Goal: Task Accomplishment & Management: Use online tool/utility

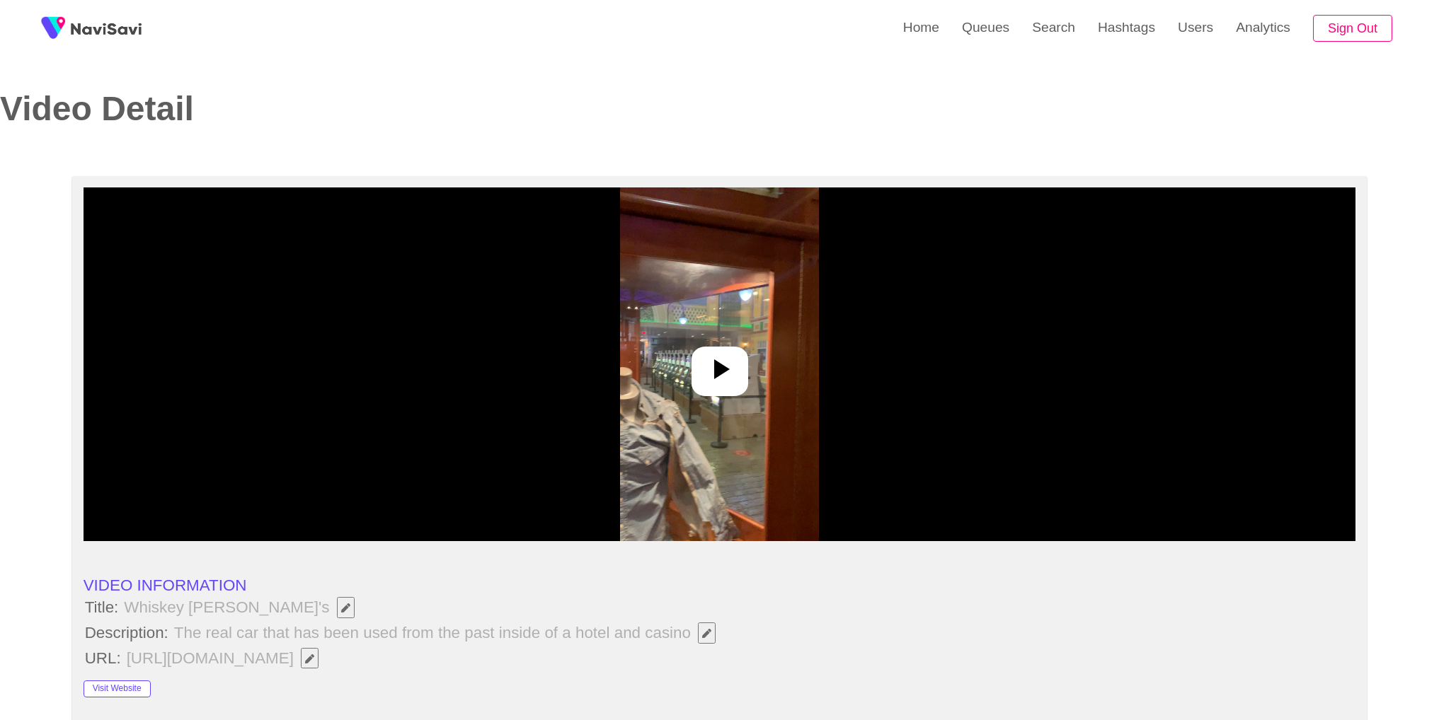
select select "**********"
select select "**"
click at [1069, 37] on link "Search" at bounding box center [1054, 27] width 66 height 55
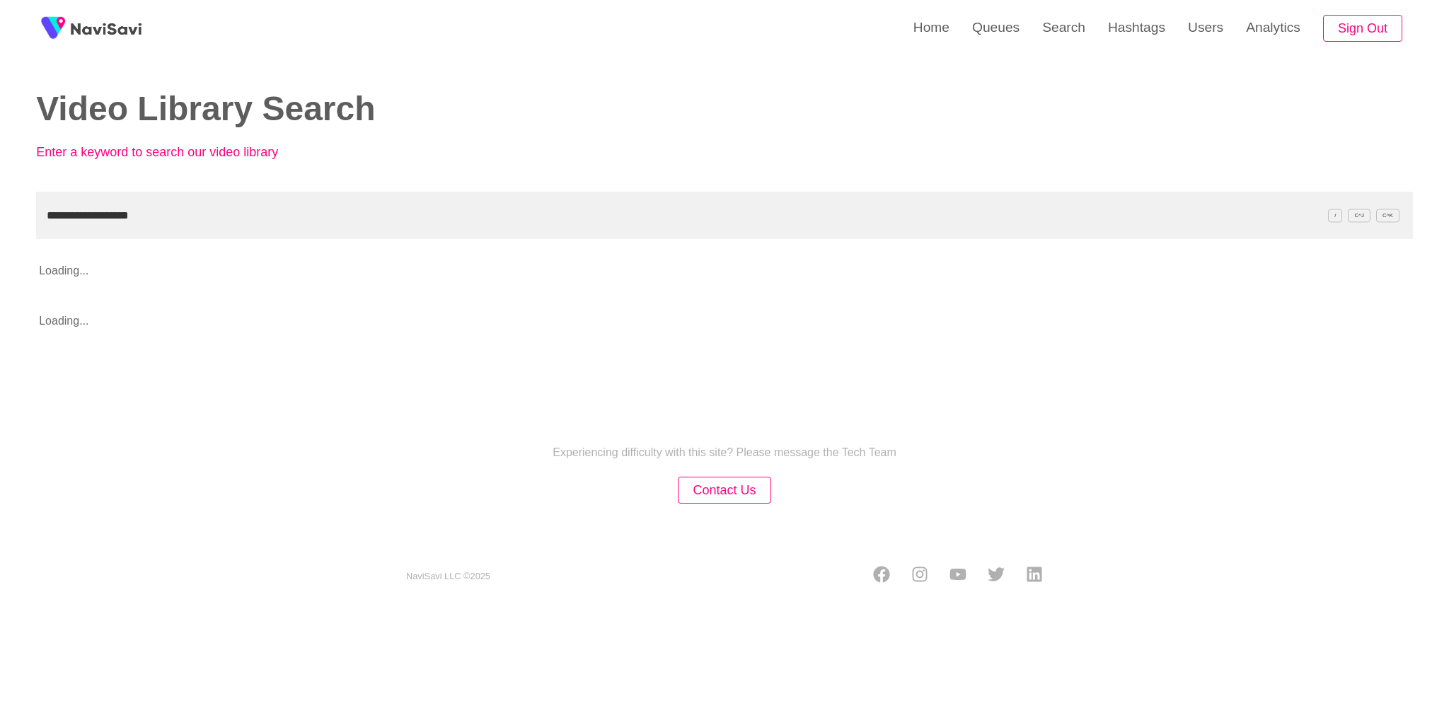
type input "**********"
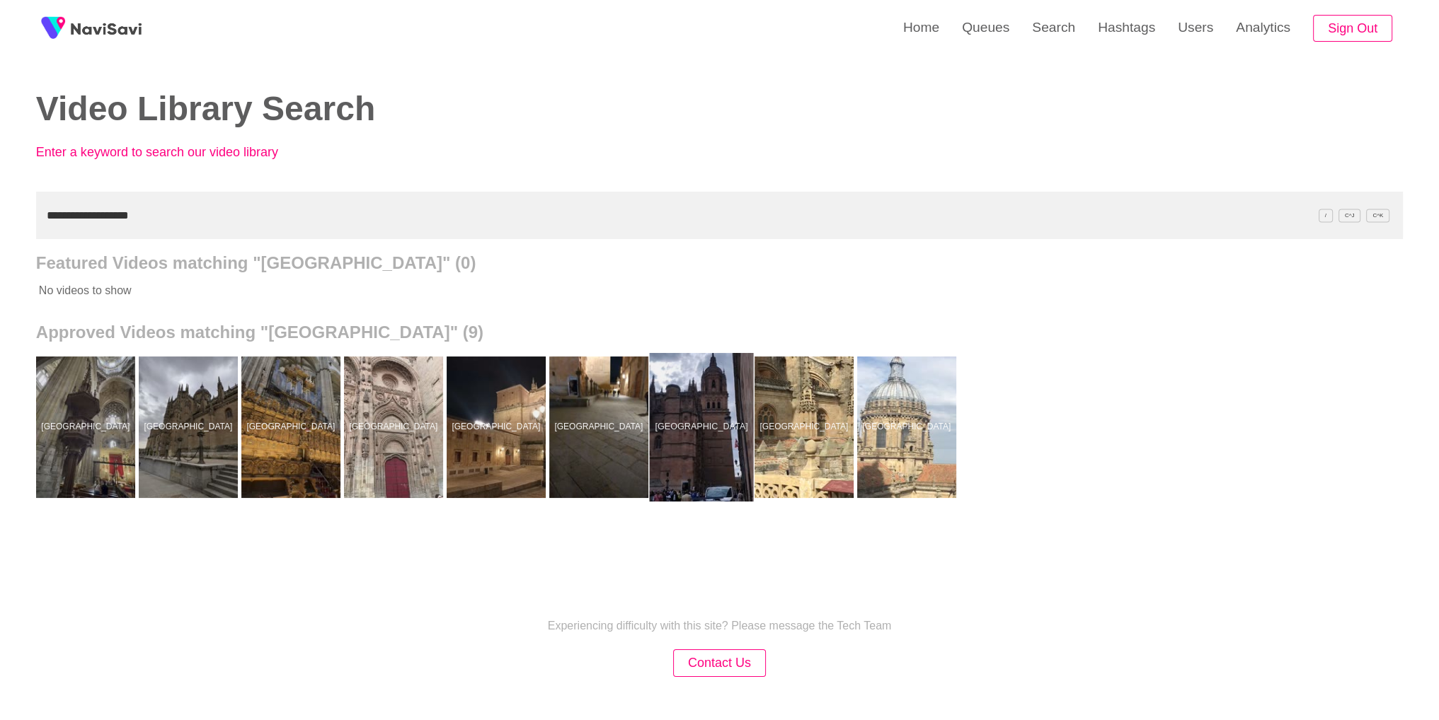
click at [687, 440] on div at bounding box center [701, 427] width 104 height 149
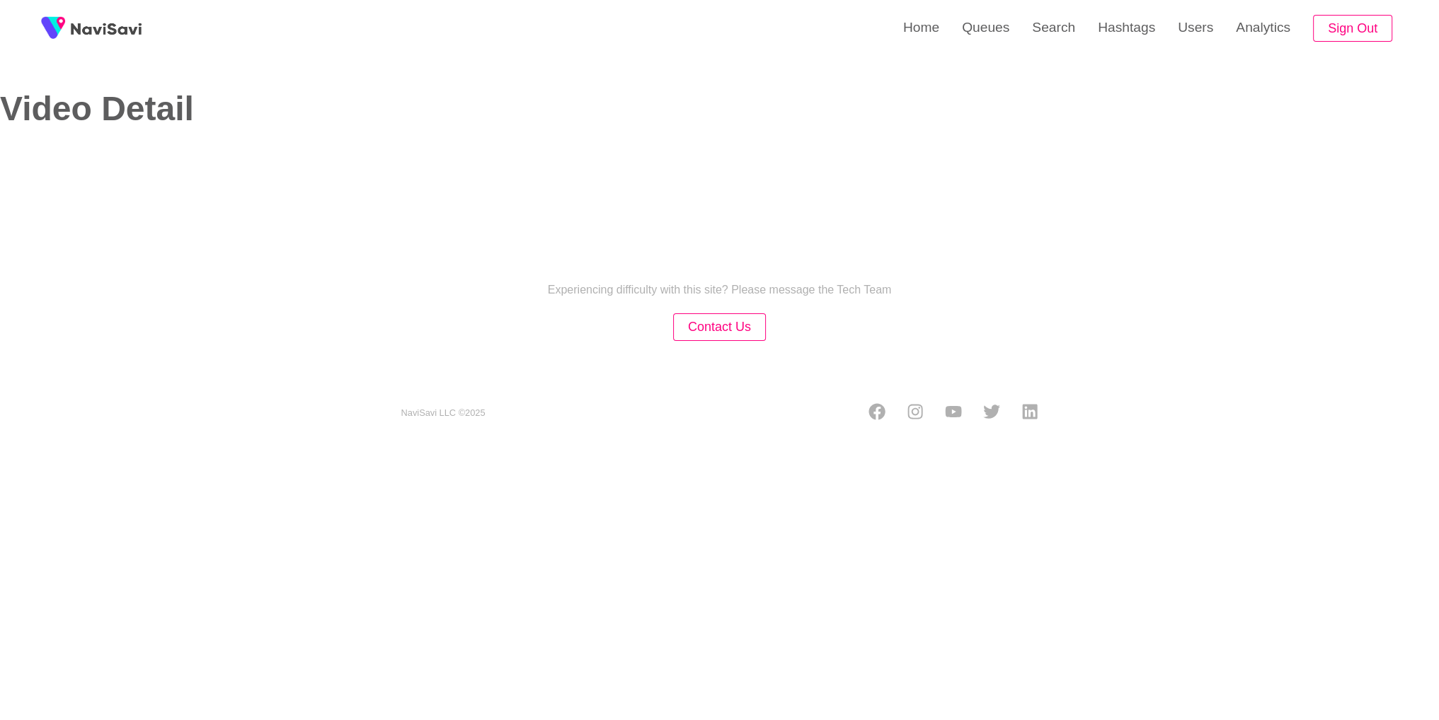
select select "**********"
select select "**"
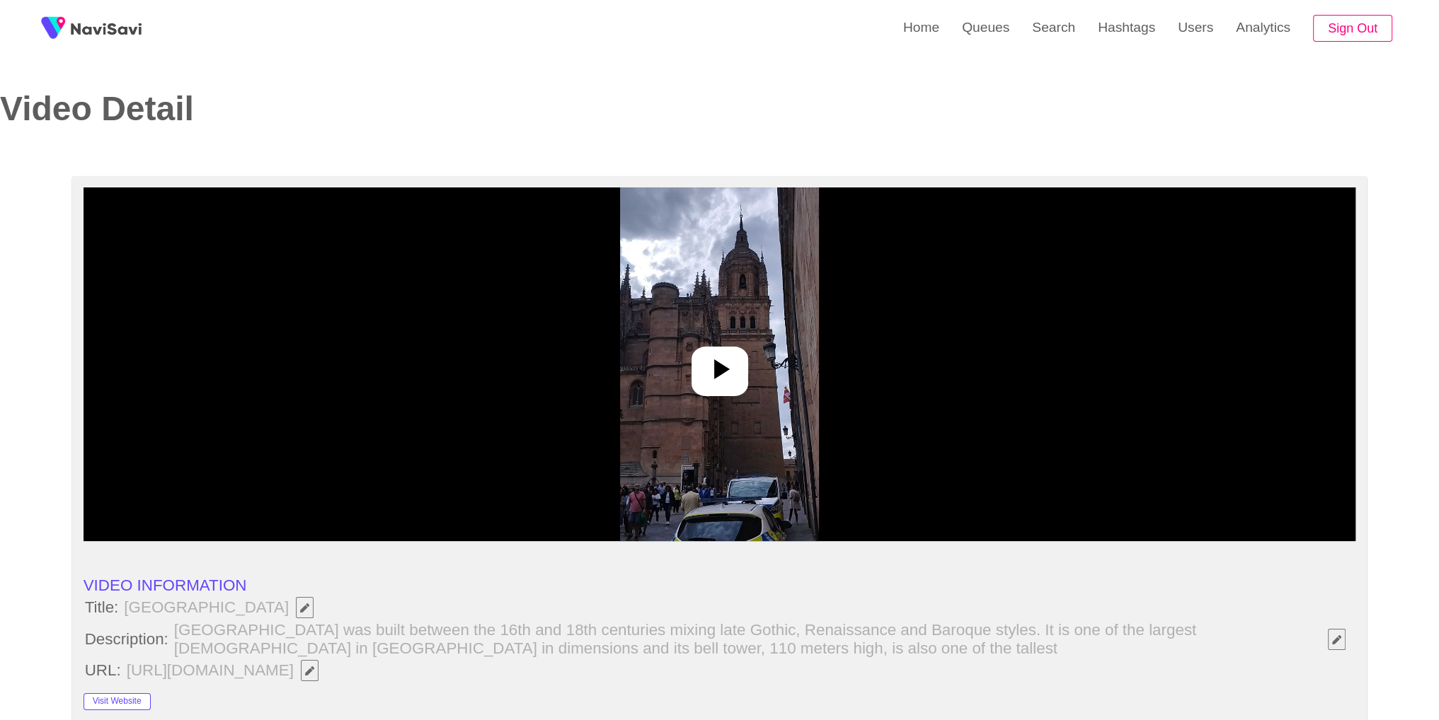
click at [687, 452] on img at bounding box center [719, 365] width 199 height 354
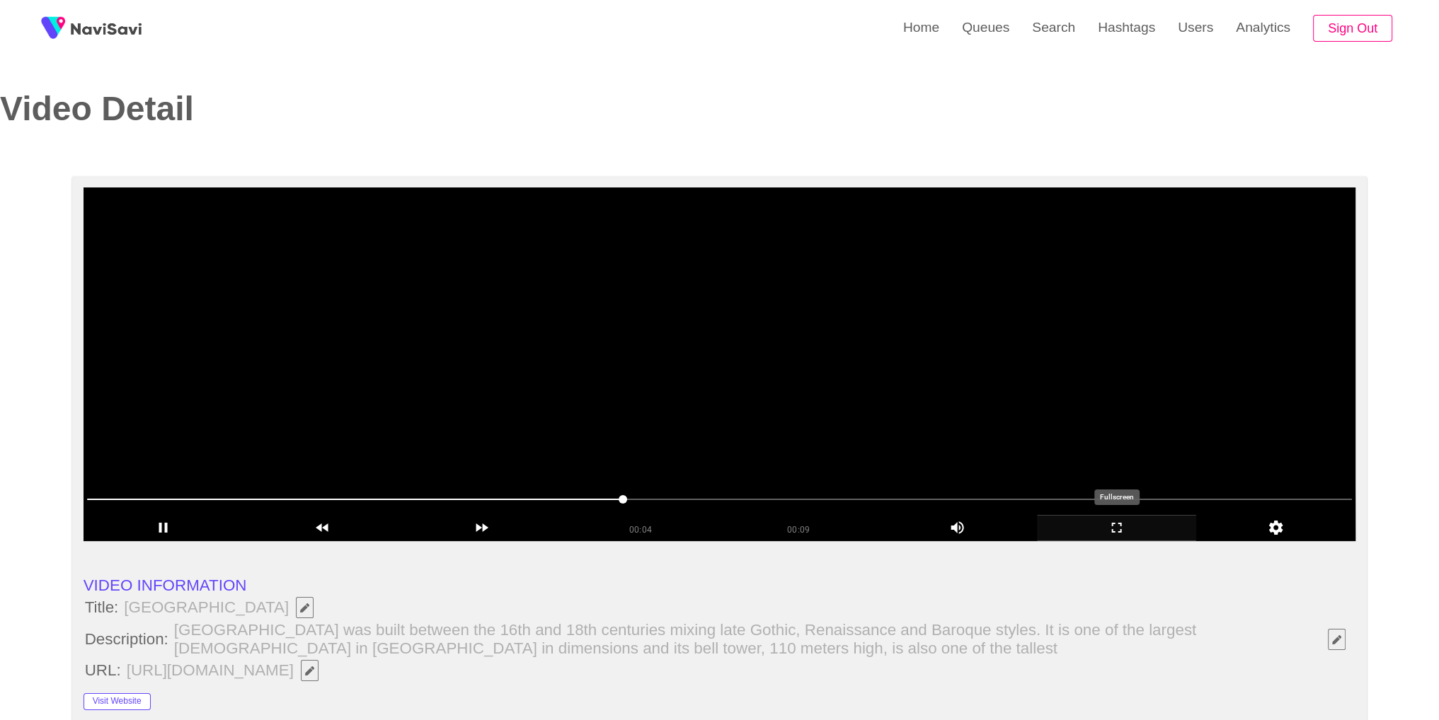
click at [1122, 534] on icon "add" at bounding box center [1117, 527] width 158 height 17
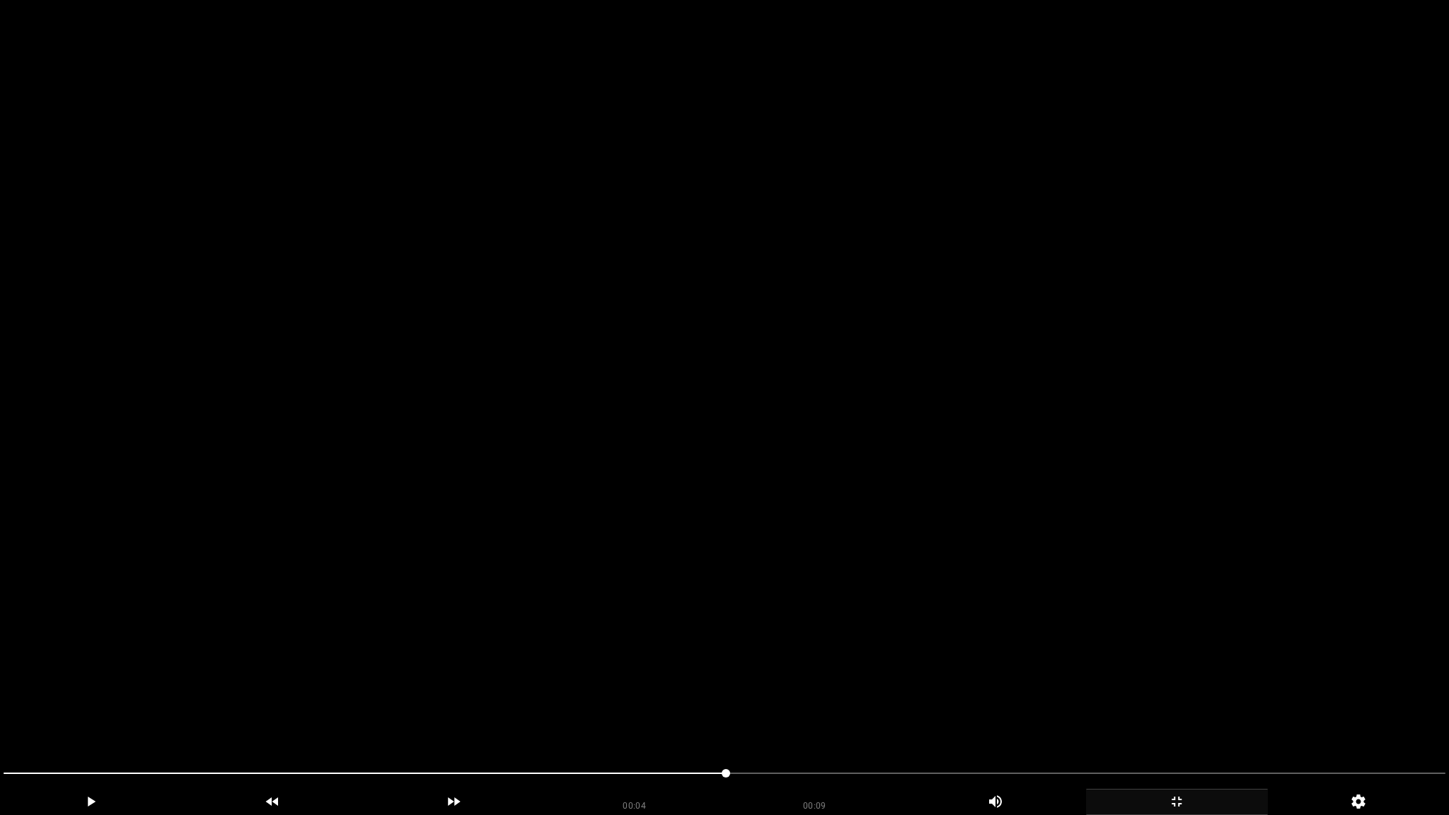
click at [1122, 595] on video at bounding box center [724, 407] width 1449 height 815
click at [1000, 570] on video at bounding box center [724, 407] width 1449 height 815
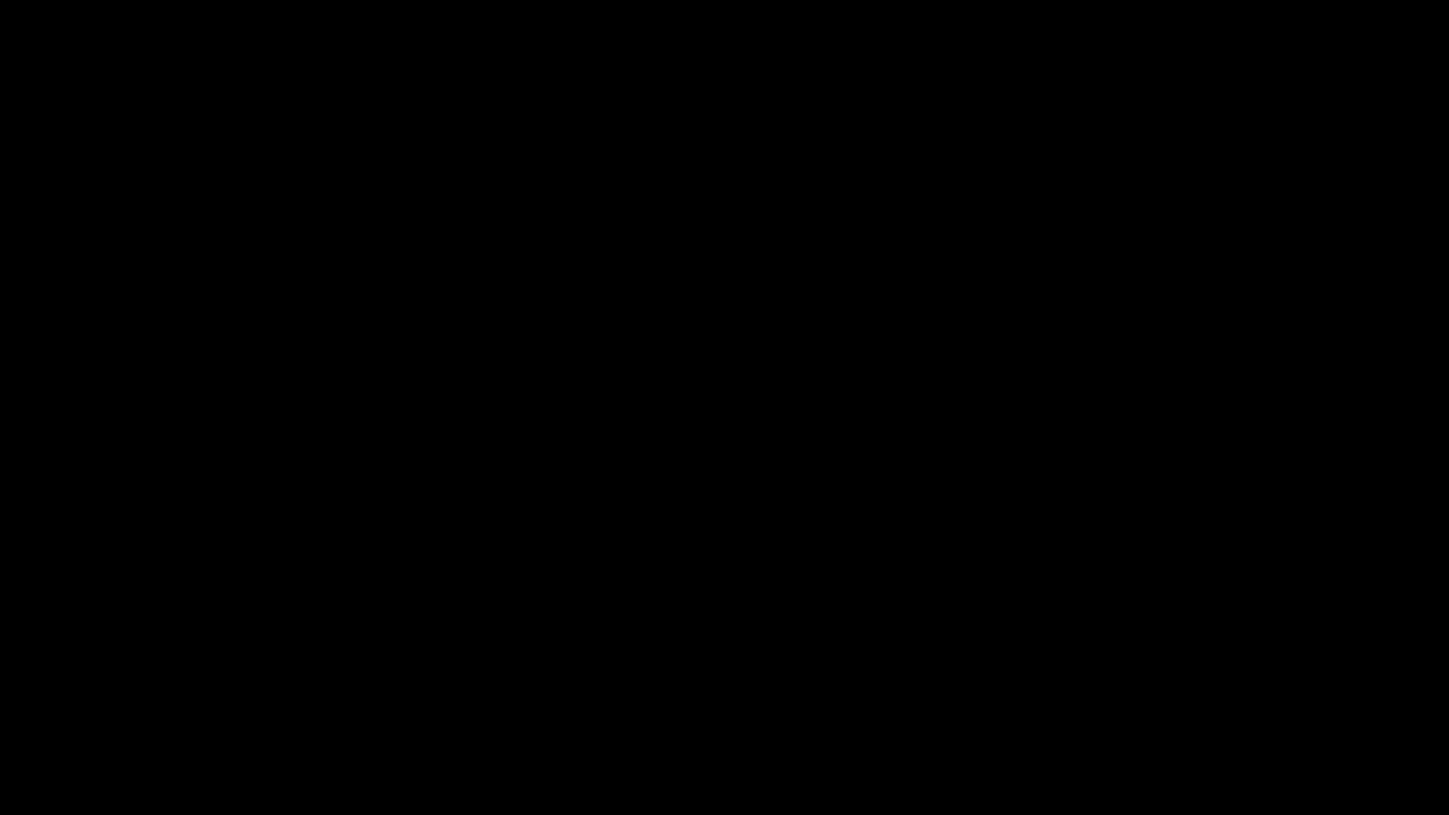
click at [1218, 720] on icon "add" at bounding box center [1177, 801] width 180 height 17
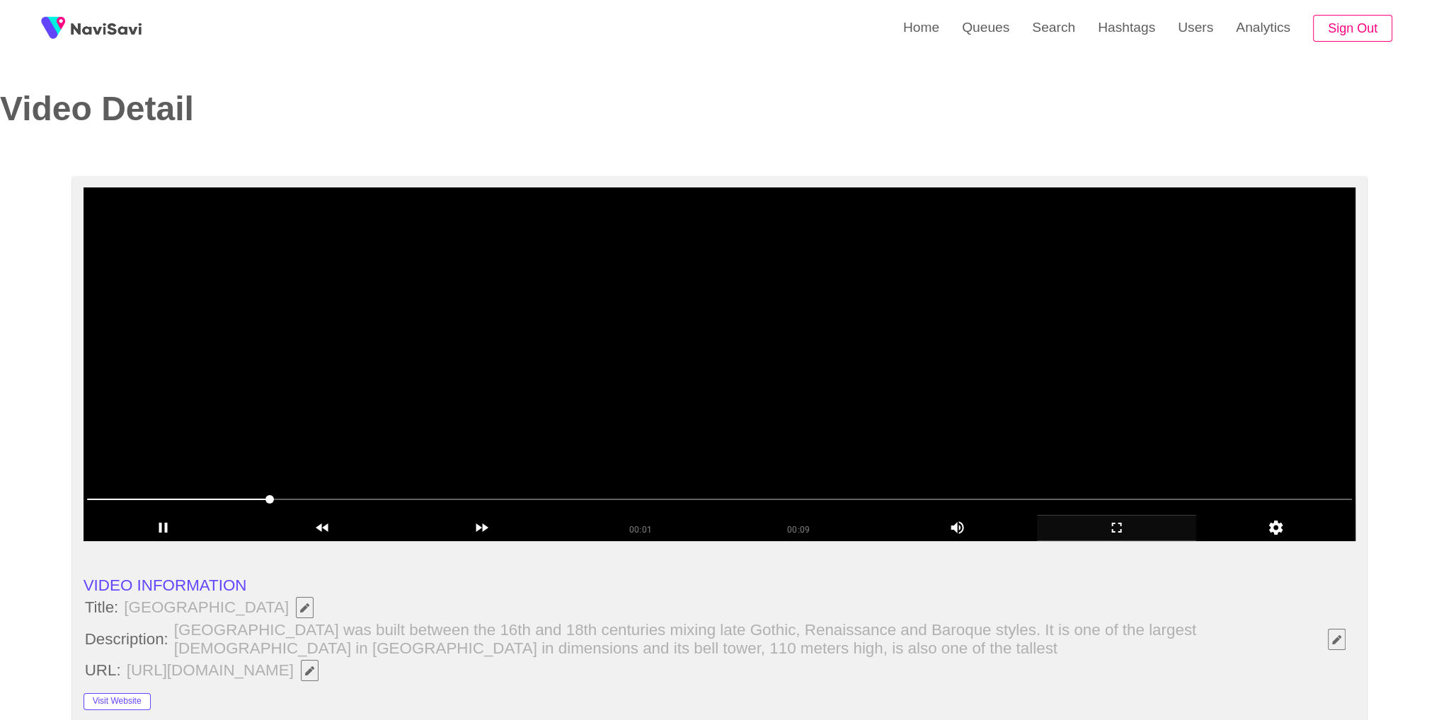
click at [927, 418] on video at bounding box center [720, 365] width 1273 height 354
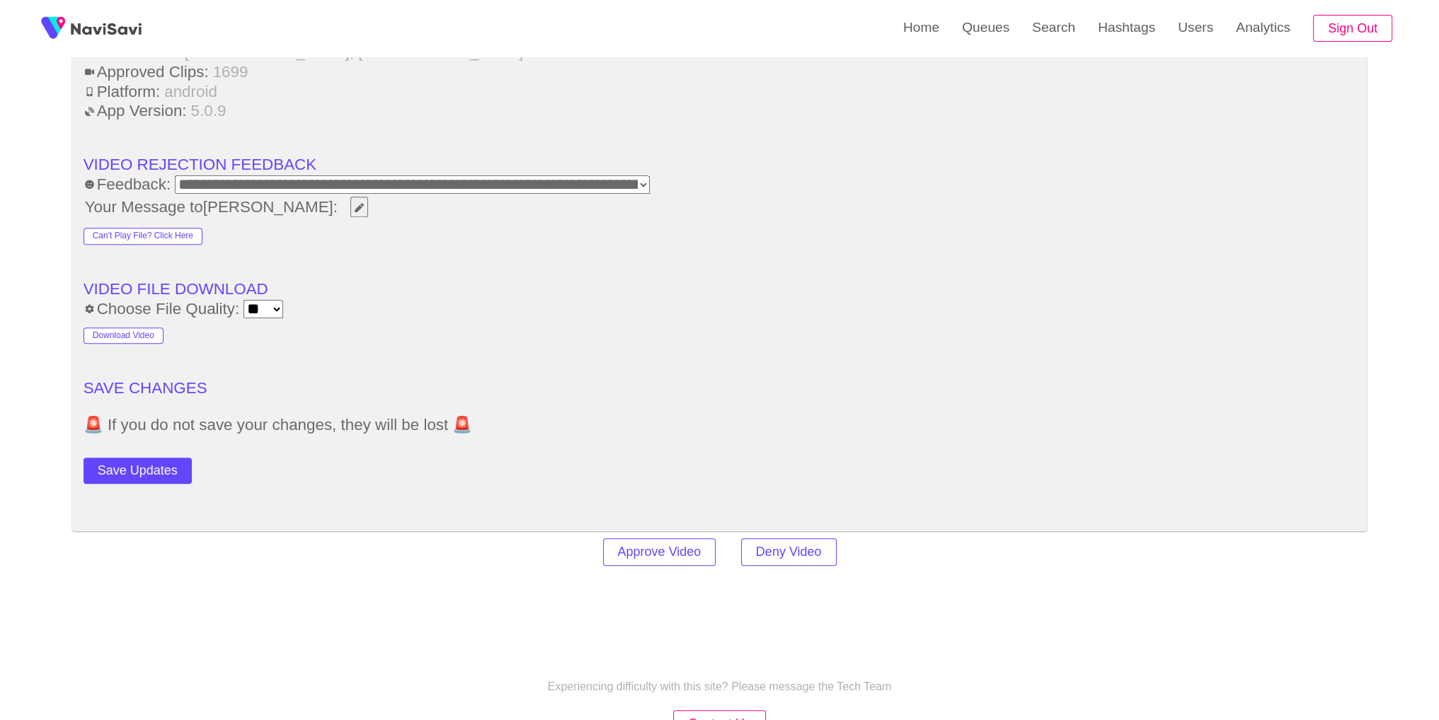
scroll to position [1905, 0]
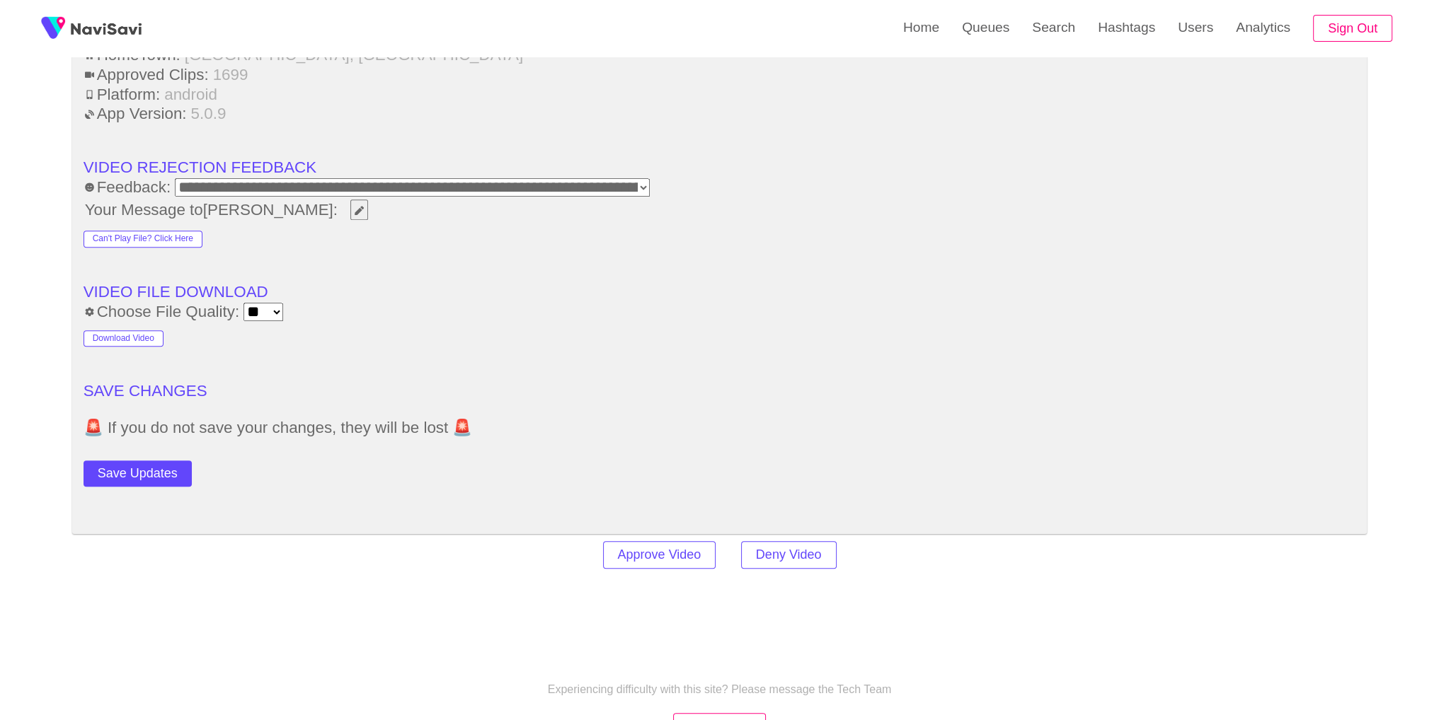
click at [166, 471] on button "Save Updates" at bounding box center [138, 474] width 108 height 26
click at [1039, 38] on link "Search" at bounding box center [1054, 27] width 66 height 55
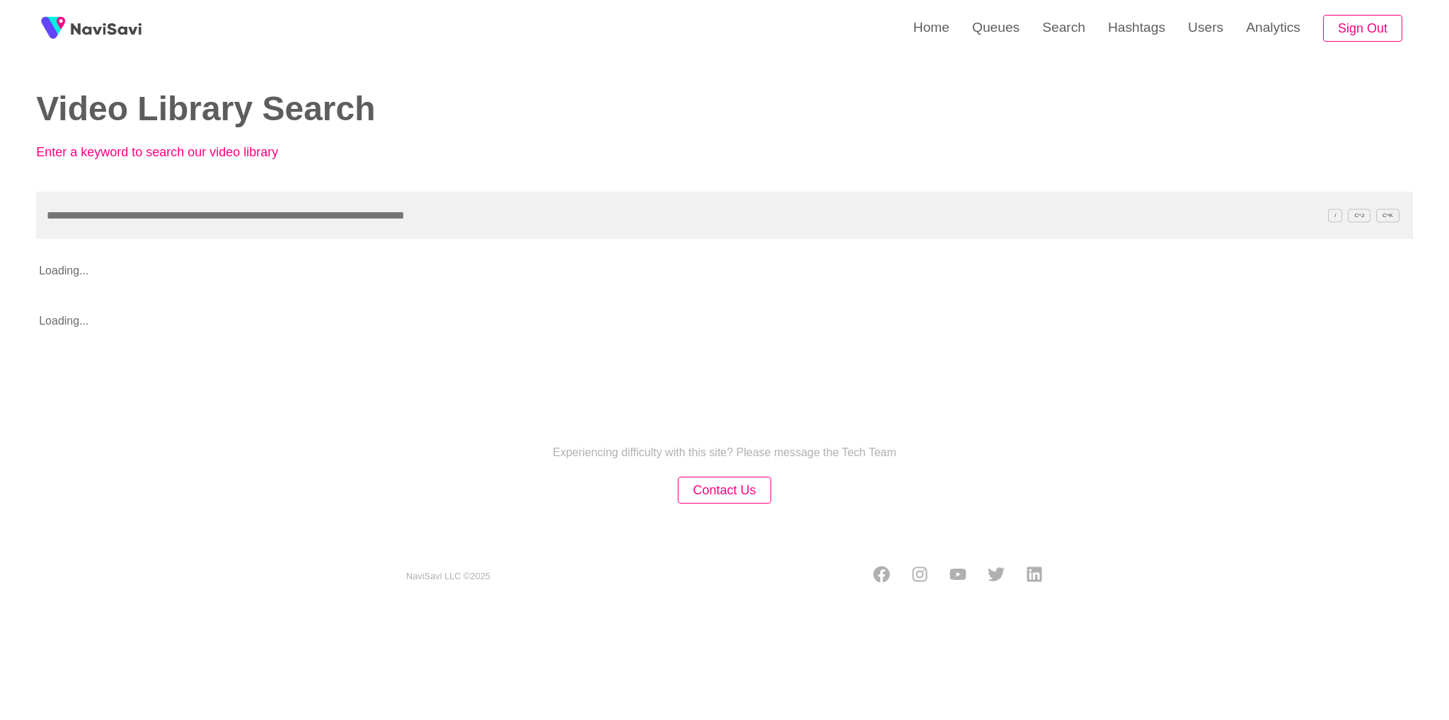
click at [630, 206] on input "text" at bounding box center [724, 215] width 1377 height 47
type input "**********"
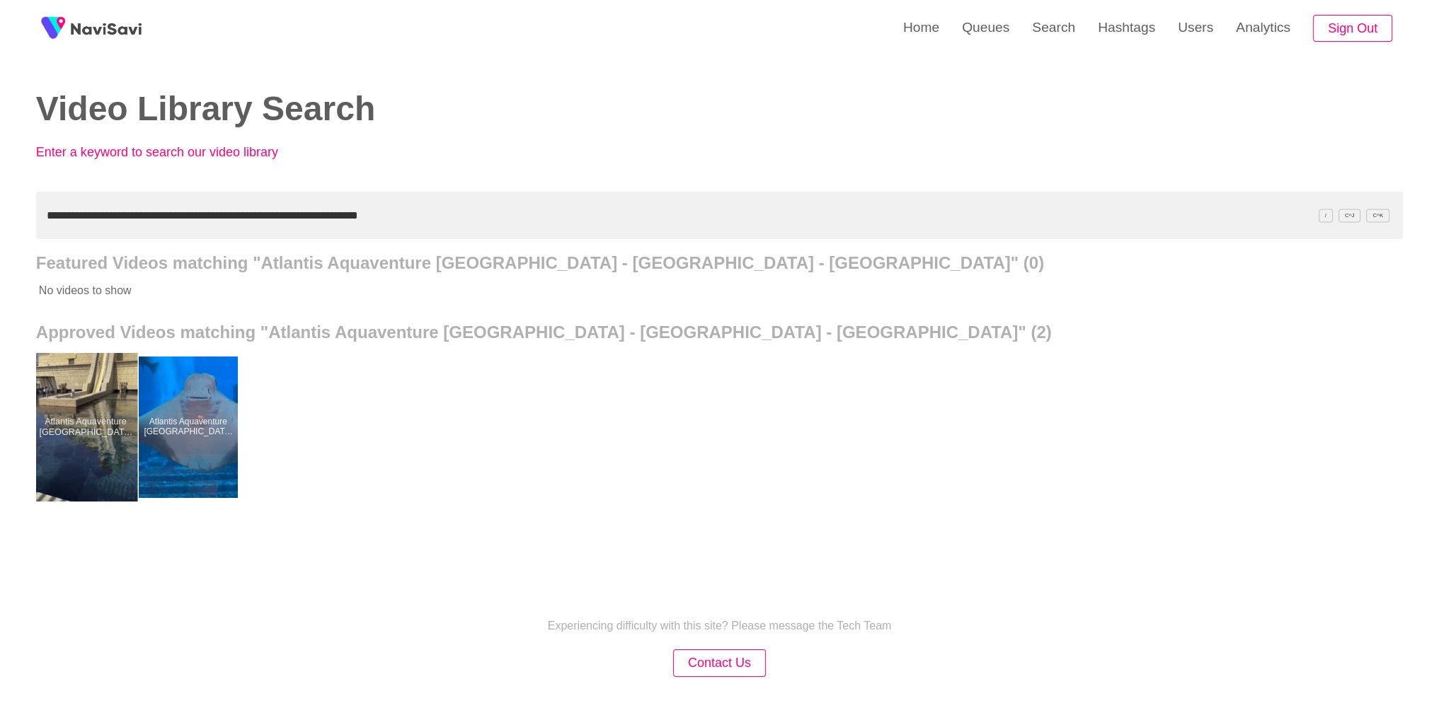
click at [116, 414] on div at bounding box center [85, 427] width 104 height 149
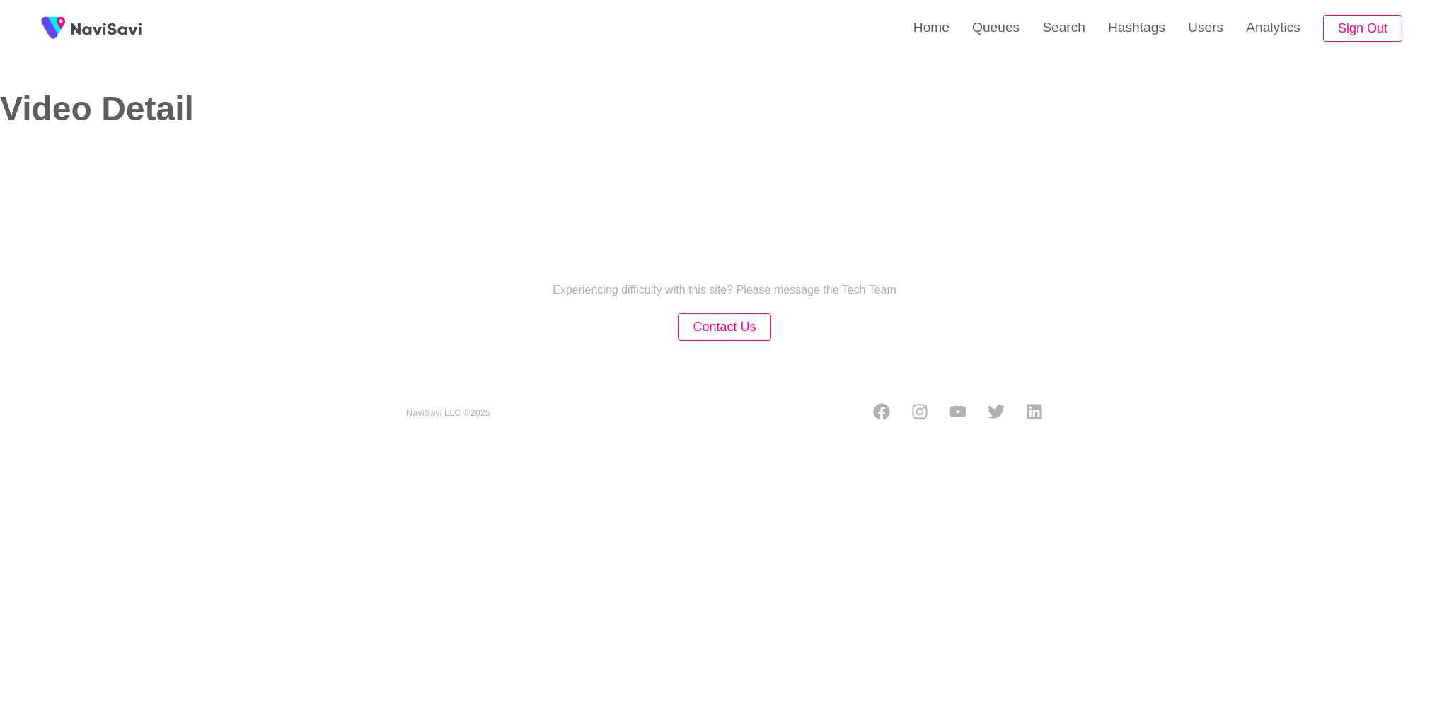
select select "**"
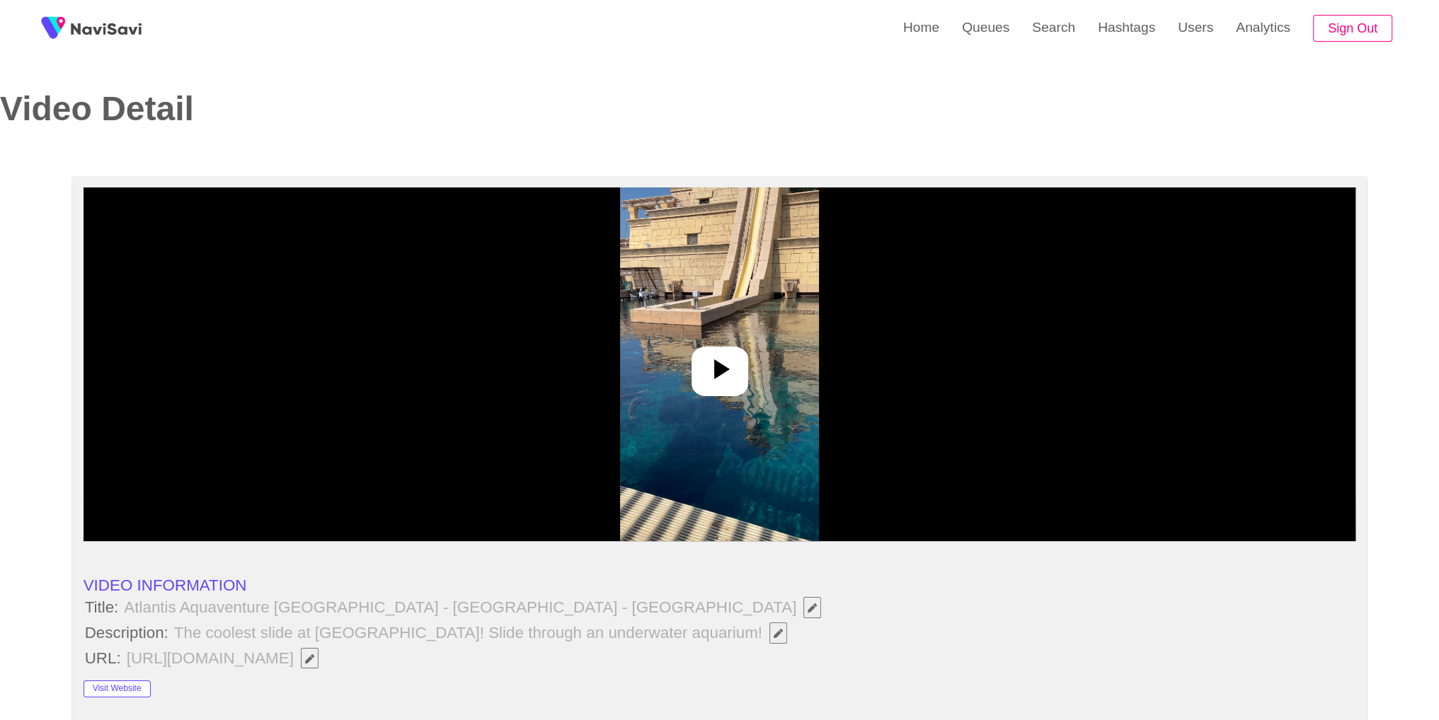
select select "**********"
click at [728, 425] on img at bounding box center [719, 365] width 199 height 354
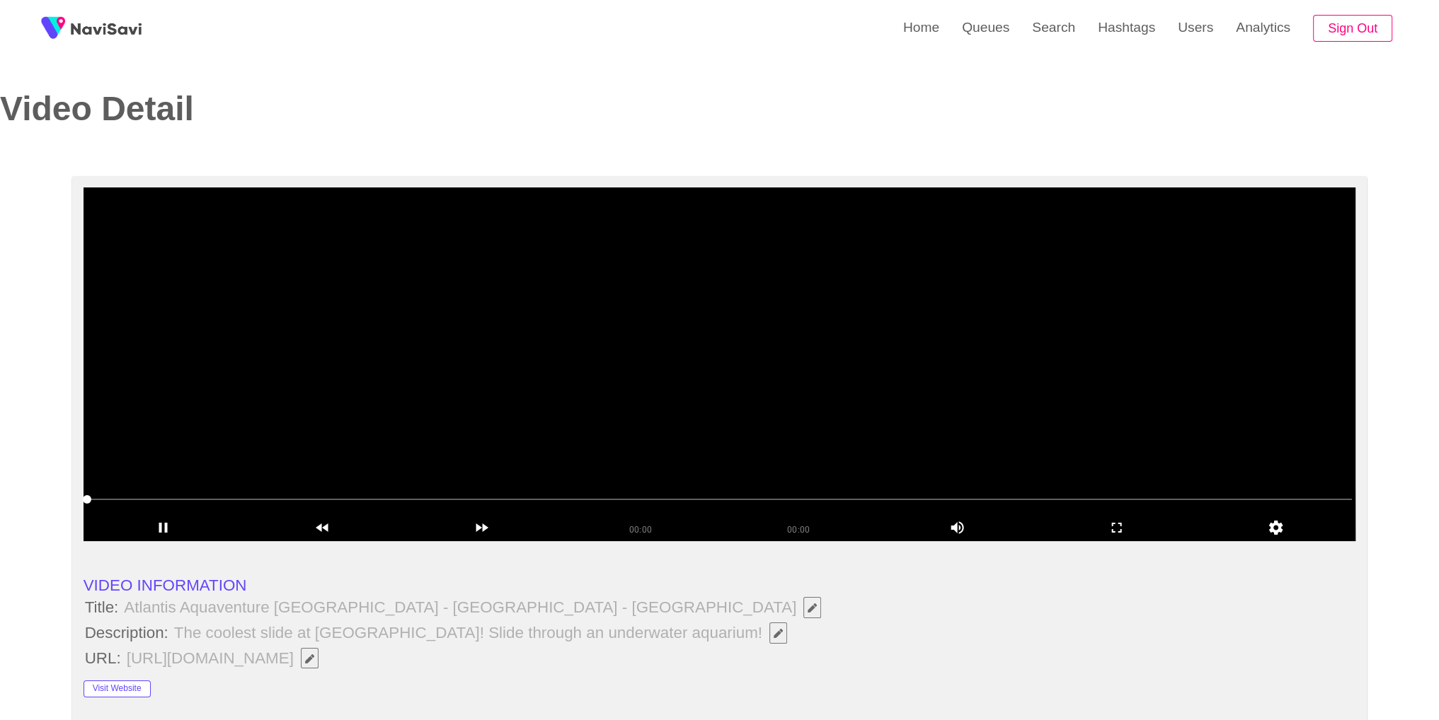
click at [972, 353] on video at bounding box center [720, 365] width 1273 height 354
click at [1115, 527] on icon "add" at bounding box center [1117, 527] width 158 height 17
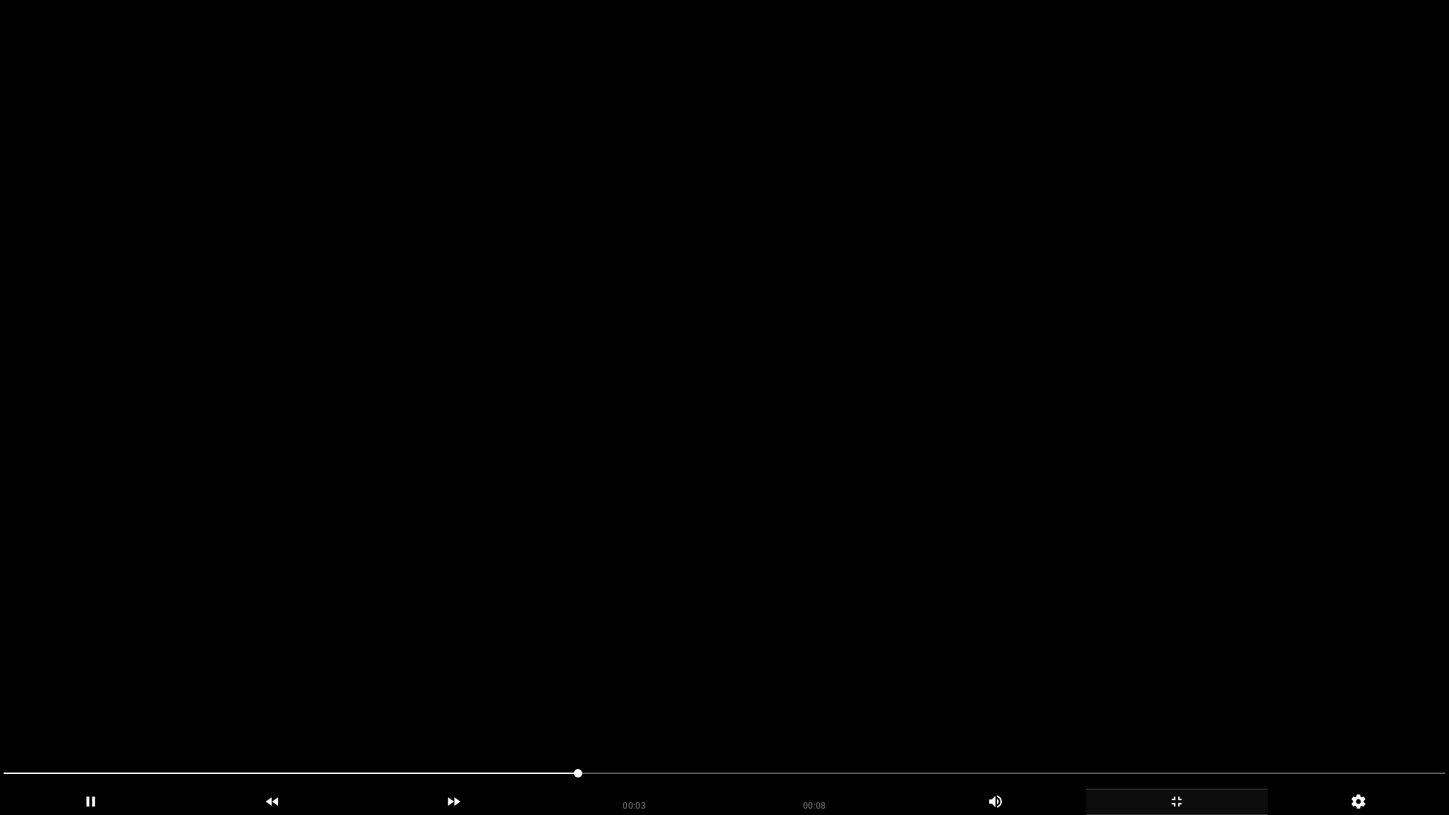
click at [1004, 720] on span at bounding box center [725, 773] width 1442 height 23
click at [1342, 720] on span at bounding box center [725, 773] width 1442 height 1
click at [1427, 720] on span at bounding box center [1424, 773] width 8 height 8
click at [1202, 720] on div "add" at bounding box center [1177, 802] width 182 height 26
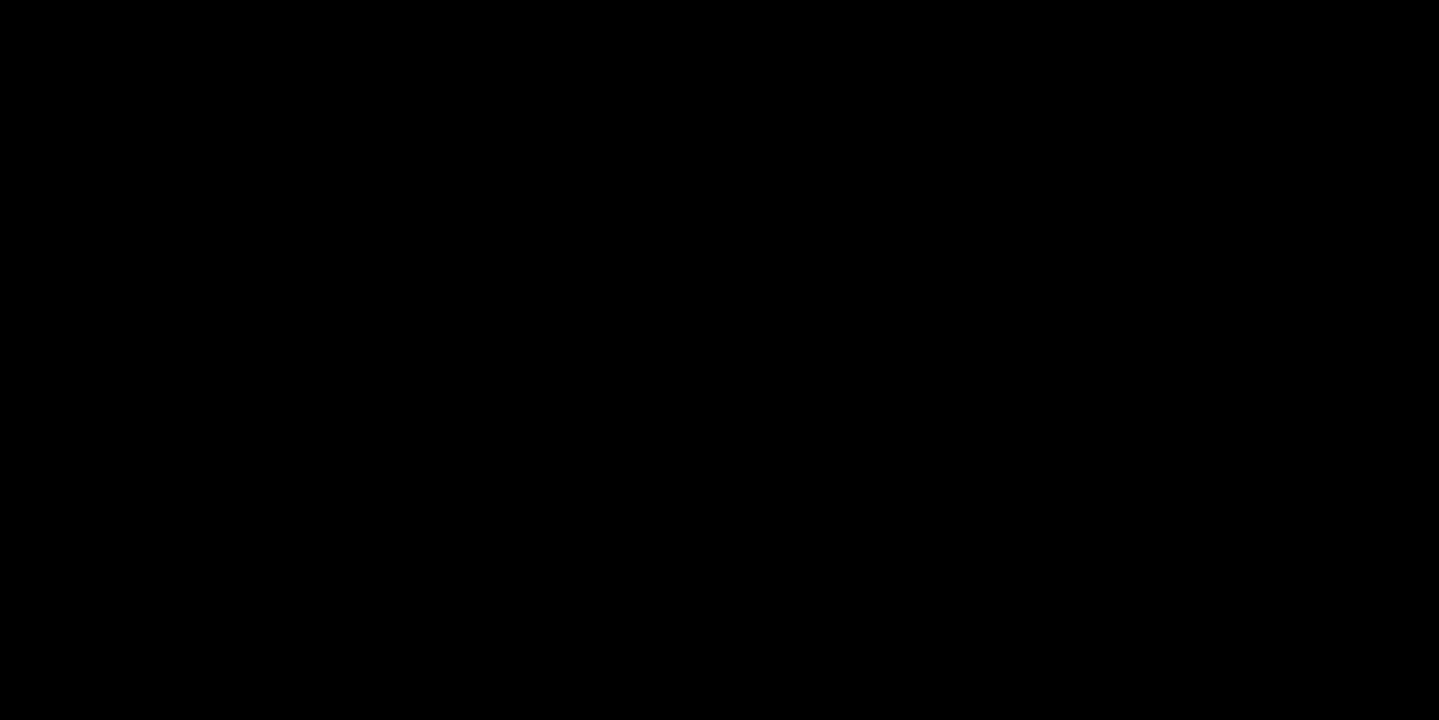
scroll to position [745, 0]
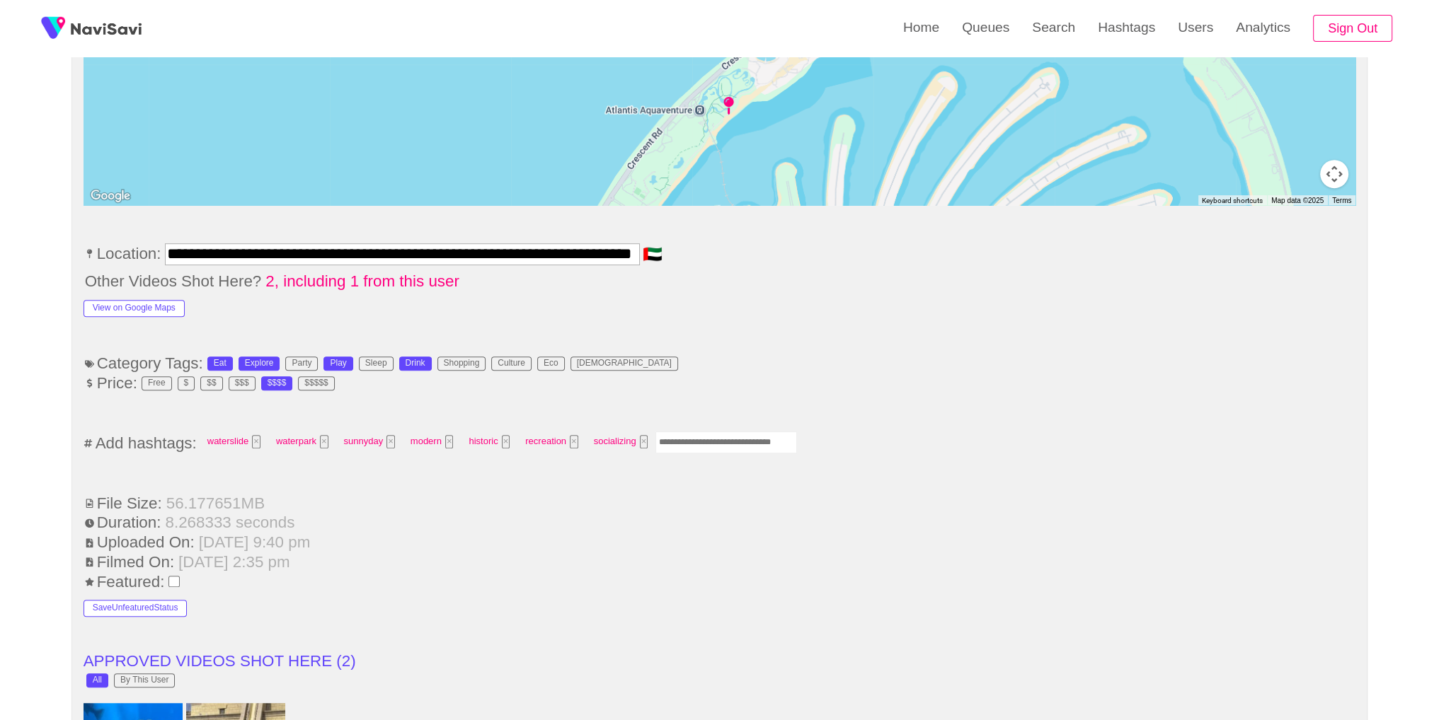
drag, startPoint x: 699, startPoint y: 459, endPoint x: 709, endPoint y: 449, distance: 13.5
click at [702, 454] on input "Enter tag here and press return" at bounding box center [726, 443] width 142 height 22
type input "*********"
drag, startPoint x: 743, startPoint y: 386, endPoint x: 747, endPoint y: 398, distance: 12.8
click at [747, 393] on li "Price: Free $ $$ $$$ $$$$ $$$$$" at bounding box center [720, 383] width 1273 height 18
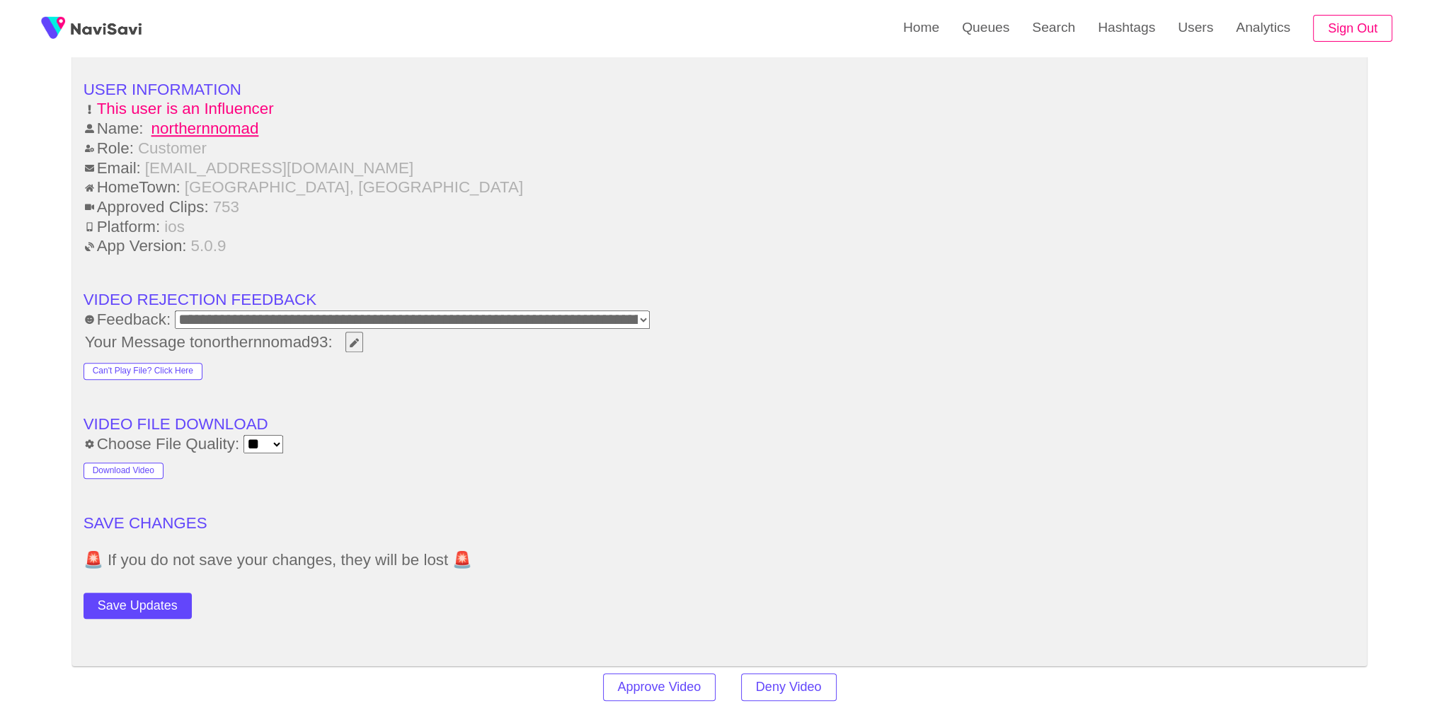
scroll to position [1782, 0]
click at [124, 617] on button "Save Updates" at bounding box center [138, 604] width 108 height 26
click at [1069, 54] on link "Search" at bounding box center [1054, 27] width 66 height 55
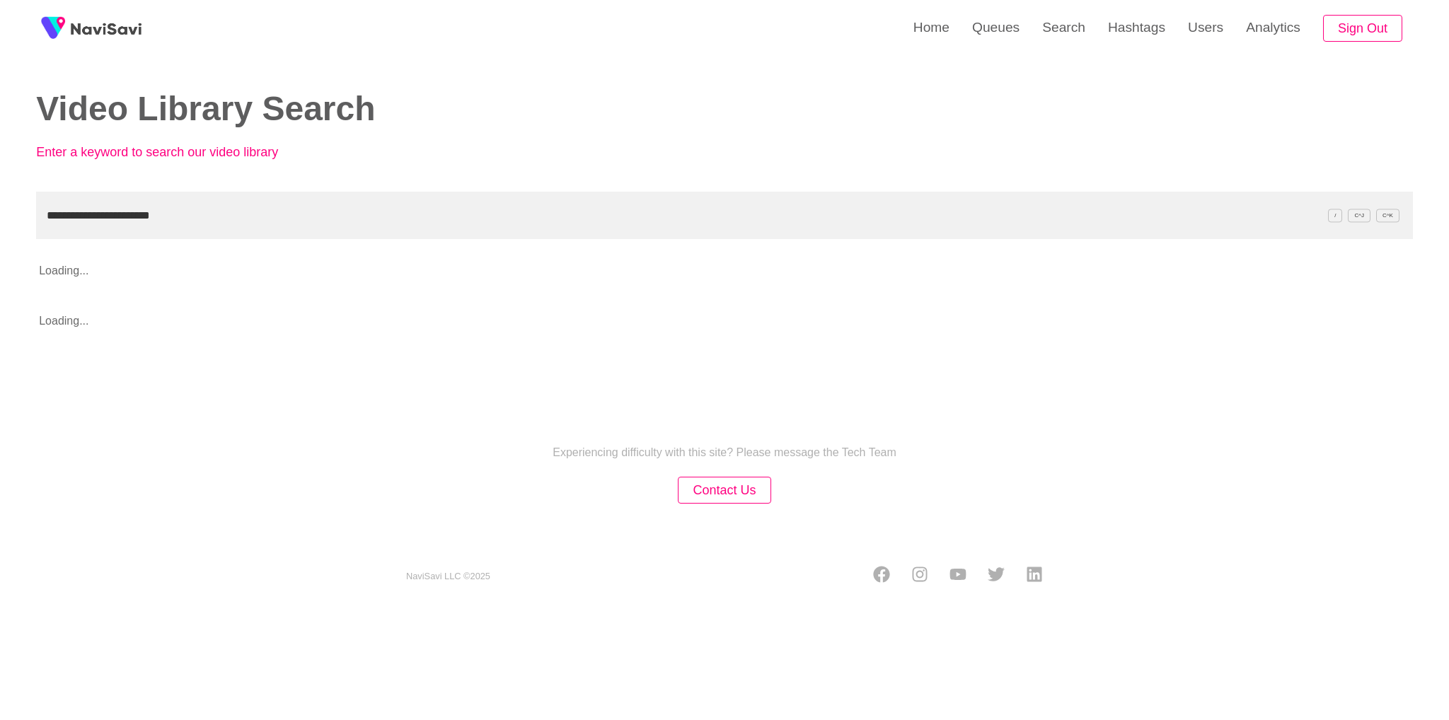
type input "**********"
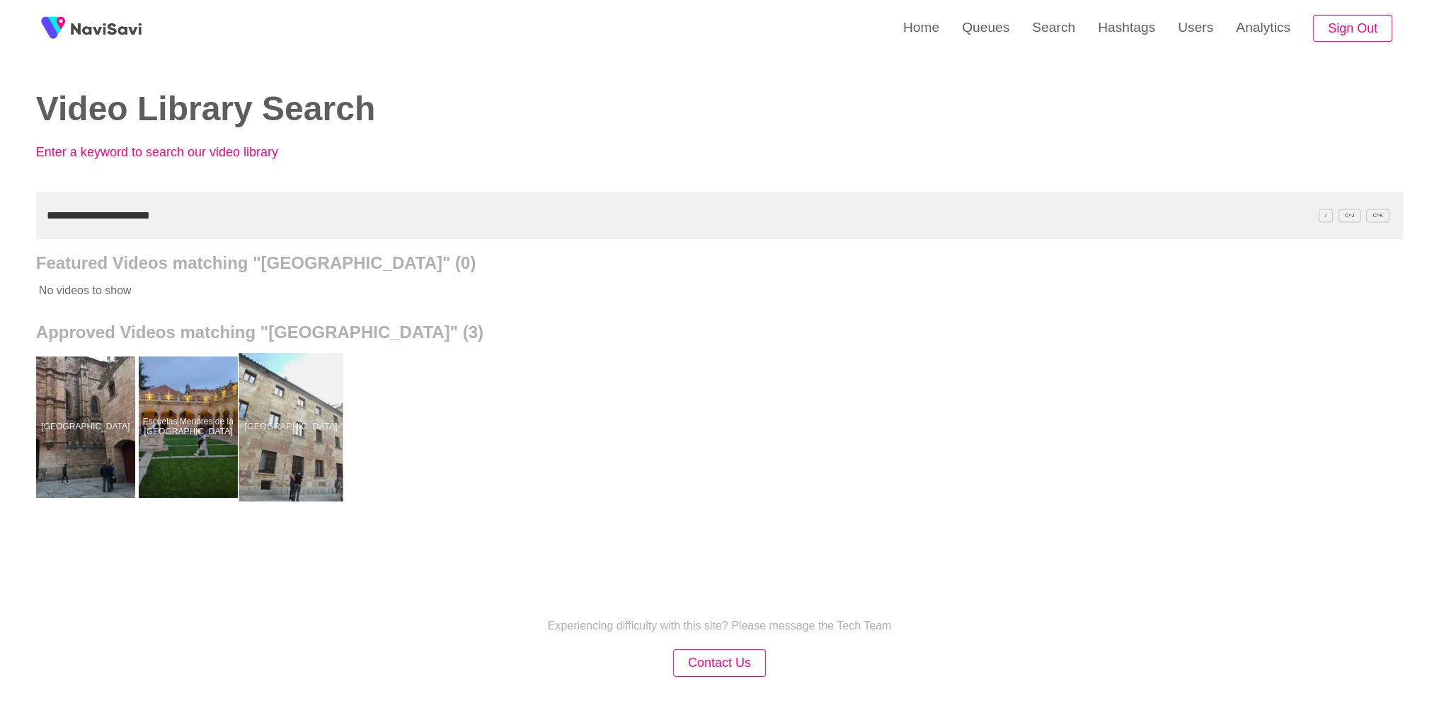
click at [310, 423] on div at bounding box center [291, 427] width 104 height 149
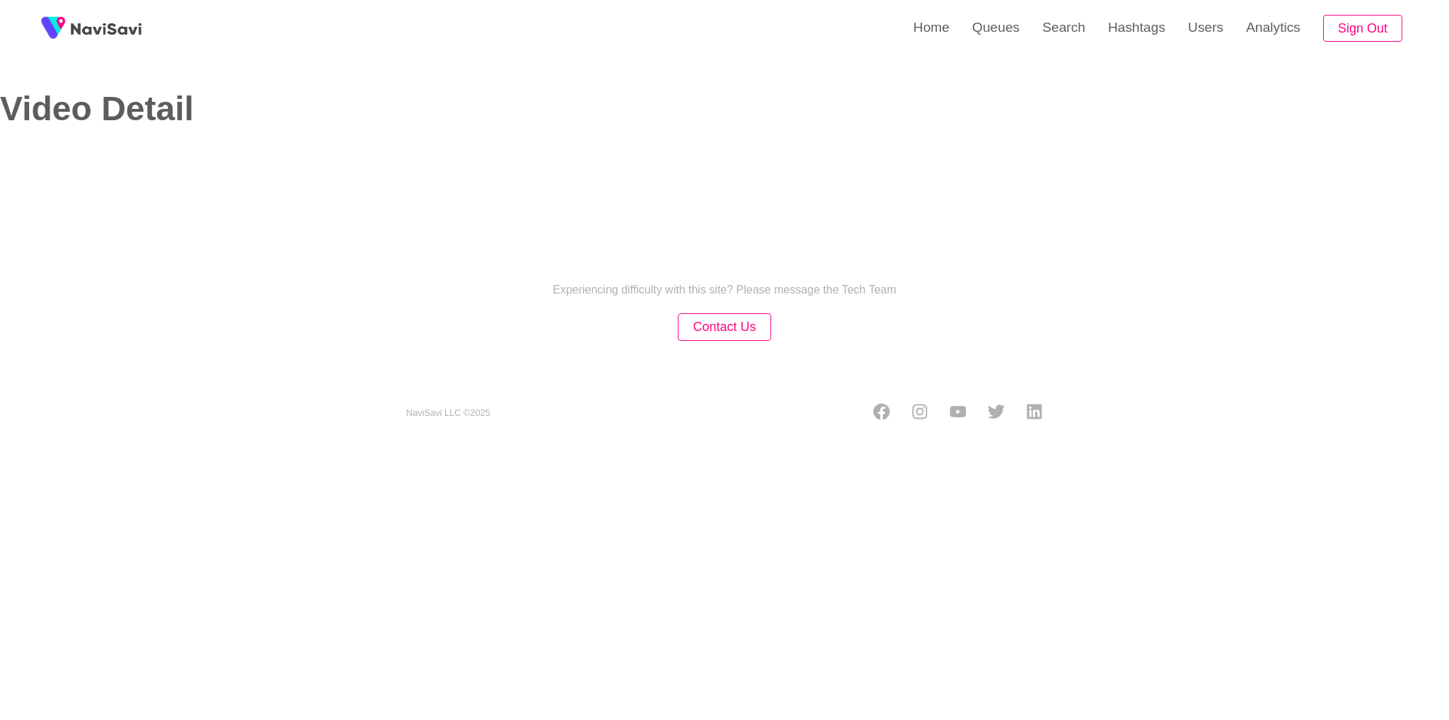
select select "**********"
select select "**"
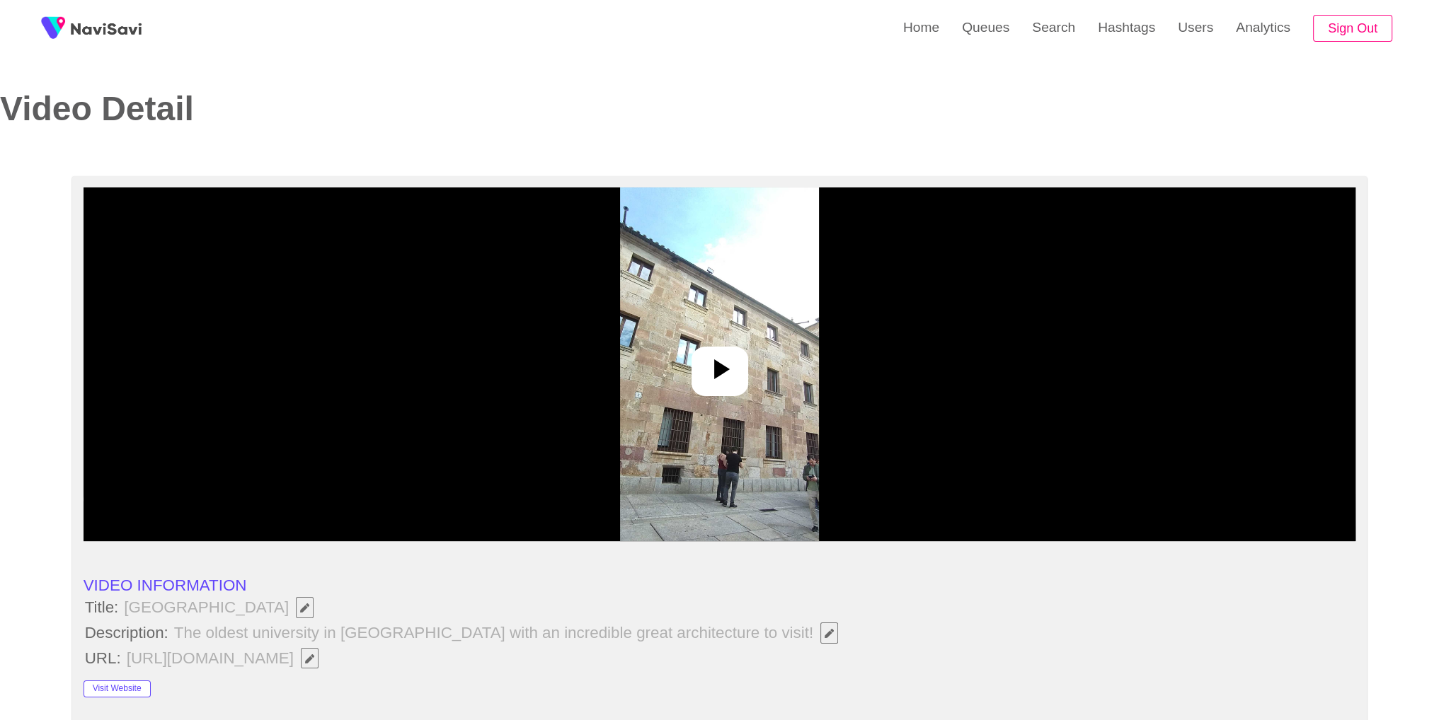
click at [679, 343] on img at bounding box center [719, 365] width 199 height 354
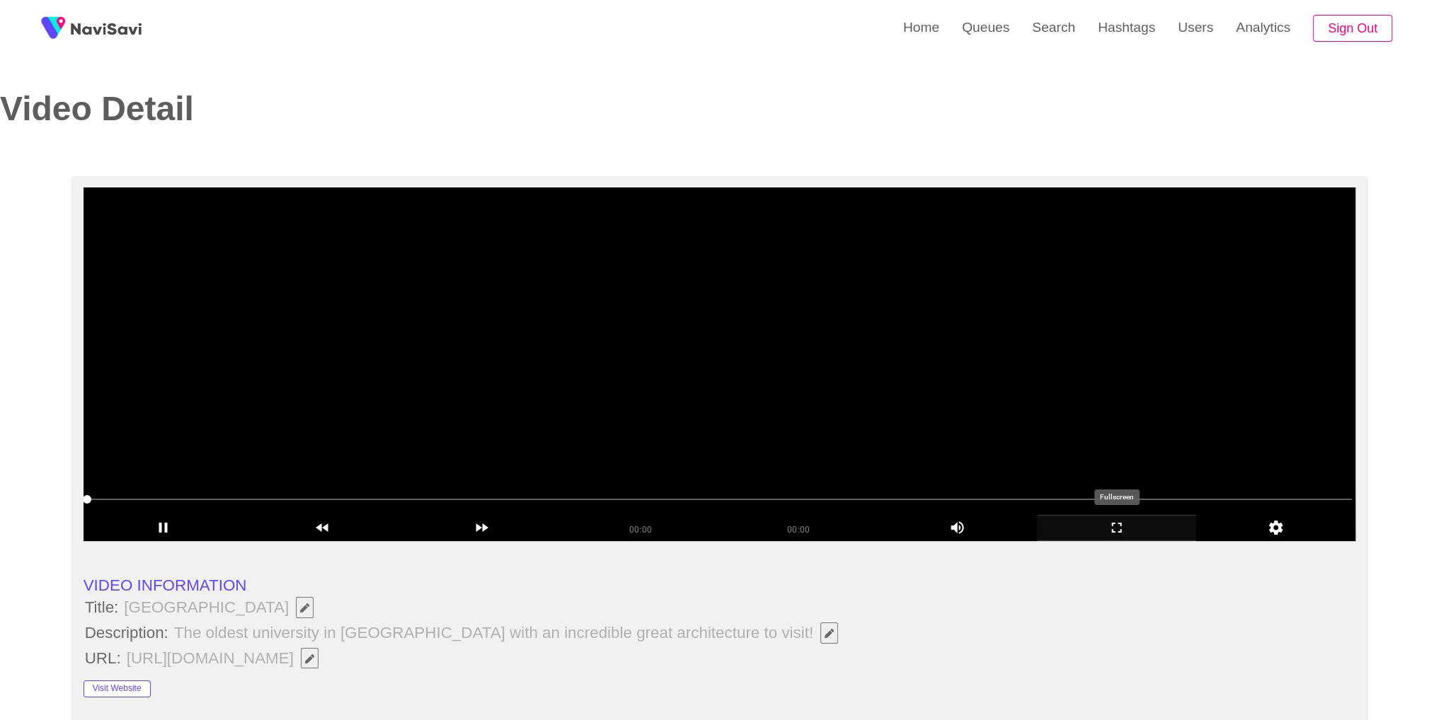
click at [1113, 530] on icon "add" at bounding box center [1117, 527] width 158 height 17
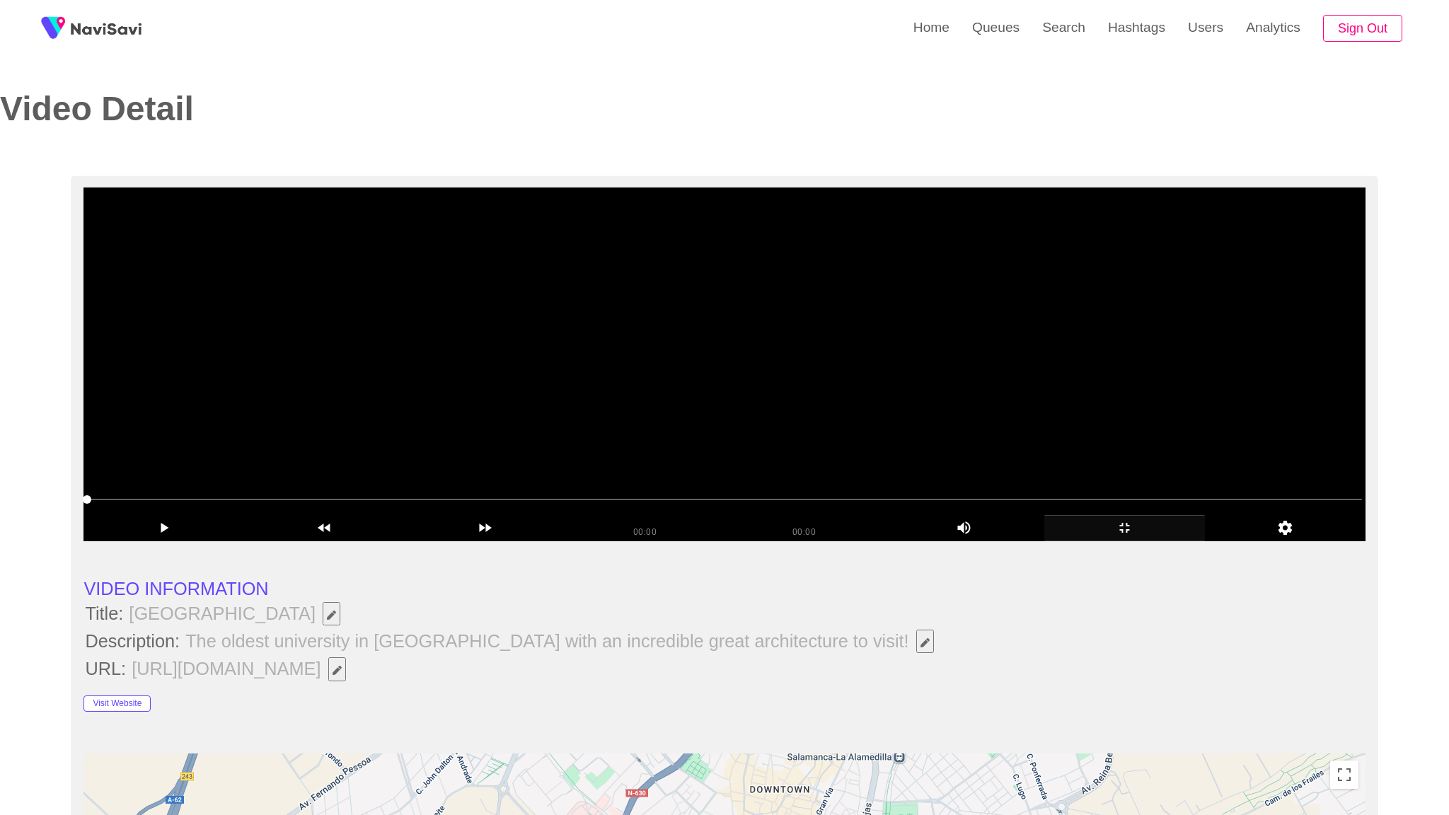
click at [1112, 541] on video at bounding box center [725, 365] width 1282 height 354
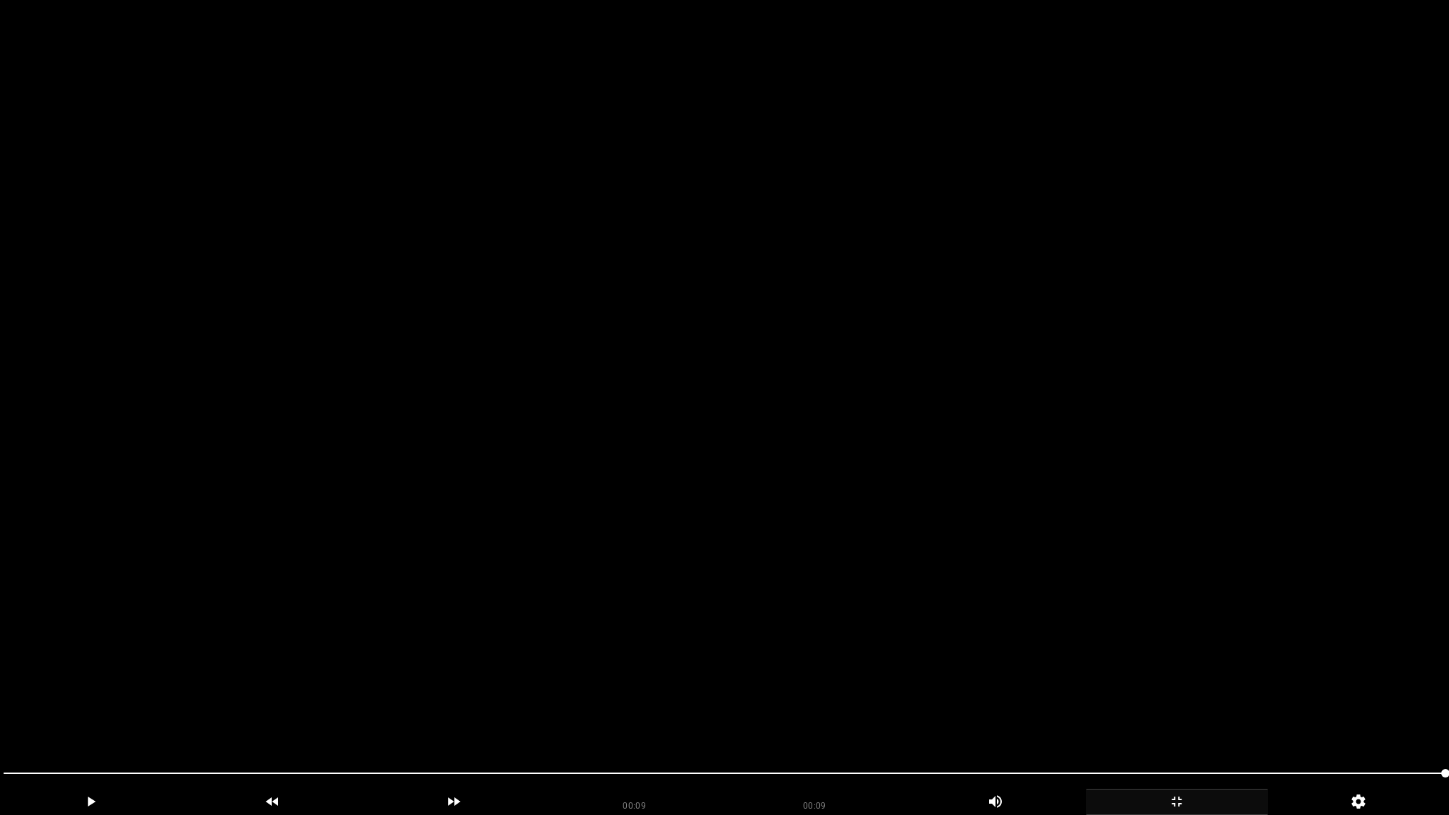
click at [887, 648] on video at bounding box center [724, 407] width 1449 height 815
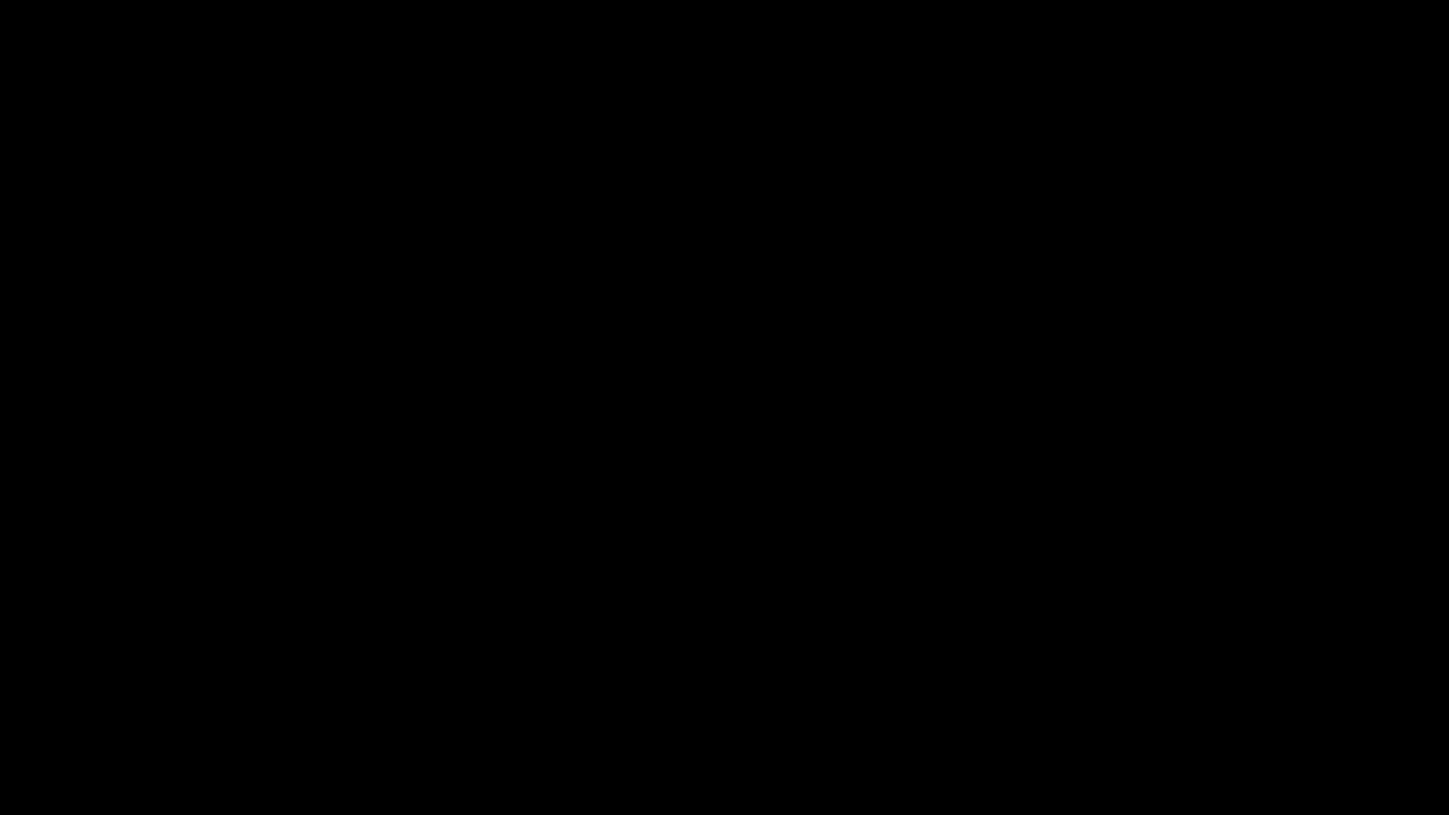
click at [1178, 720] on icon "add" at bounding box center [1177, 801] width 180 height 17
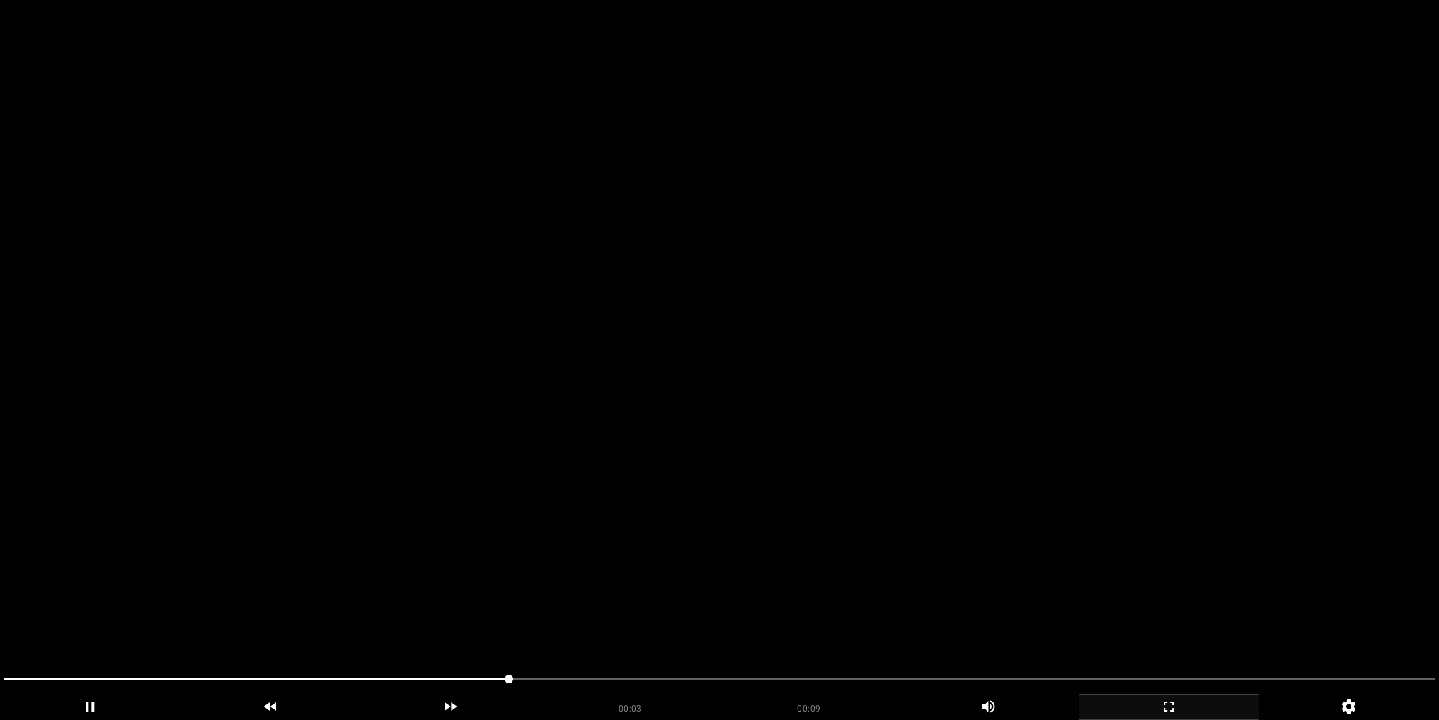
click at [751, 410] on video at bounding box center [719, 360] width 1439 height 720
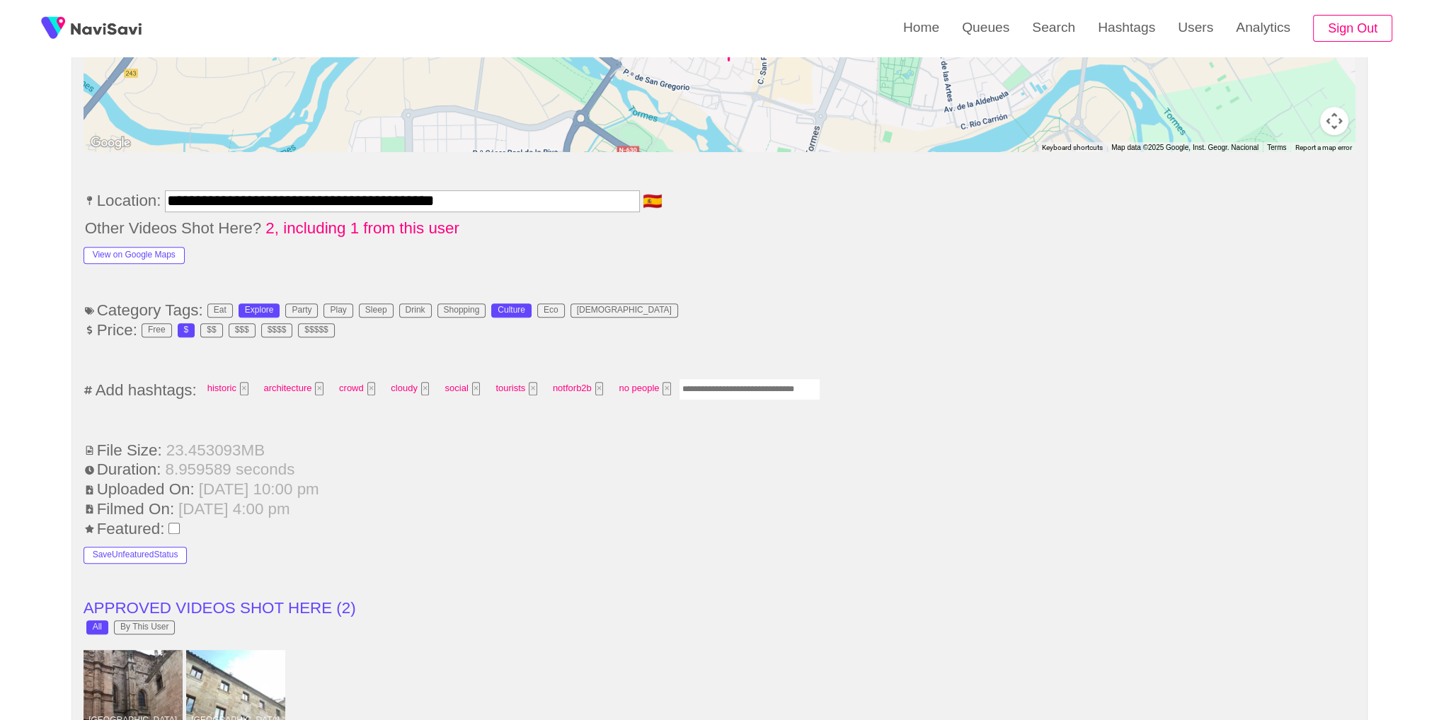
scroll to position [1723, 0]
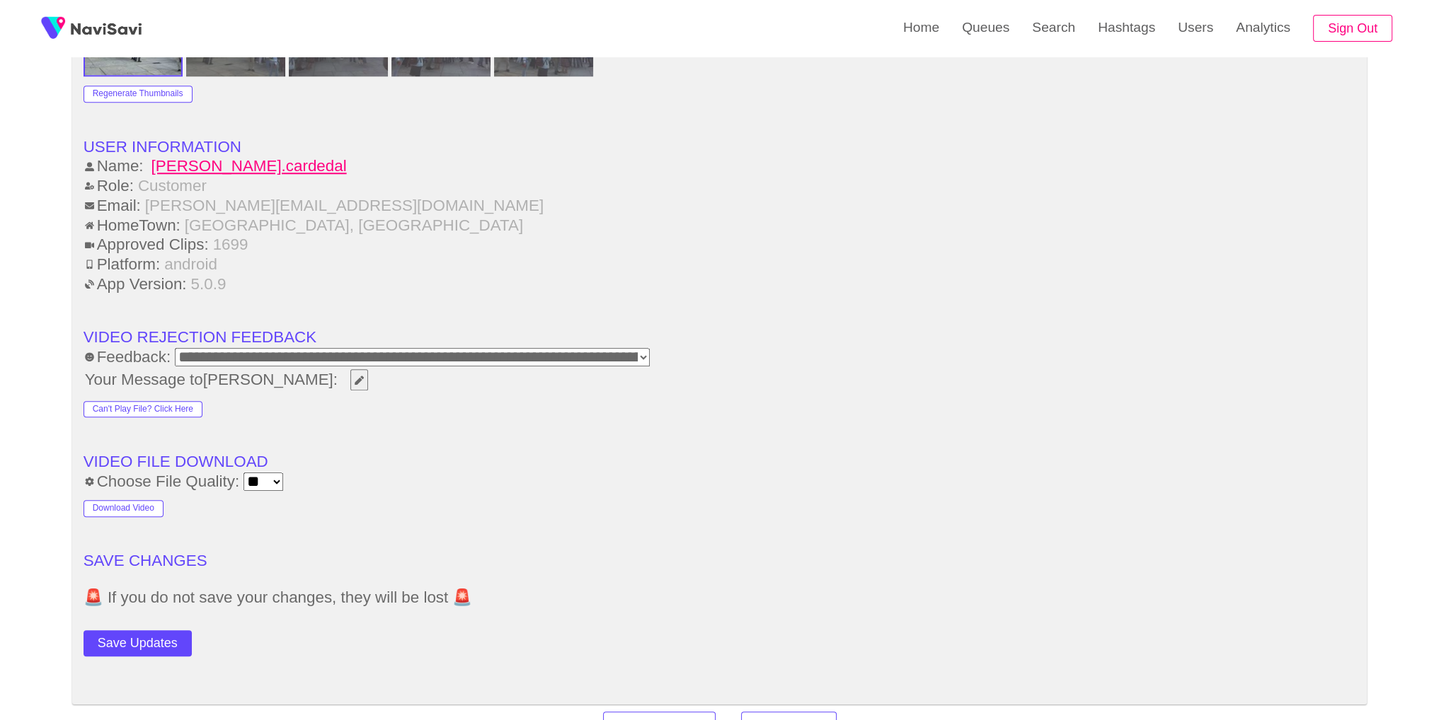
click at [186, 635] on button "Save Updates" at bounding box center [138, 644] width 108 height 26
click at [174, 631] on button "Save Updates" at bounding box center [138, 644] width 108 height 26
click at [1061, 35] on link "Search" at bounding box center [1054, 27] width 66 height 55
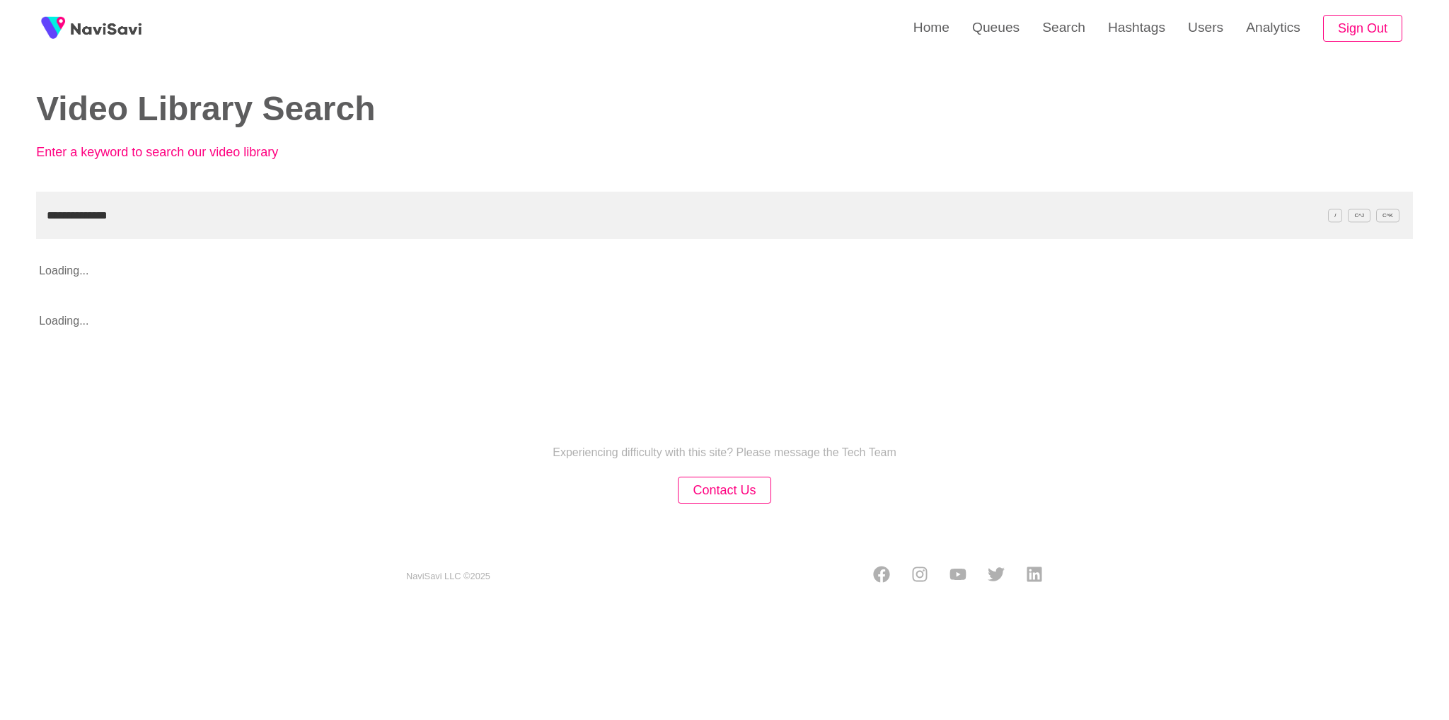
type input "**********"
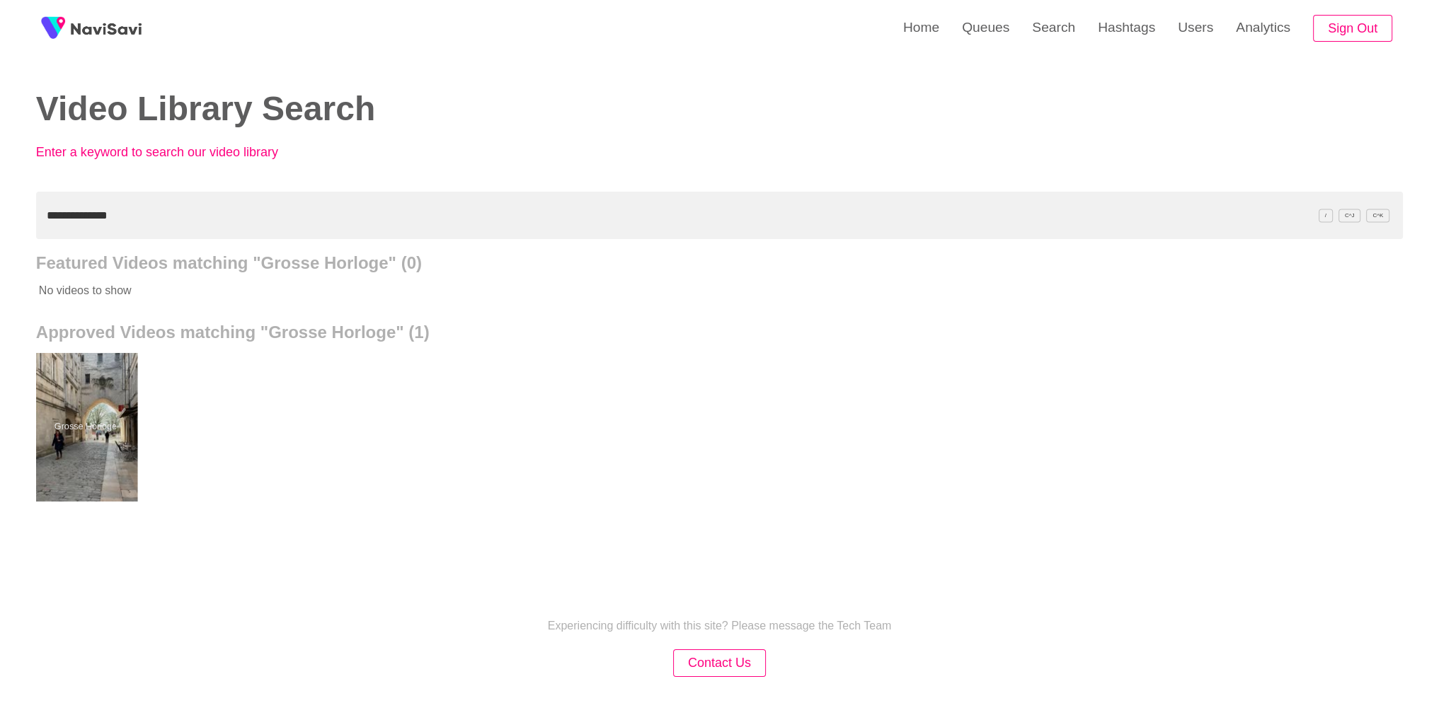
click at [125, 474] on div at bounding box center [85, 427] width 104 height 149
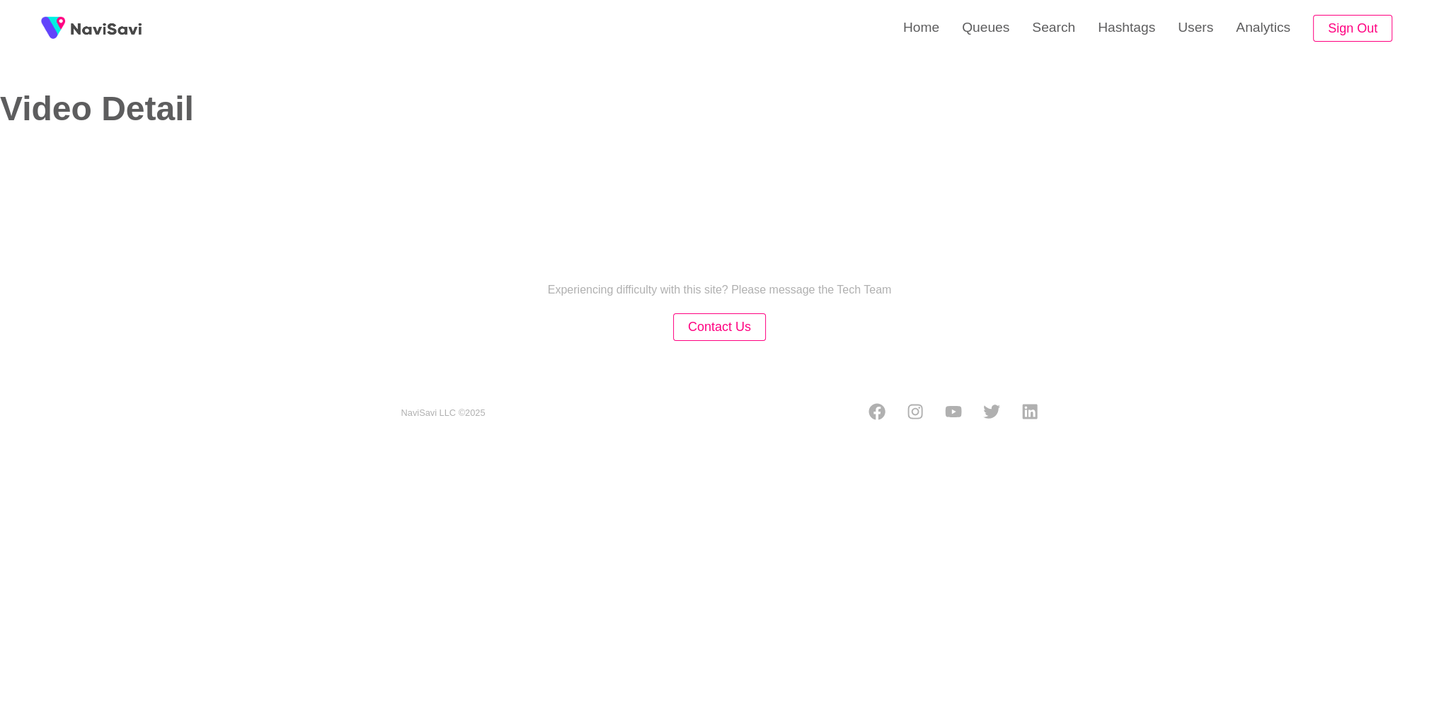
select select "**********"
select select "**"
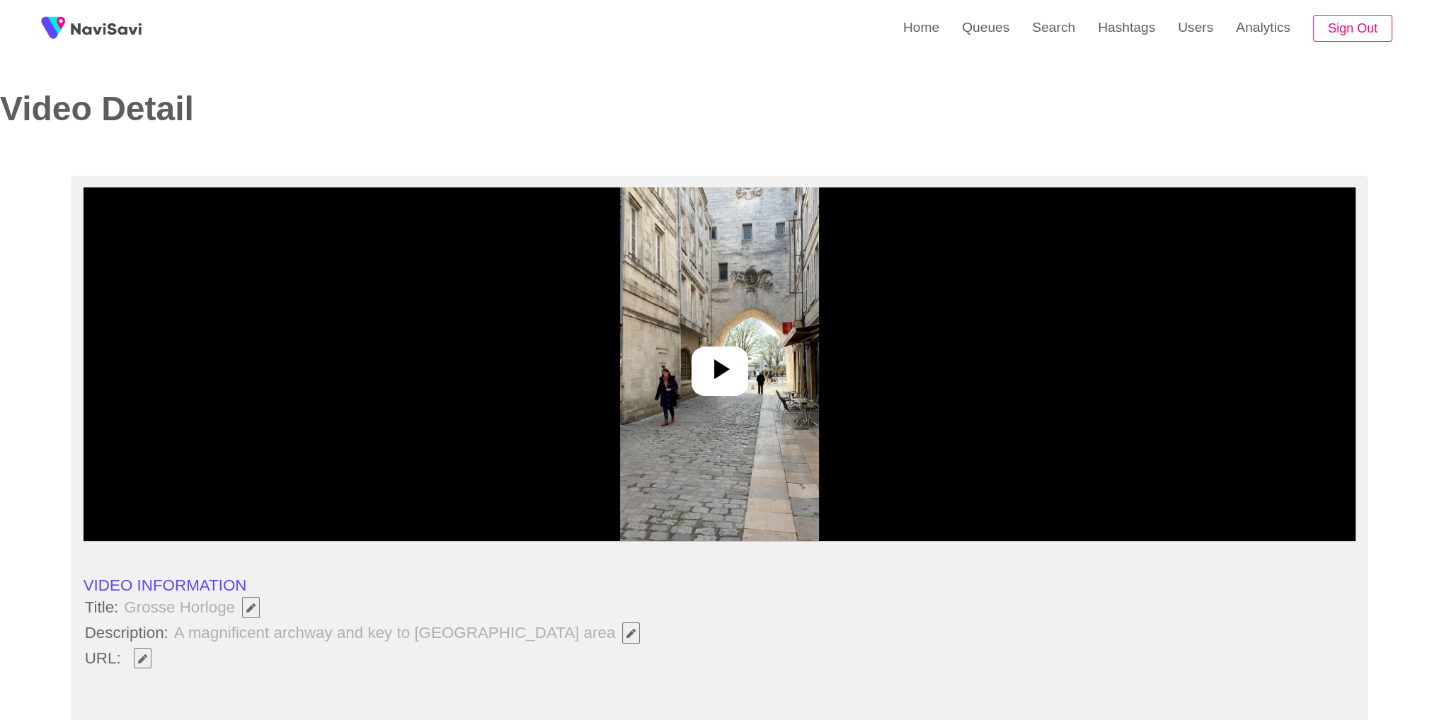
click at [728, 406] on img at bounding box center [719, 365] width 199 height 354
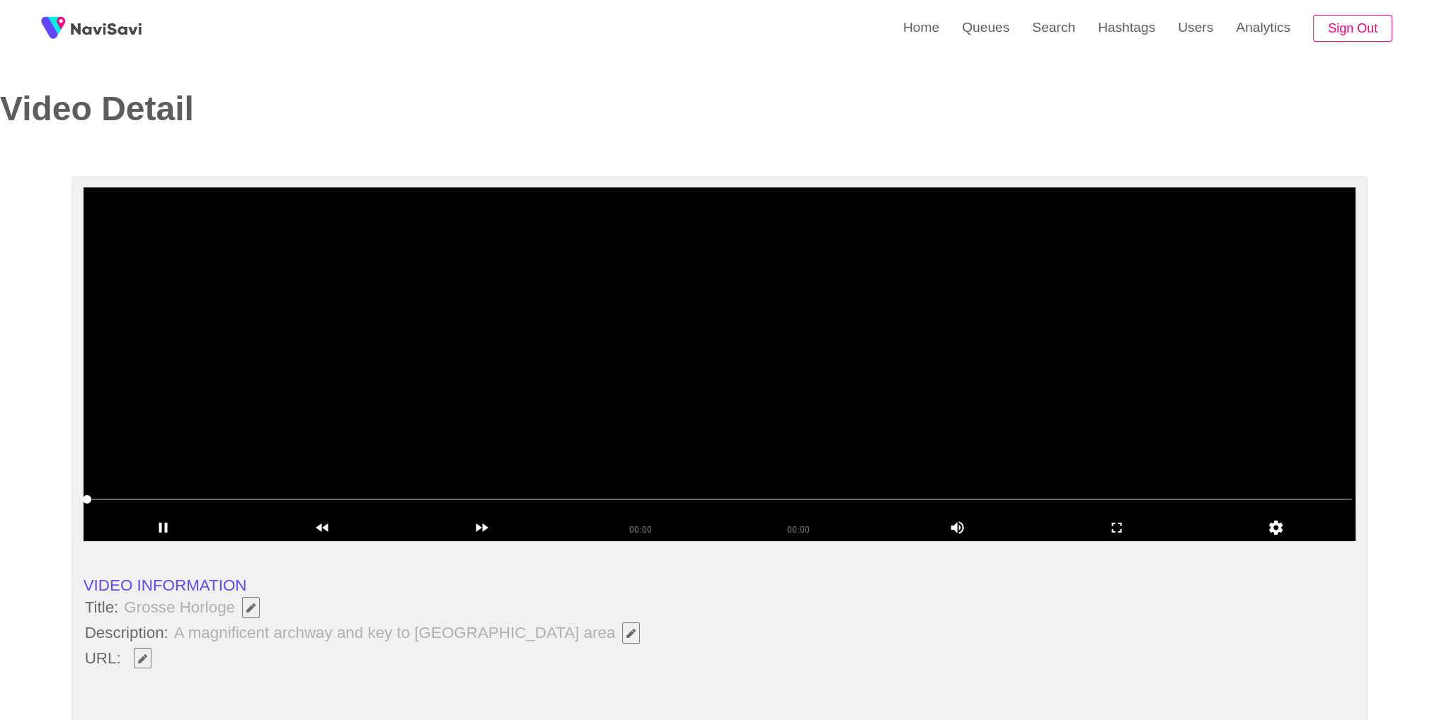
click at [726, 406] on video at bounding box center [720, 365] width 1273 height 354
copy span "Grosse Horloge"
drag, startPoint x: 125, startPoint y: 607, endPoint x: 231, endPoint y: 609, distance: 106.2
click at [231, 609] on span "Grosse Horloge" at bounding box center [195, 608] width 146 height 24
drag, startPoint x: 209, startPoint y: 669, endPoint x: 193, endPoint y: 668, distance: 15.6
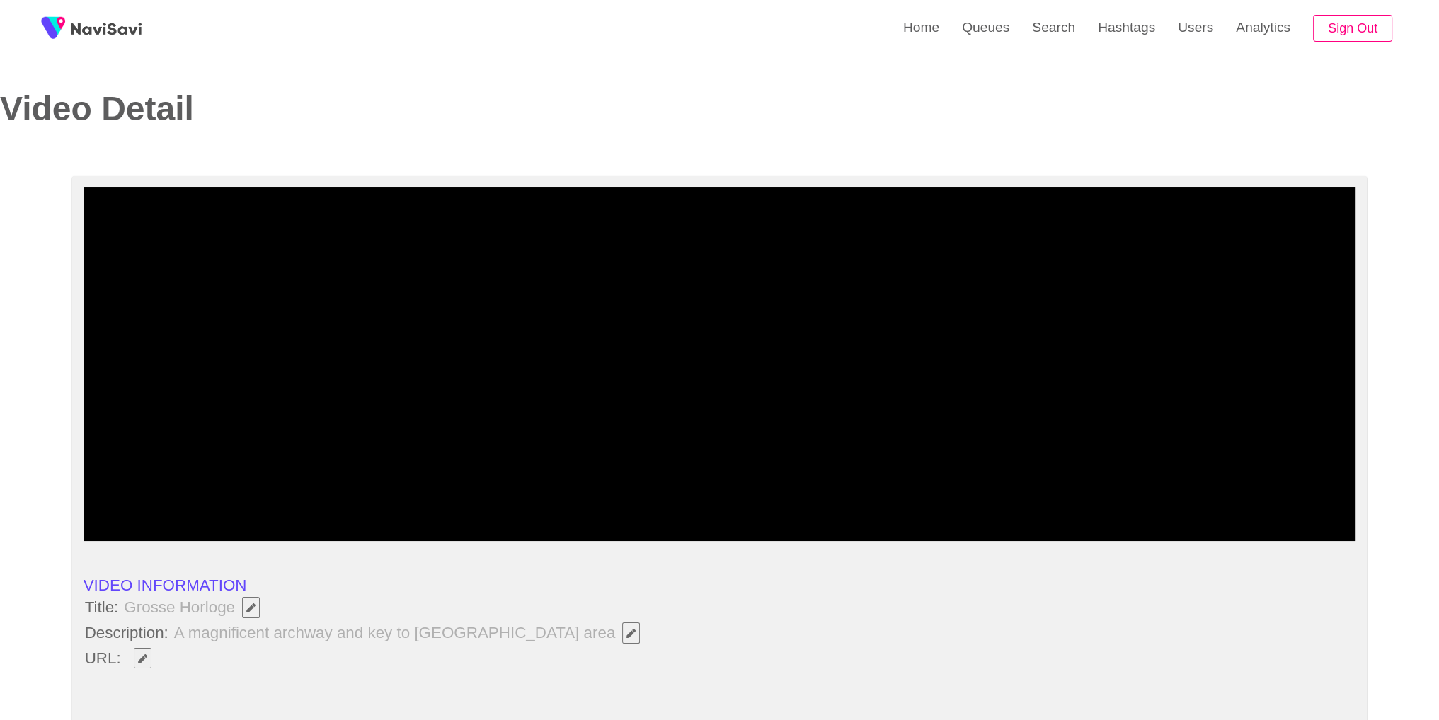
click at [147, 661] on span "Edit Field" at bounding box center [143, 659] width 12 height 9
type input "**********"
click at [1116, 521] on icon "add" at bounding box center [1117, 527] width 158 height 17
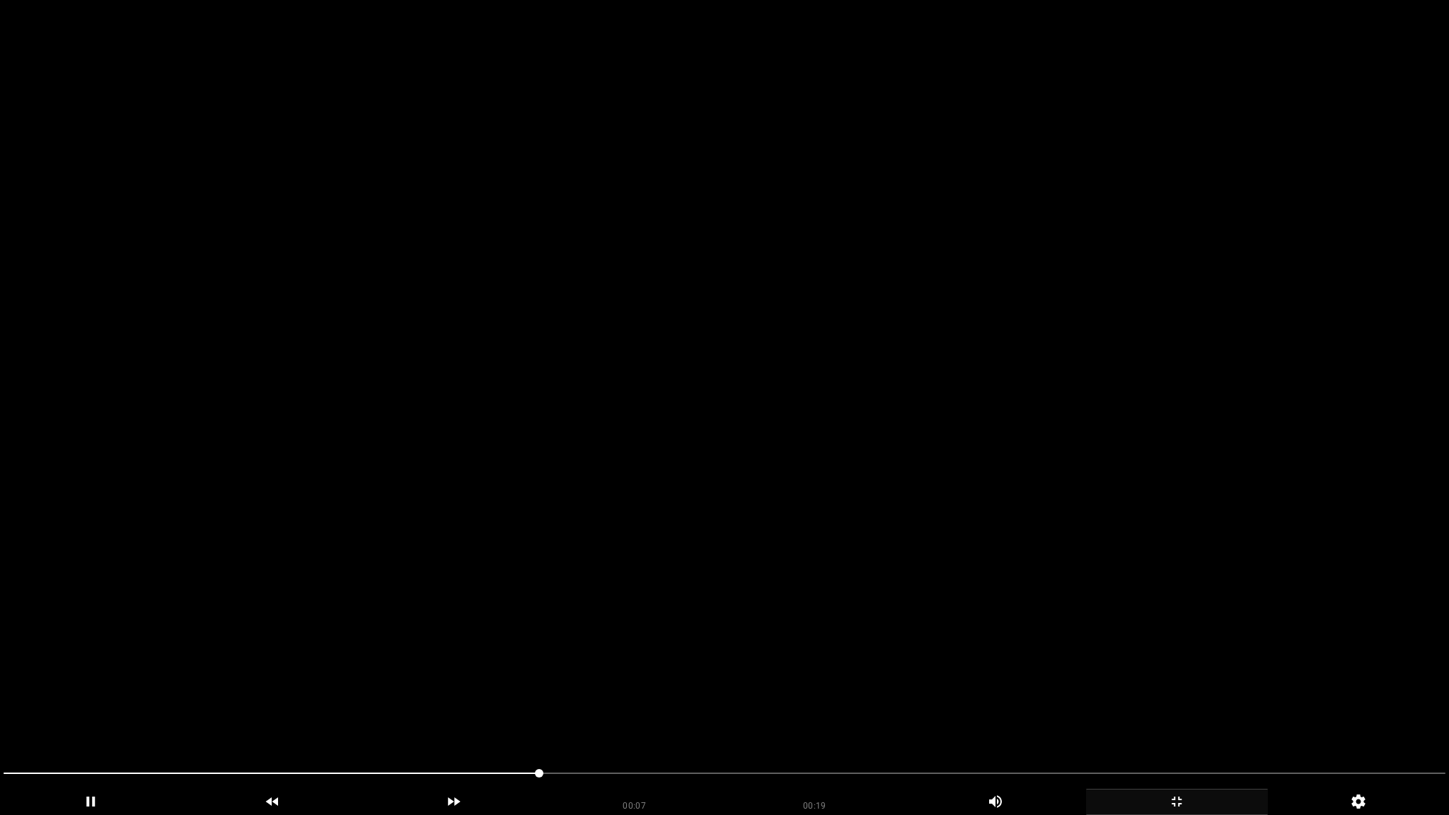
click at [587, 720] on span at bounding box center [725, 773] width 1442 height 23
click at [1248, 720] on div at bounding box center [725, 776] width 1454 height 38
drag, startPoint x: 1263, startPoint y: 773, endPoint x: 1298, endPoint y: 774, distance: 35.4
click at [8, 720] on span at bounding box center [725, 773] width 1442 height 23
click at [1189, 720] on icon "add" at bounding box center [1177, 801] width 180 height 17
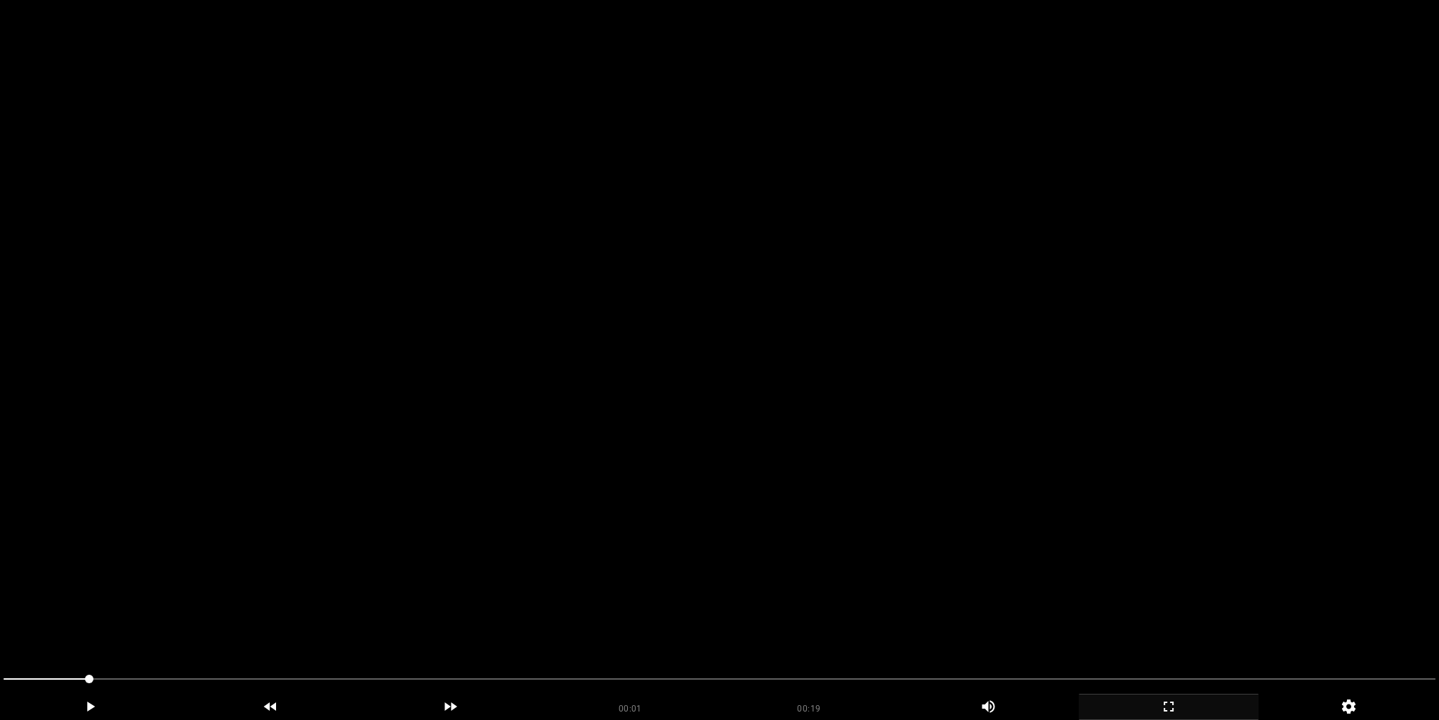
click at [707, 355] on video at bounding box center [719, 360] width 1439 height 720
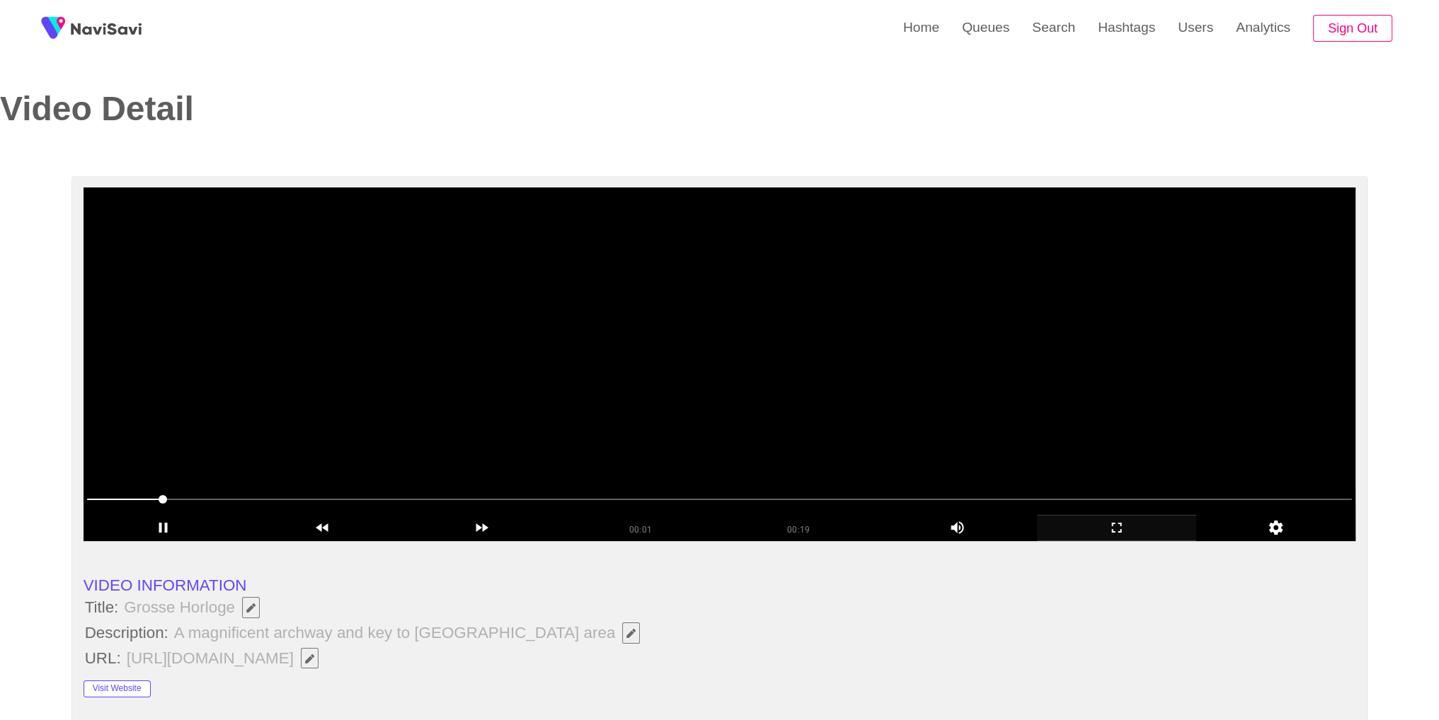
click at [707, 355] on video at bounding box center [720, 365] width 1273 height 354
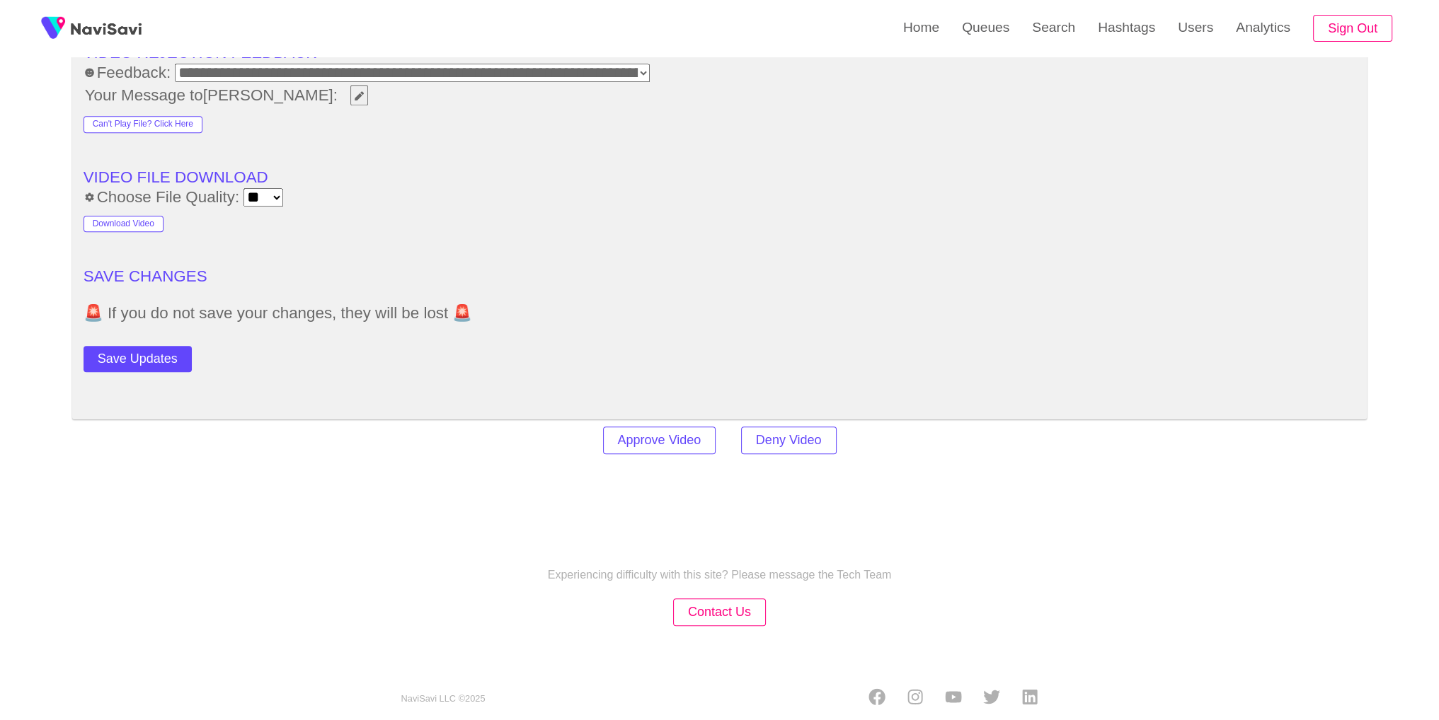
scroll to position [2032, 0]
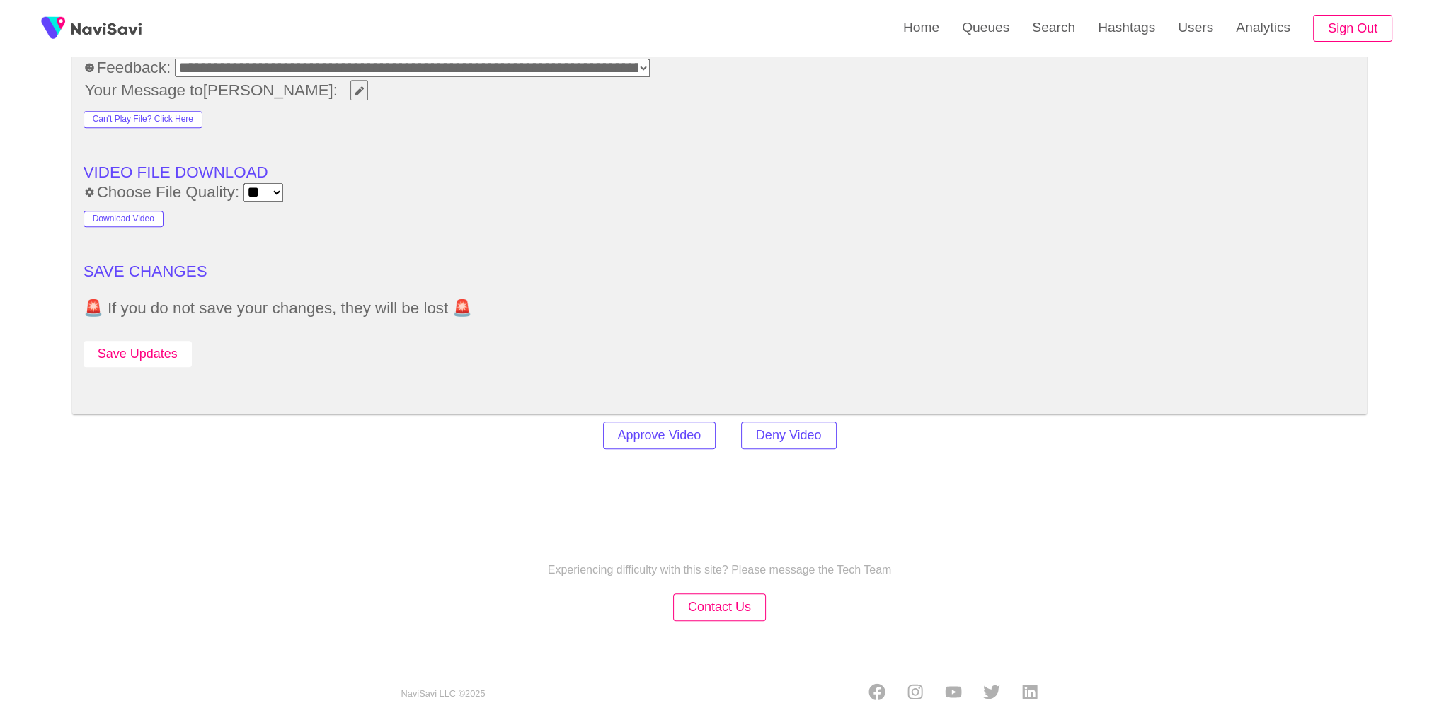
click at [151, 350] on button "Save Updates" at bounding box center [138, 354] width 108 height 26
click at [1069, 34] on link "Search" at bounding box center [1054, 27] width 66 height 55
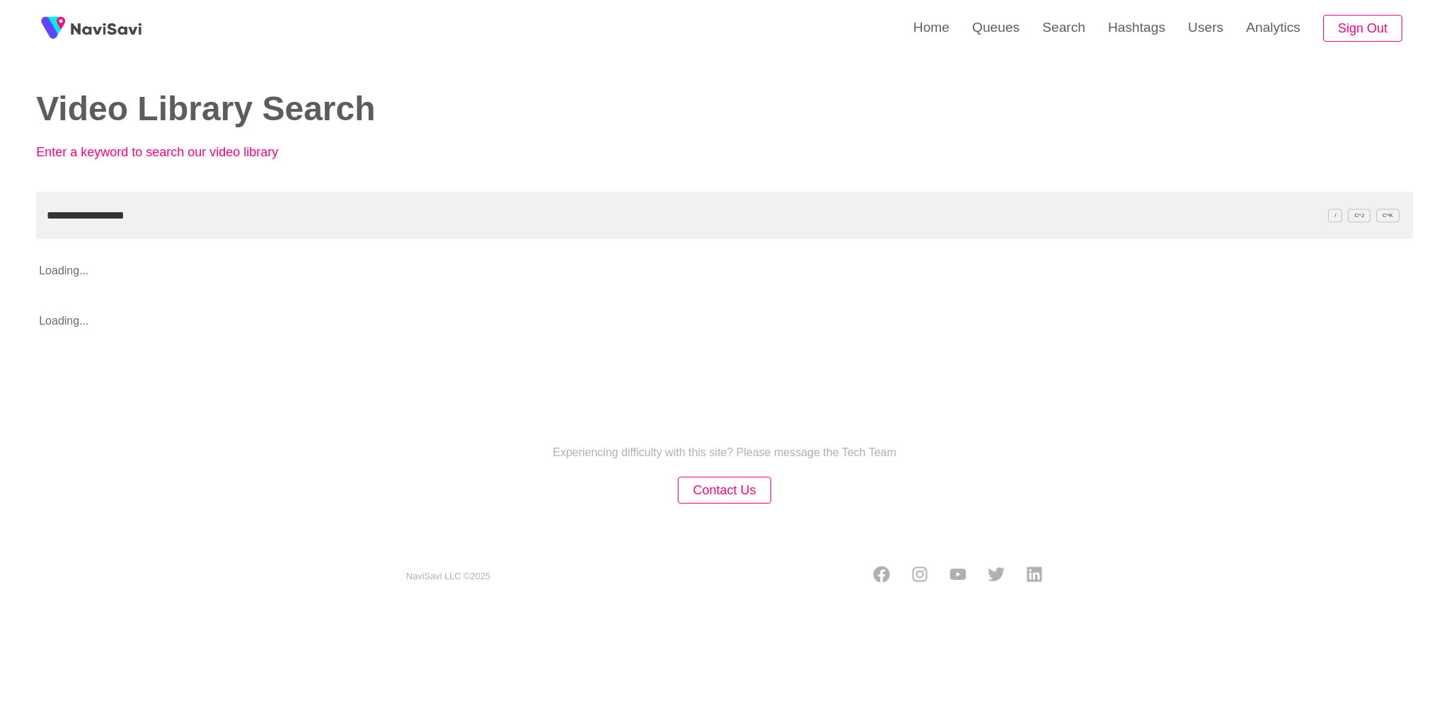
type input "**********"
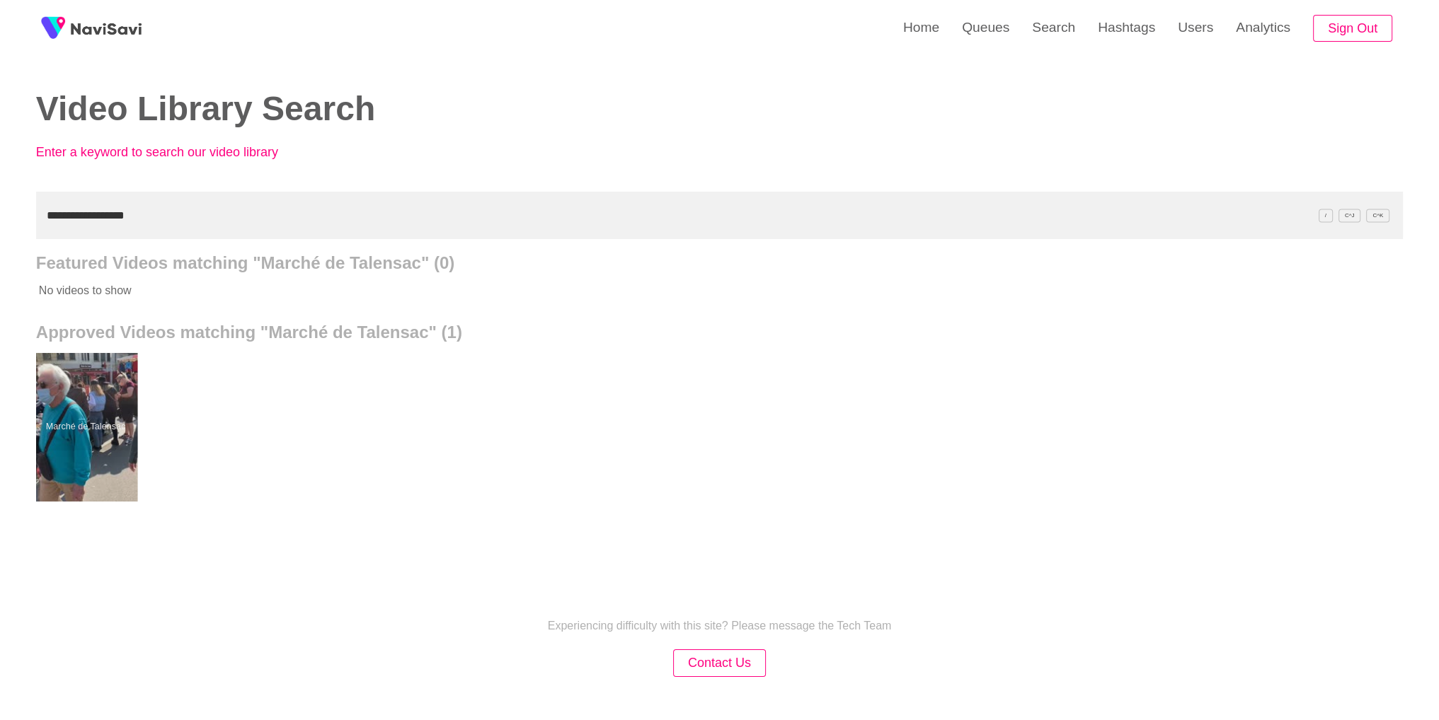
click at [95, 408] on div at bounding box center [85, 427] width 104 height 149
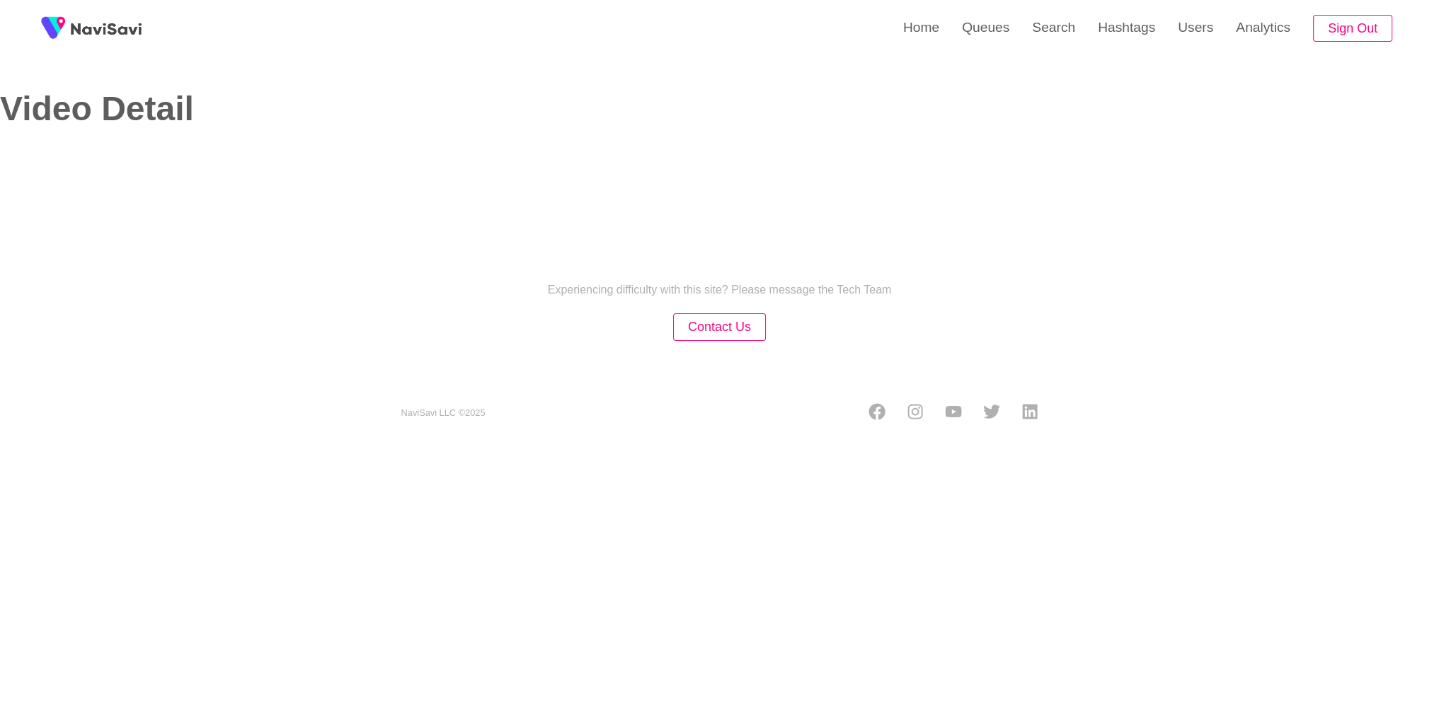
select select "**********"
select select "**"
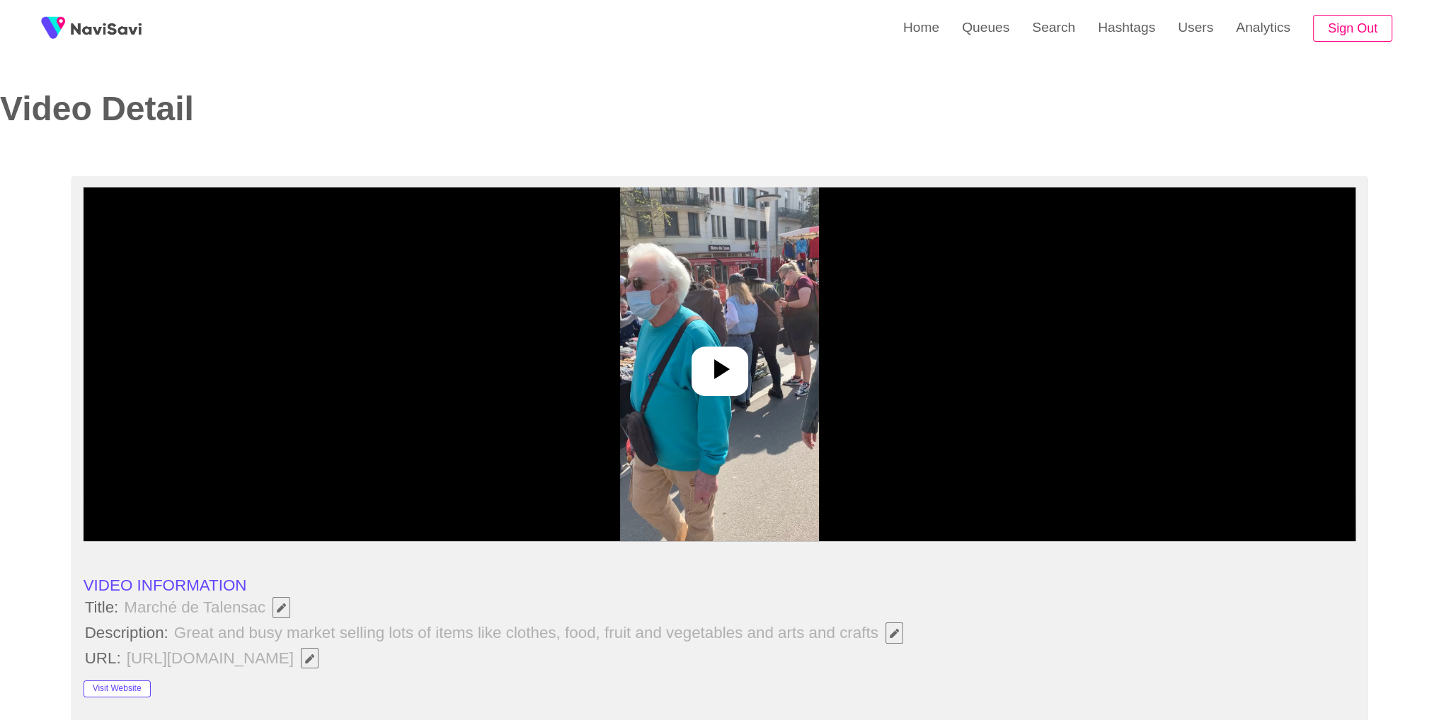
click at [769, 380] on img at bounding box center [719, 365] width 199 height 354
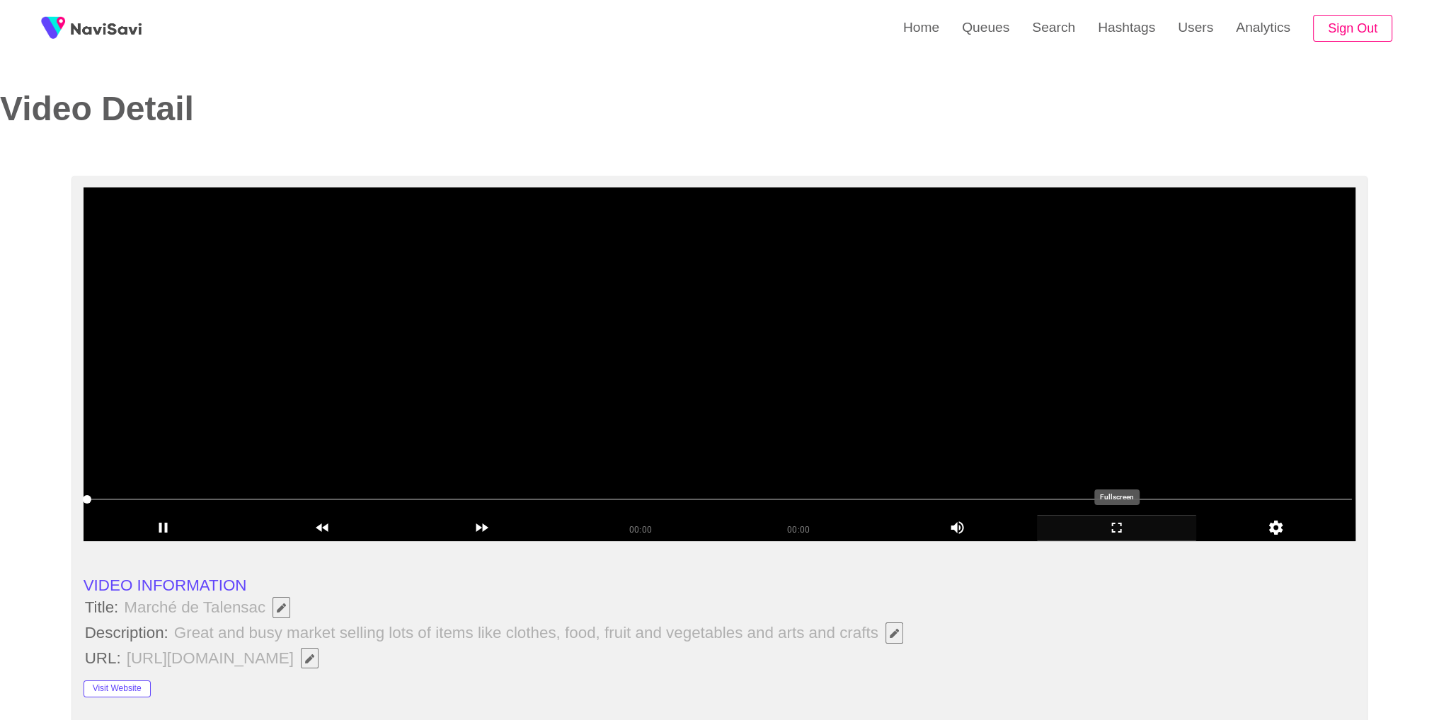
click at [1116, 527] on icon "add" at bounding box center [1117, 527] width 158 height 17
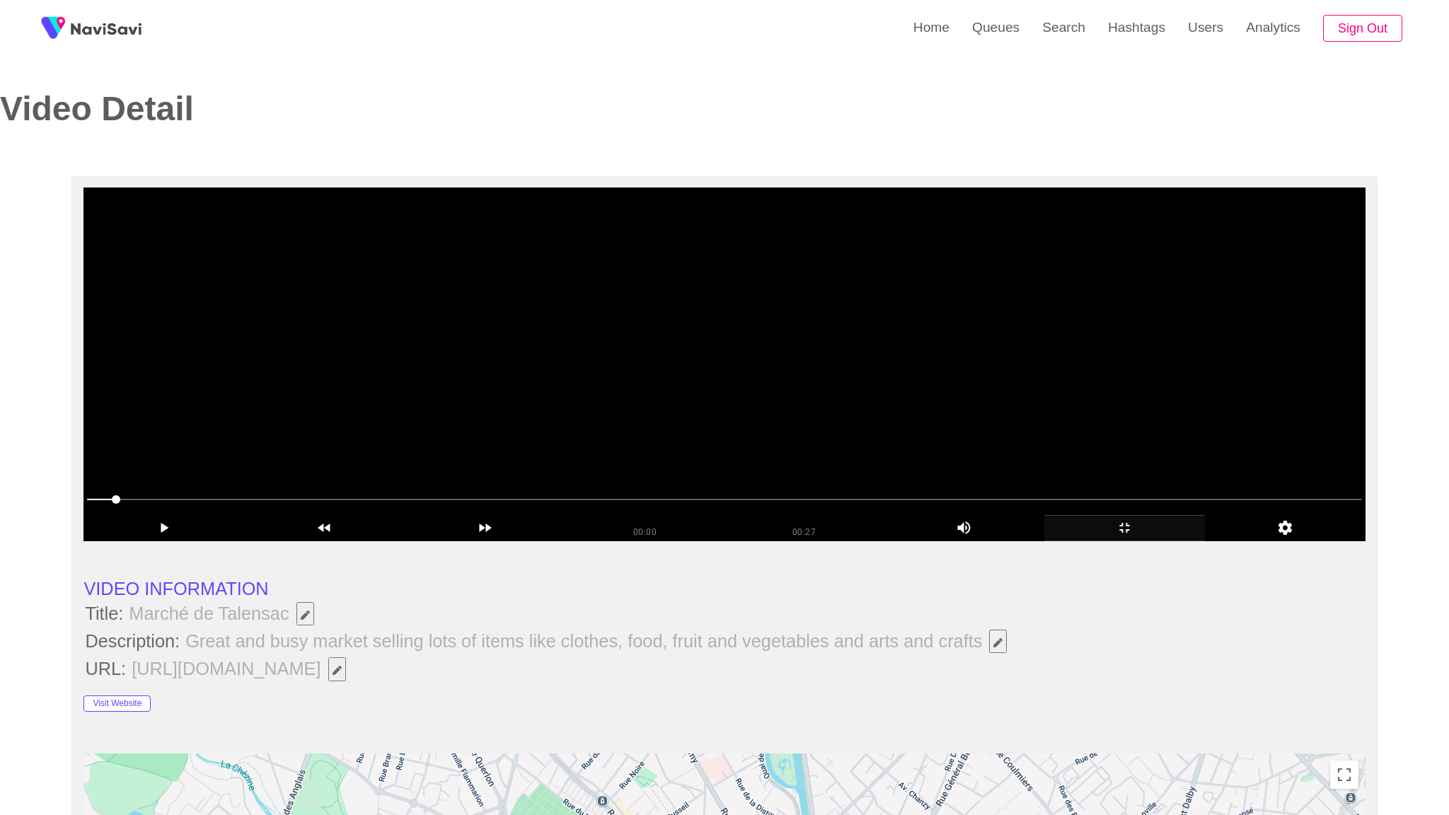
click at [1116, 541] on video at bounding box center [725, 365] width 1282 height 354
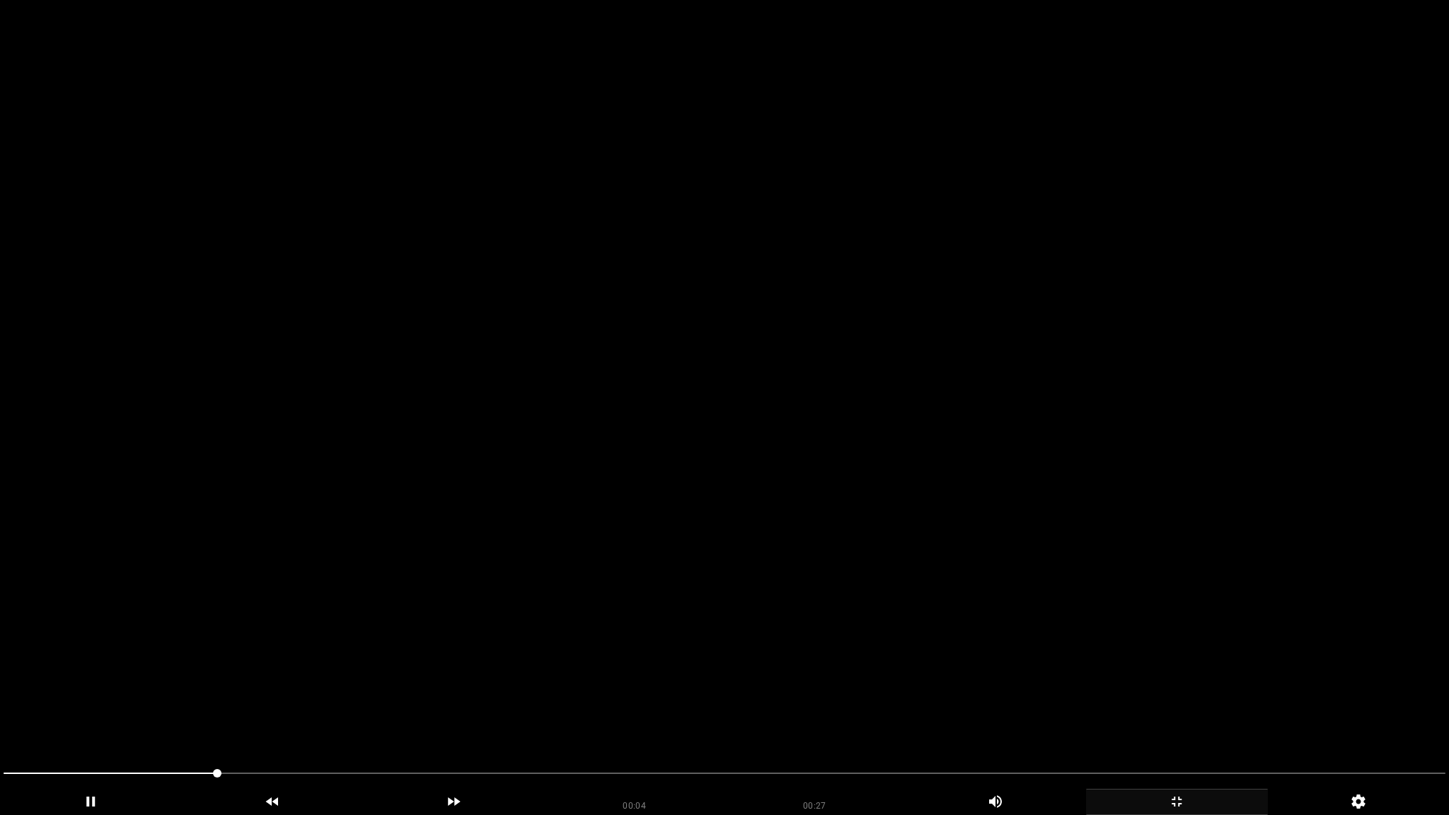
click at [1073, 536] on video at bounding box center [724, 407] width 1449 height 815
click at [987, 402] on video at bounding box center [724, 407] width 1449 height 815
click at [641, 538] on video at bounding box center [724, 407] width 1449 height 815
drag, startPoint x: 1152, startPoint y: 769, endPoint x: 1229, endPoint y: 769, distance: 77.1
click at [1367, 720] on span at bounding box center [725, 773] width 1442 height 23
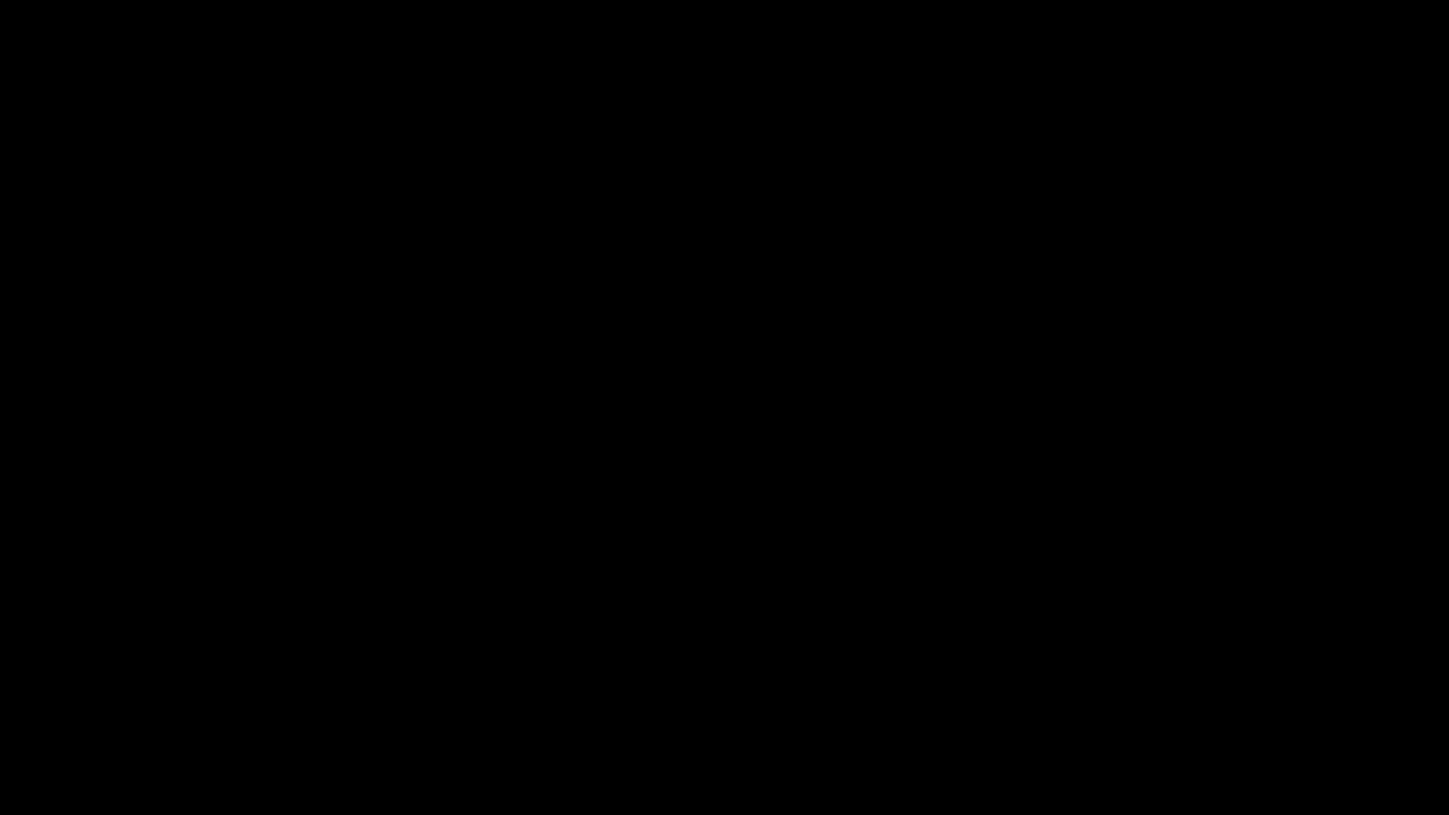
click at [1415, 720] on span at bounding box center [1411, 773] width 8 height 8
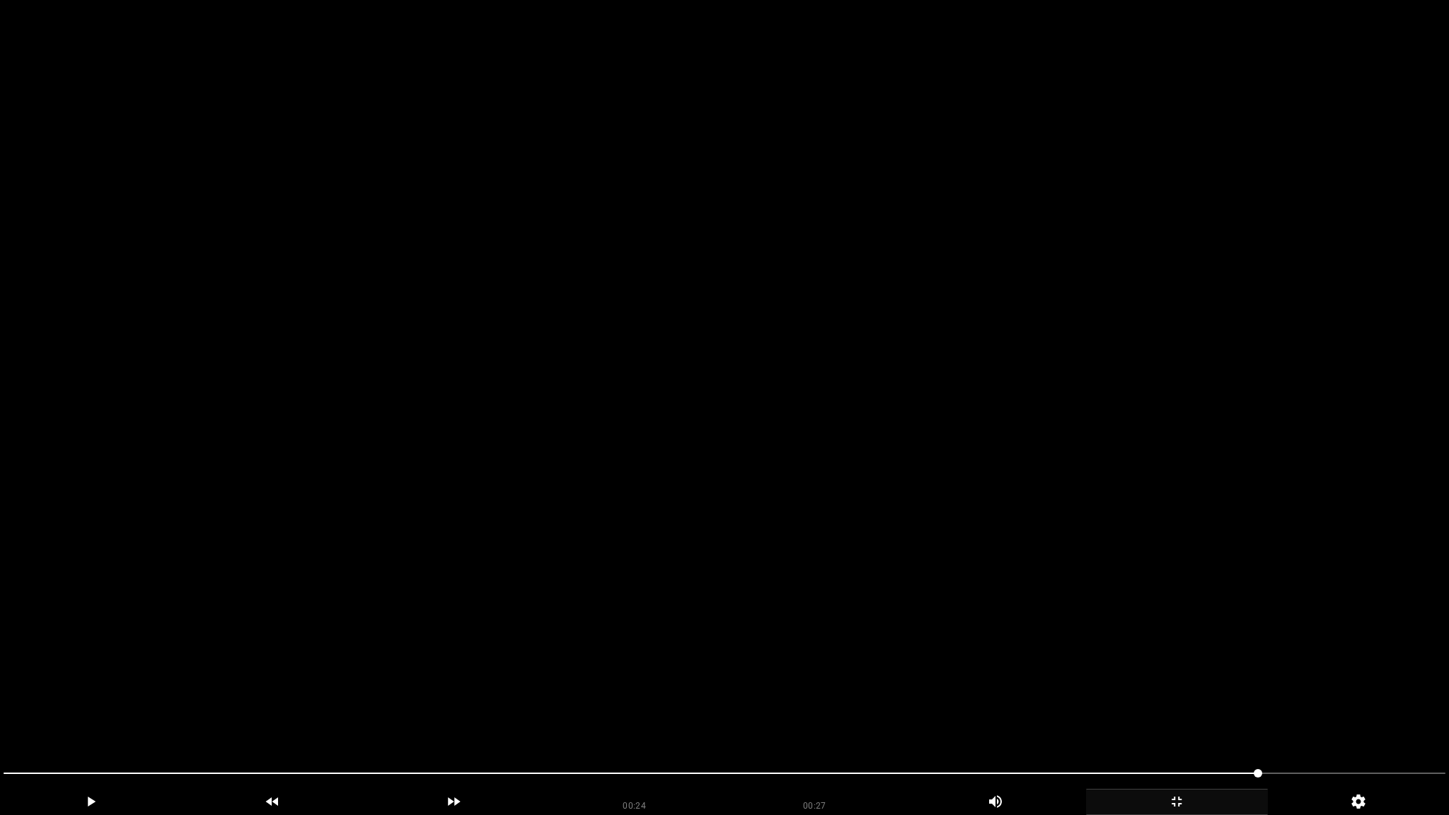
click at [1111, 720] on video at bounding box center [724, 407] width 1449 height 815
click at [1043, 720] on video at bounding box center [724, 407] width 1449 height 815
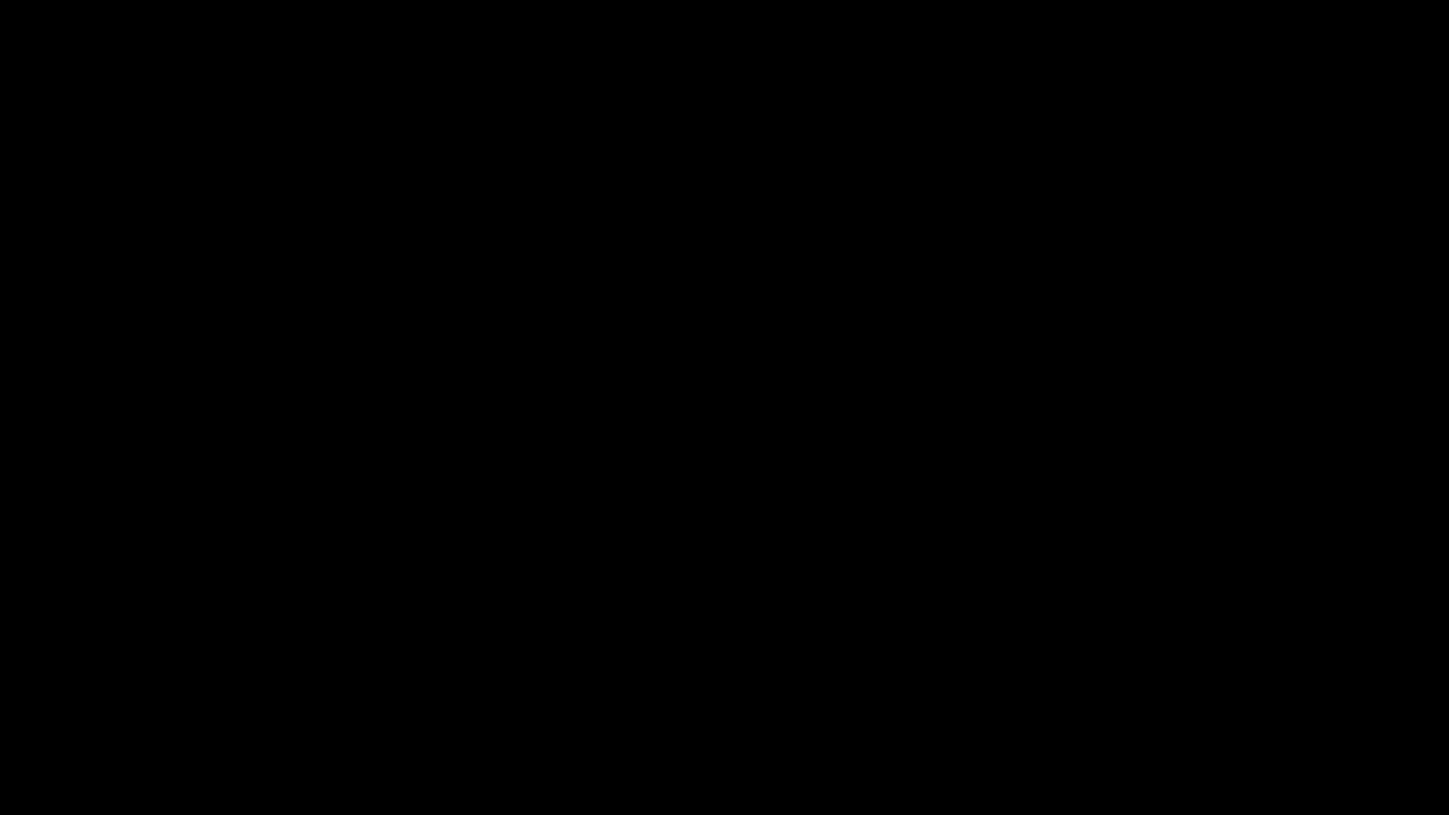
click at [730, 720] on span at bounding box center [725, 773] width 1442 height 23
click at [627, 720] on div at bounding box center [725, 776] width 1454 height 38
click at [57, 720] on span at bounding box center [54, 773] width 101 height 1
drag, startPoint x: 535, startPoint y: 576, endPoint x: 622, endPoint y: 604, distance: 91.3
click at [535, 576] on video at bounding box center [724, 407] width 1449 height 815
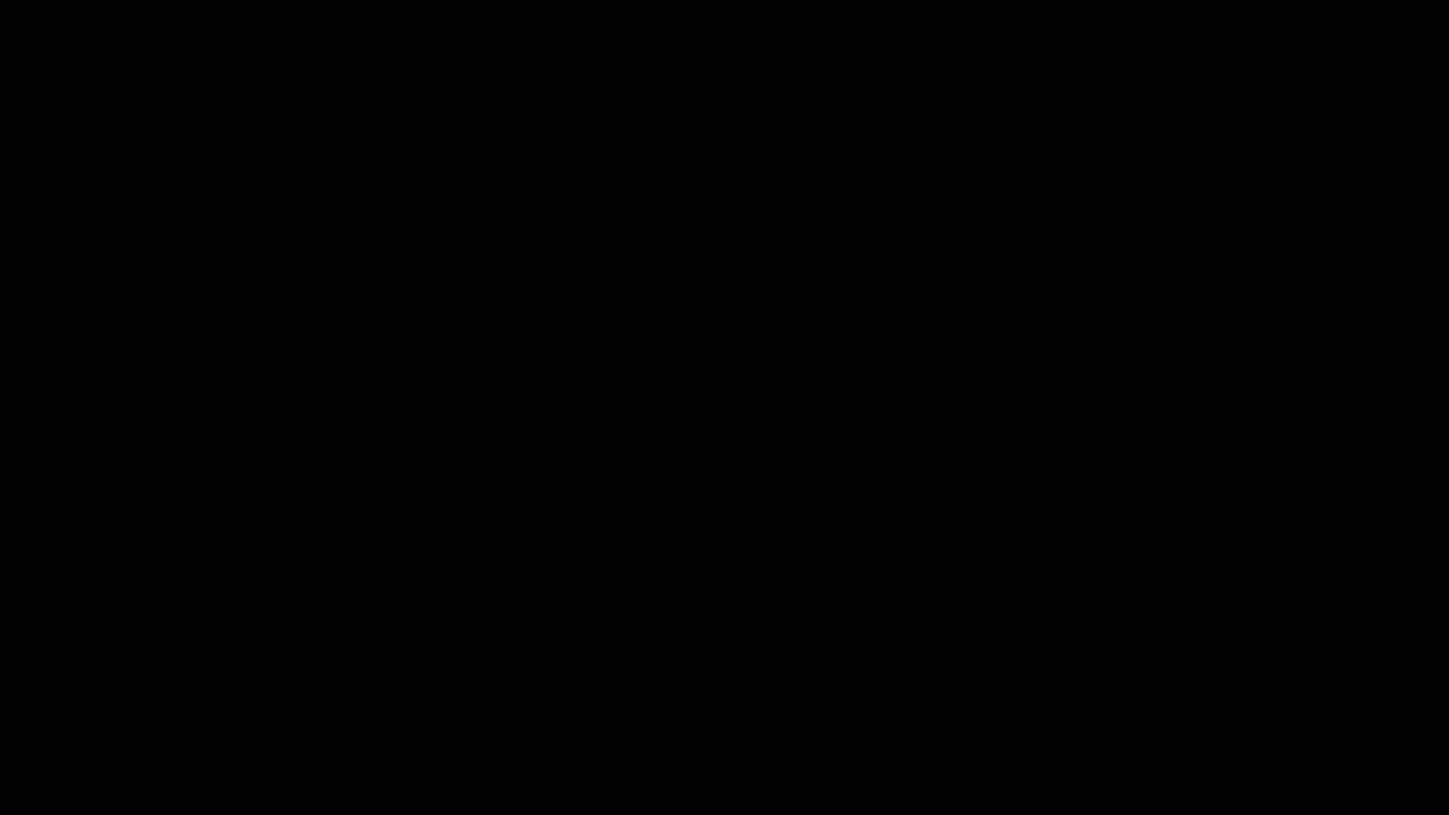
click at [1188, 720] on icon "add" at bounding box center [1177, 801] width 180 height 17
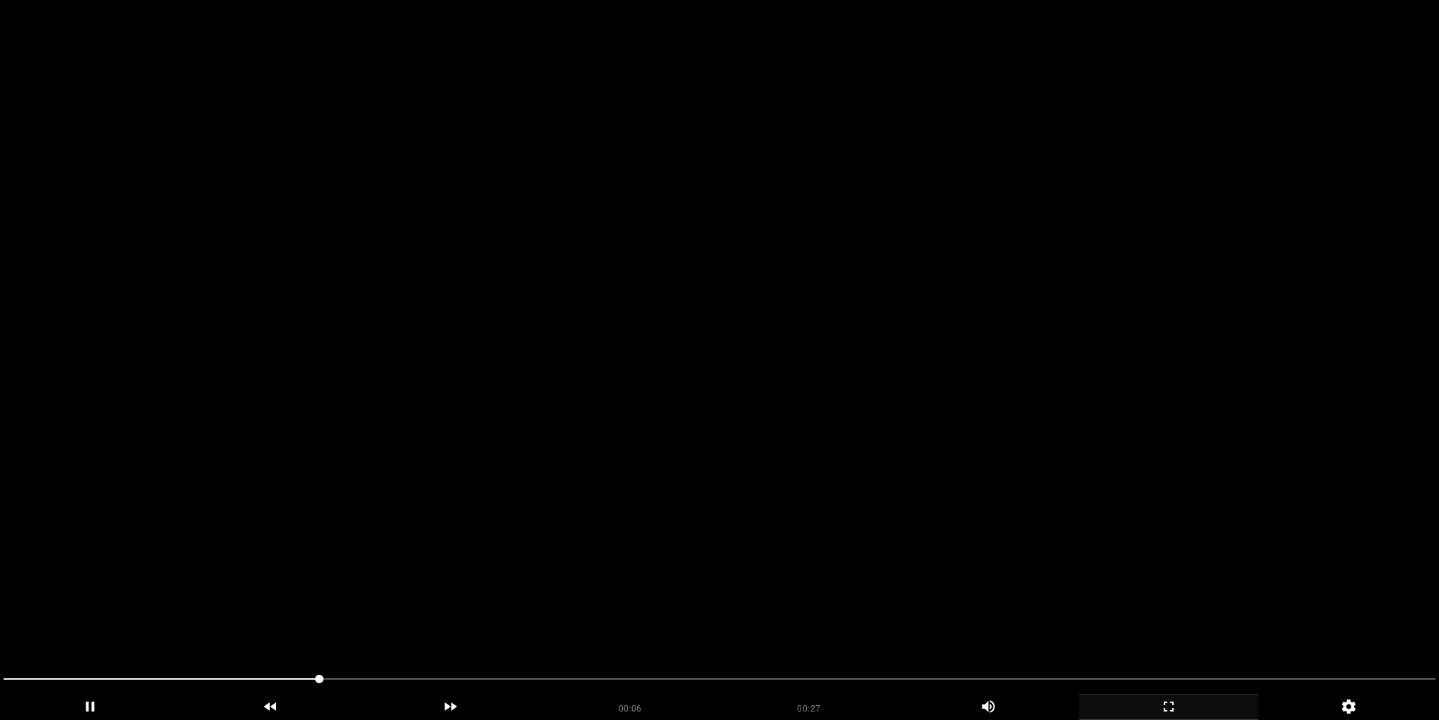
click at [597, 297] on video at bounding box center [719, 360] width 1439 height 720
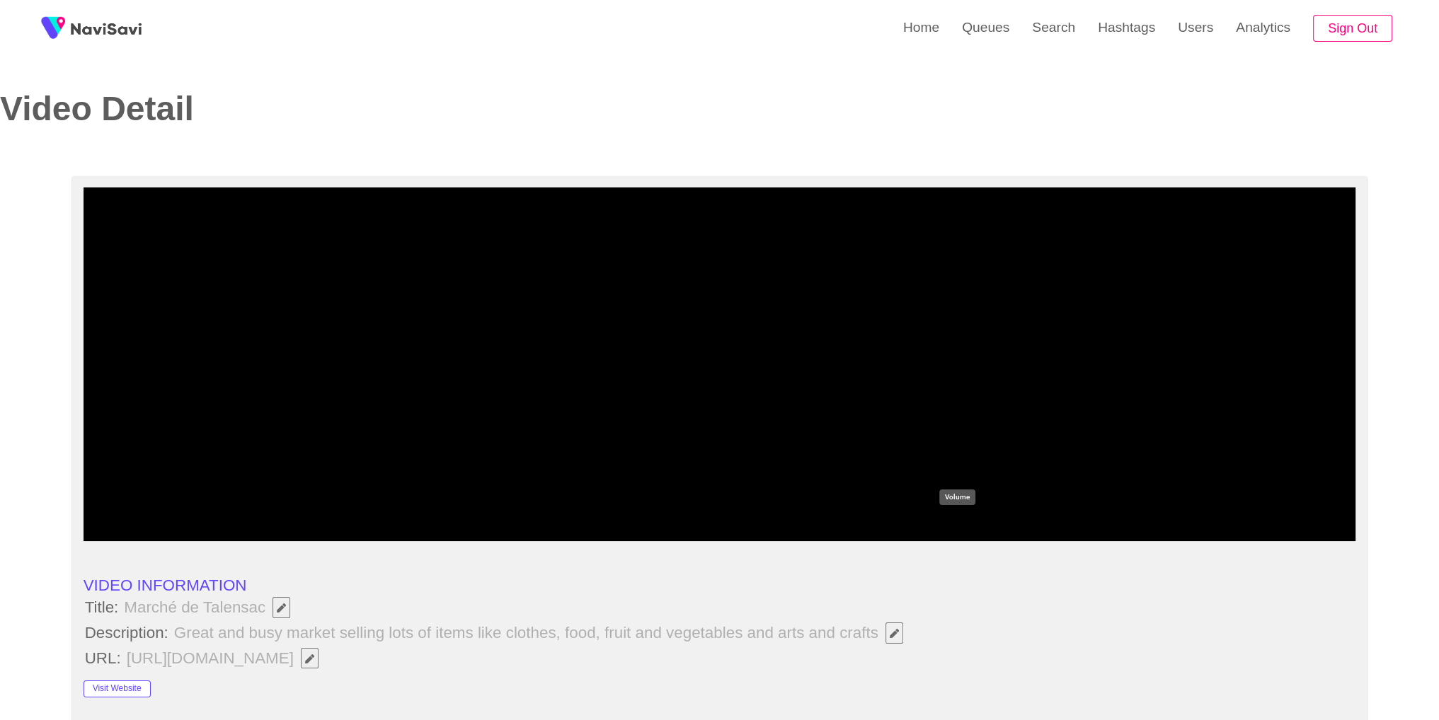
click at [963, 530] on icon "add" at bounding box center [985, 527] width 101 height 17
click at [1106, 532] on icon "add" at bounding box center [1117, 527] width 158 height 17
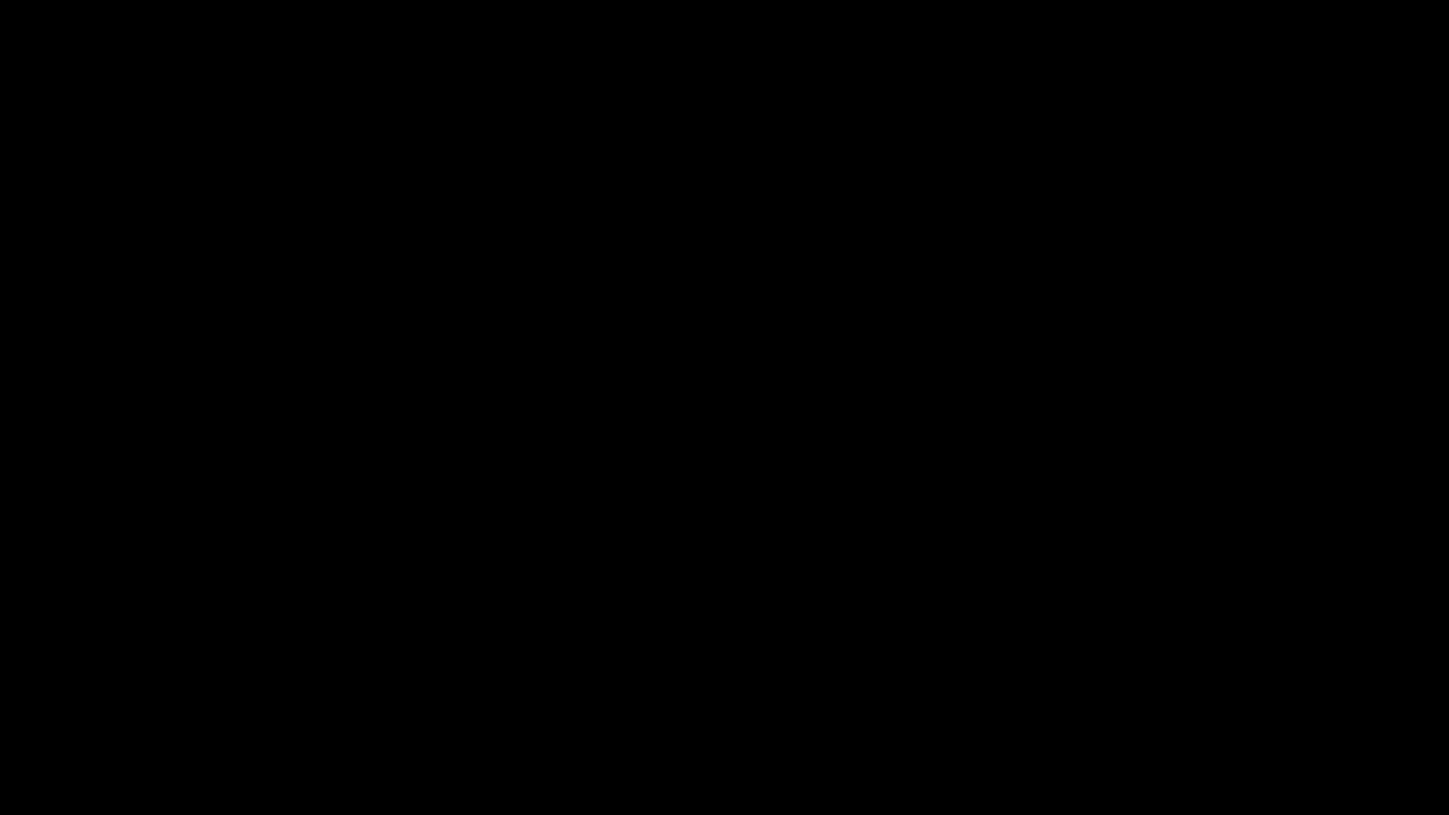
click at [388, 720] on span at bounding box center [247, 773] width 486 height 1
click at [134, 720] on span at bounding box center [725, 773] width 1442 height 23
click at [13, 720] on span at bounding box center [725, 773] width 1442 height 23
click at [197, 720] on span at bounding box center [725, 773] width 1442 height 23
click at [584, 720] on div at bounding box center [725, 776] width 1454 height 38
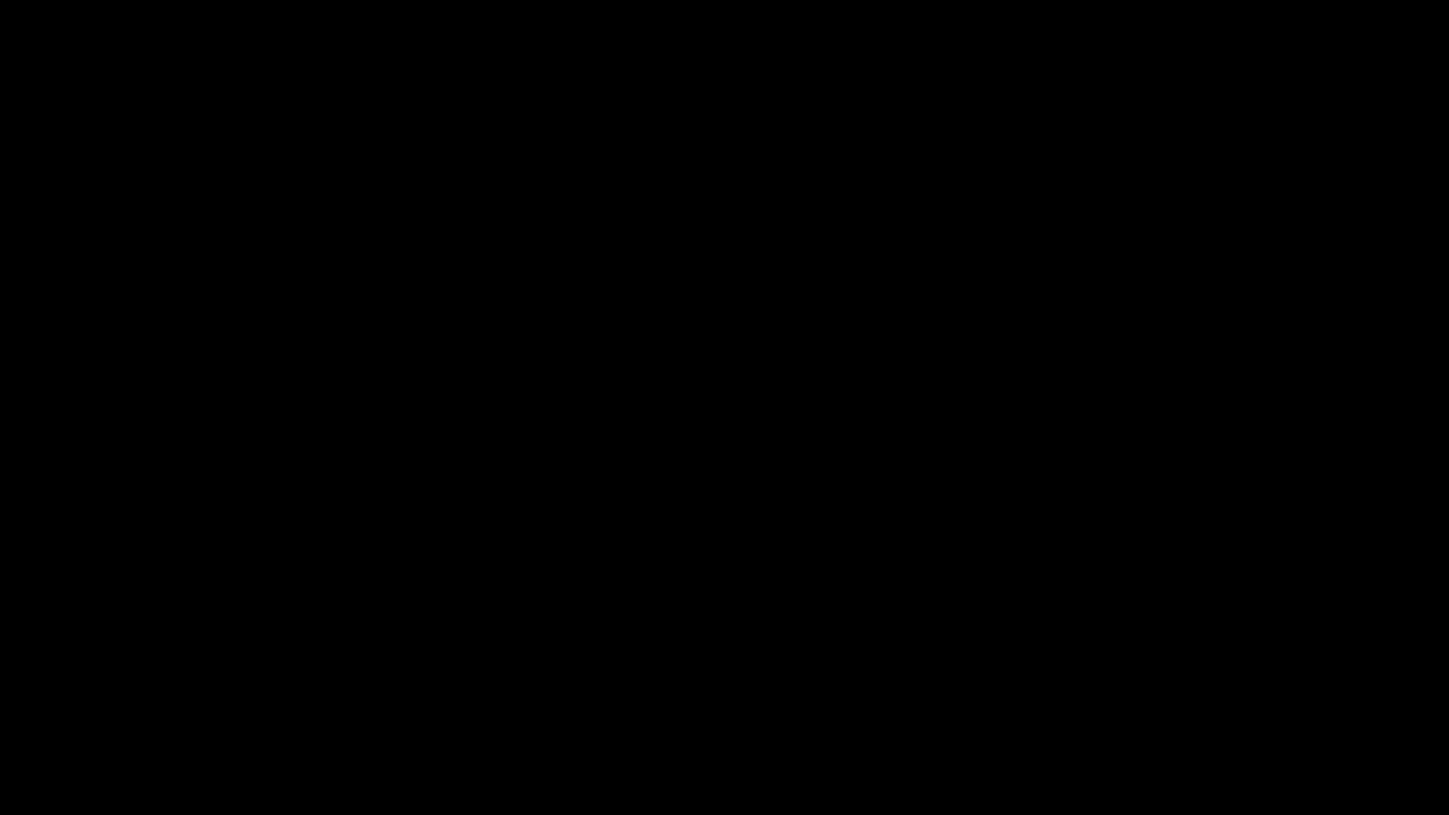
click at [778, 720] on span at bounding box center [725, 773] width 1442 height 1
click at [1198, 720] on div "add" at bounding box center [1177, 802] width 182 height 26
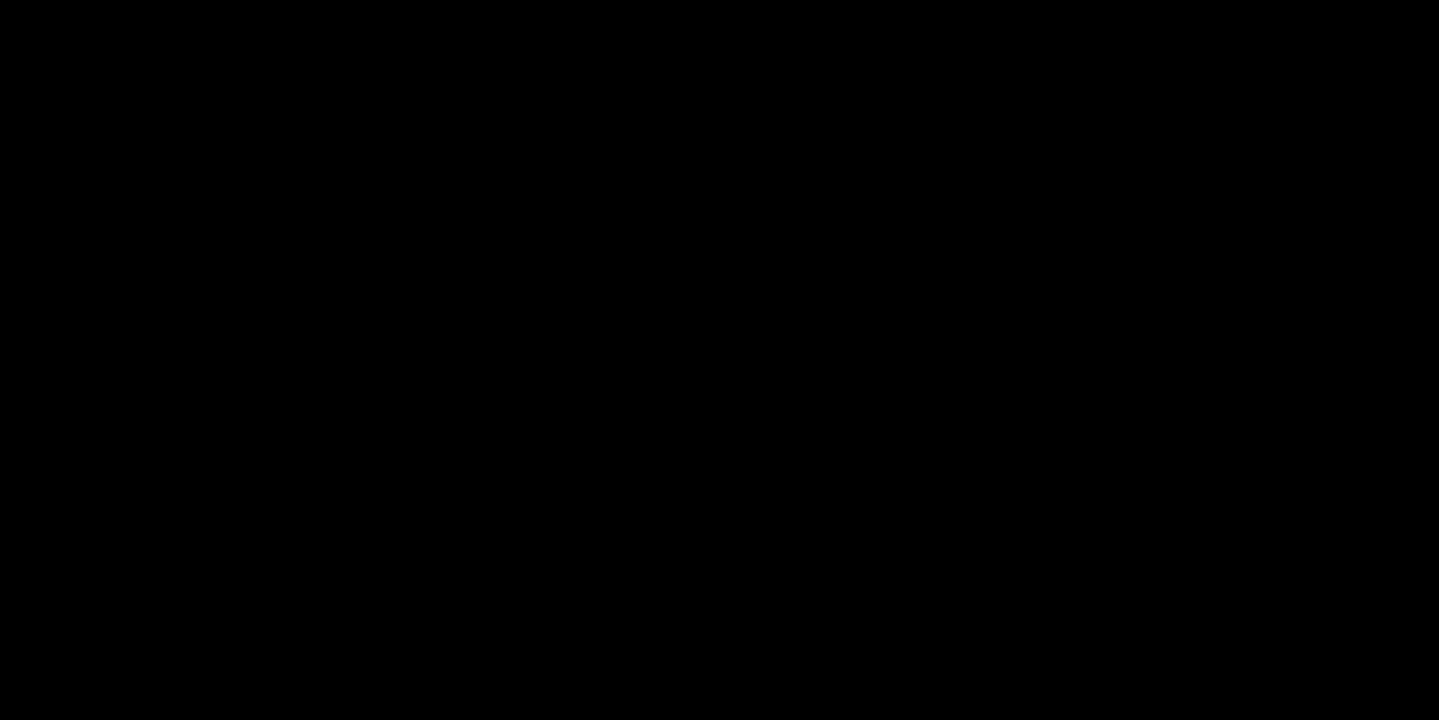
click at [740, 377] on video at bounding box center [719, 360] width 1439 height 720
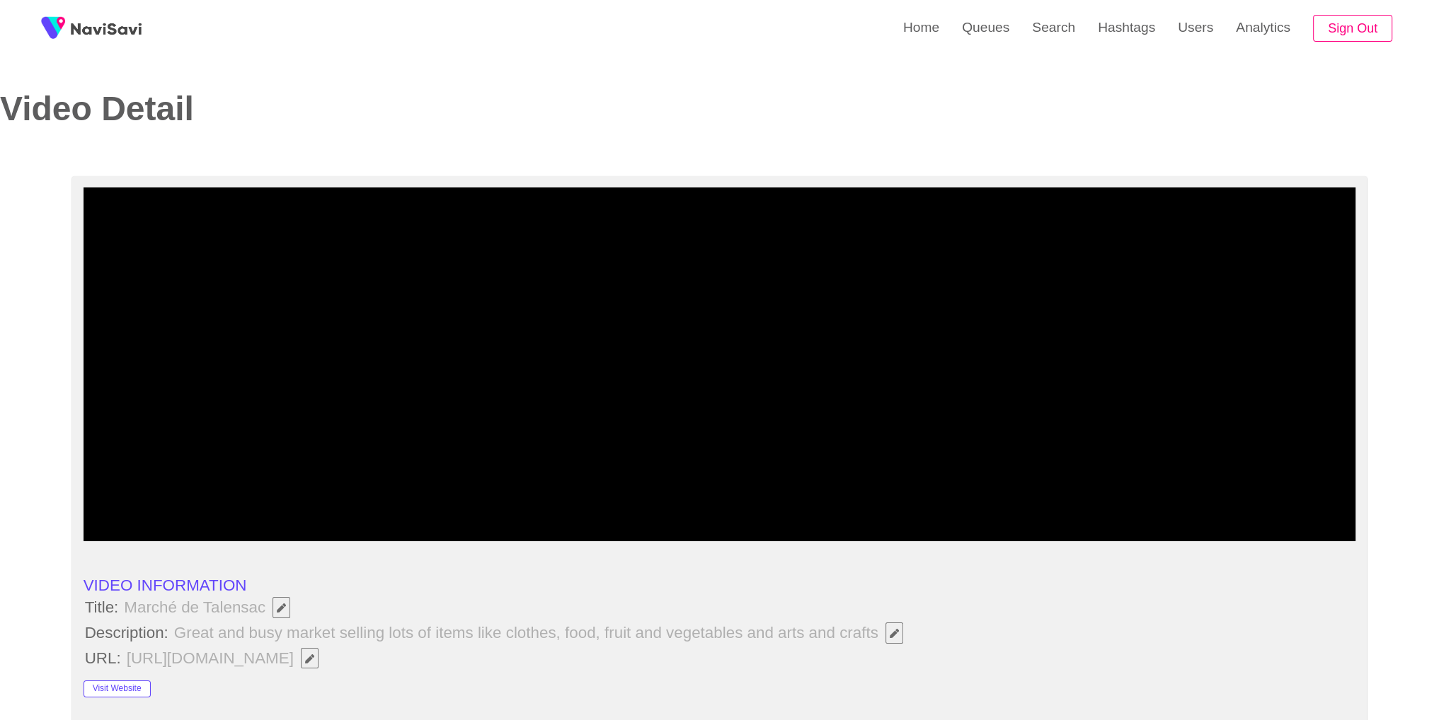
click at [740, 372] on video at bounding box center [720, 365] width 1273 height 354
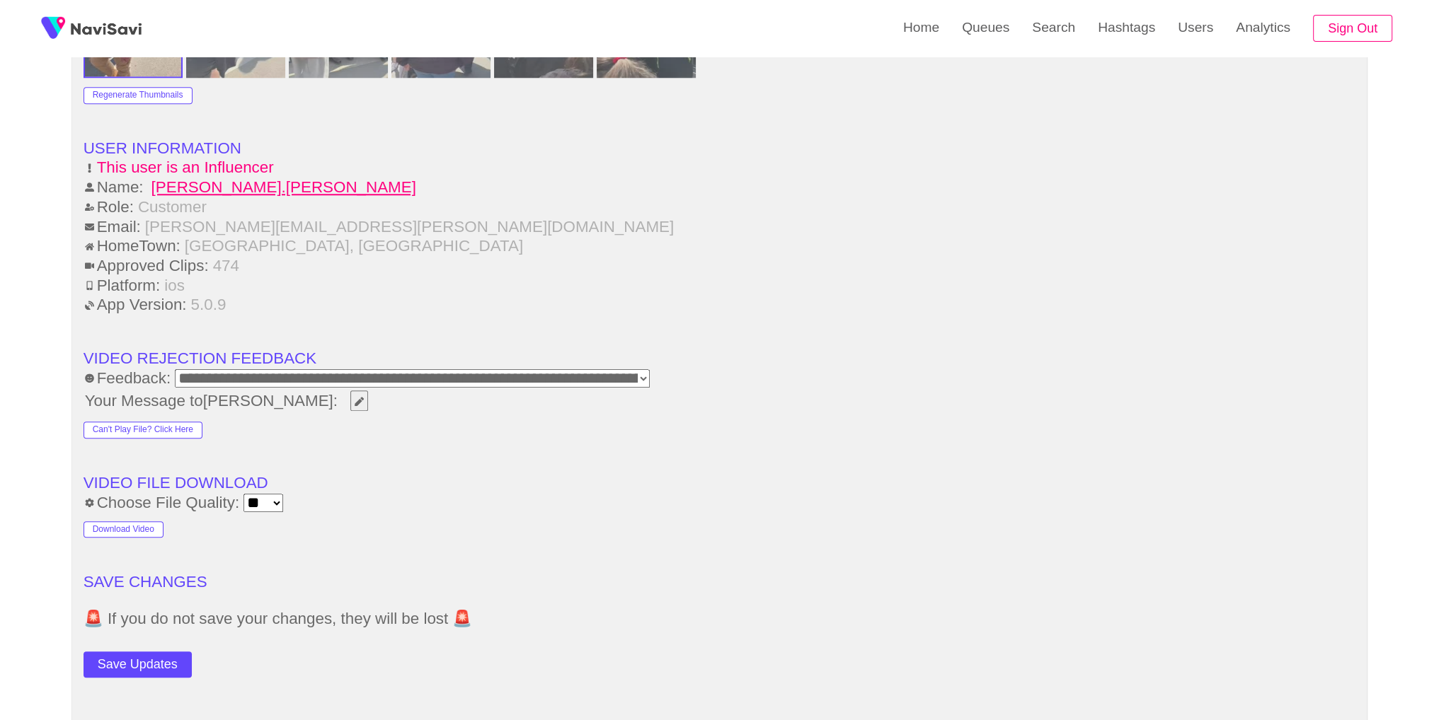
scroll to position [1764, 0]
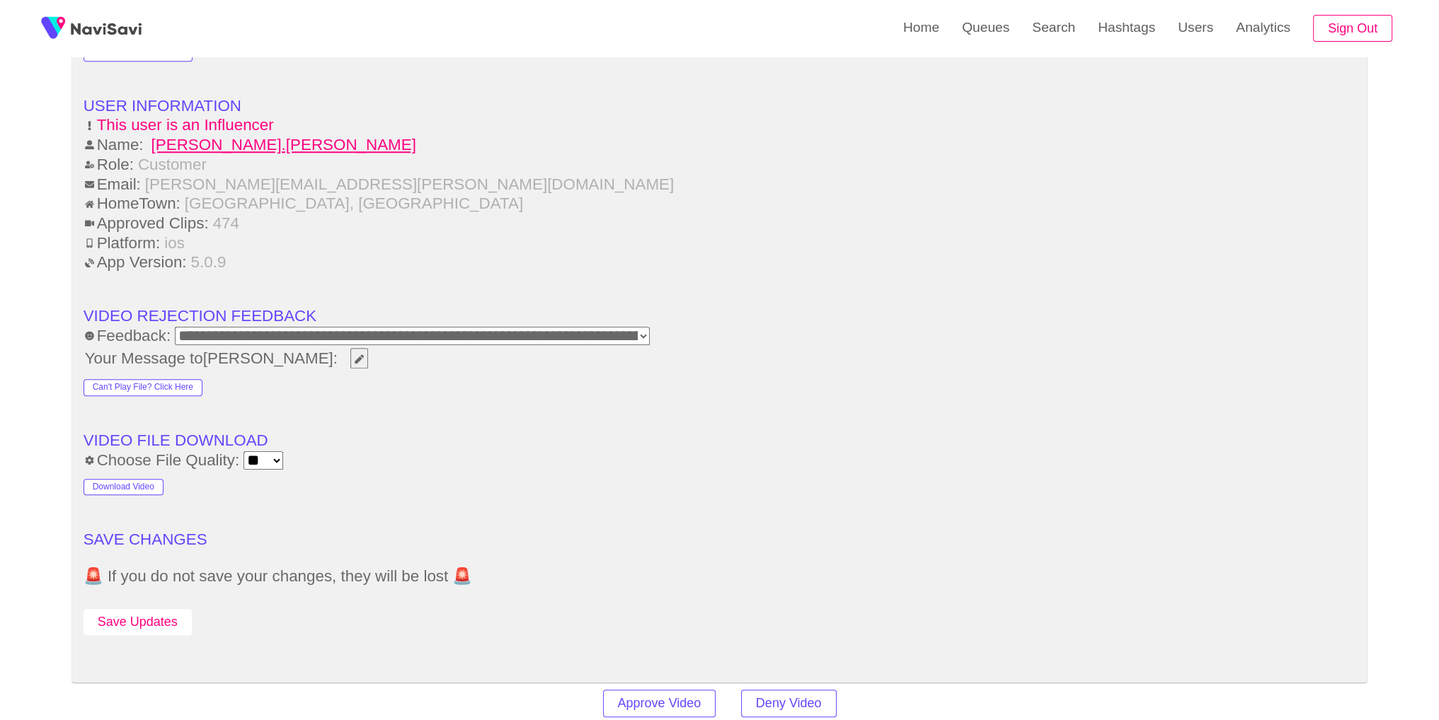
click at [132, 626] on button "Save Updates" at bounding box center [138, 622] width 108 height 26
click at [1051, 38] on link "Search" at bounding box center [1054, 27] width 66 height 55
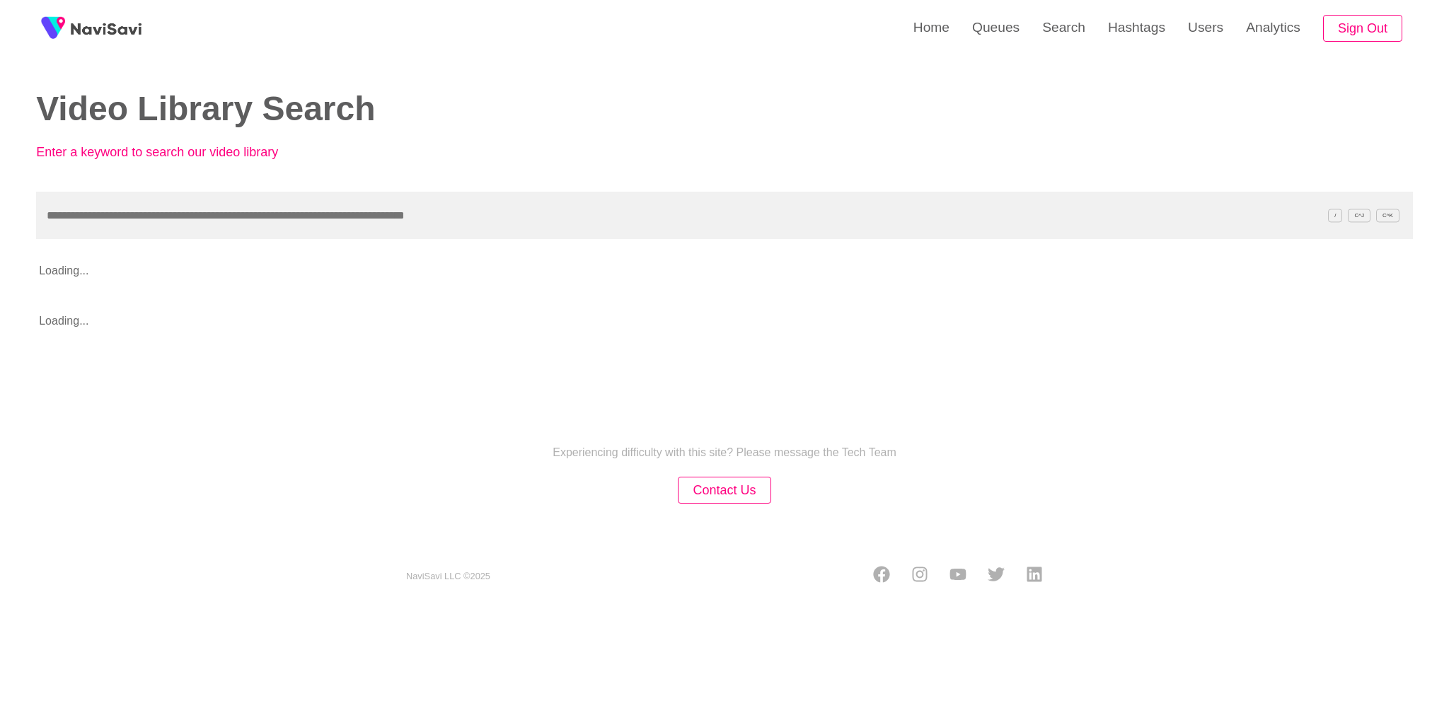
click at [781, 224] on input "text" at bounding box center [724, 215] width 1377 height 47
type input "**********"
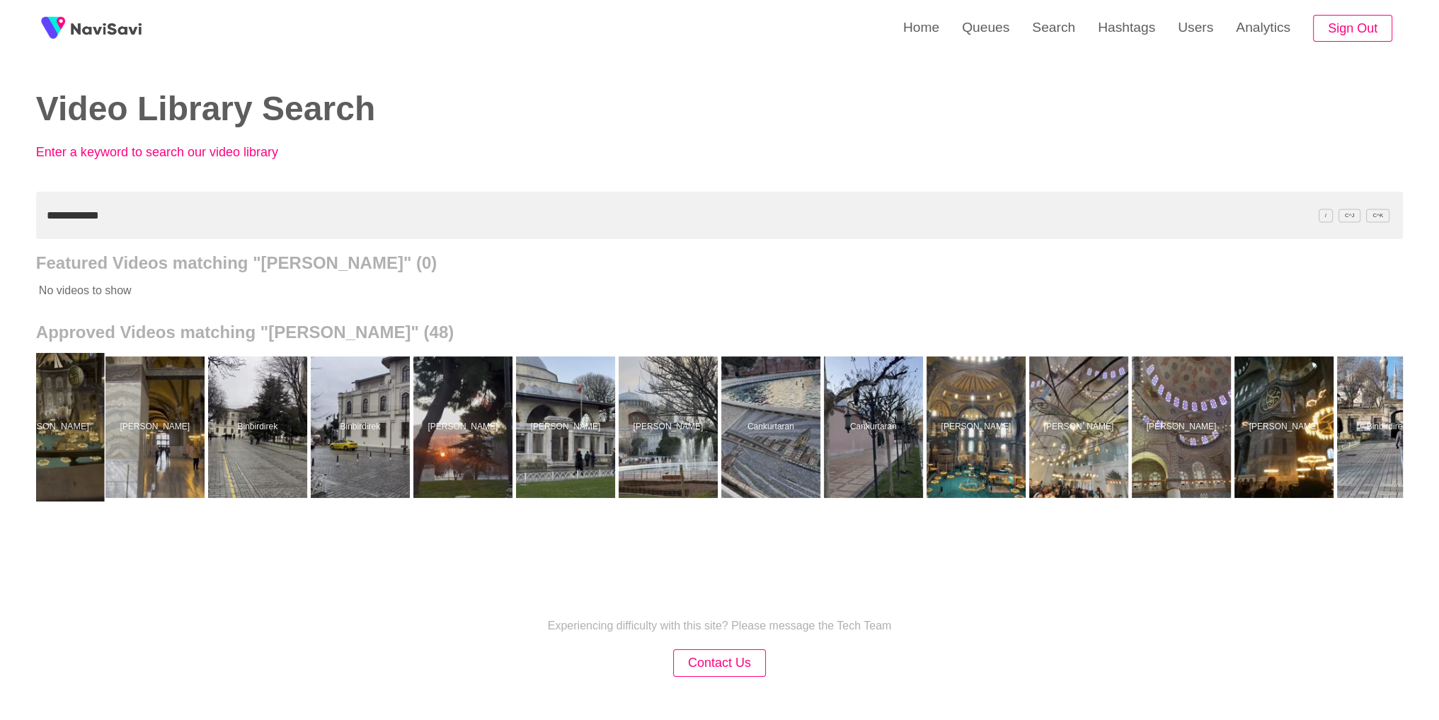
scroll to position [0, 736]
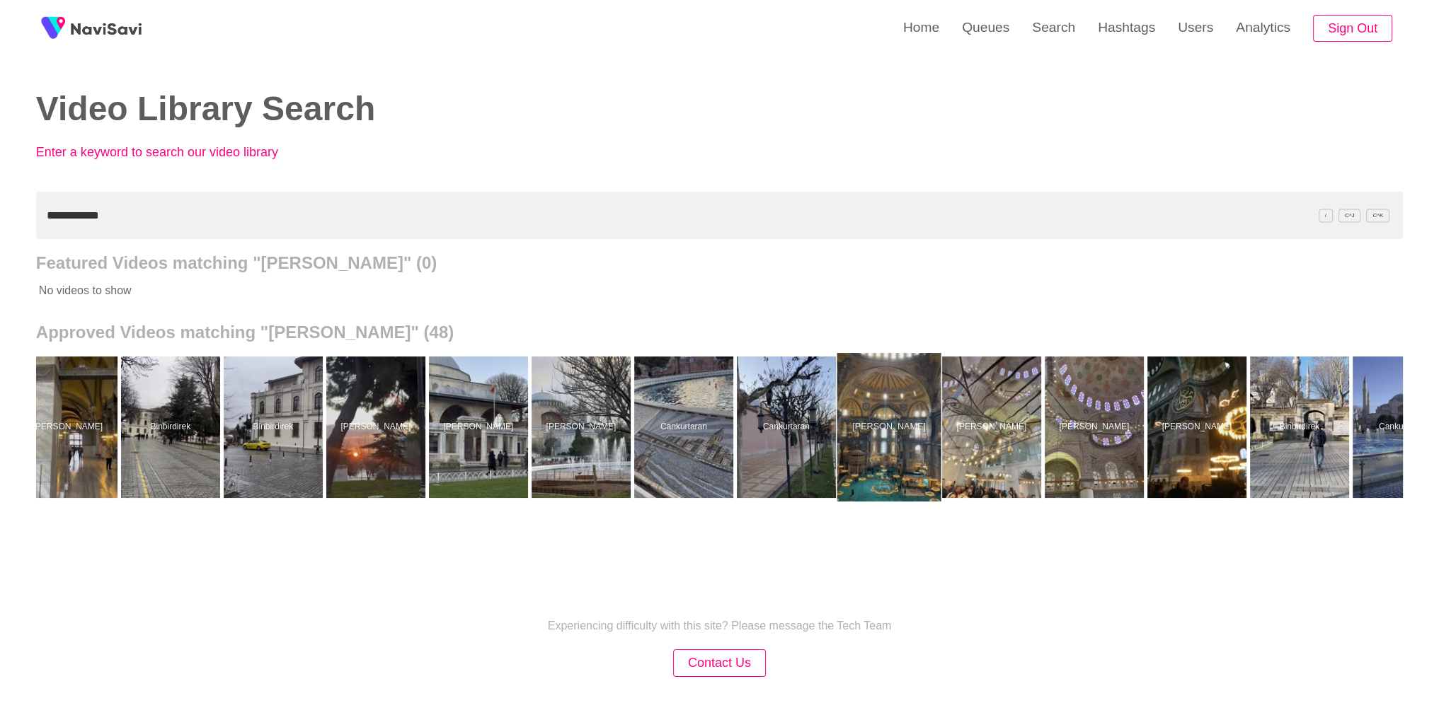
click at [889, 466] on div at bounding box center [889, 427] width 104 height 149
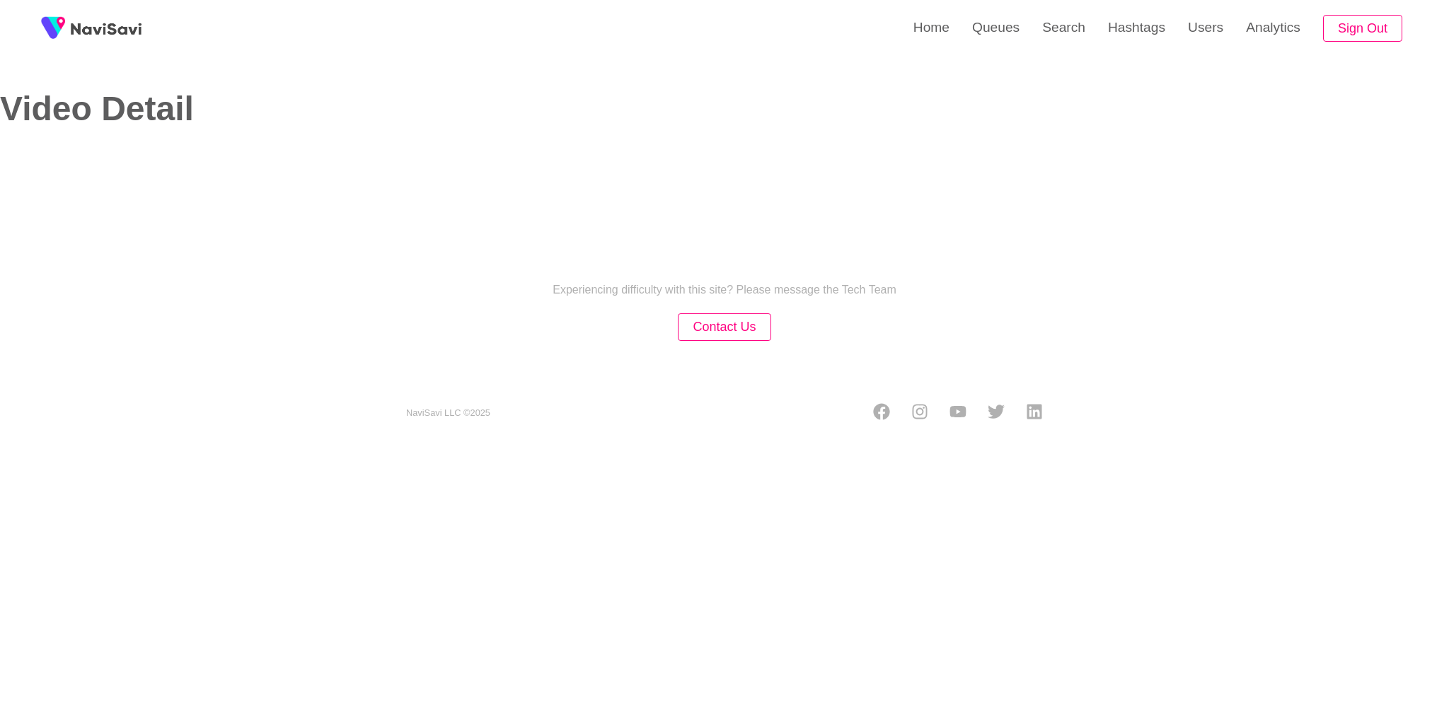
select select "**"
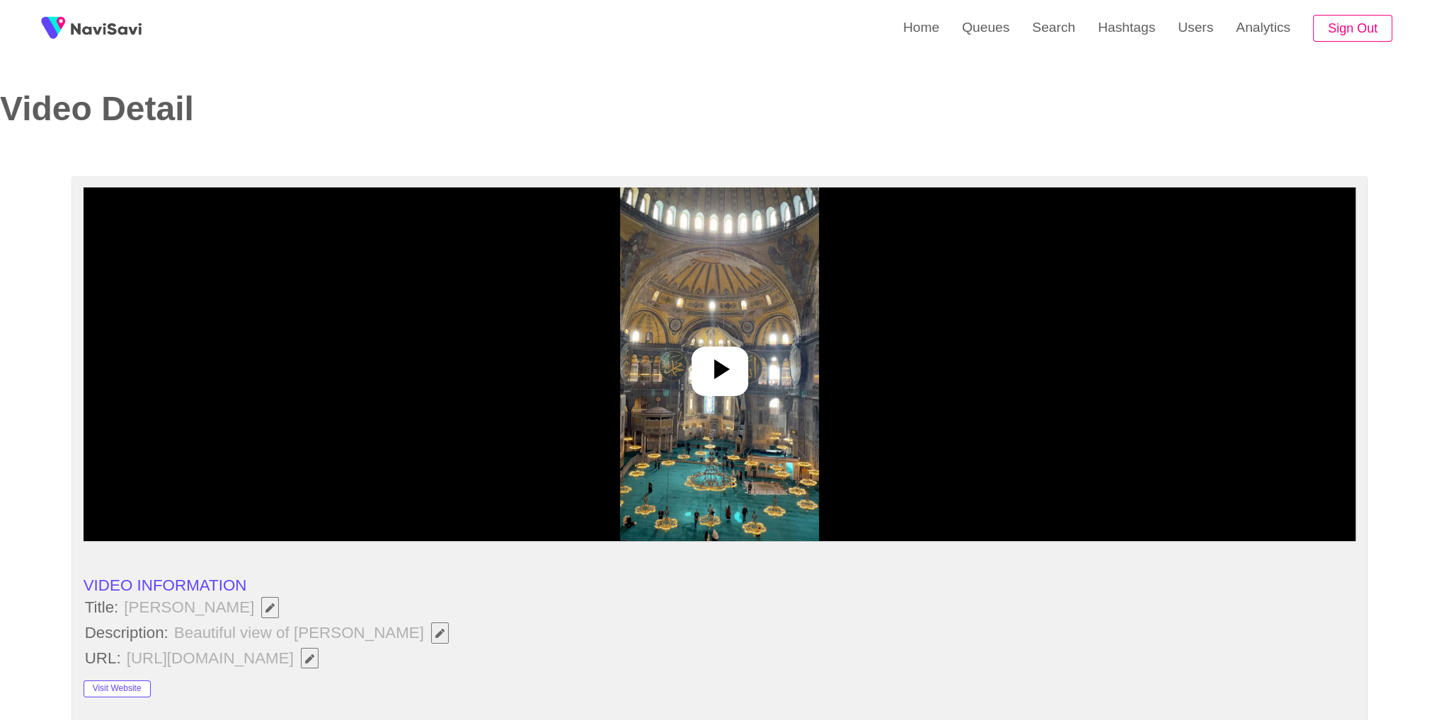
select select "**********"
click at [699, 393] on div at bounding box center [719, 372] width 57 height 50
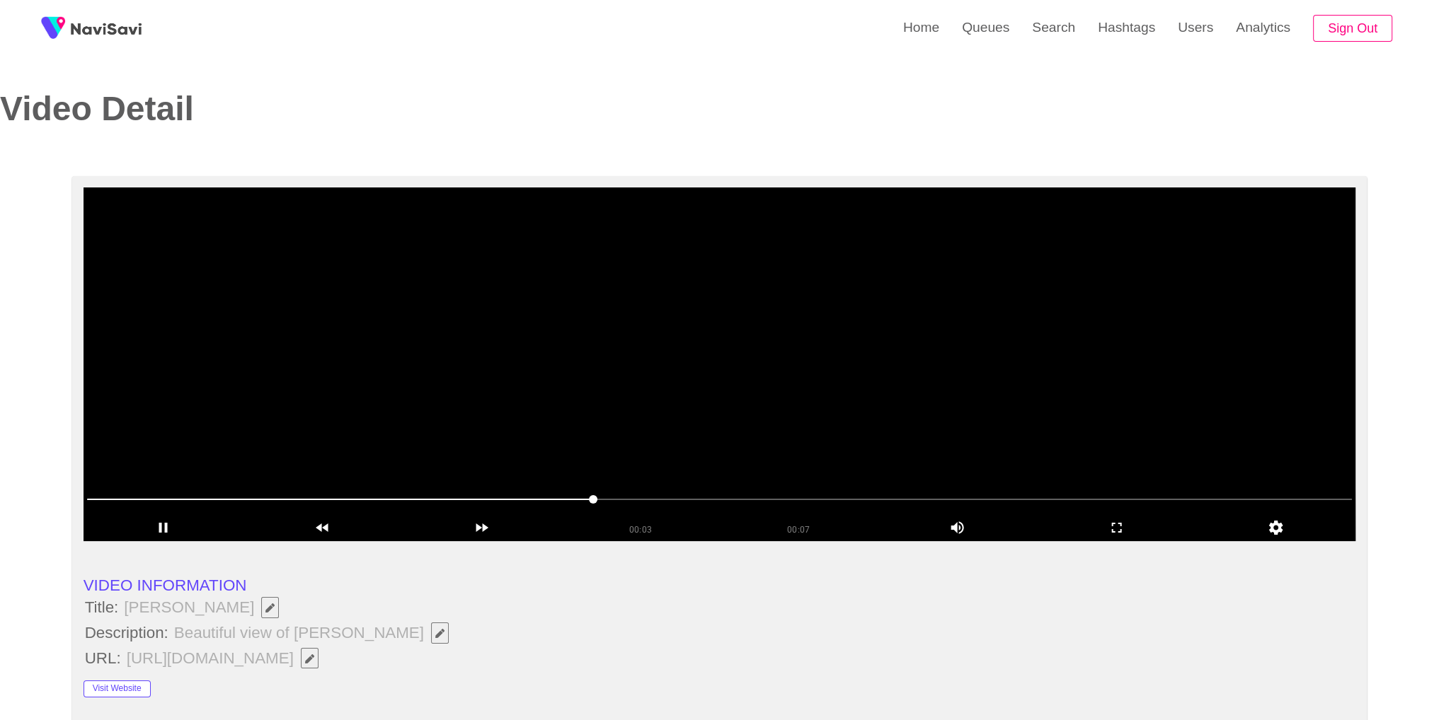
click at [849, 487] on div at bounding box center [719, 502] width 1277 height 38
click at [1060, 42] on link "Search" at bounding box center [1054, 27] width 66 height 55
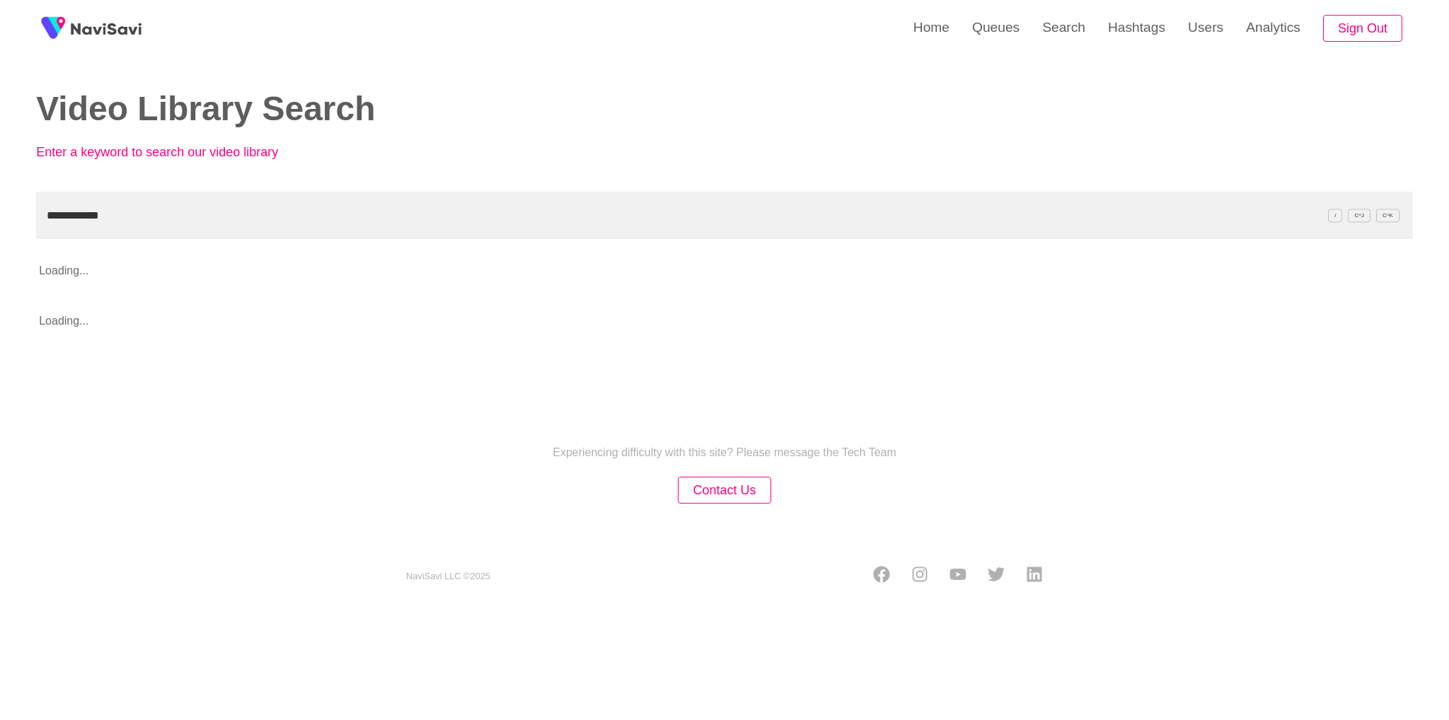
type input "**********"
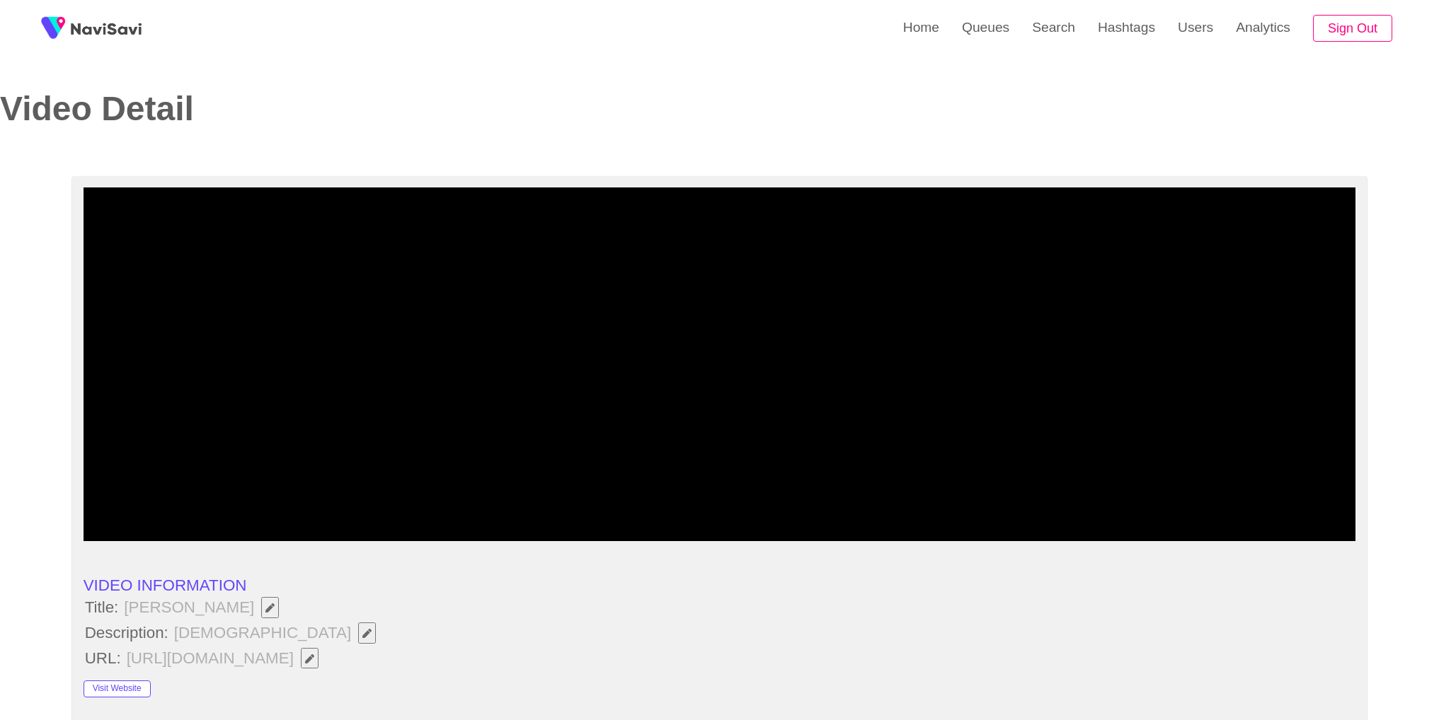
select select "**********"
select select "**"
drag, startPoint x: 150, startPoint y: 500, endPoint x: 25, endPoint y: 493, distance: 125.5
drag, startPoint x: 96, startPoint y: 502, endPoint x: 84, endPoint y: 502, distance: 12.0
click at [96, 502] on span at bounding box center [100, 499] width 8 height 8
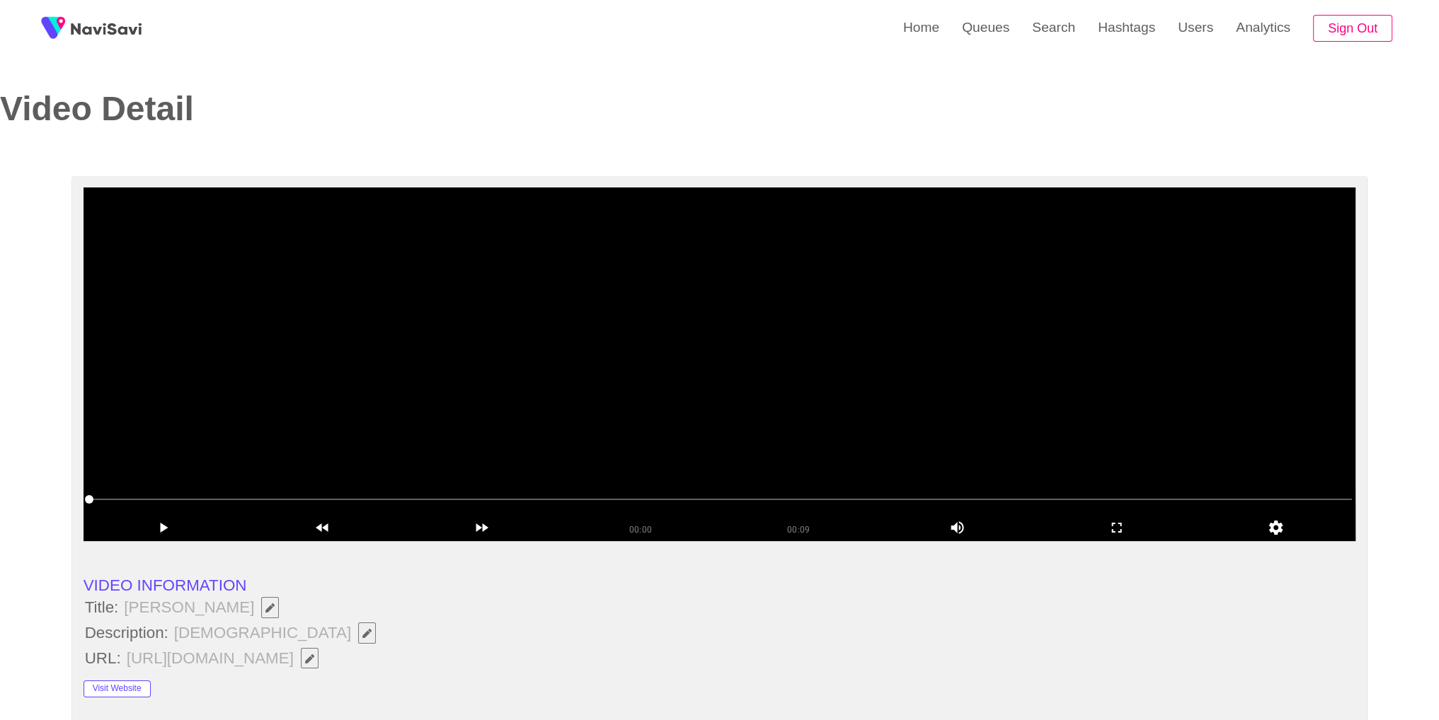
click at [415, 420] on video at bounding box center [720, 365] width 1273 height 354
drag, startPoint x: 829, startPoint y: 508, endPoint x: 943, endPoint y: 510, distance: 114.0
click at [1096, 488] on div at bounding box center [719, 502] width 1277 height 38
click at [972, 31] on link "Queues" at bounding box center [986, 27] width 70 height 55
click at [1011, 43] on link "Queues" at bounding box center [986, 27] width 70 height 55
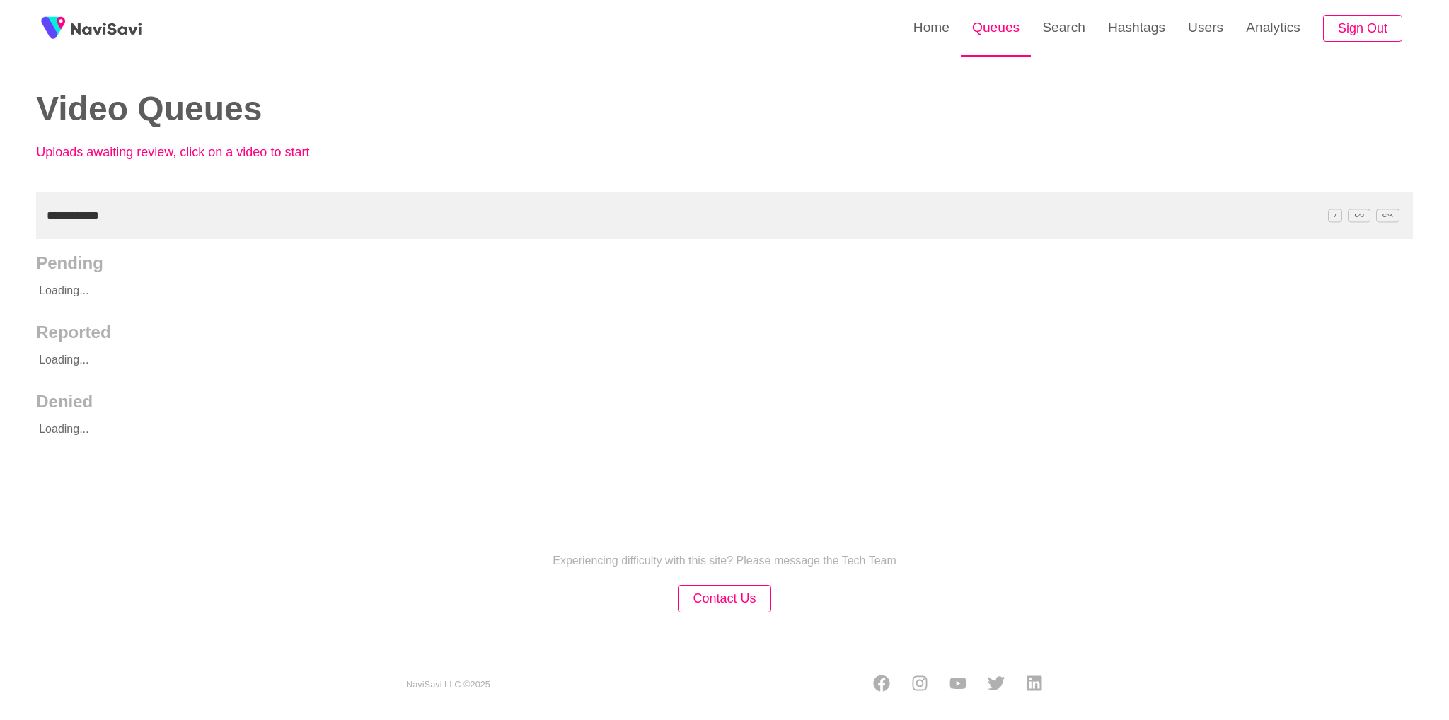
type input "**********"
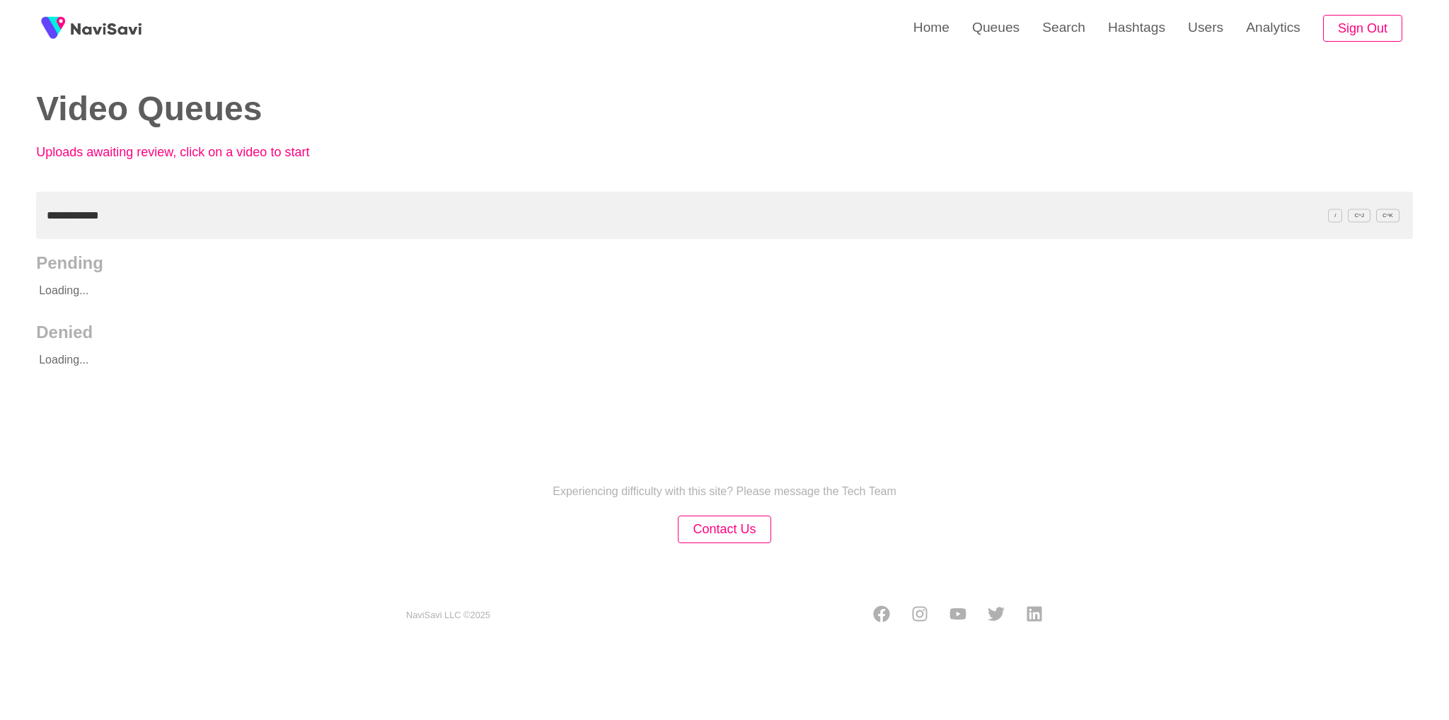
click at [367, 148] on div "Video Queues Uploads awaiting review, click on a video to start" at bounding box center [369, 131] width 667 height 81
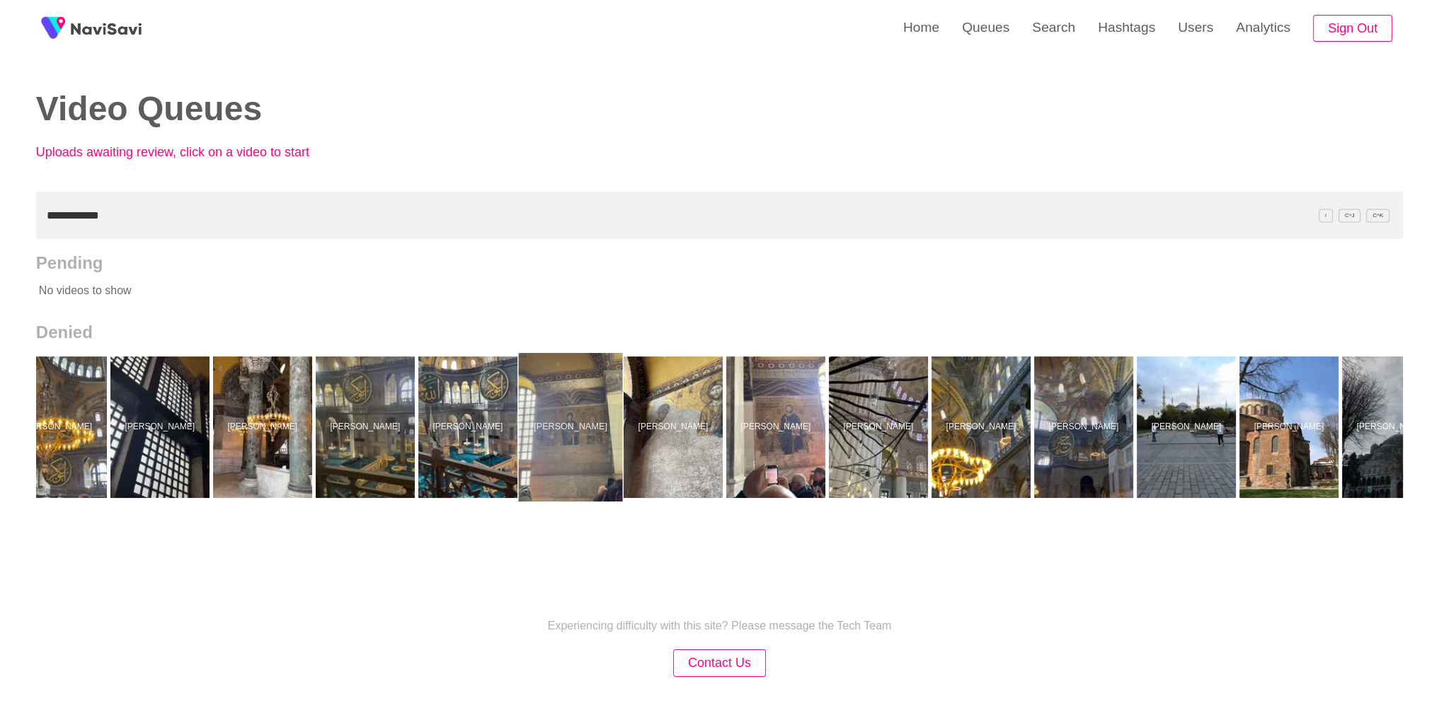
scroll to position [0, 70]
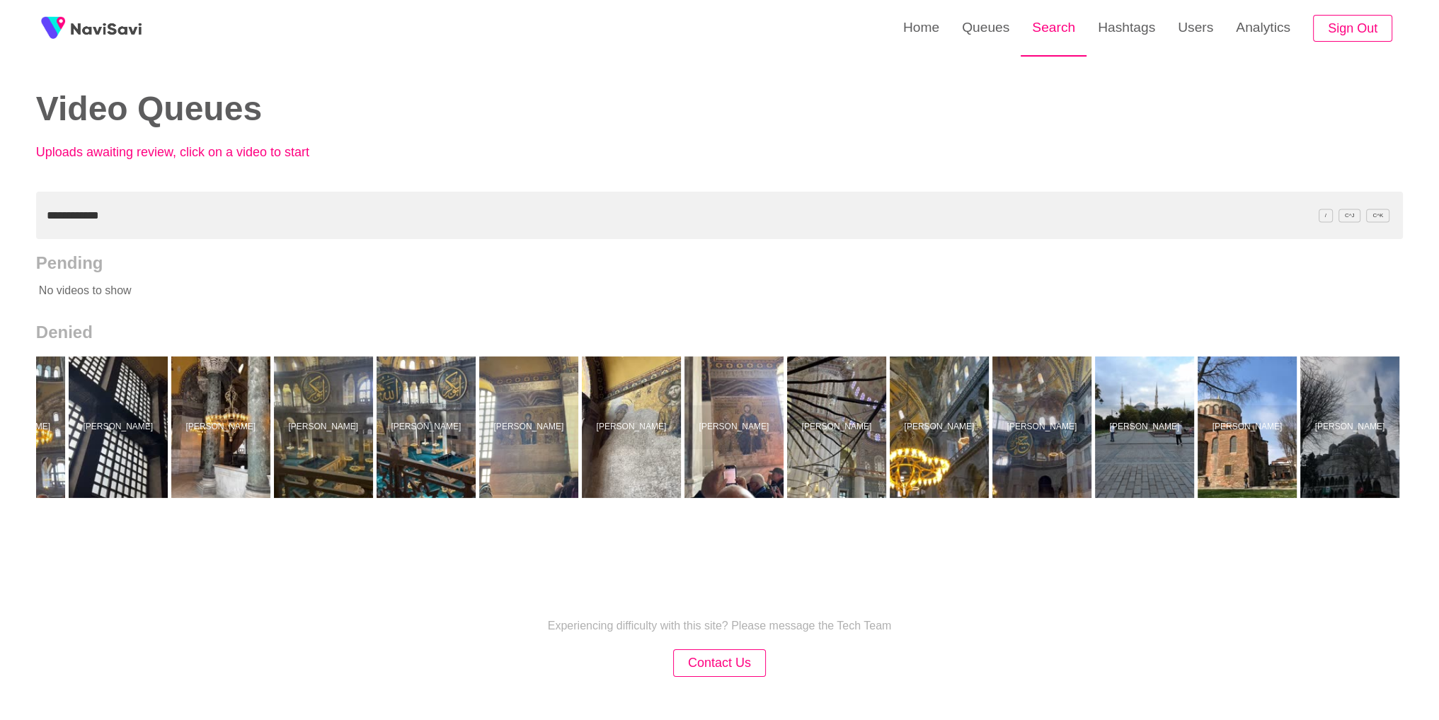
click at [1039, 43] on link "Search" at bounding box center [1054, 27] width 66 height 55
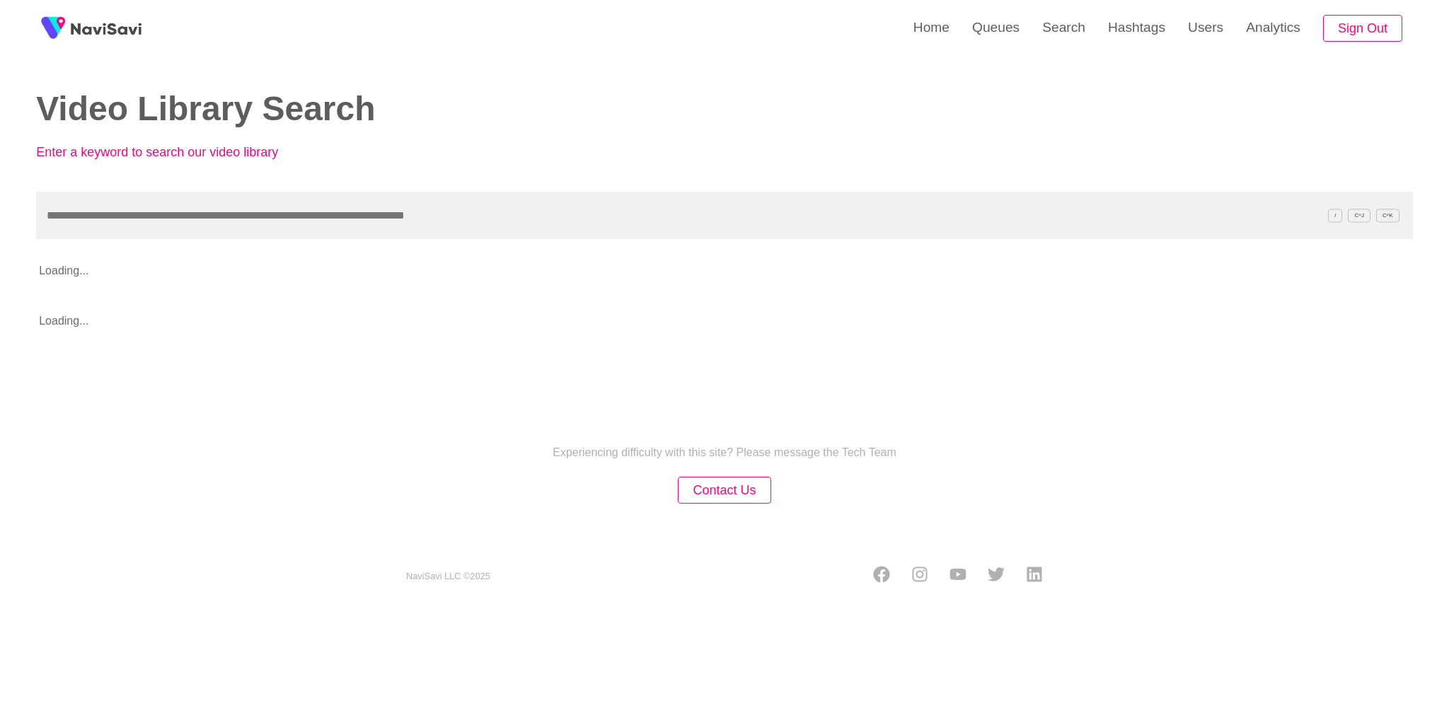
click at [378, 222] on input "text" at bounding box center [724, 215] width 1377 height 47
type input "**********"
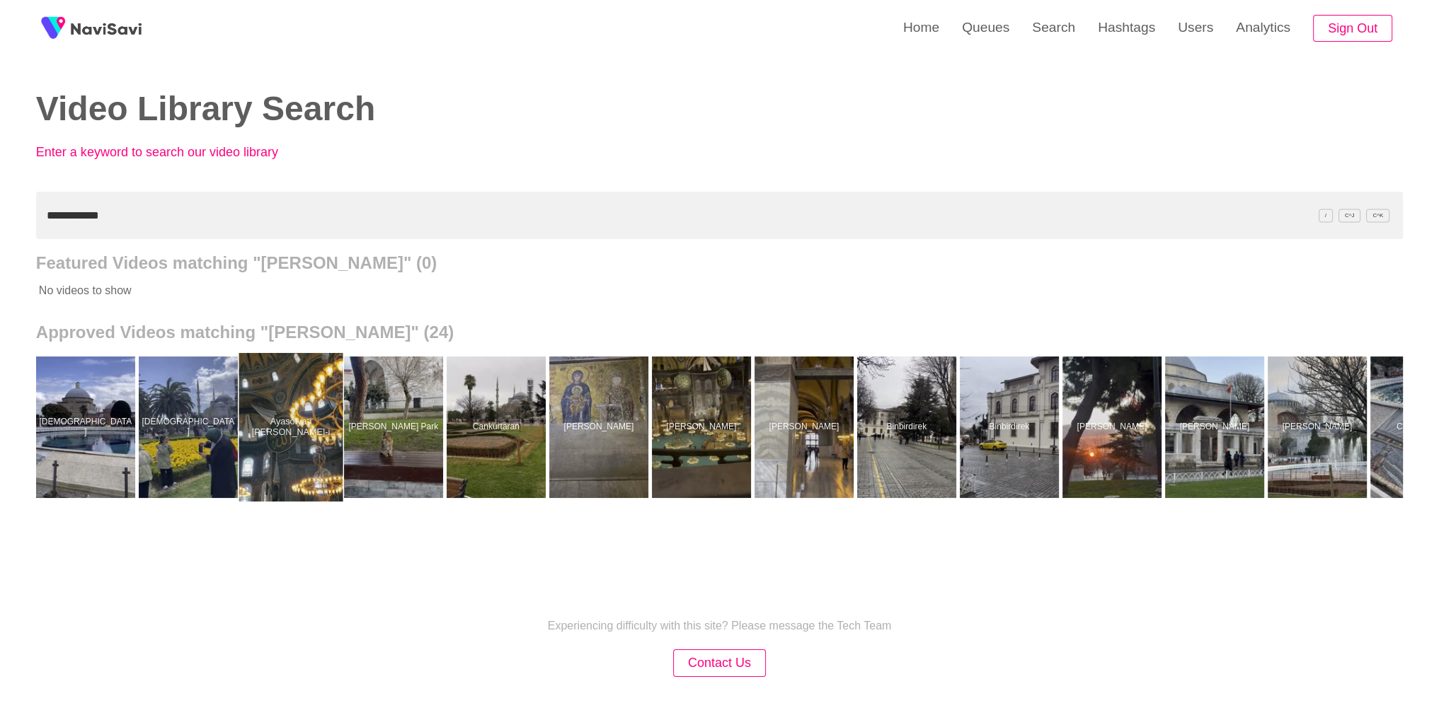
click at [298, 415] on div at bounding box center [291, 427] width 104 height 149
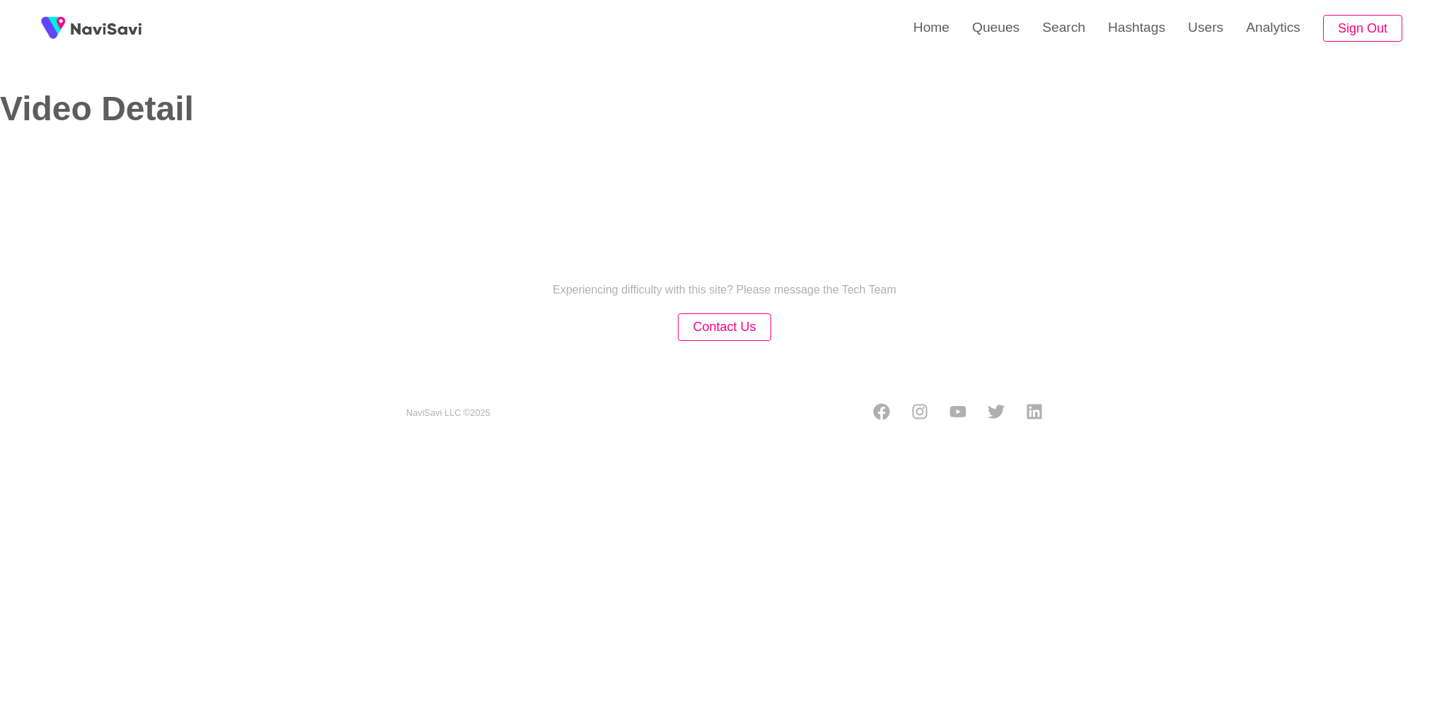
select select "**********"
select select "**"
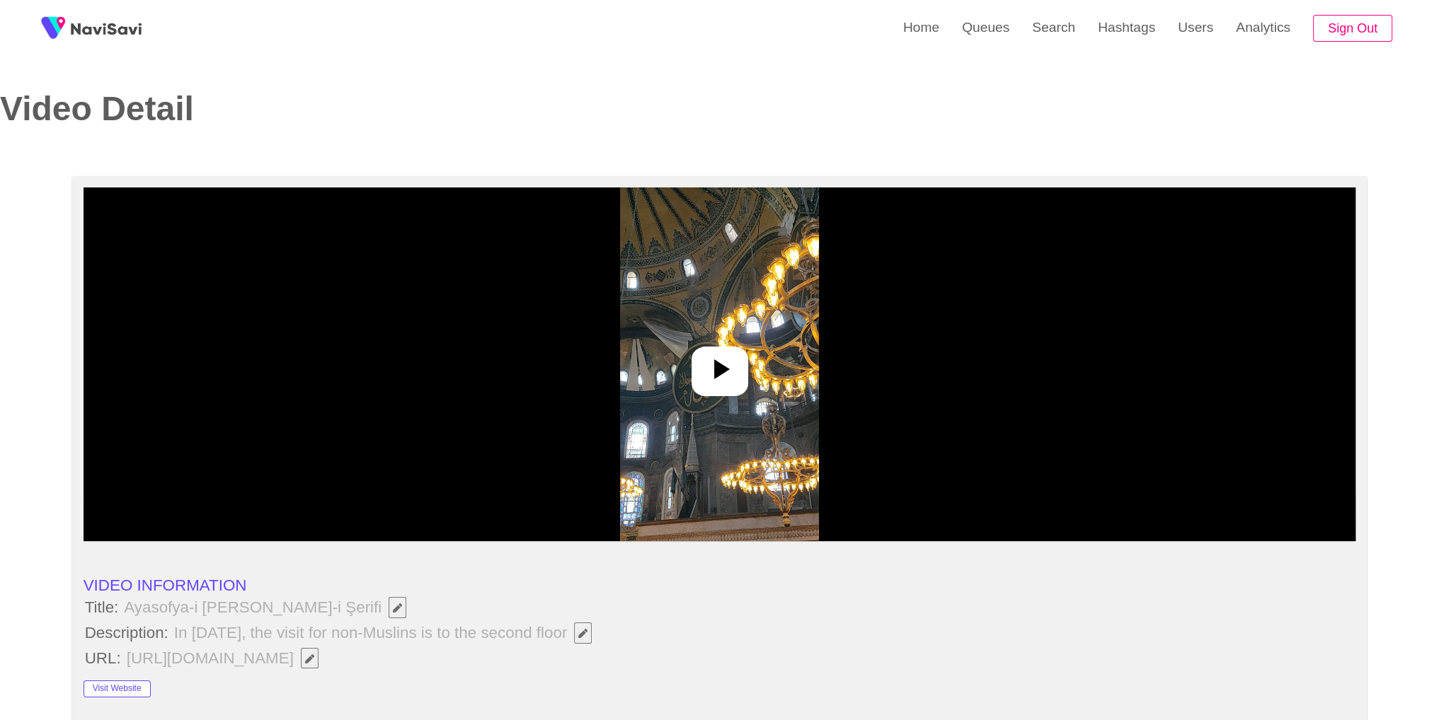
click at [704, 370] on icon at bounding box center [720, 369] width 34 height 34
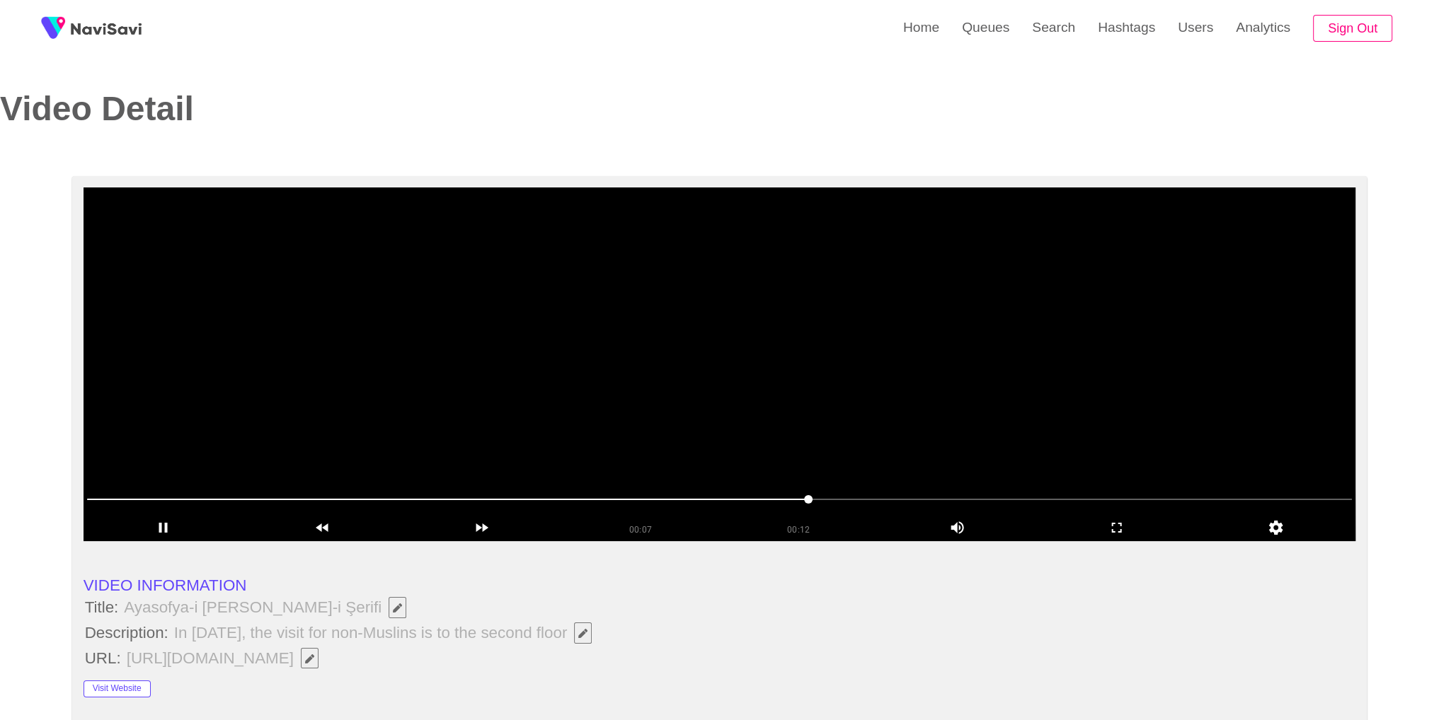
drag, startPoint x: 650, startPoint y: 507, endPoint x: 779, endPoint y: 494, distance: 129.5
click at [1062, 29] on link "Search" at bounding box center [1054, 27] width 66 height 55
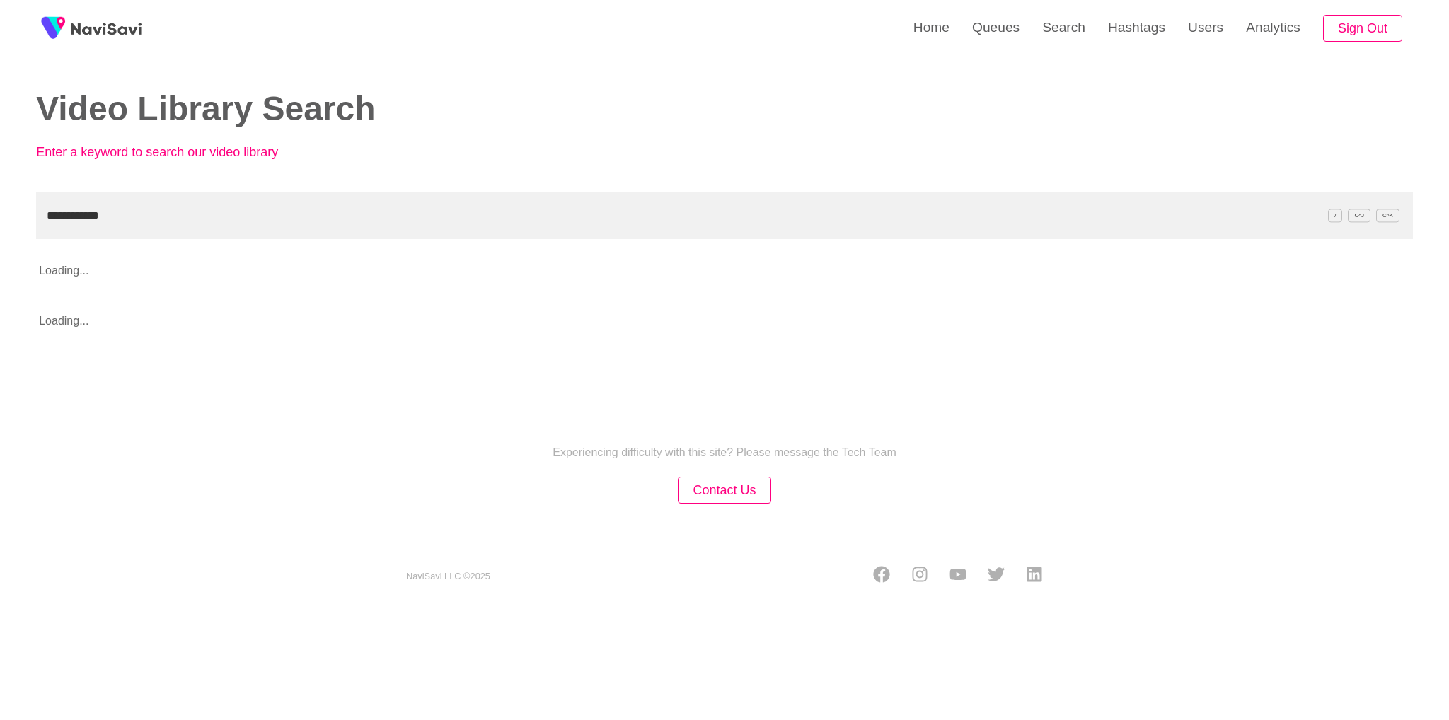
type input "**********"
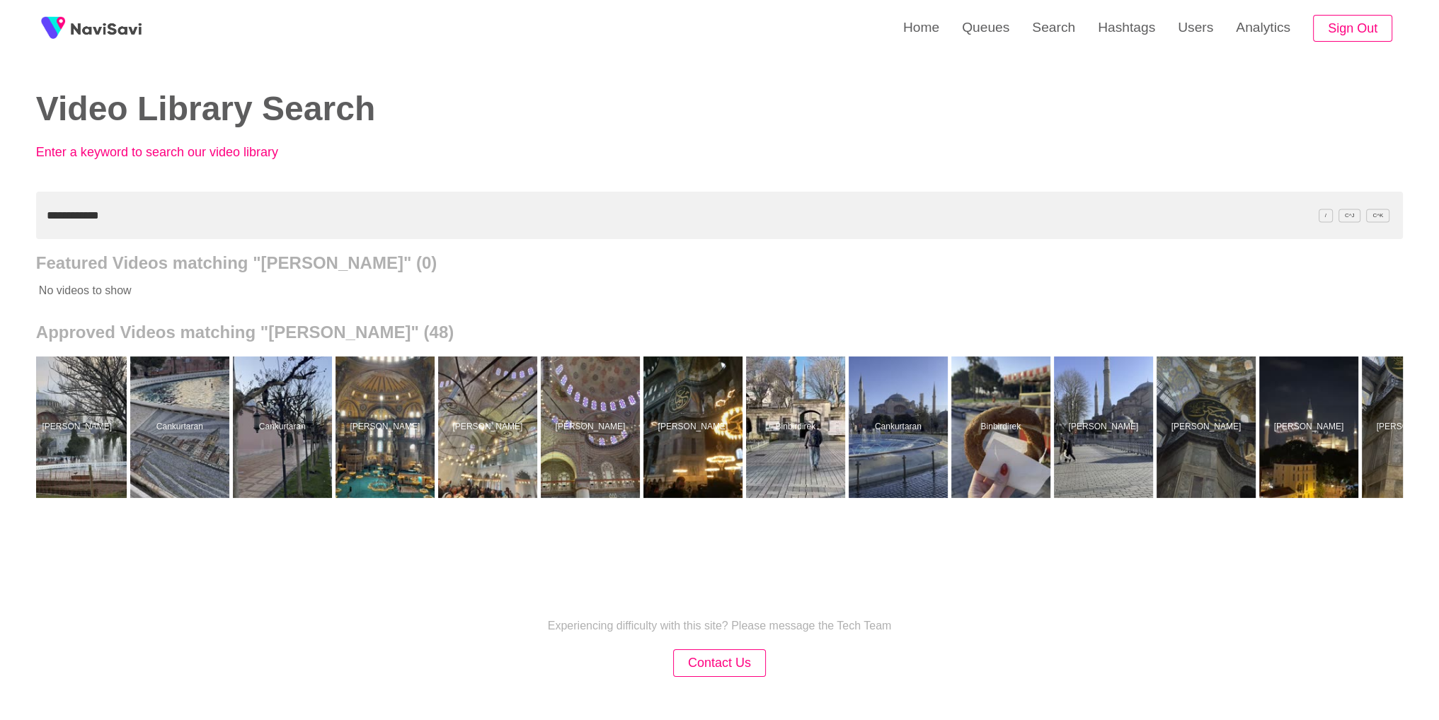
scroll to position [0, 1265]
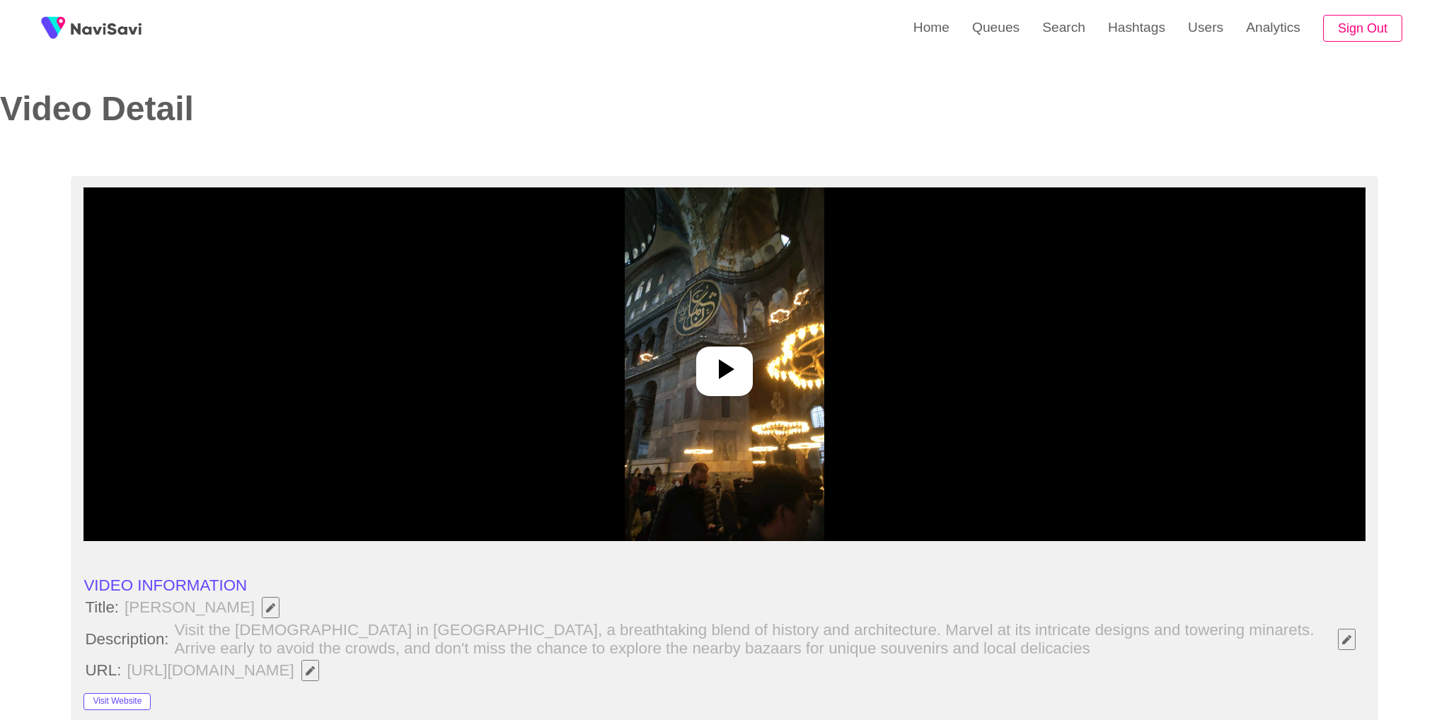
select select "**********"
select select "**"
click at [745, 374] on div at bounding box center [719, 372] width 57 height 50
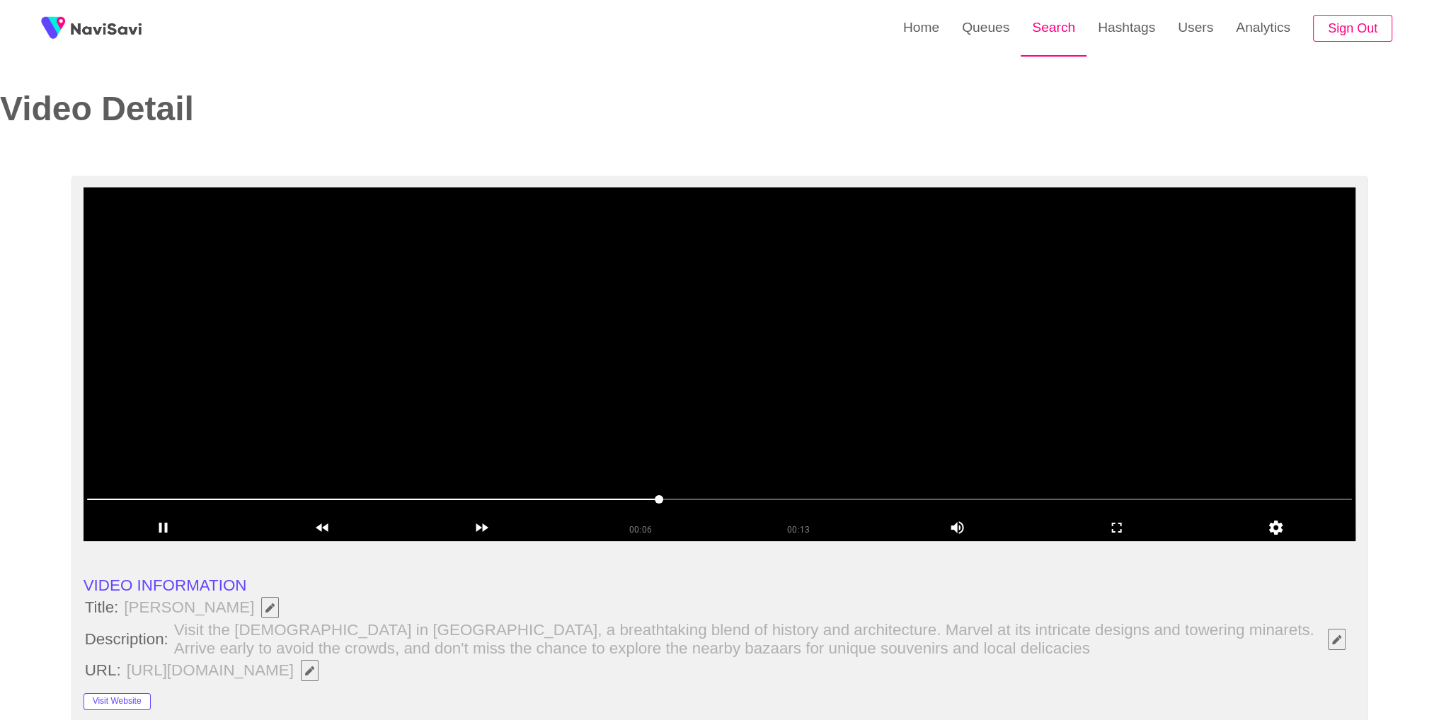
click at [1062, 45] on link "Search" at bounding box center [1054, 27] width 66 height 55
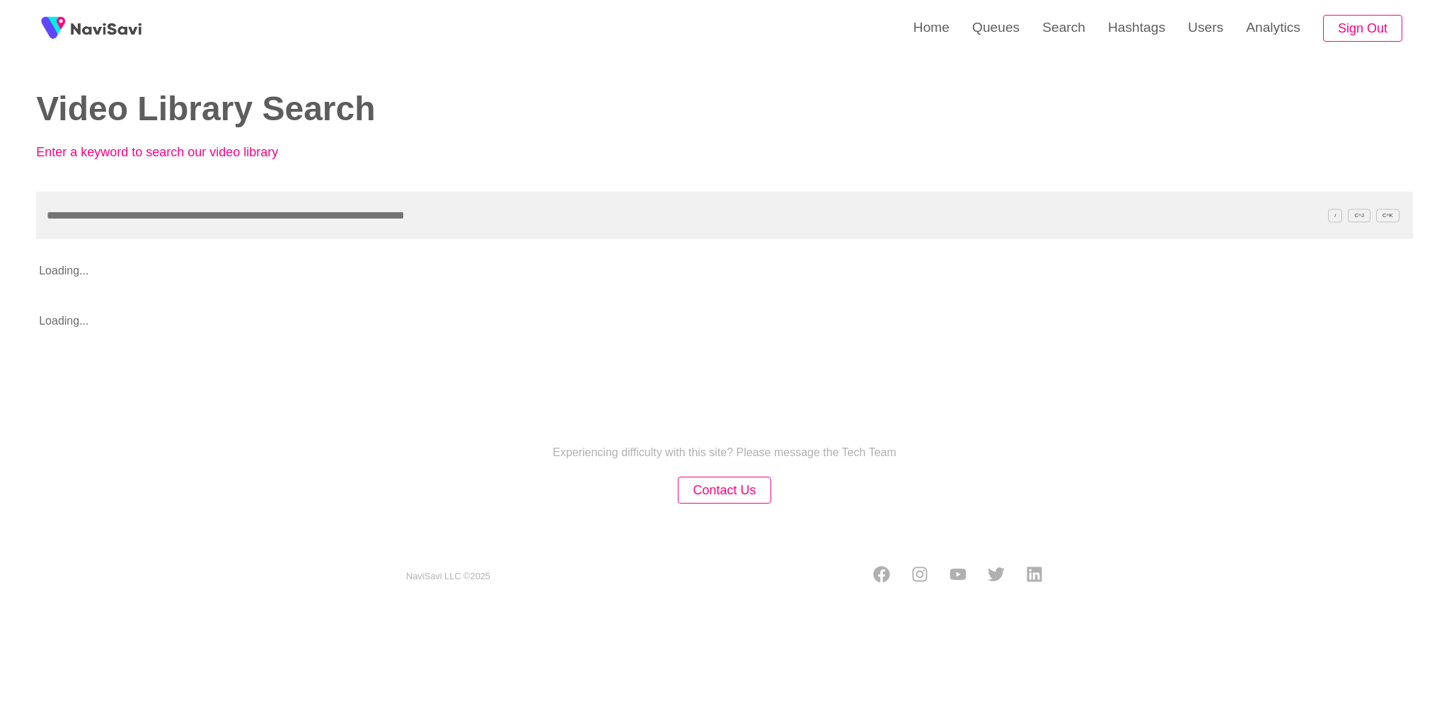
click at [665, 223] on input "text" at bounding box center [724, 215] width 1377 height 47
type input "**********"
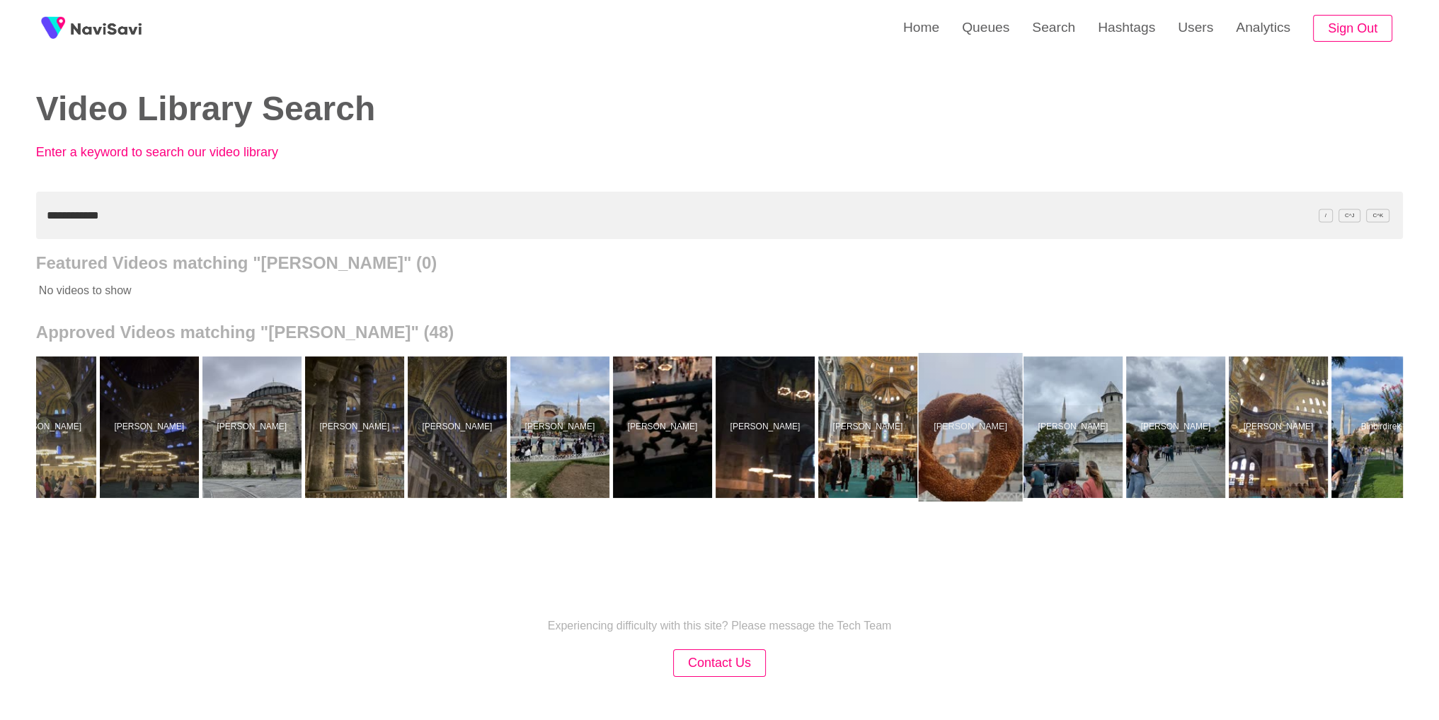
scroll to position [0, 3057]
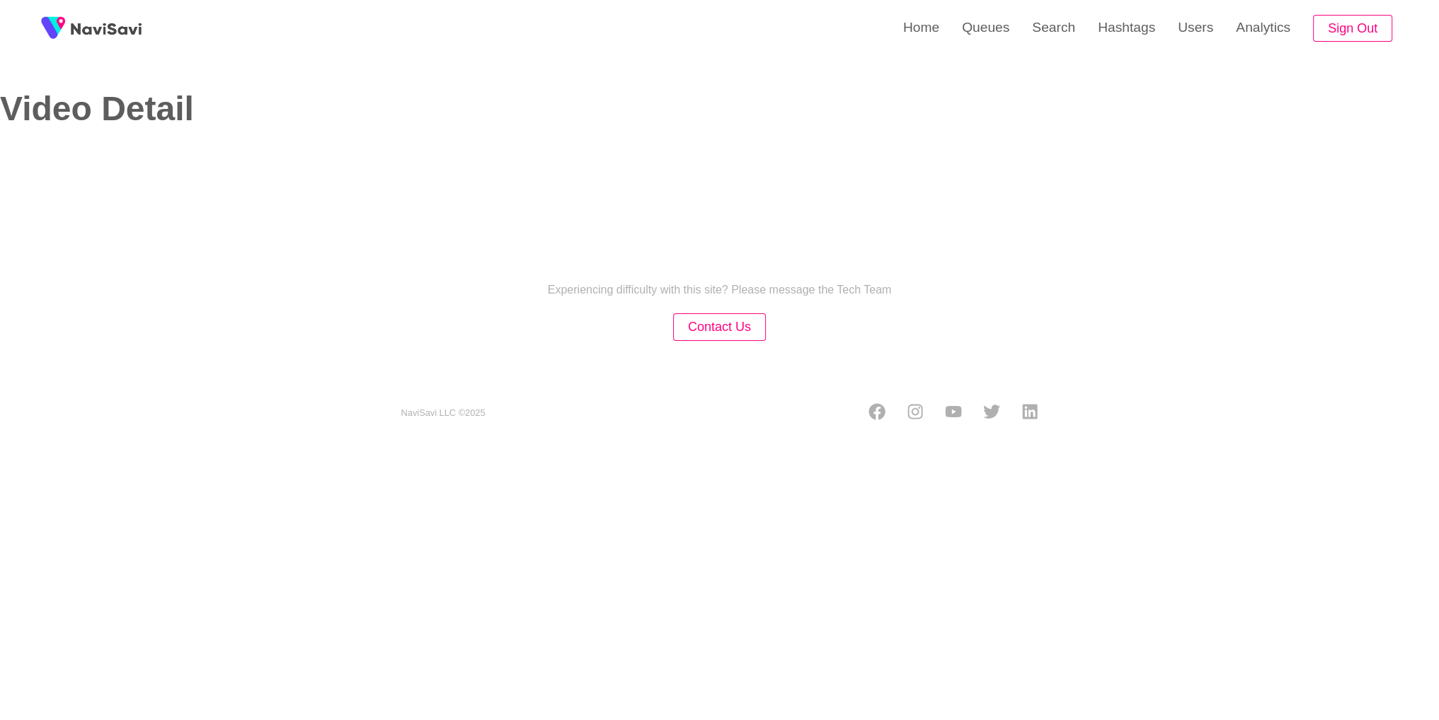
select select "**********"
select select "**"
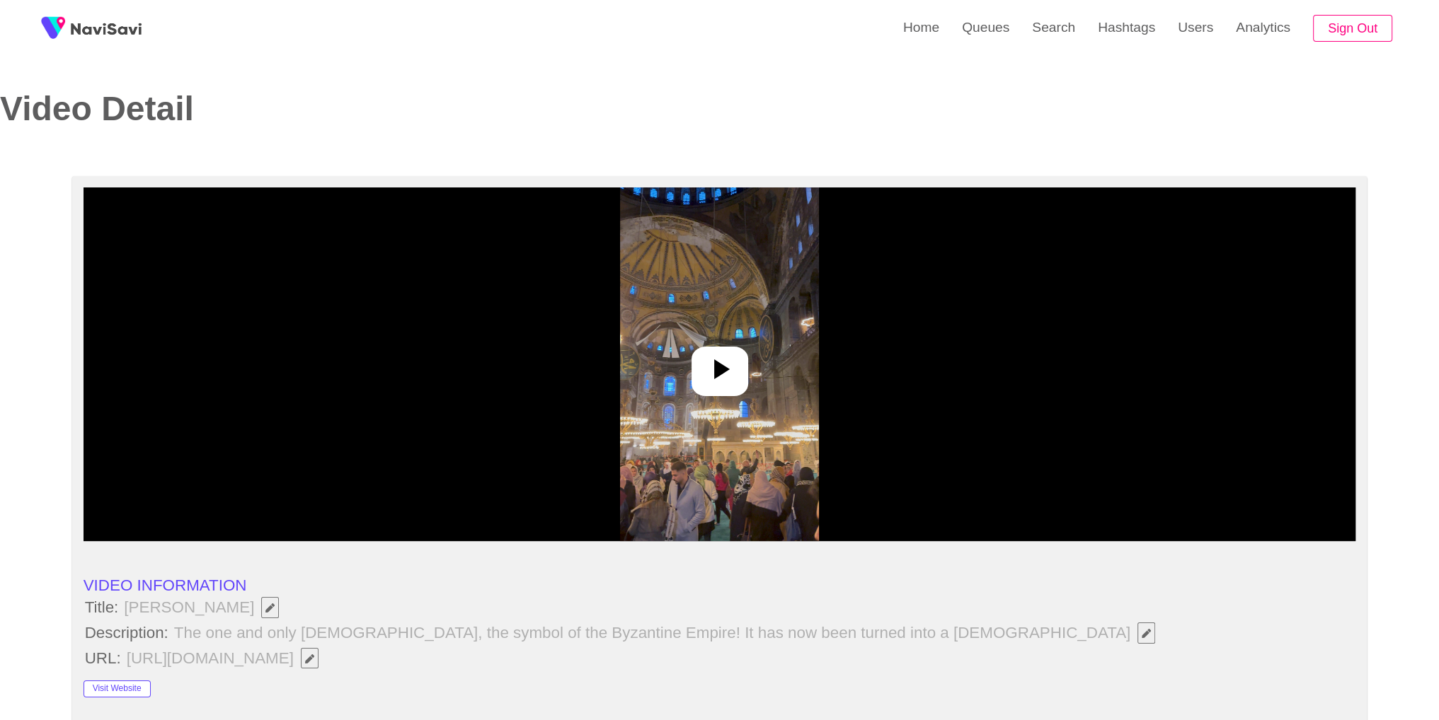
click at [728, 350] on div at bounding box center [719, 372] width 57 height 50
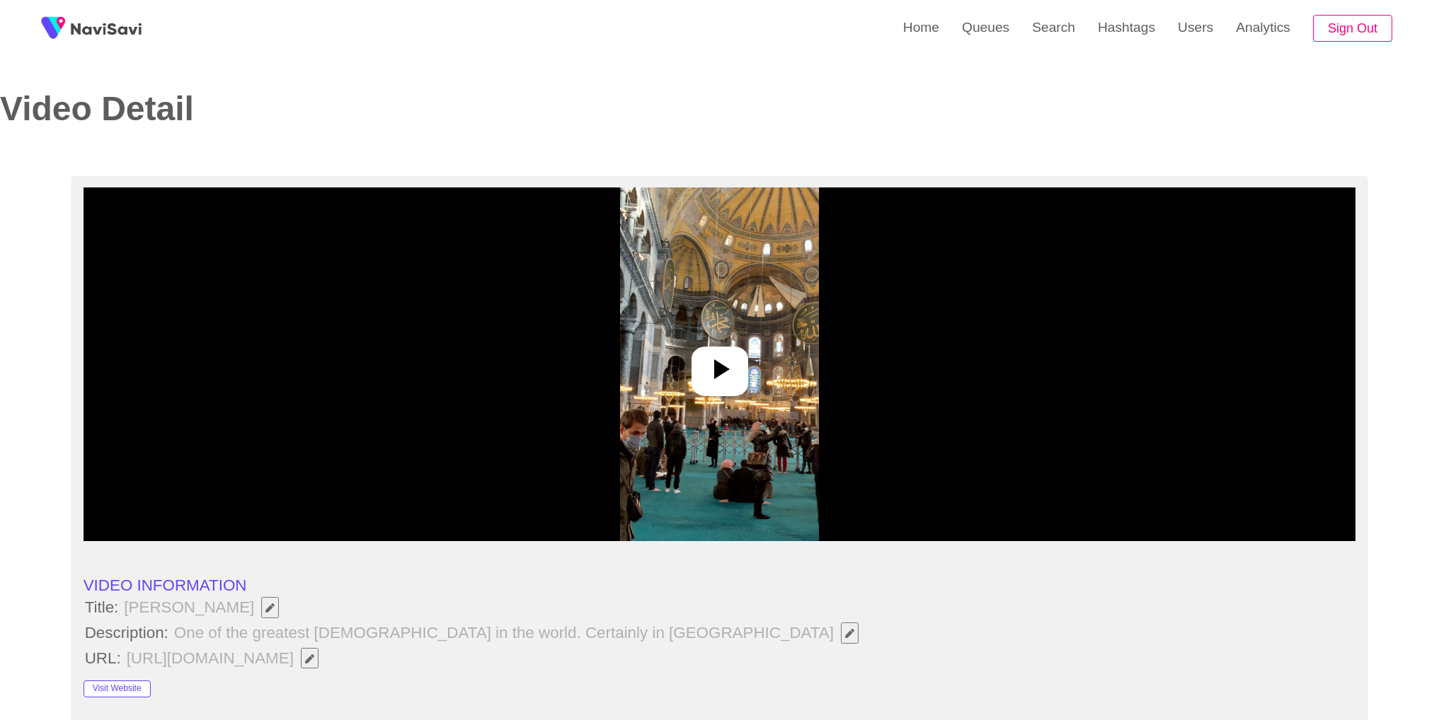
select select "**********"
select select "**"
click at [714, 405] on img at bounding box center [719, 365] width 199 height 354
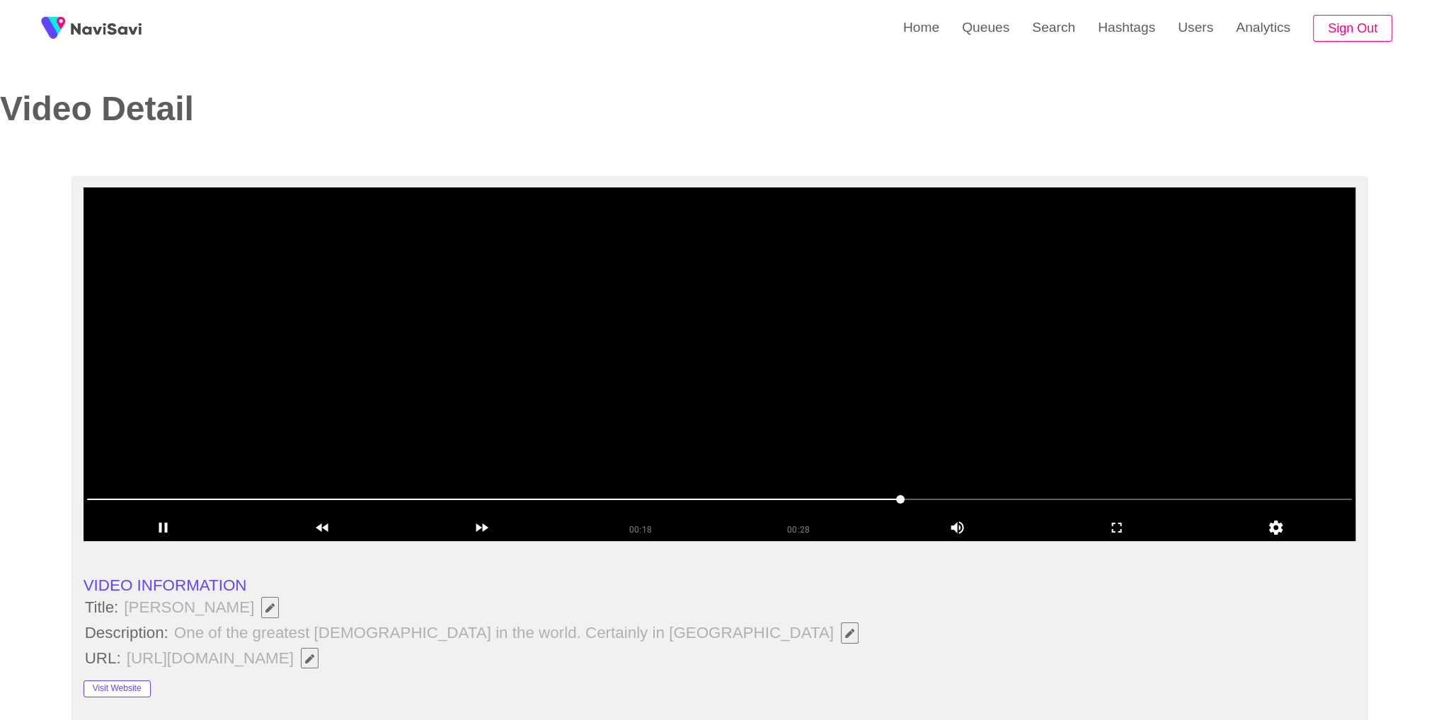
click at [458, 488] on div at bounding box center [719, 502] width 1277 height 38
click at [419, 441] on video at bounding box center [720, 365] width 1273 height 354
click at [880, 379] on video at bounding box center [720, 365] width 1273 height 354
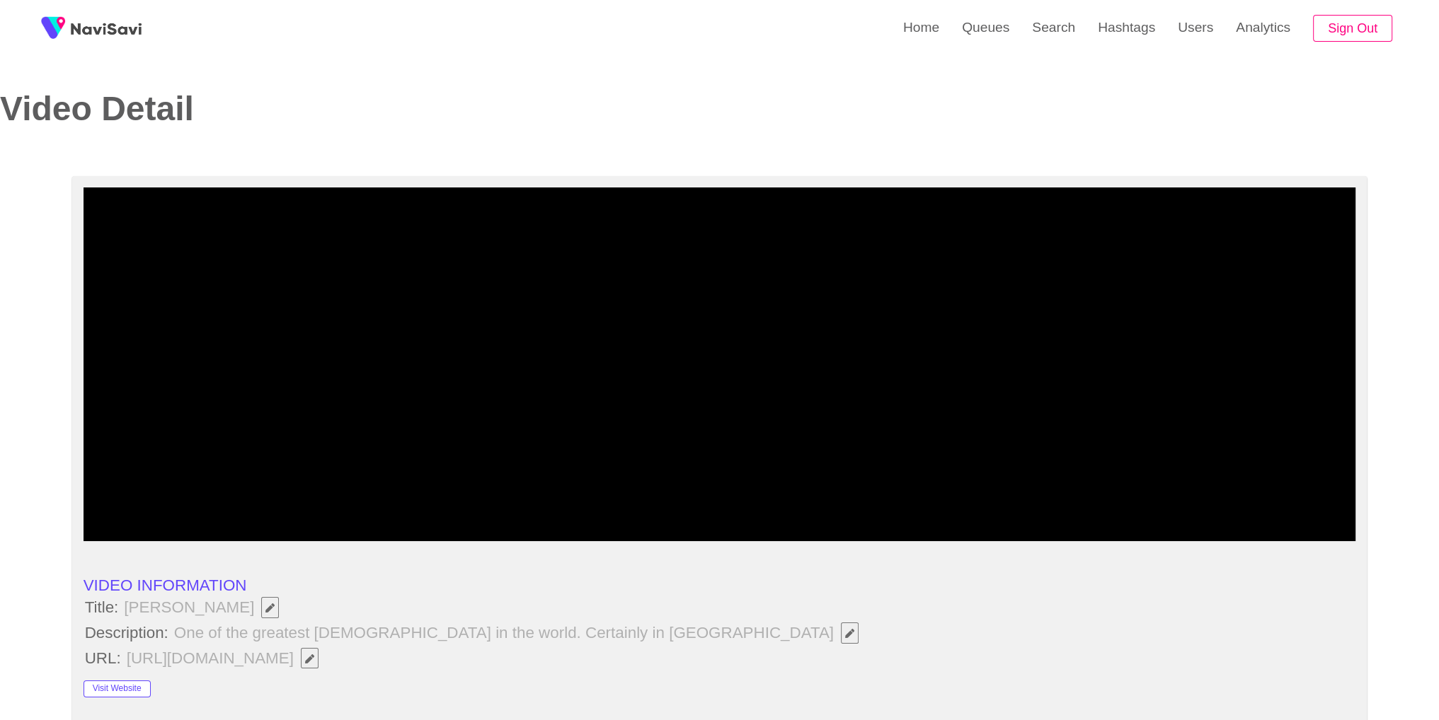
drag, startPoint x: 1117, startPoint y: 552, endPoint x: 1127, endPoint y: 539, distance: 16.7
click at [1127, 539] on div "add" at bounding box center [1116, 528] width 159 height 26
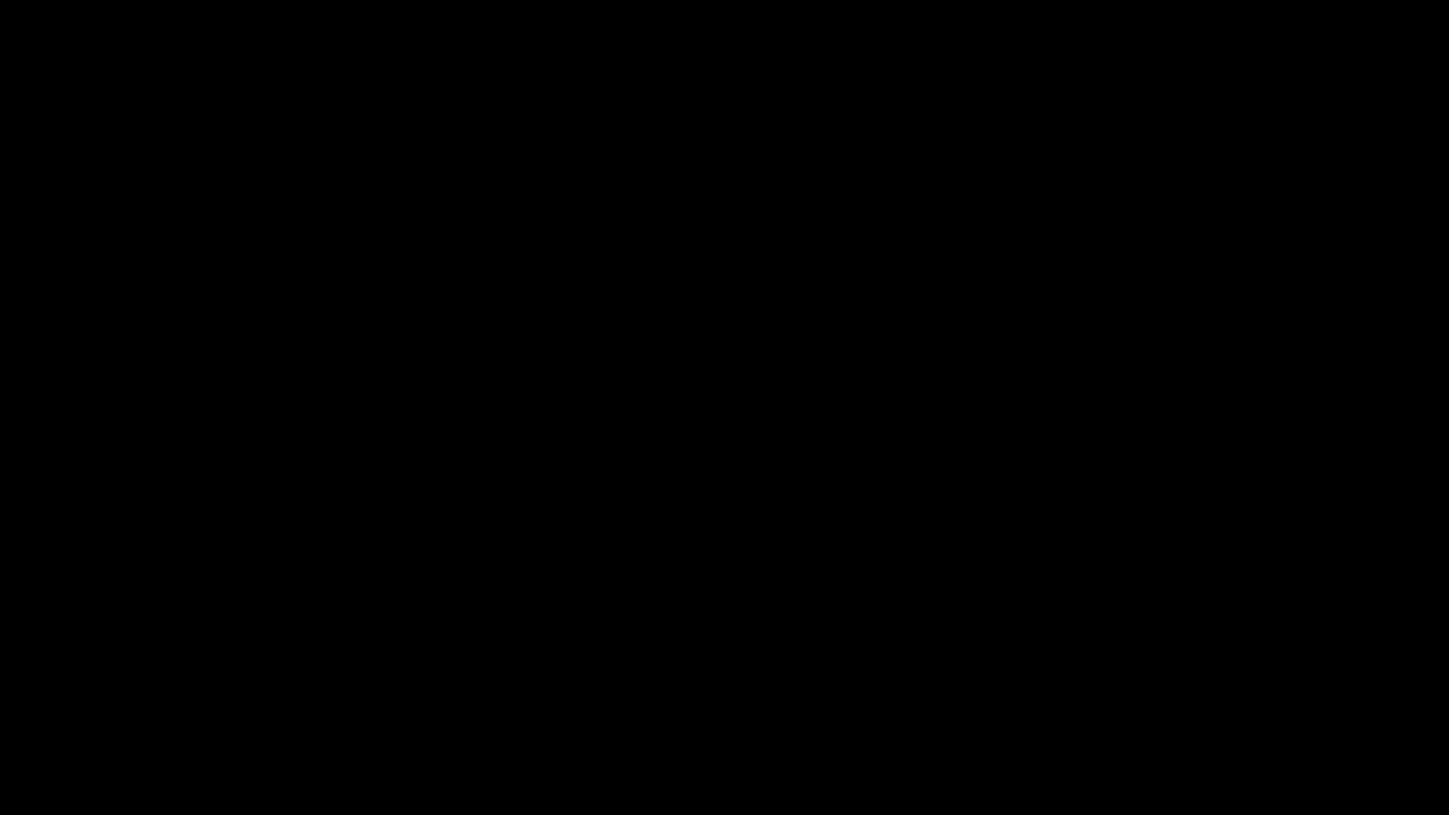
click at [643, 720] on div at bounding box center [725, 776] width 1454 height 38
click at [1262, 720] on span at bounding box center [725, 773] width 1442 height 23
click at [1345, 720] on span at bounding box center [725, 773] width 1442 height 23
click at [1433, 720] on span at bounding box center [725, 773] width 1442 height 23
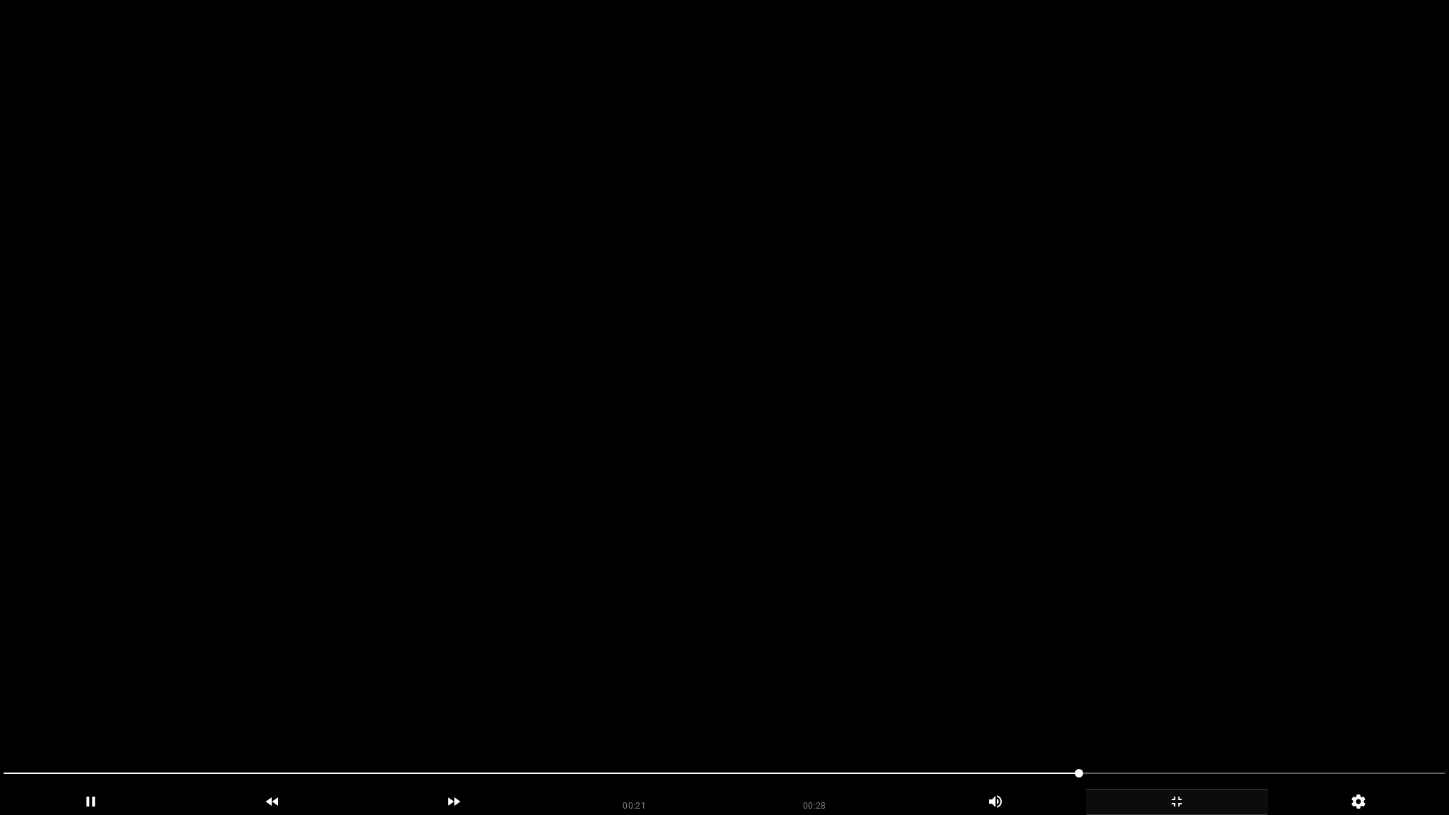
click at [1173, 720] on icon "add" at bounding box center [1177, 801] width 180 height 17
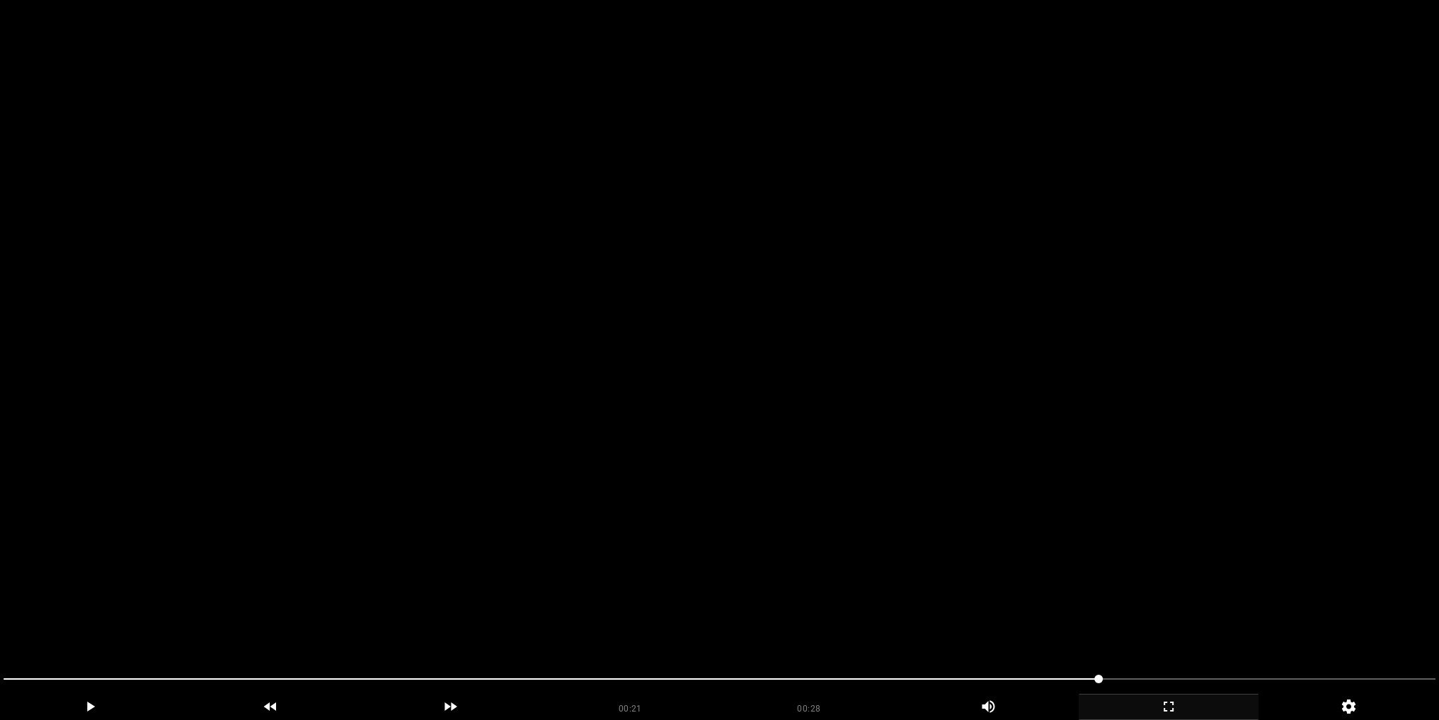
scroll to position [643, 0]
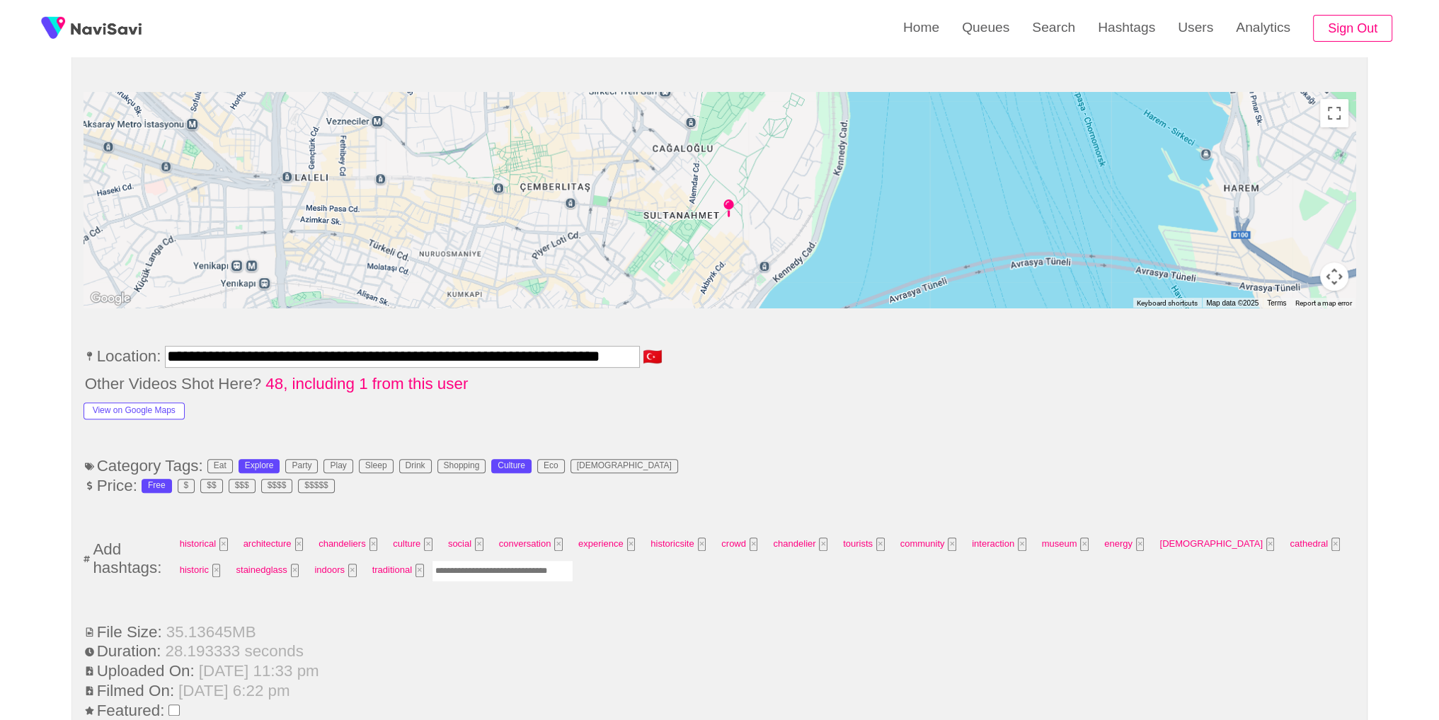
click at [441, 575] on input "Enter tag here and press return" at bounding box center [503, 572] width 142 height 22
type input "*********"
type input "*****"
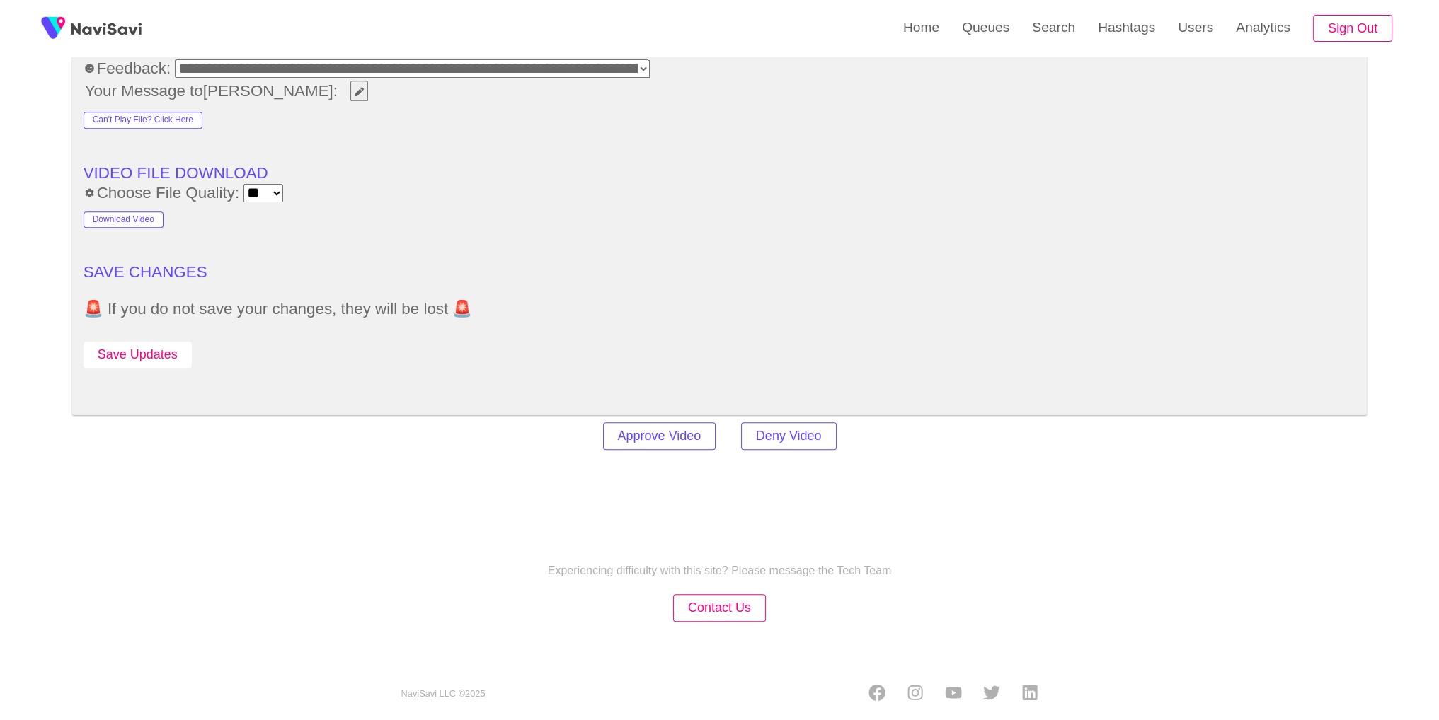
click at [122, 349] on button "Save Updates" at bounding box center [138, 355] width 108 height 26
click at [1036, 20] on link "Search" at bounding box center [1054, 27] width 66 height 55
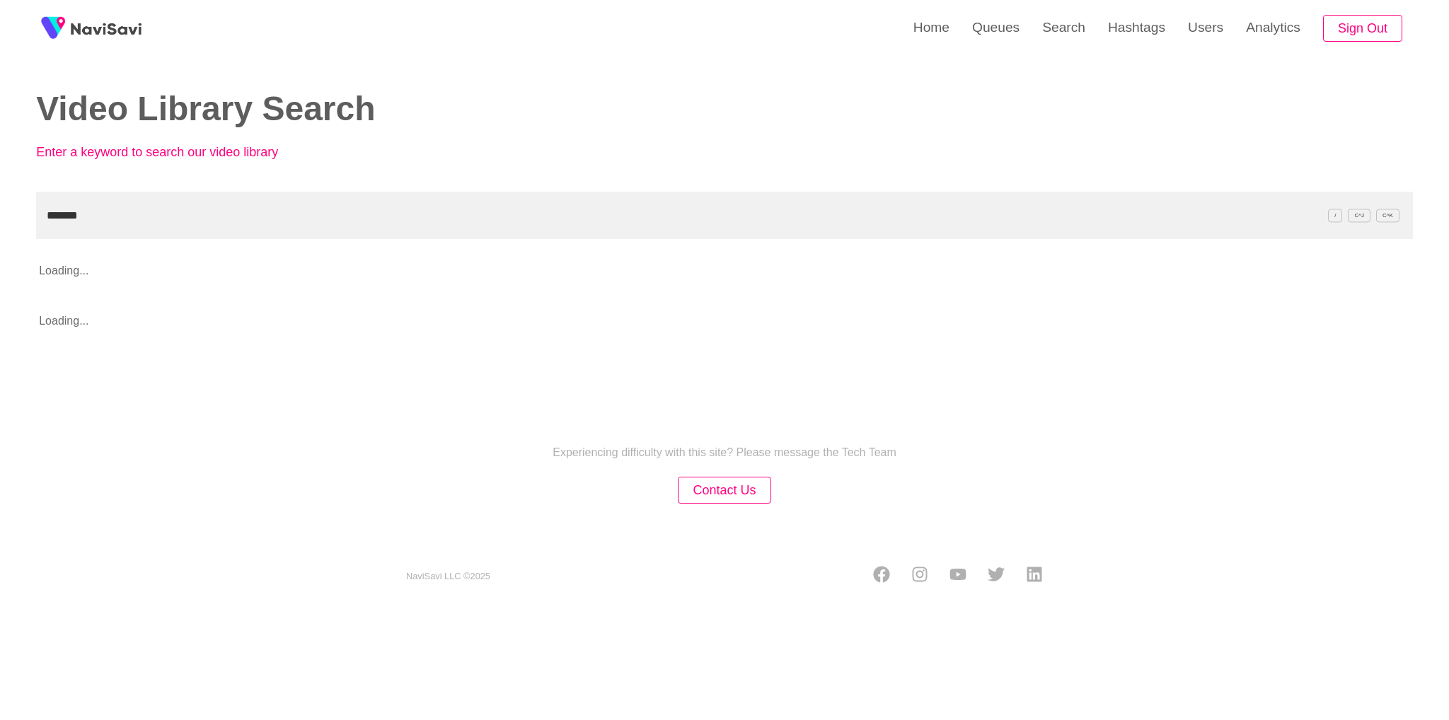
type input "*******"
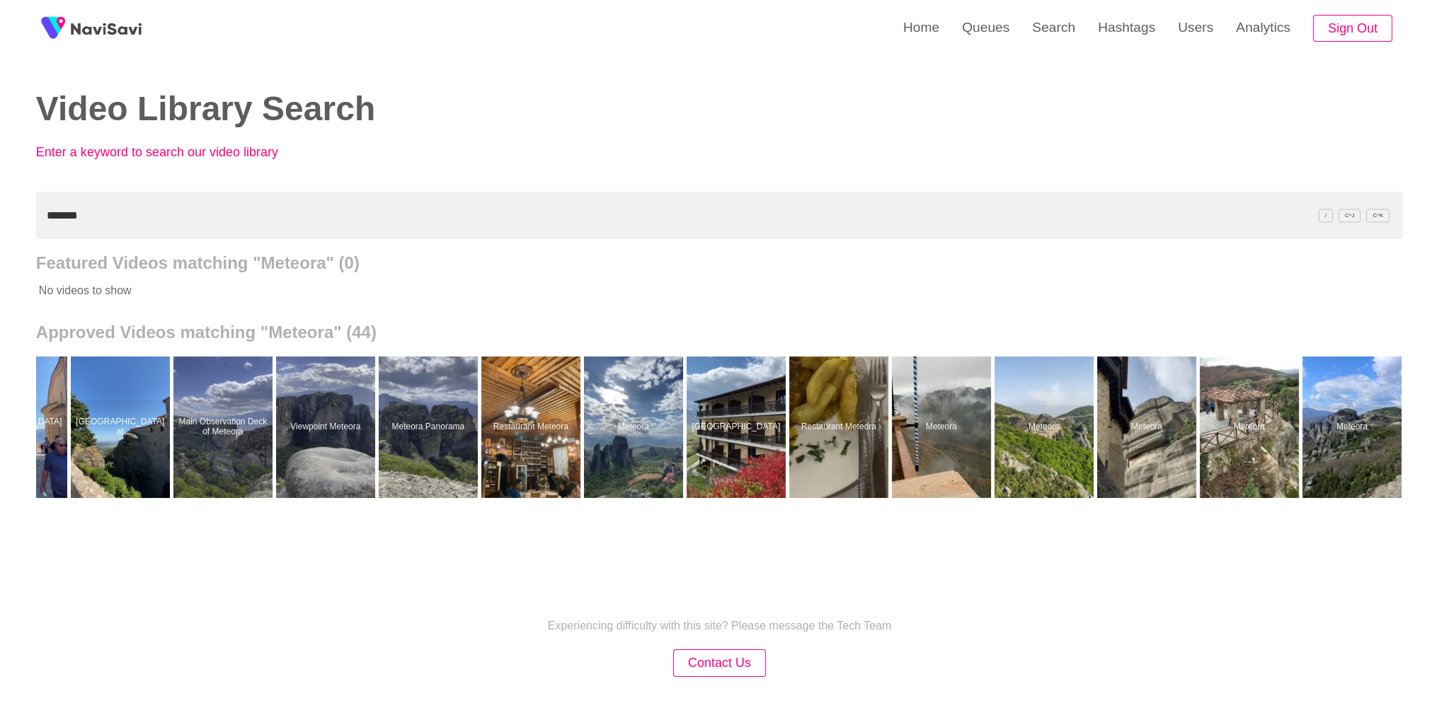
scroll to position [0, 3148]
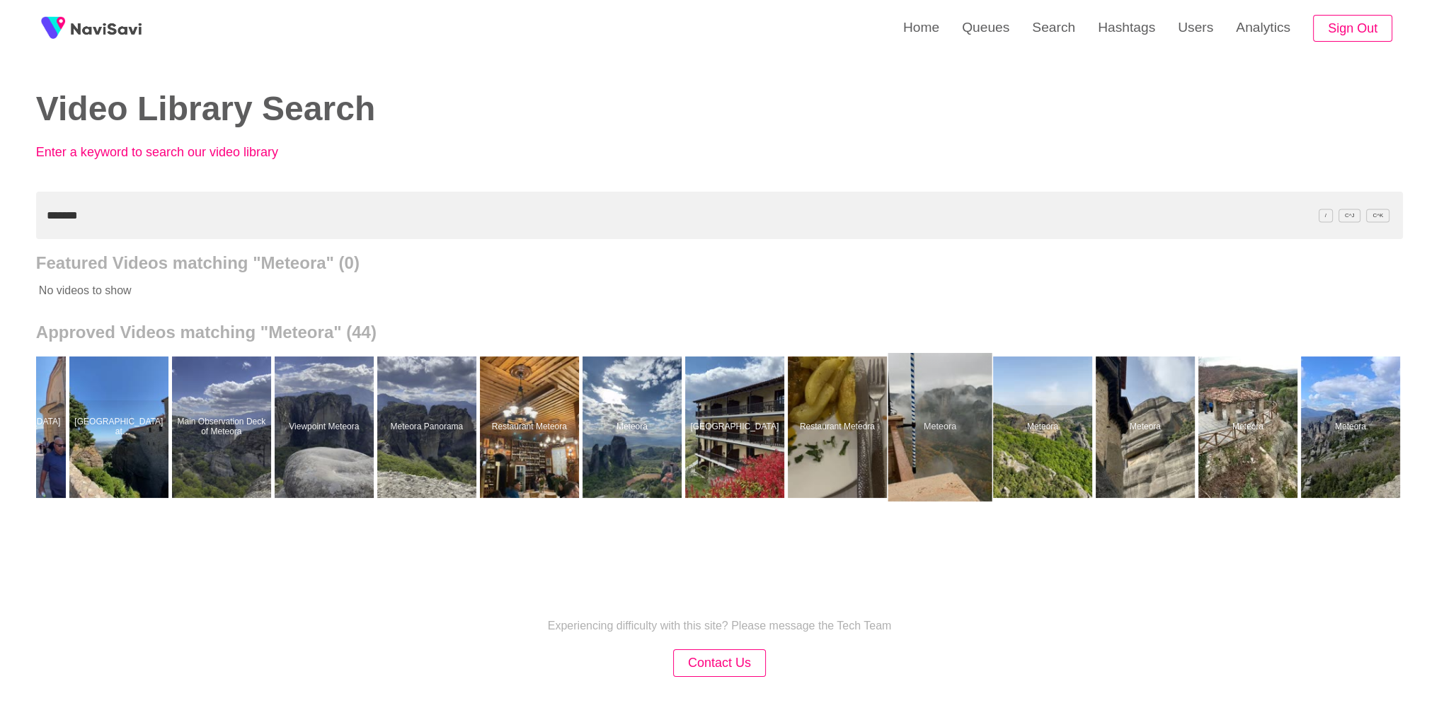
click at [945, 441] on div at bounding box center [940, 427] width 104 height 149
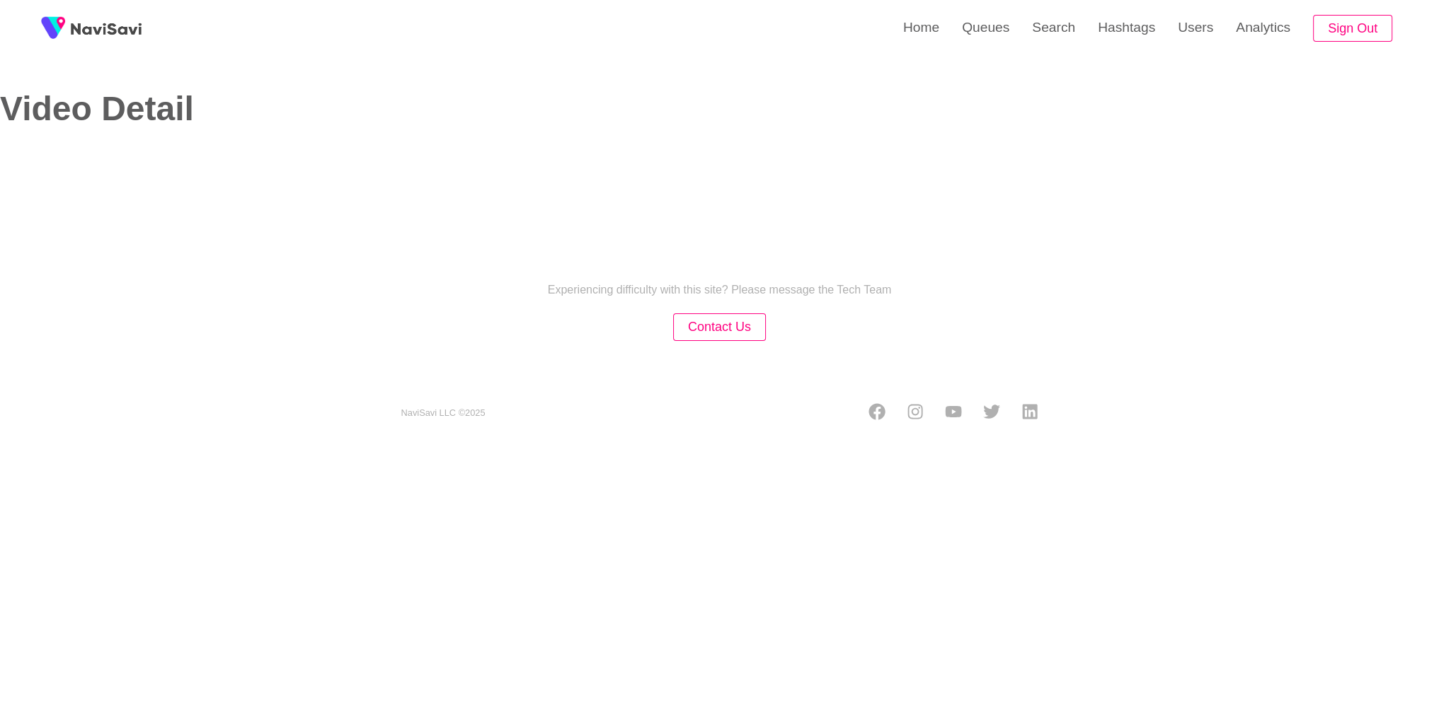
select select "**********"
select select "**"
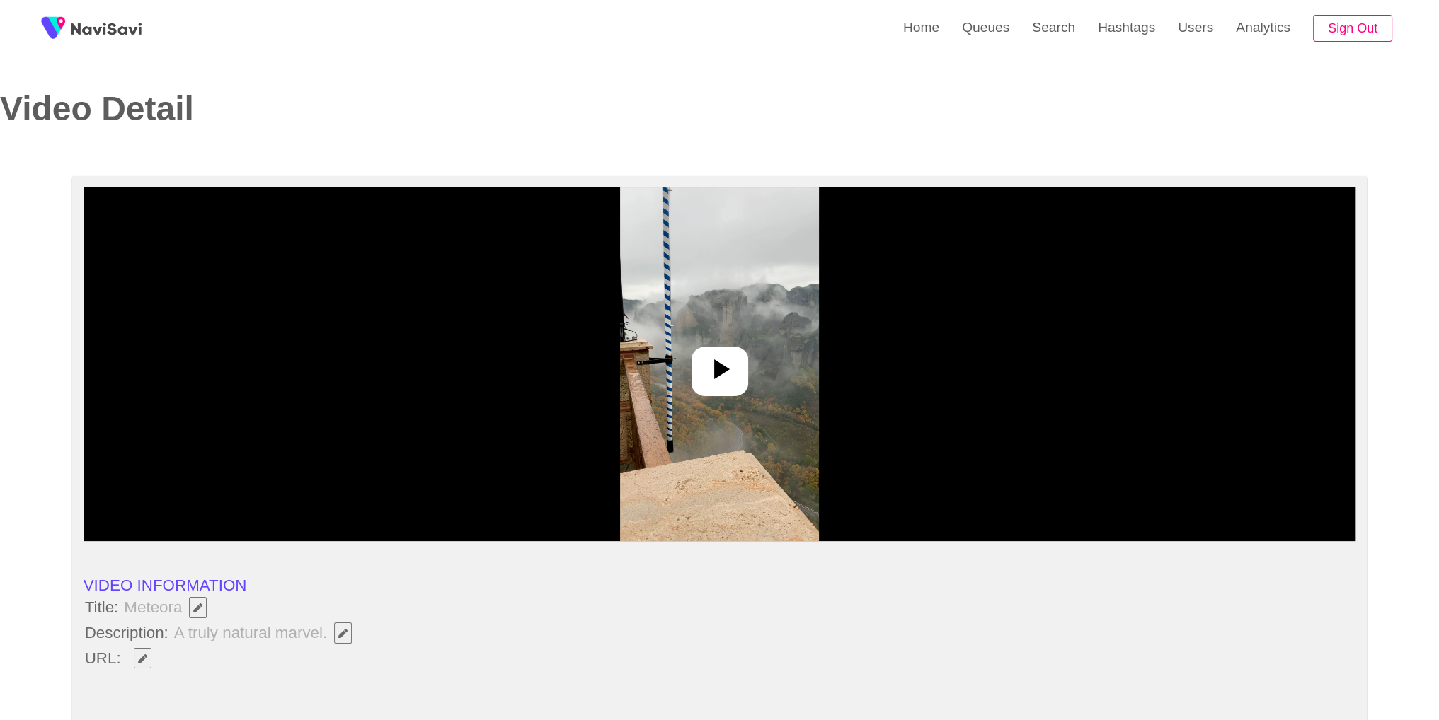
click at [756, 348] on img at bounding box center [719, 365] width 199 height 354
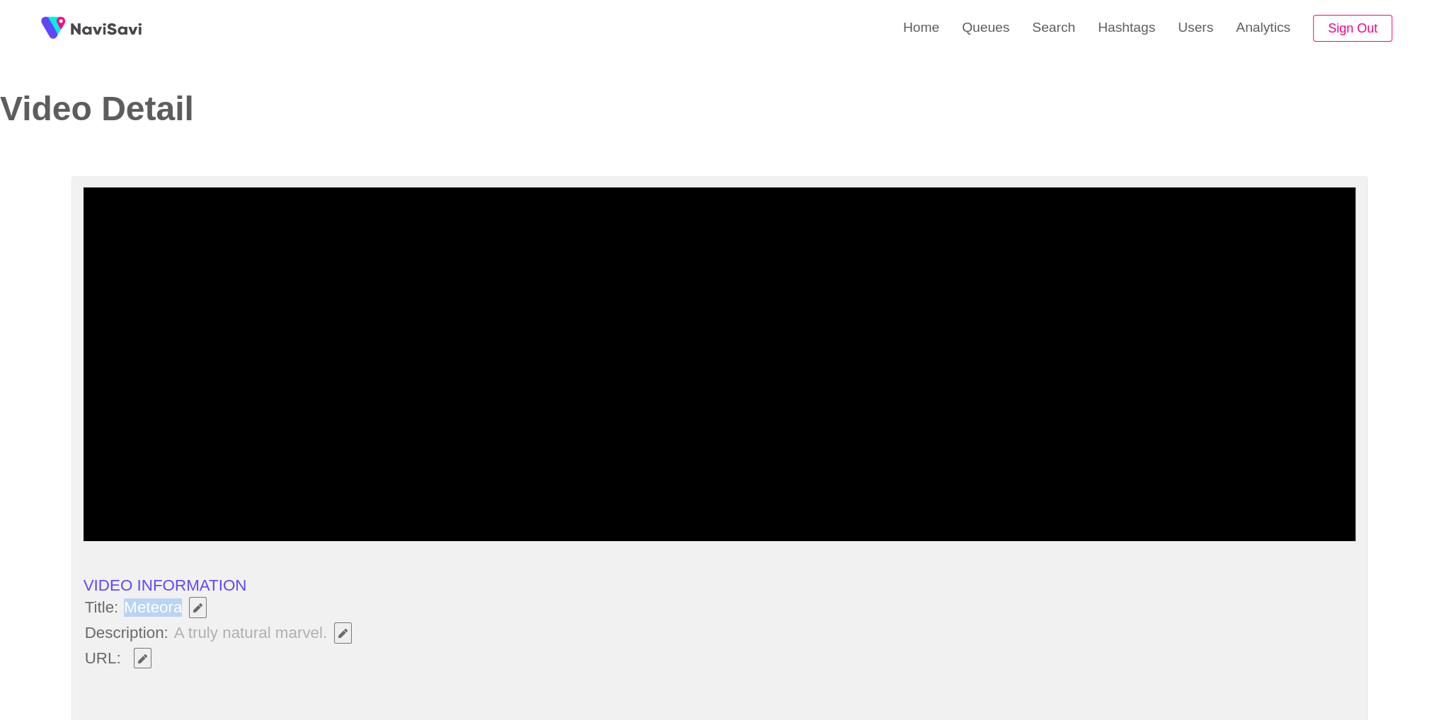
copy span "Meteora"
drag, startPoint x: 120, startPoint y: 607, endPoint x: 181, endPoint y: 611, distance: 61.0
click at [181, 611] on li "Title: Meteora" at bounding box center [720, 608] width 1273 height 24
click at [137, 663] on button "button" at bounding box center [143, 658] width 18 height 21
drag, startPoint x: 124, startPoint y: 611, endPoint x: 180, endPoint y: 606, distance: 56.8
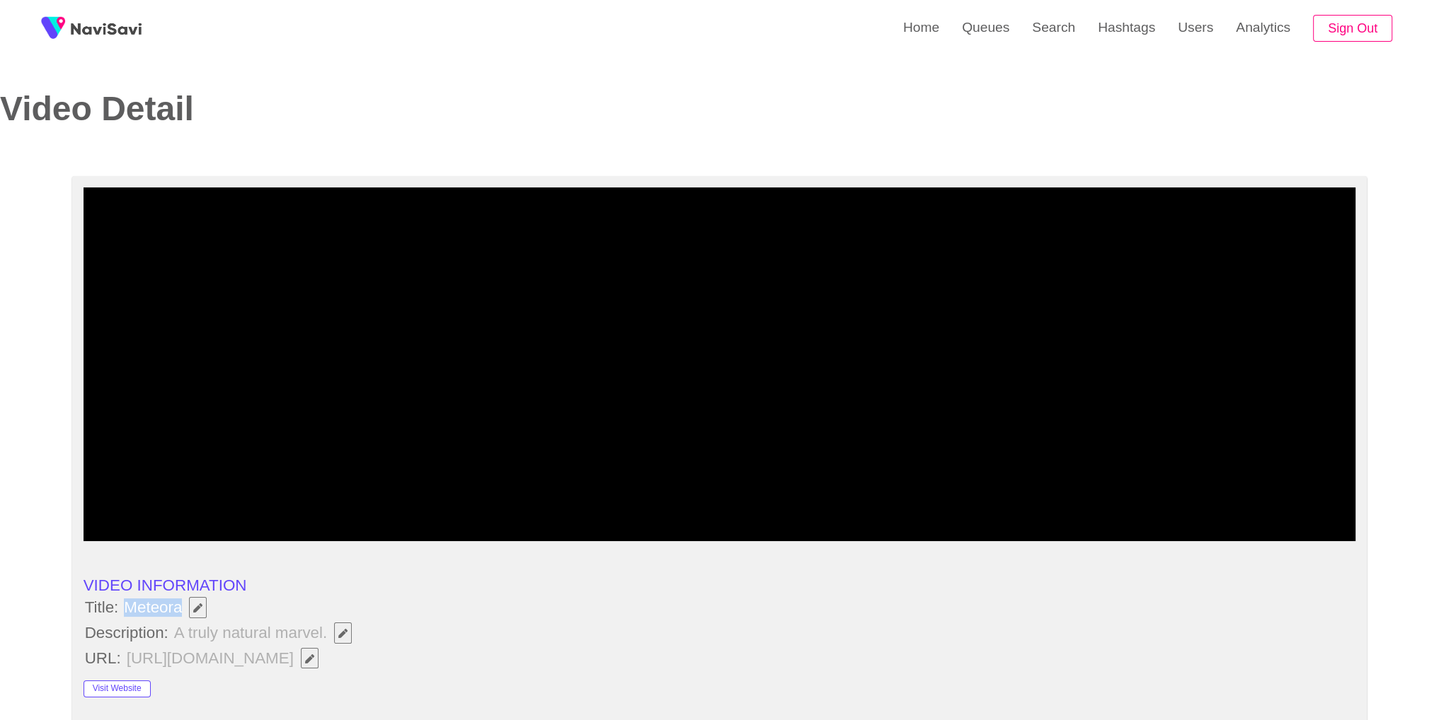
click at [180, 606] on span "Meteora" at bounding box center [168, 608] width 93 height 24
copy span "Meteora"
click at [367, 640] on li "Description: A truly natural marvel." at bounding box center [720, 633] width 1273 height 24
click at [333, 632] on span "A truly natural marvel." at bounding box center [267, 633] width 188 height 24
click at [343, 633] on icon "Edit Field" at bounding box center [342, 633] width 9 height 9
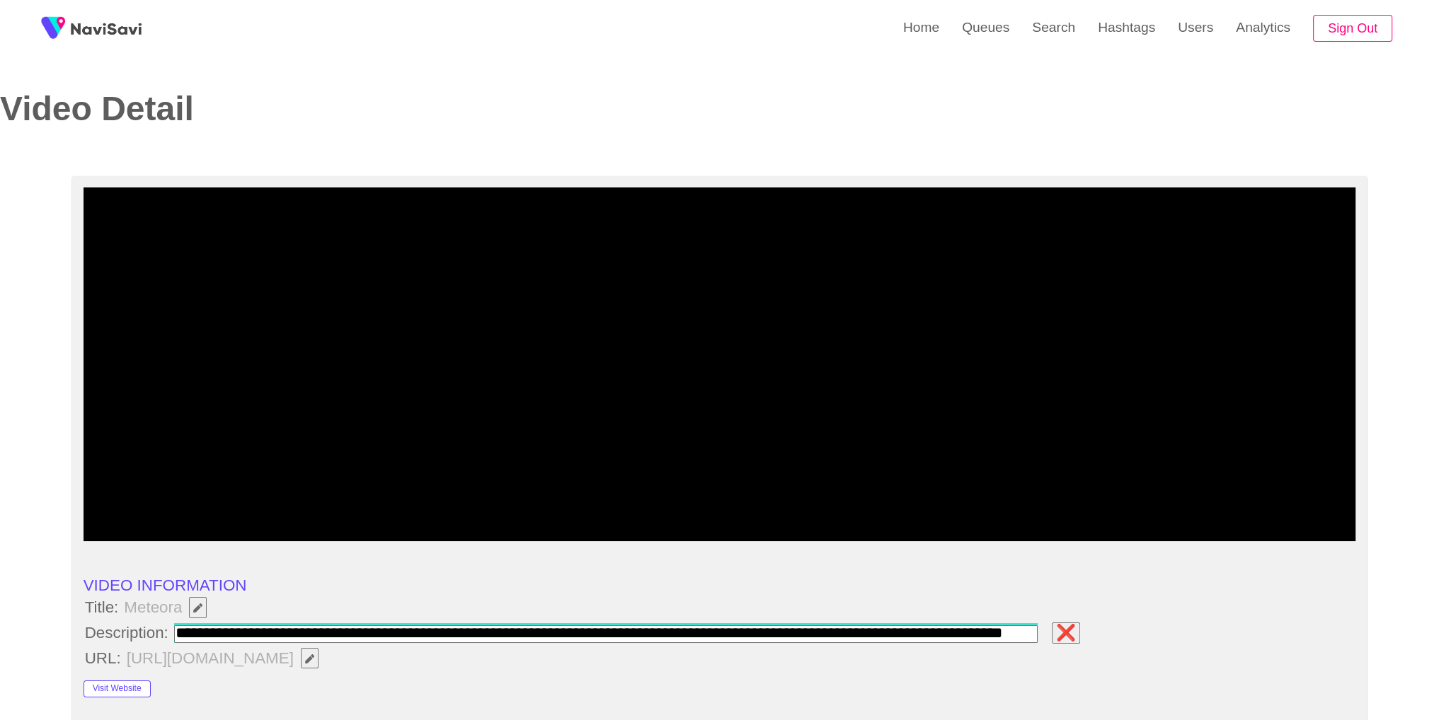
scroll to position [0, 45]
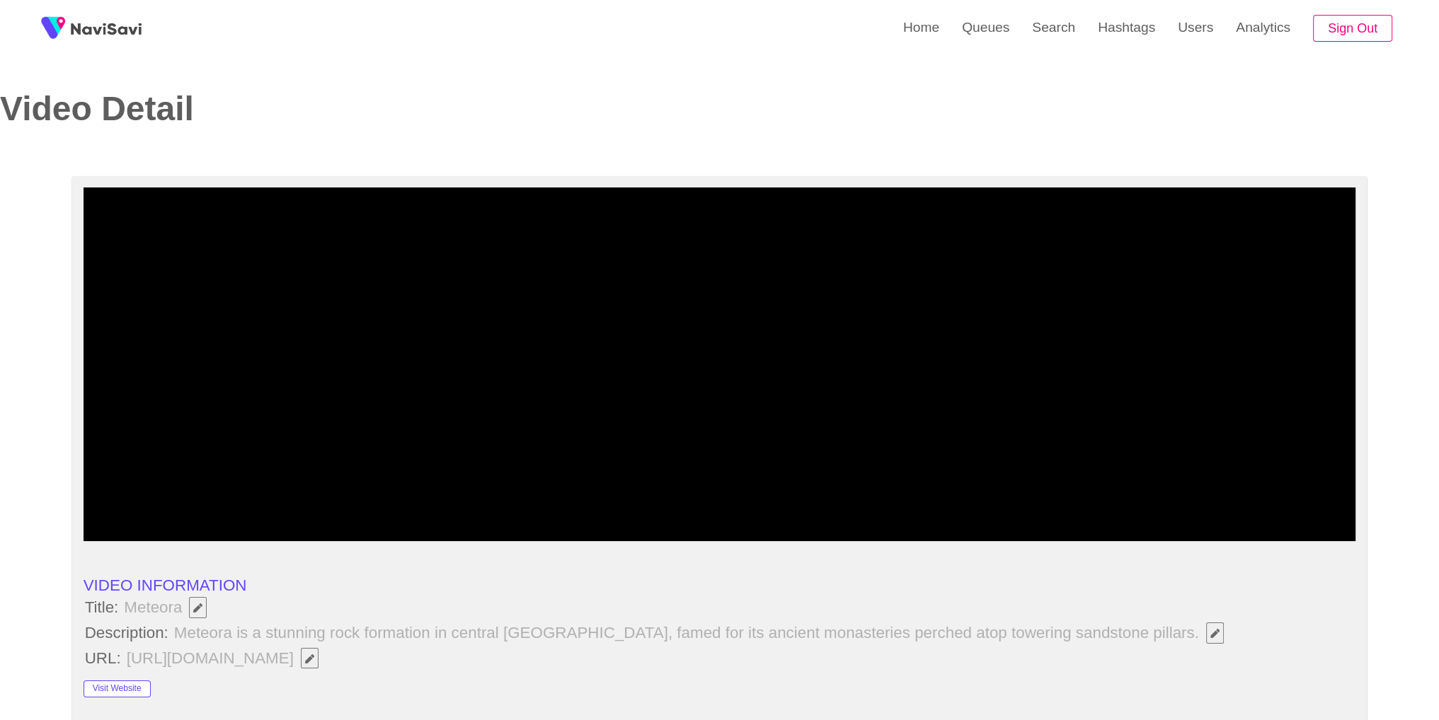
click at [636, 601] on li "Title: Meteora" at bounding box center [720, 608] width 1273 height 24
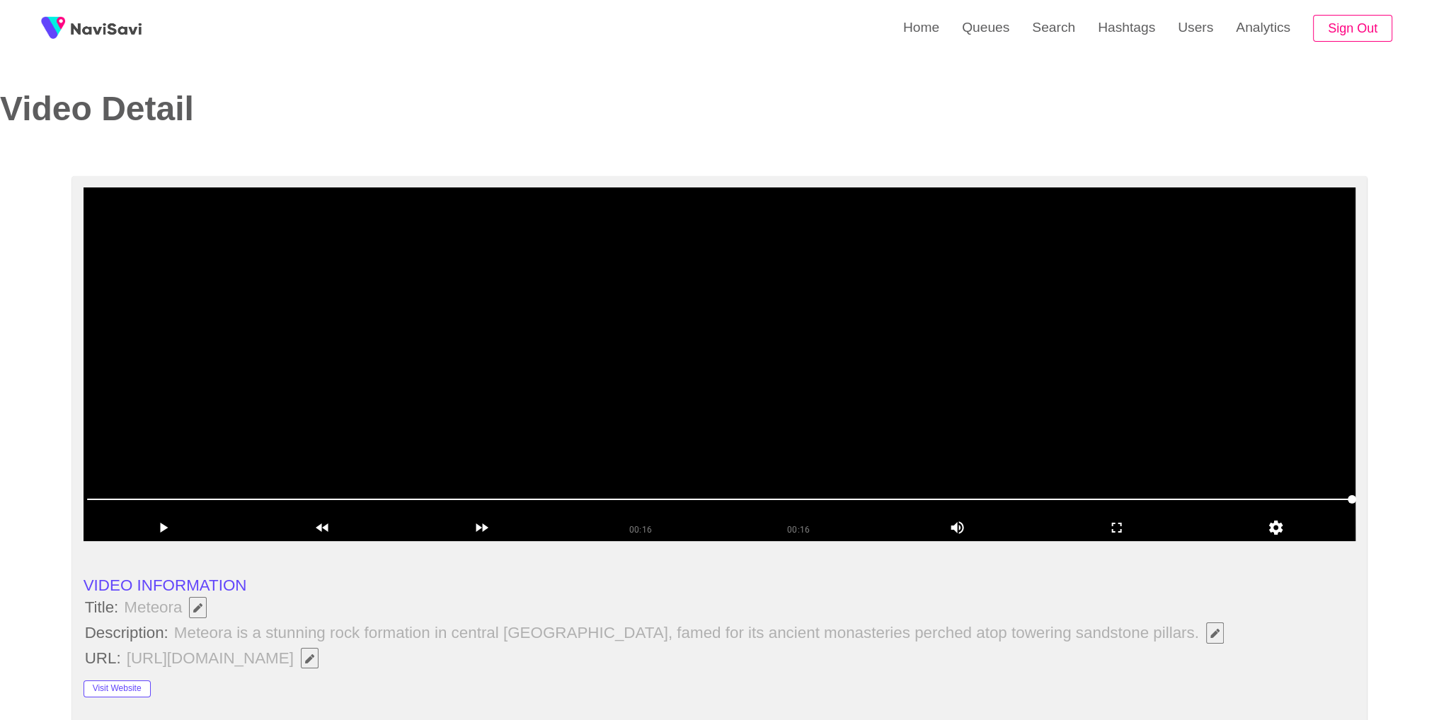
click at [1102, 397] on video at bounding box center [720, 365] width 1273 height 354
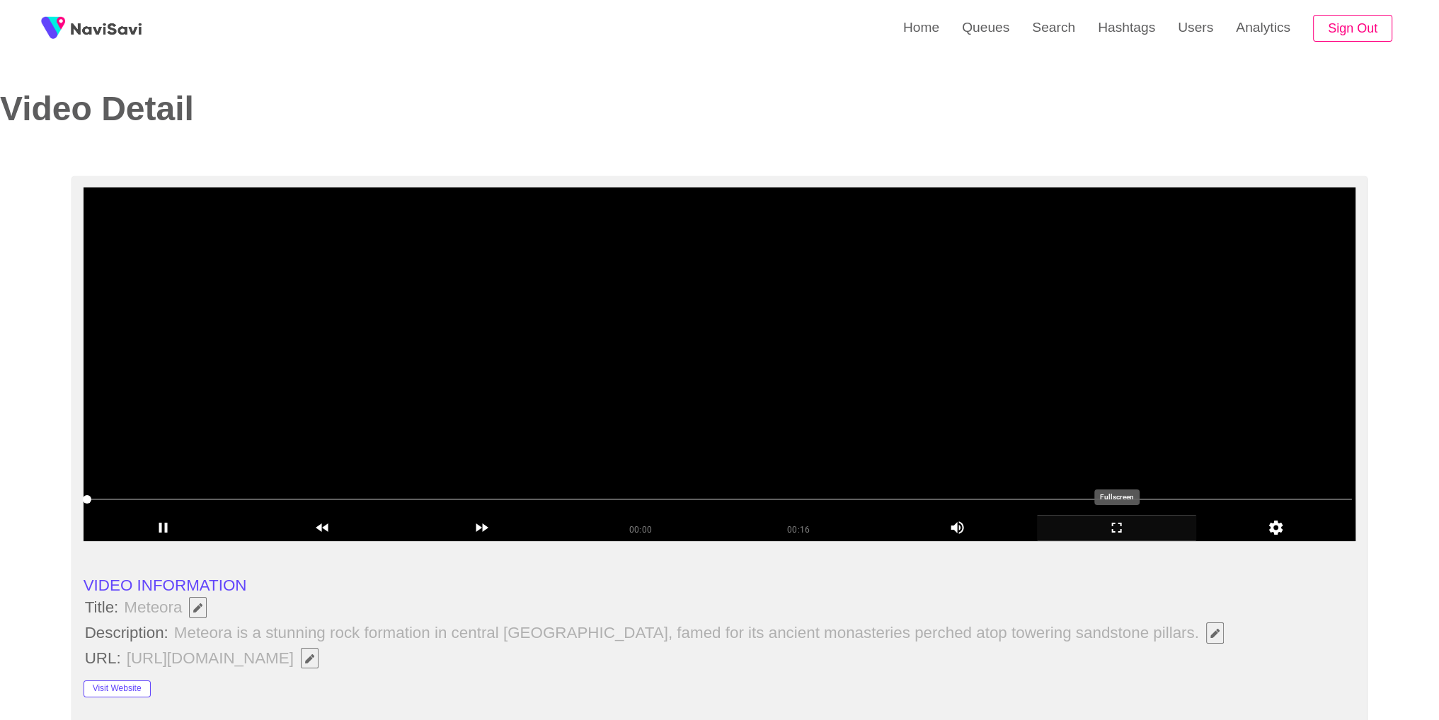
click at [1130, 536] on div "add" at bounding box center [1116, 528] width 159 height 26
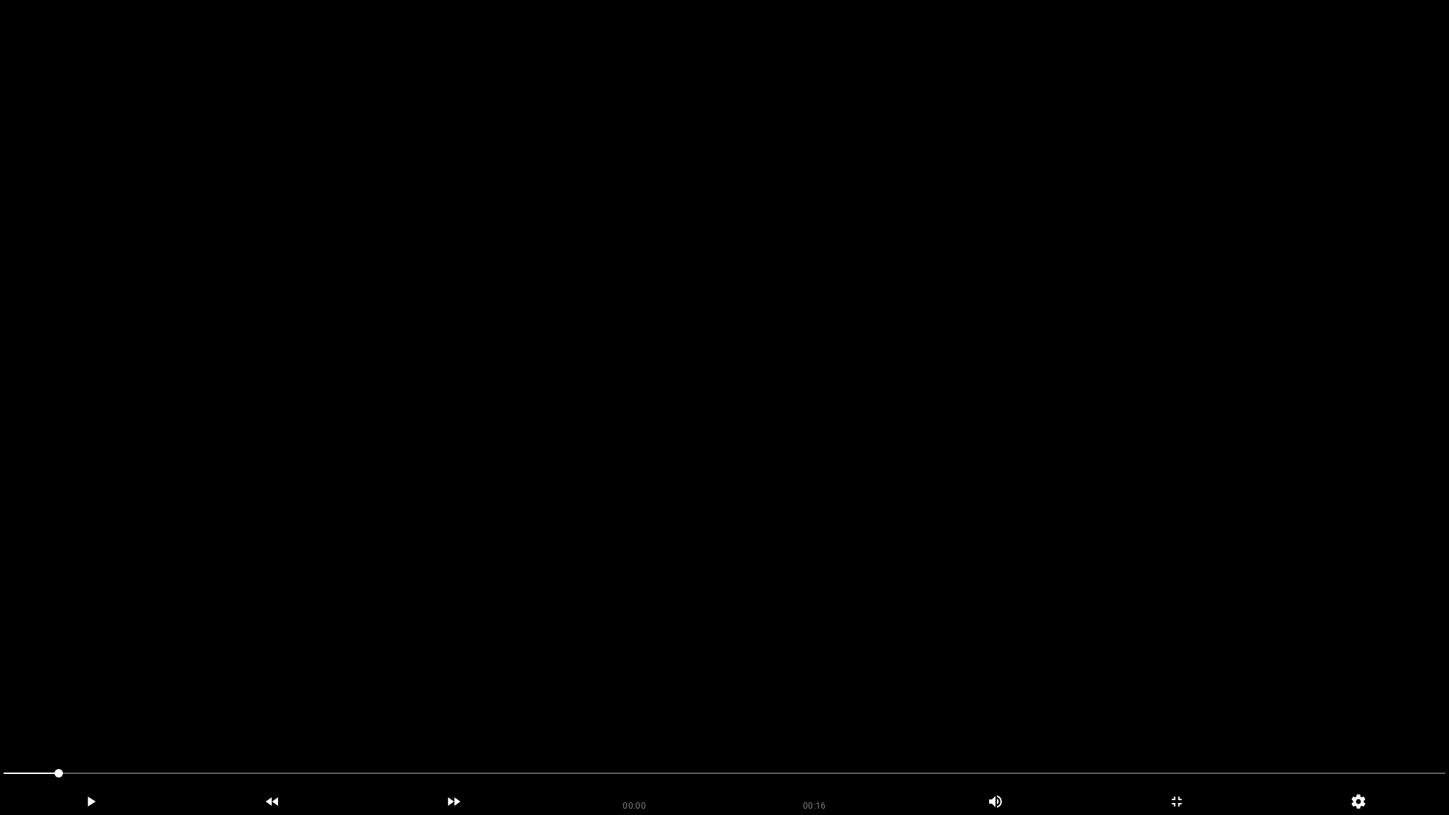
click at [994, 607] on video at bounding box center [724, 407] width 1449 height 815
click at [707, 720] on div "00:05" at bounding box center [635, 801] width 180 height 25
click at [862, 720] on div "00:16" at bounding box center [815, 801] width 180 height 25
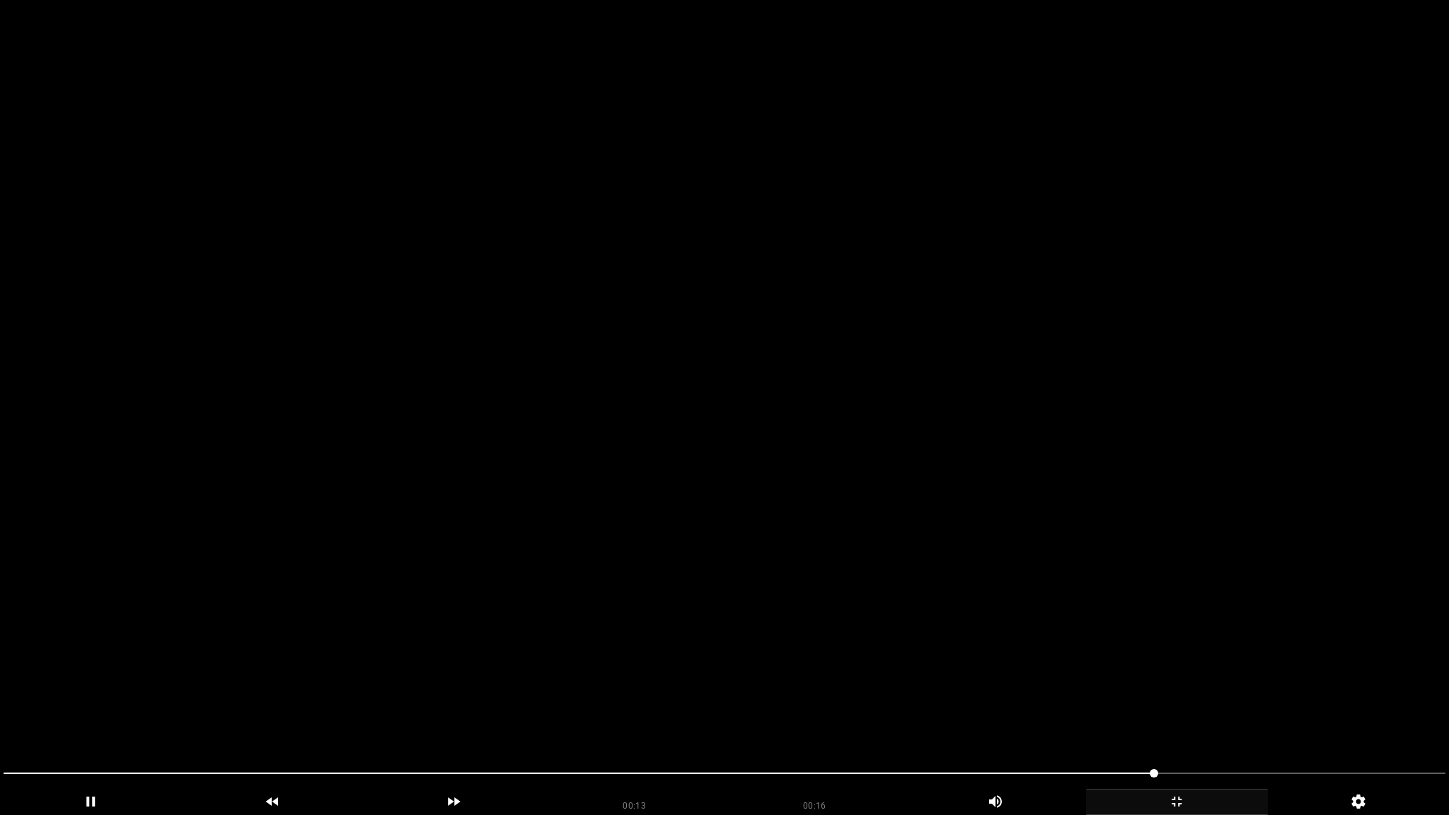
click at [1183, 720] on icon "add" at bounding box center [1177, 801] width 180 height 17
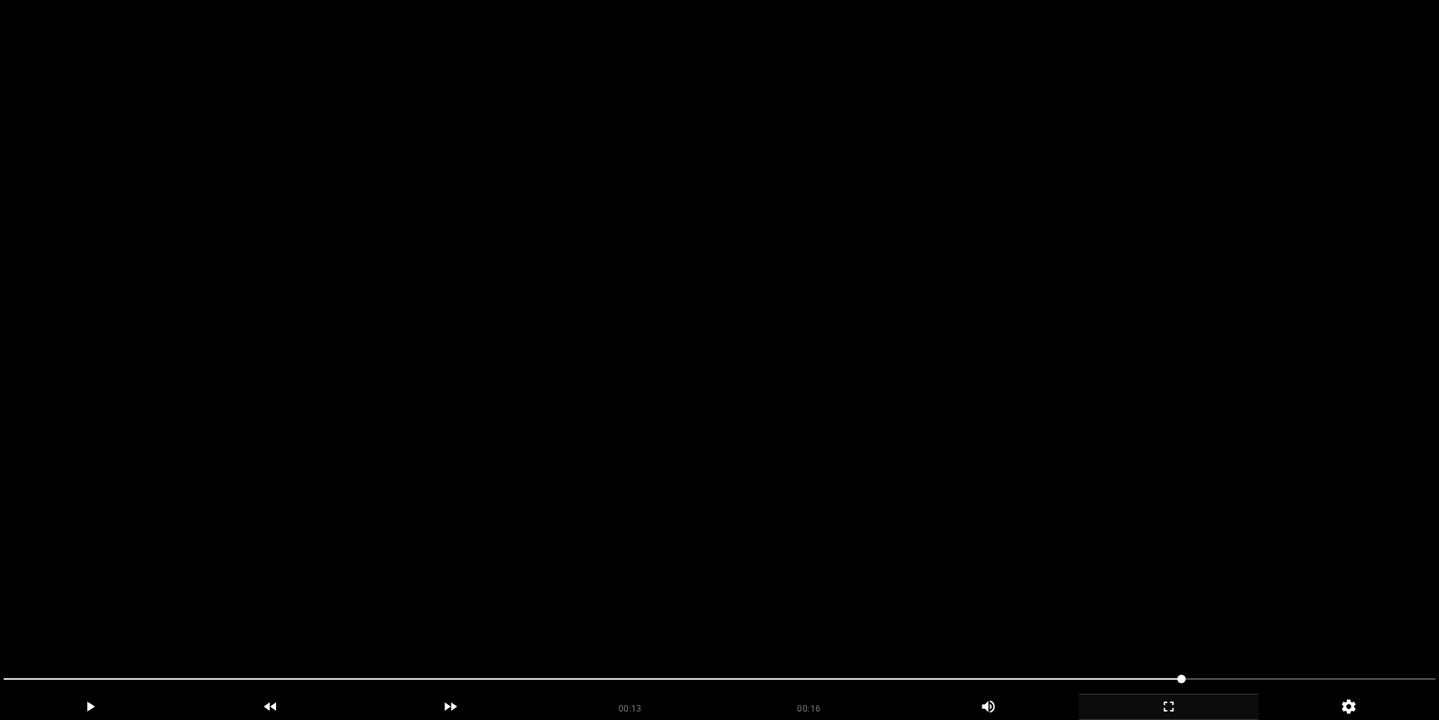
scroll to position [699, 0]
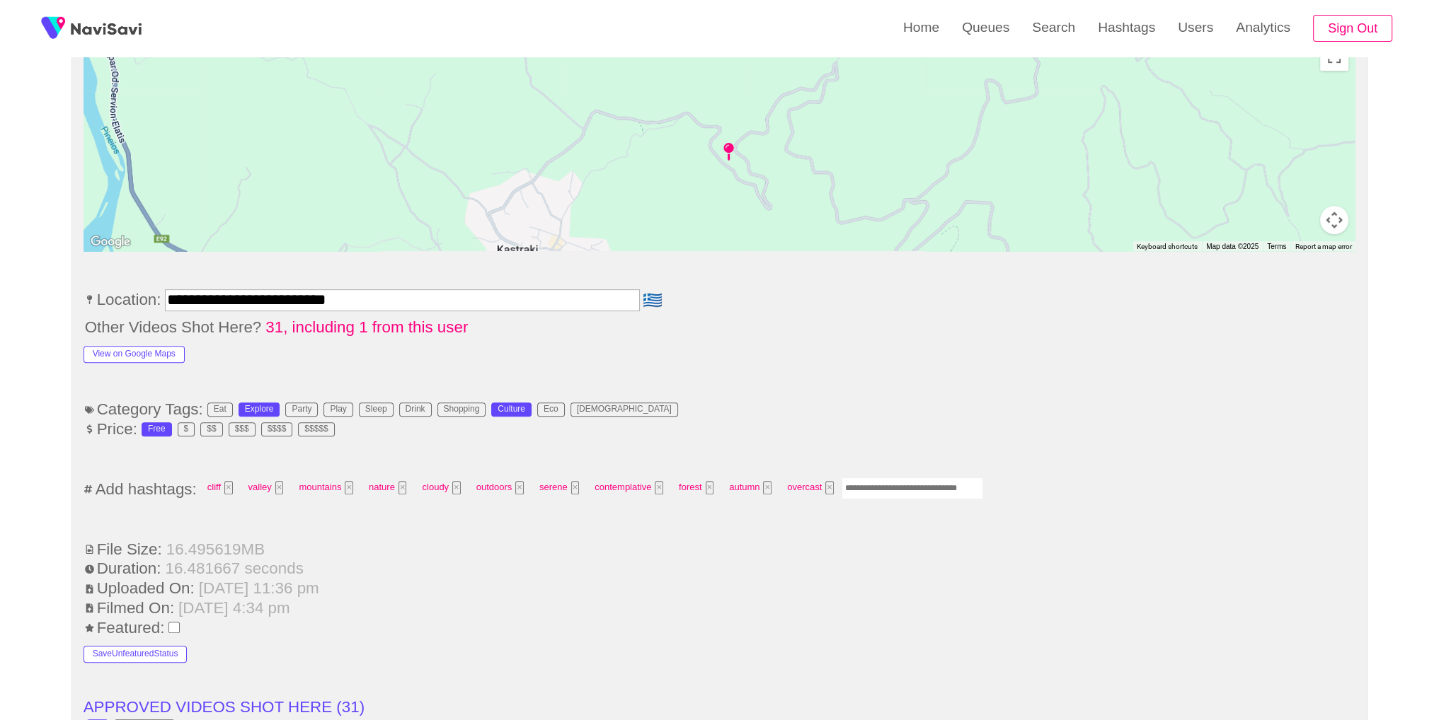
drag, startPoint x: 907, startPoint y: 488, endPoint x: 986, endPoint y: 400, distance: 118.3
click at [909, 486] on input "Enter tag here and press return" at bounding box center [913, 489] width 142 height 22
type input "*********"
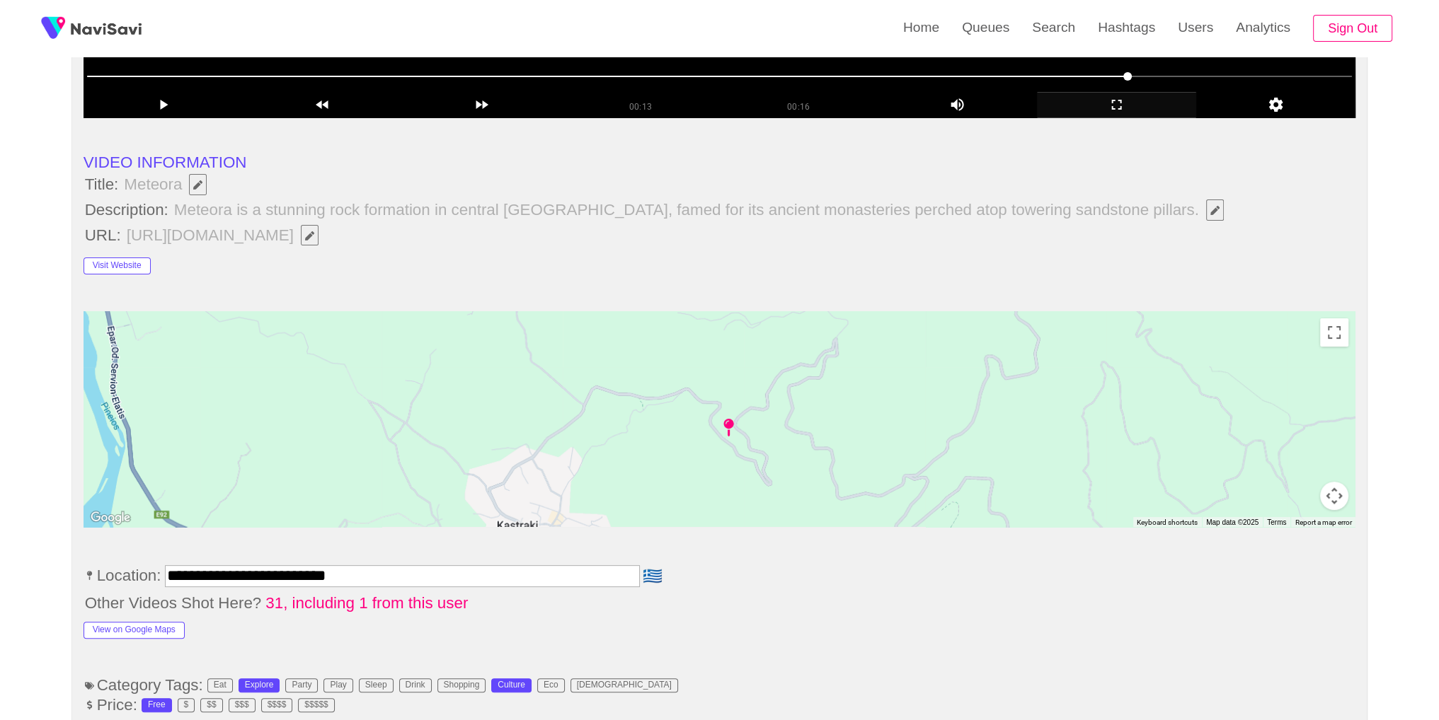
scroll to position [0, 0]
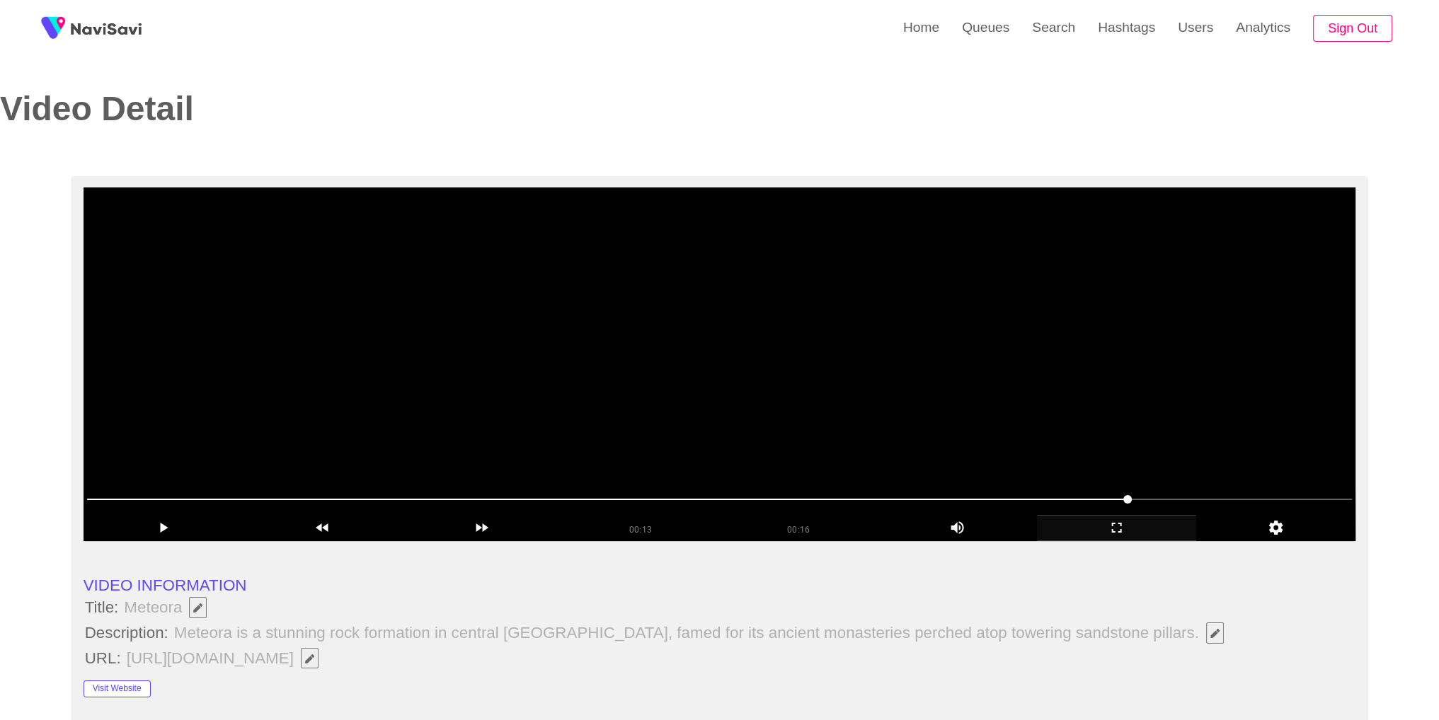
drag, startPoint x: 953, startPoint y: 319, endPoint x: 999, endPoint y: 407, distance: 99.1
click at [953, 319] on video at bounding box center [720, 365] width 1273 height 354
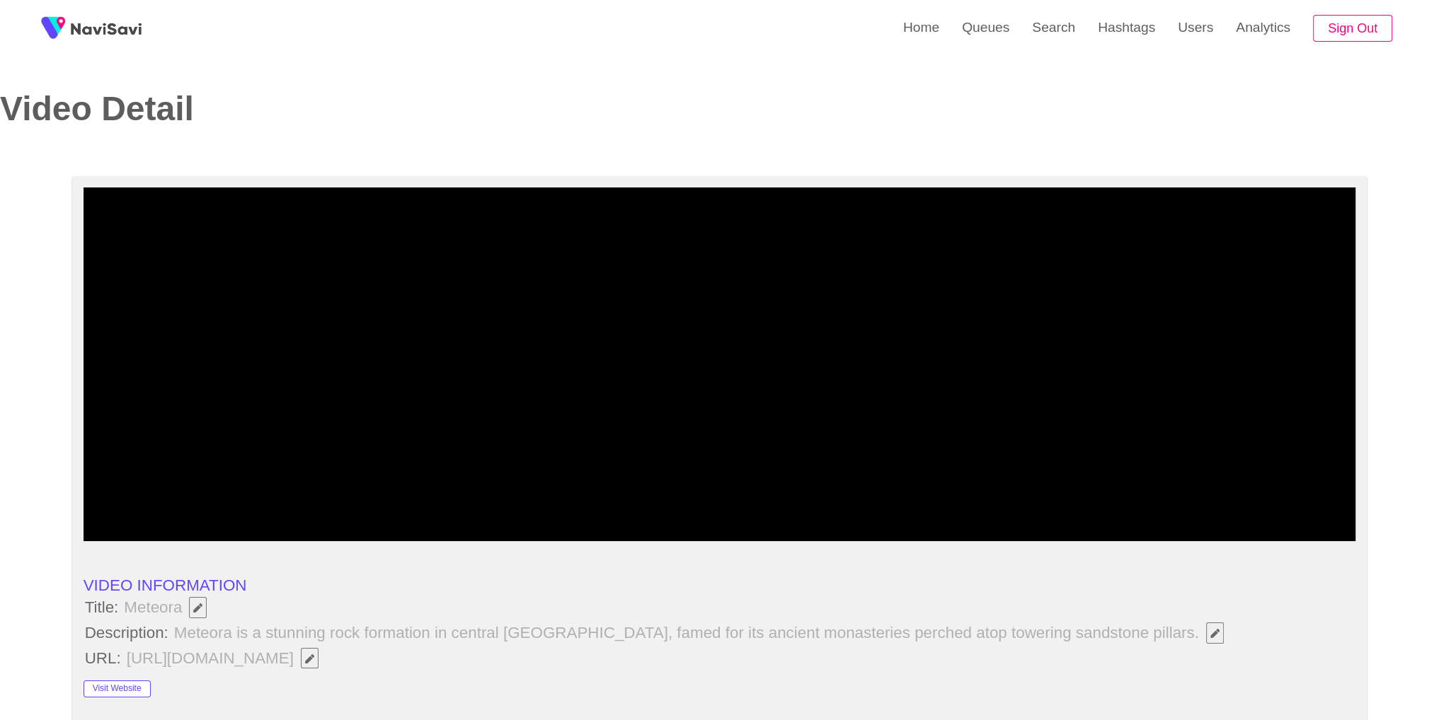
click at [1114, 539] on div "add" at bounding box center [1116, 528] width 159 height 26
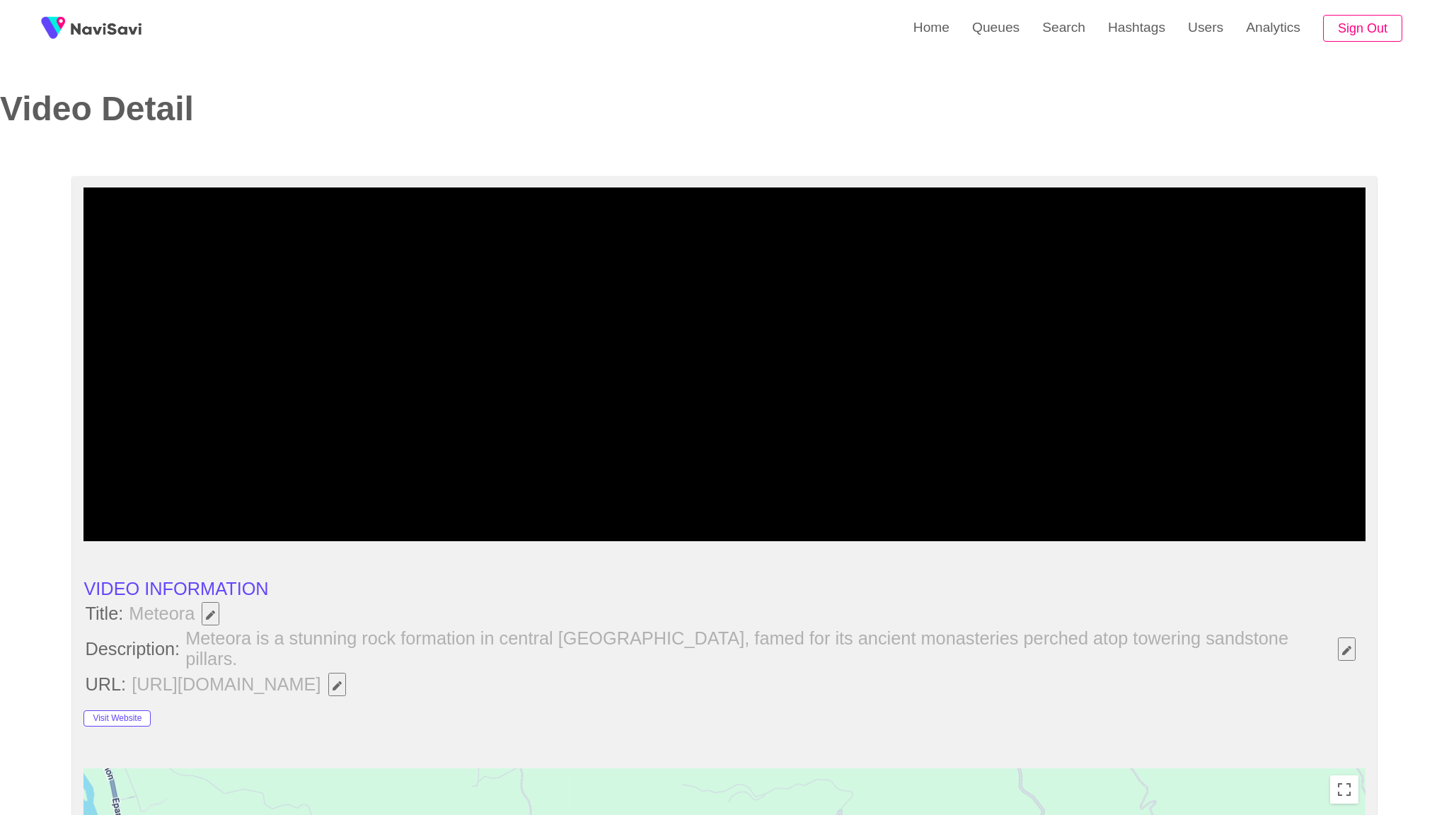
click at [813, 541] on video at bounding box center [725, 365] width 1282 height 354
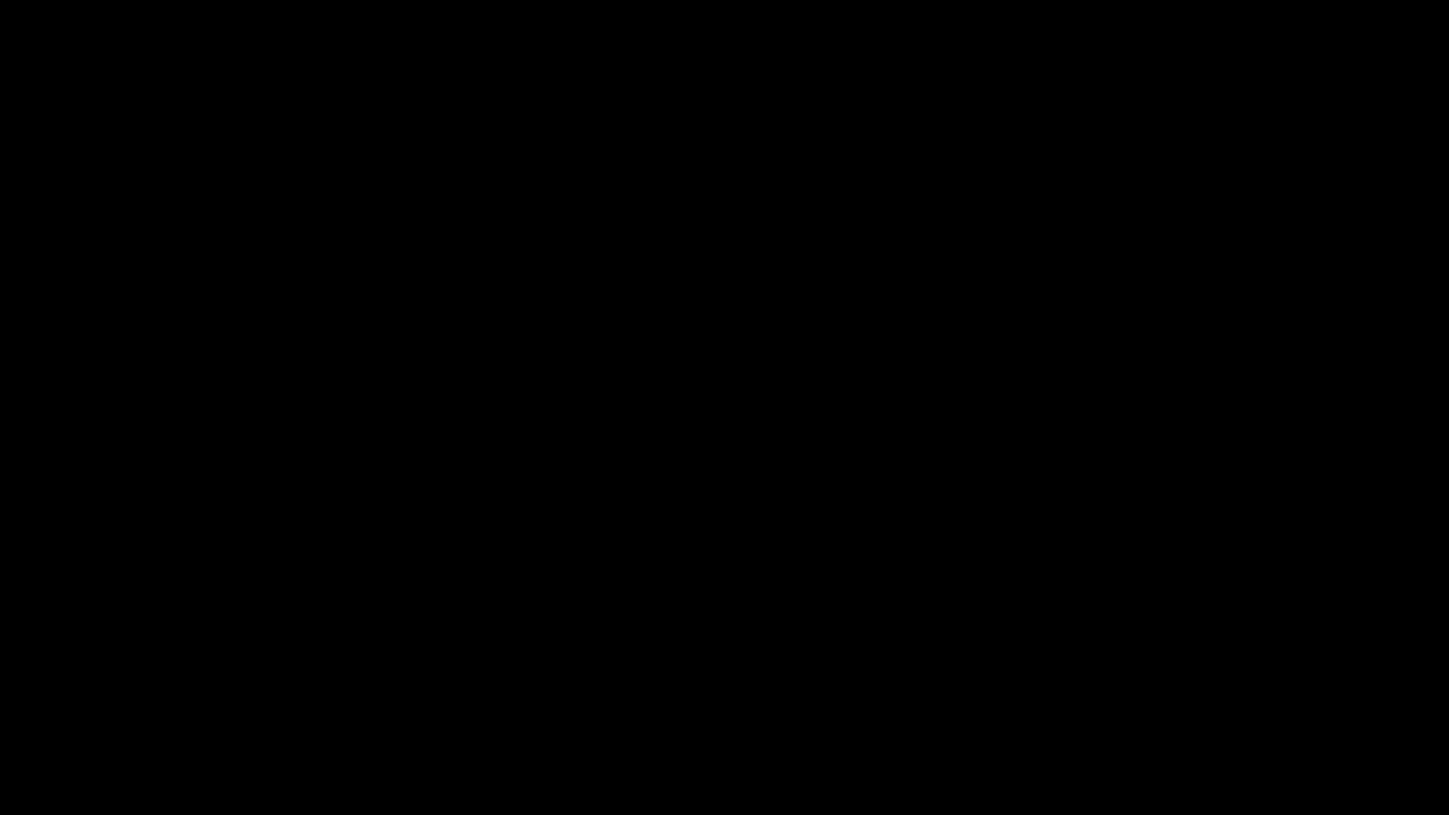
click at [1182, 720] on div "add" at bounding box center [1177, 802] width 182 height 26
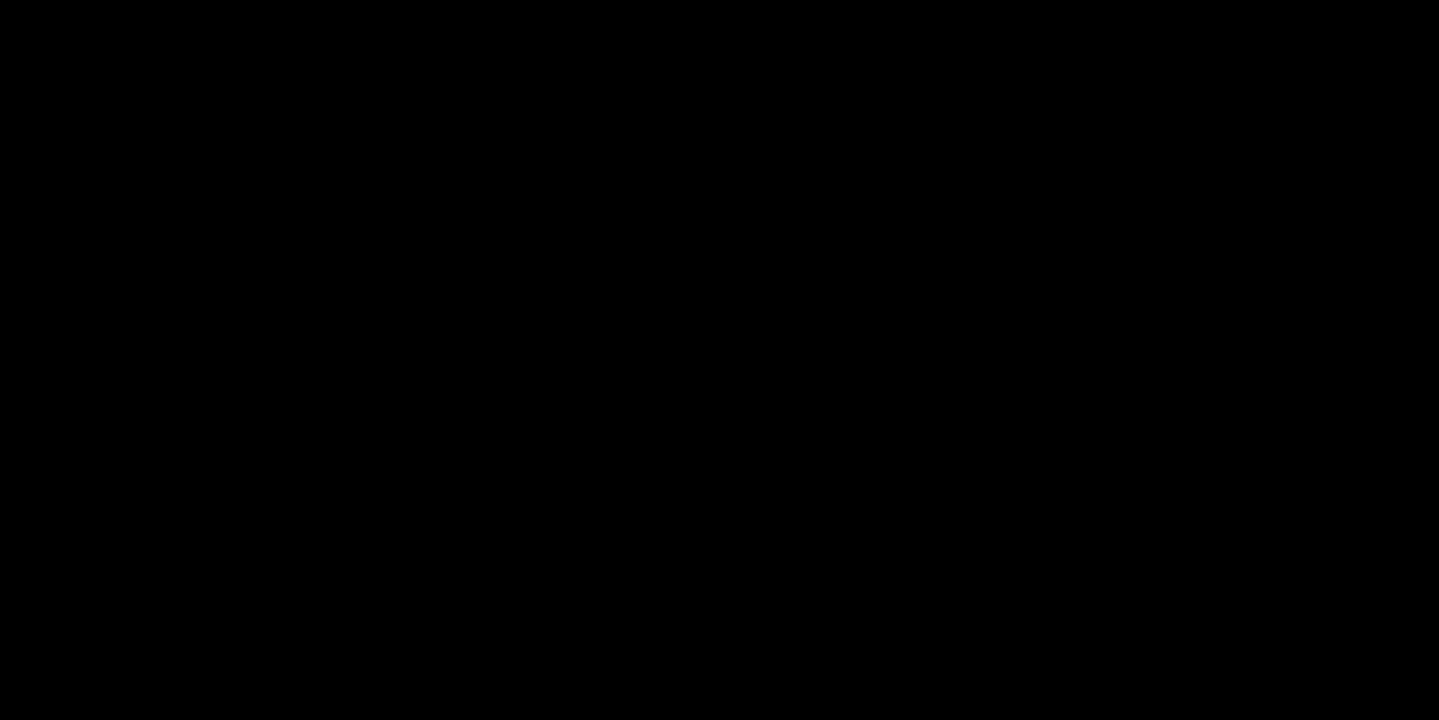
click at [818, 338] on video at bounding box center [719, 360] width 1439 height 720
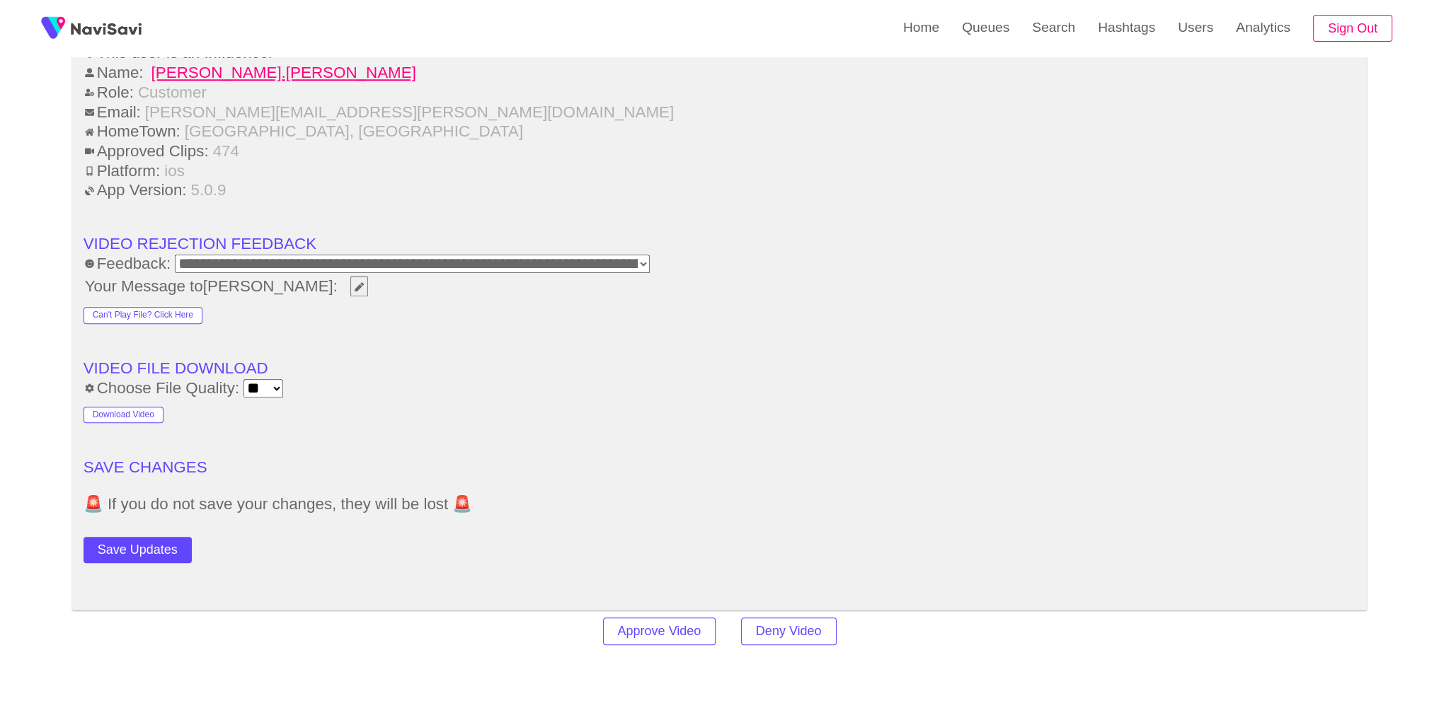
scroll to position [1970, 0]
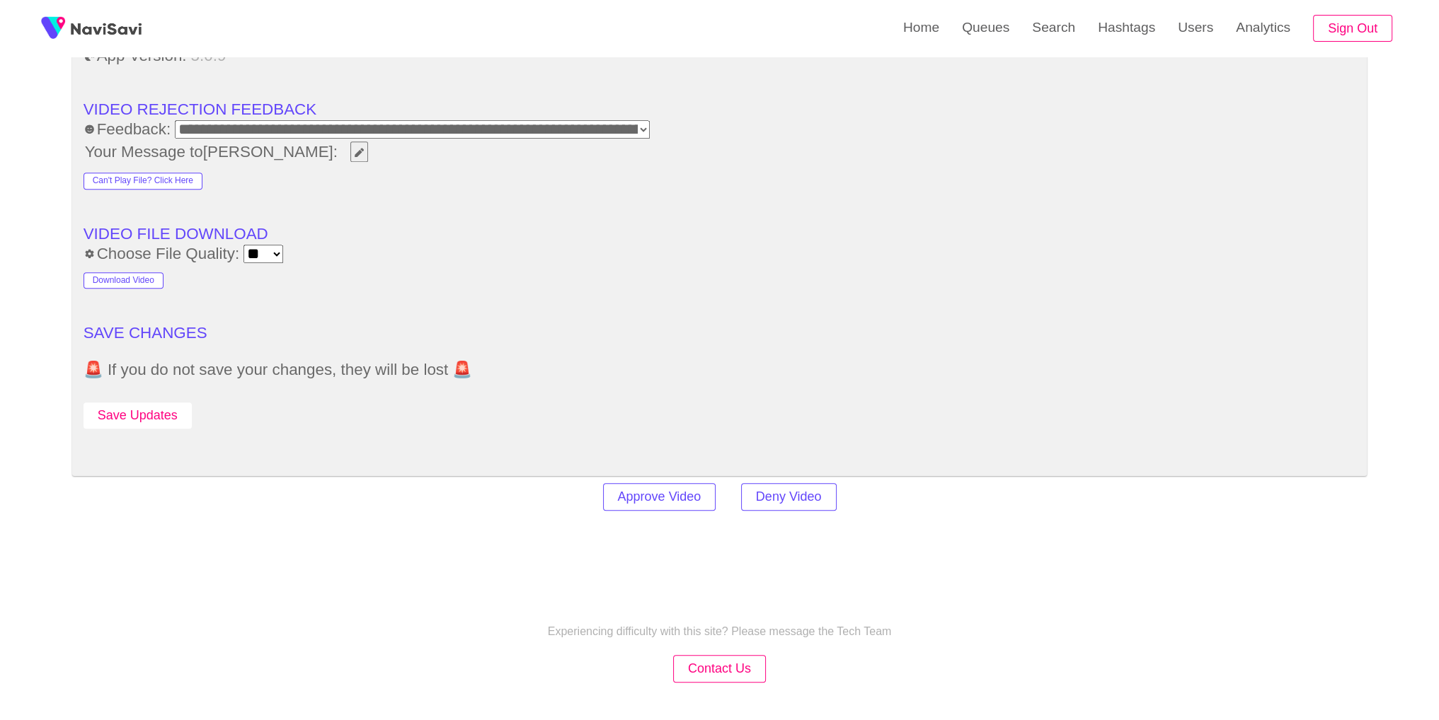
click at [137, 412] on button "Save Updates" at bounding box center [138, 416] width 108 height 26
click at [1043, 32] on link "Search" at bounding box center [1054, 27] width 66 height 55
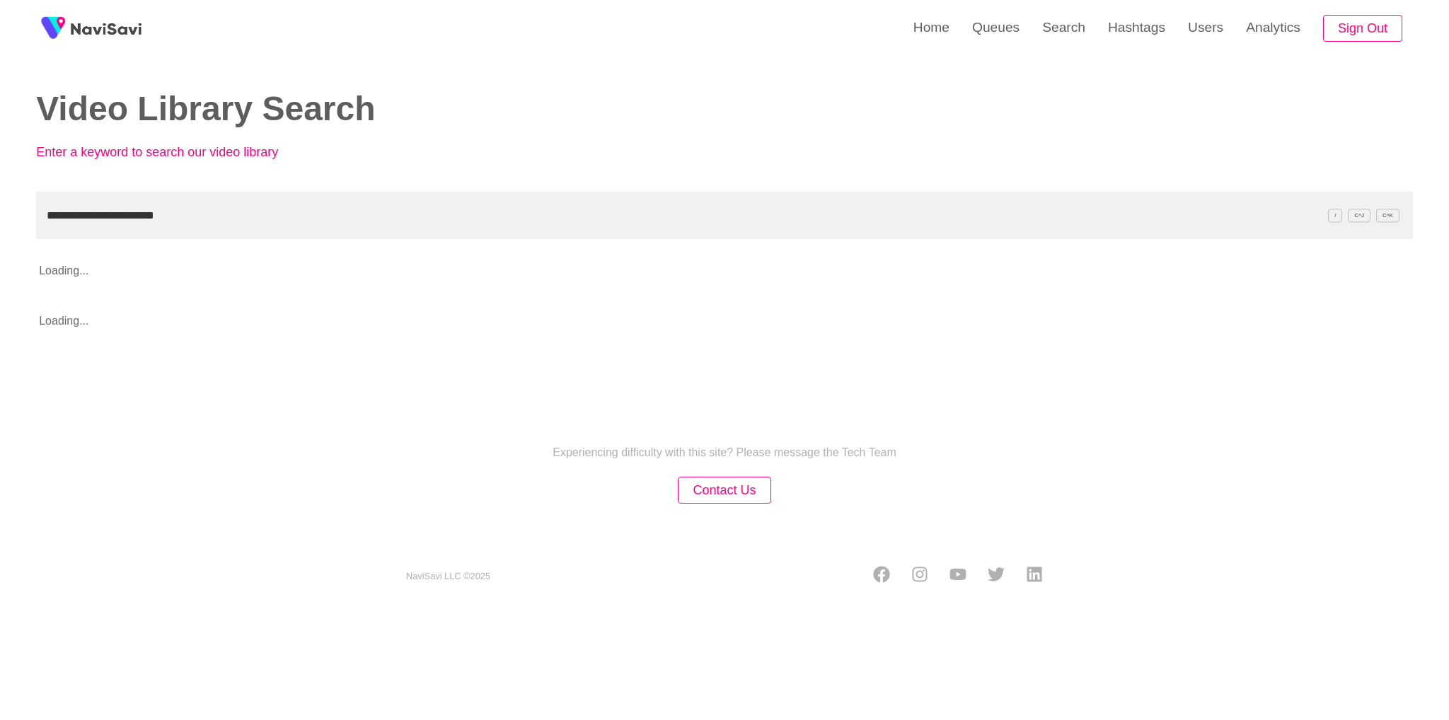
type input "**********"
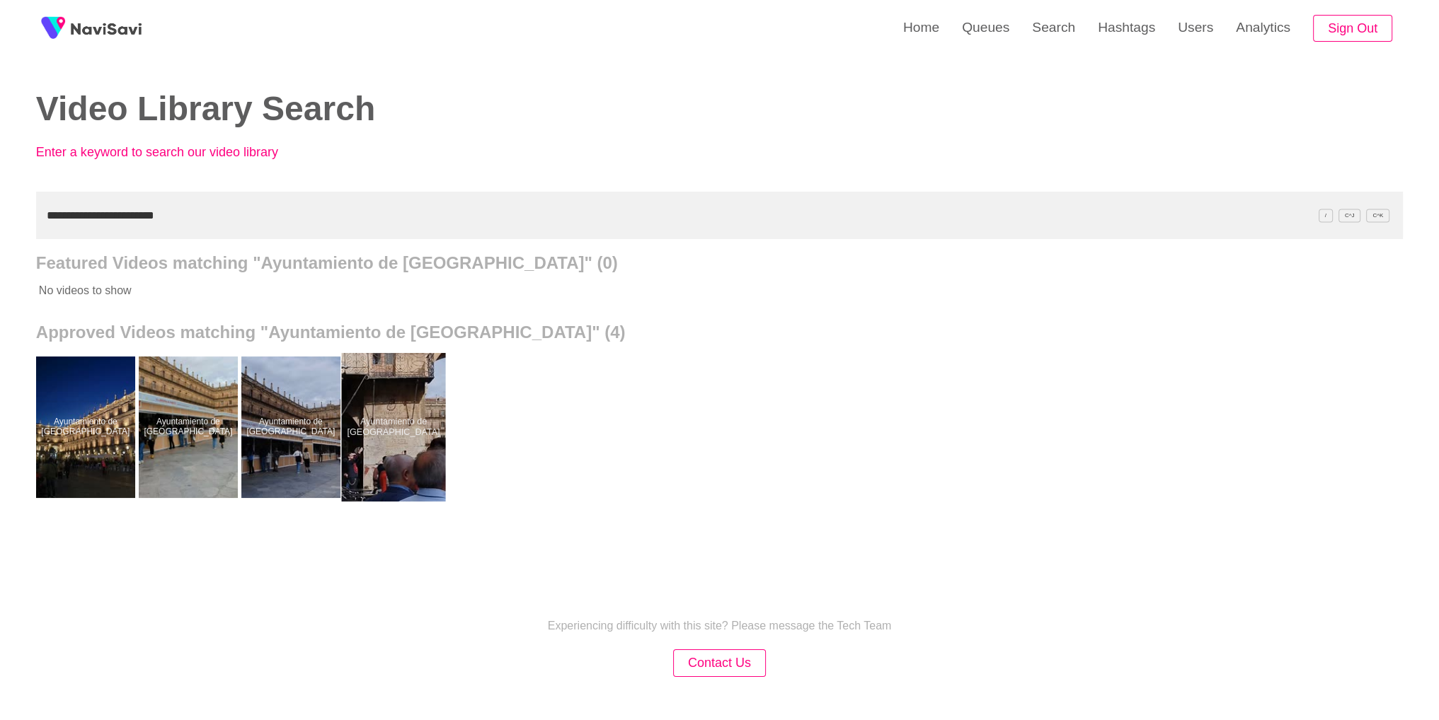
click at [369, 425] on div at bounding box center [393, 427] width 104 height 149
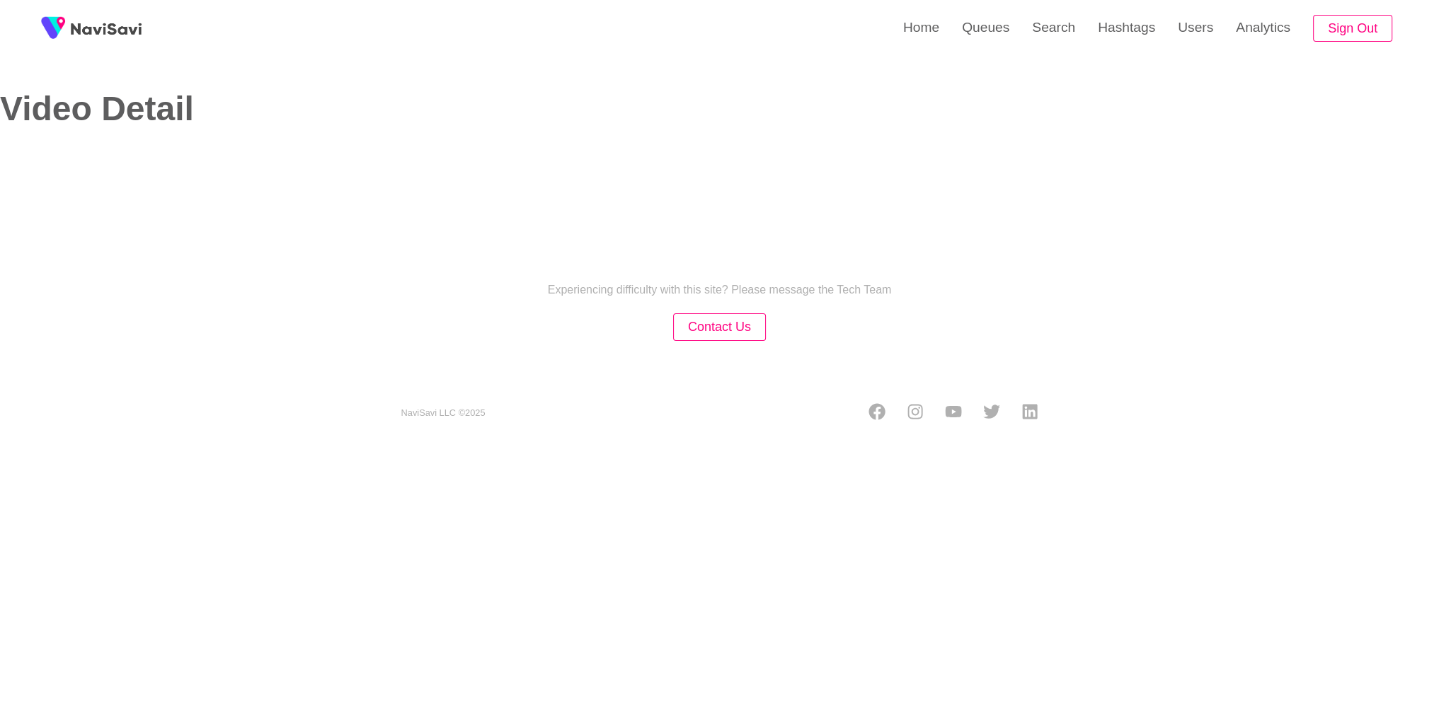
select select "**********"
select select "**"
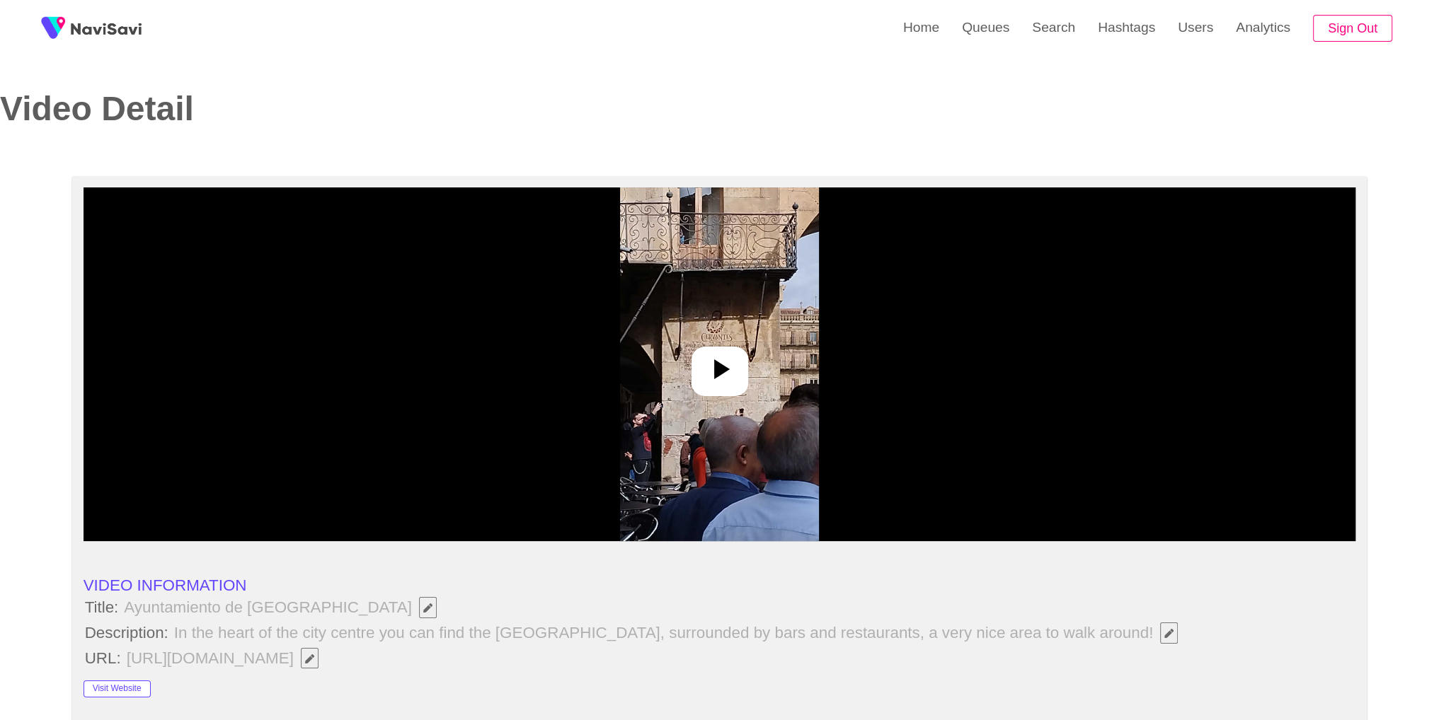
click at [719, 375] on icon at bounding box center [720, 369] width 34 height 34
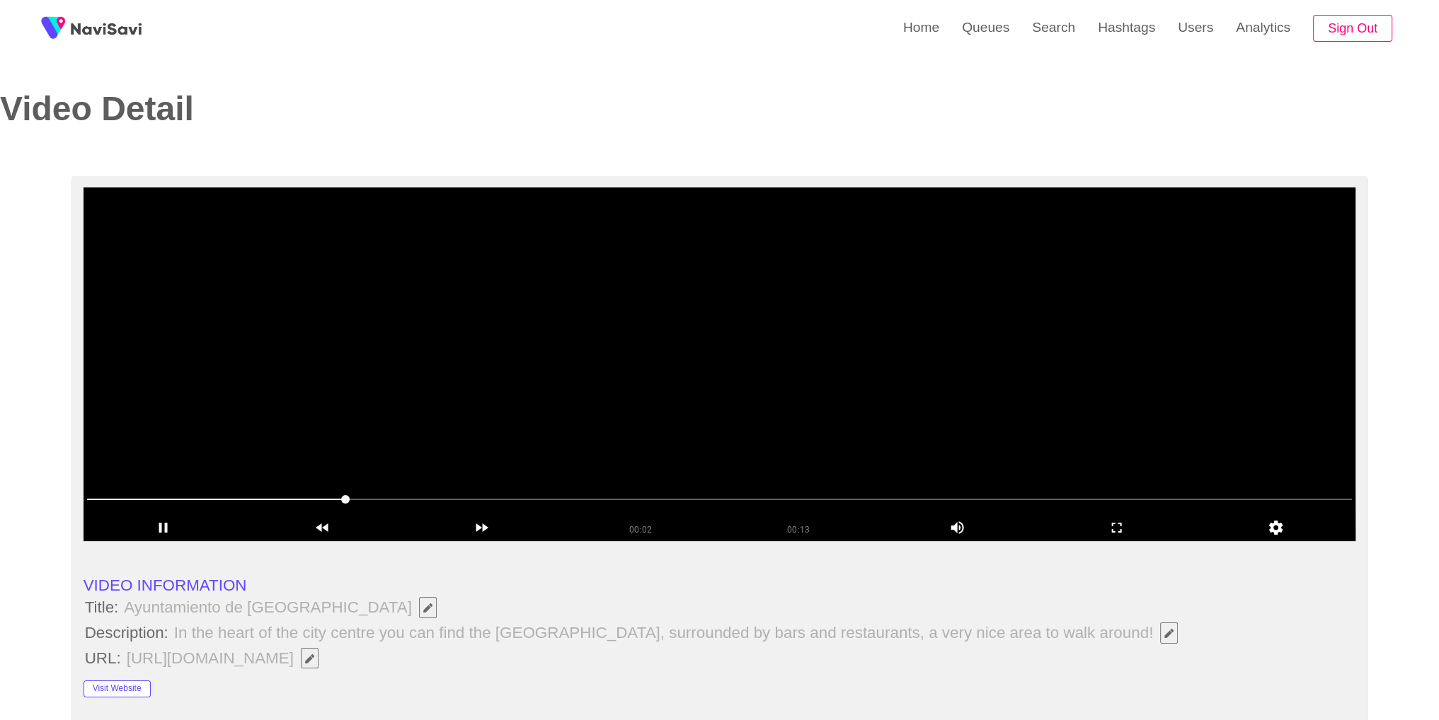
click at [832, 426] on video at bounding box center [720, 365] width 1273 height 354
click at [1138, 525] on icon "add" at bounding box center [1117, 527] width 158 height 17
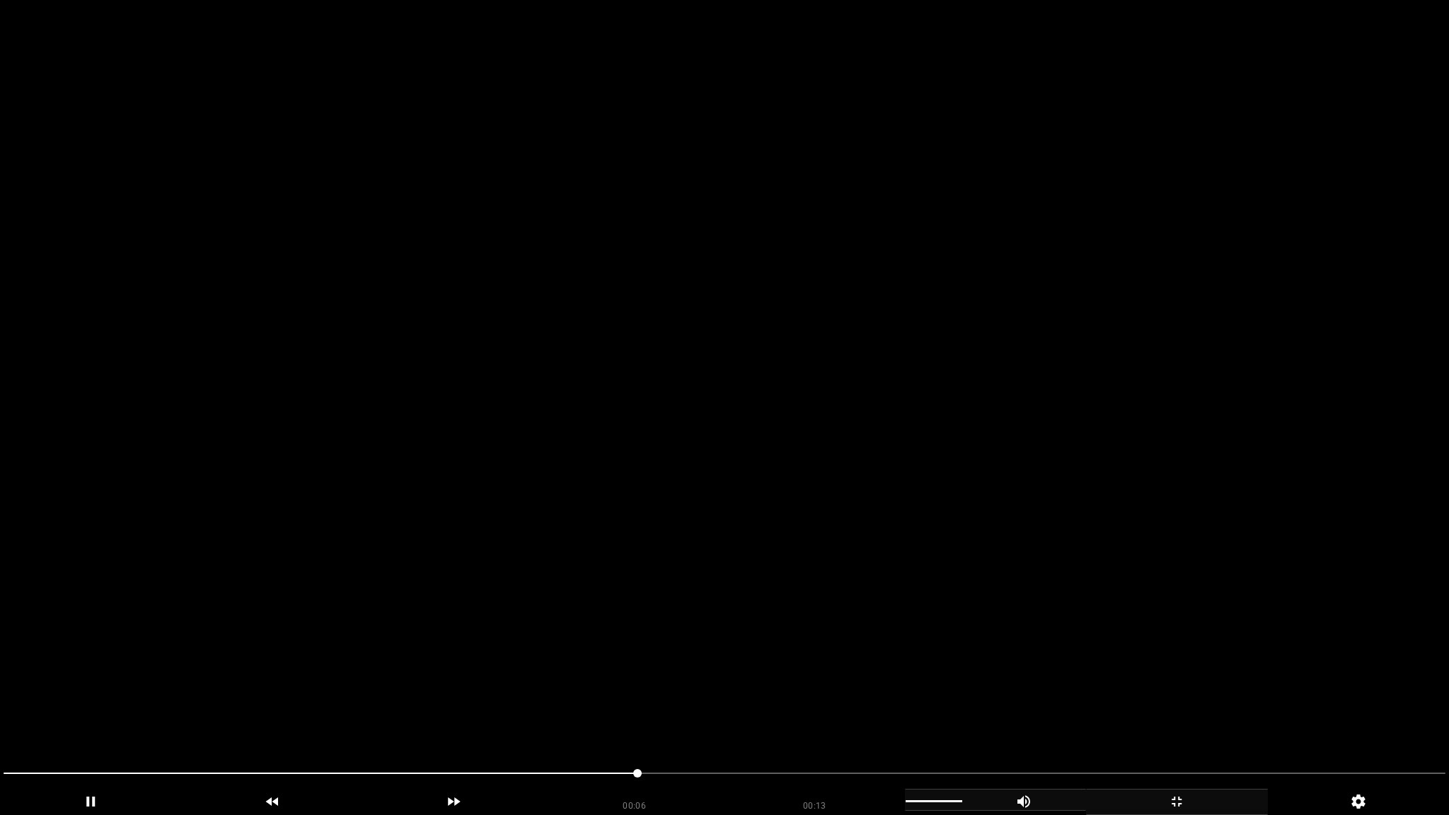
click at [1028, 720] on icon "add" at bounding box center [1025, 801] width 124 height 17
click at [1026, 720] on icon "add" at bounding box center [1024, 802] width 13 height 13
click at [1178, 720] on div "add" at bounding box center [1177, 802] width 182 height 26
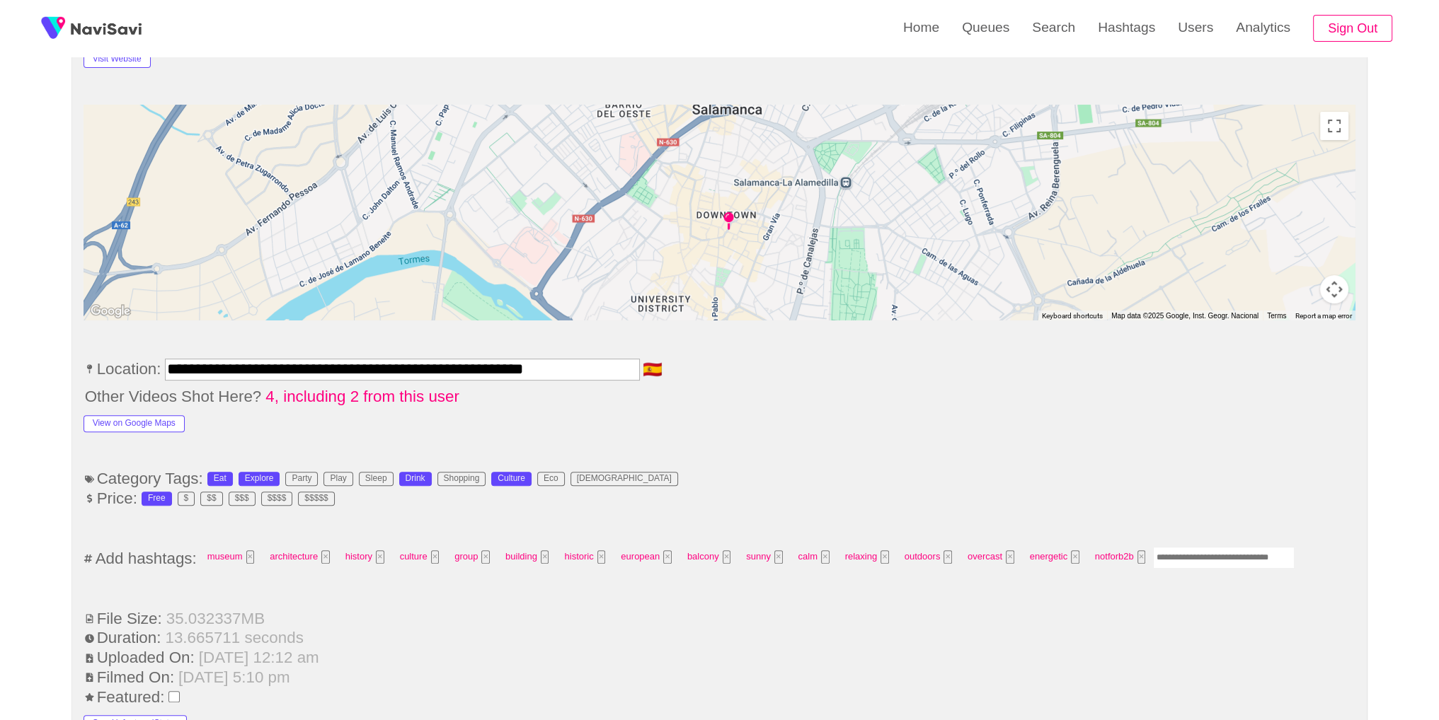
scroll to position [798, 0]
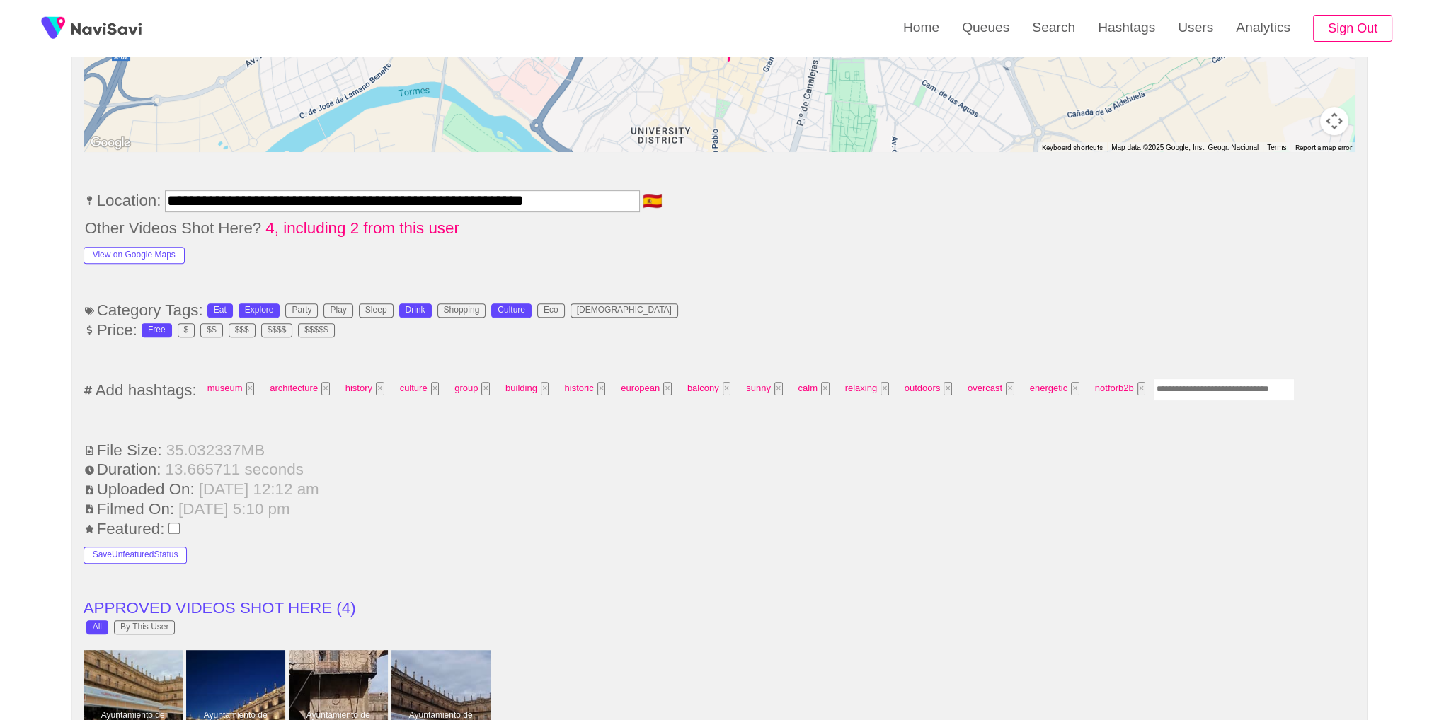
drag, startPoint x: 1242, startPoint y: 392, endPoint x: 1263, endPoint y: 316, distance: 79.3
click at [1245, 381] on input "Enter tag here and press return" at bounding box center [1224, 390] width 142 height 22
type input "*****"
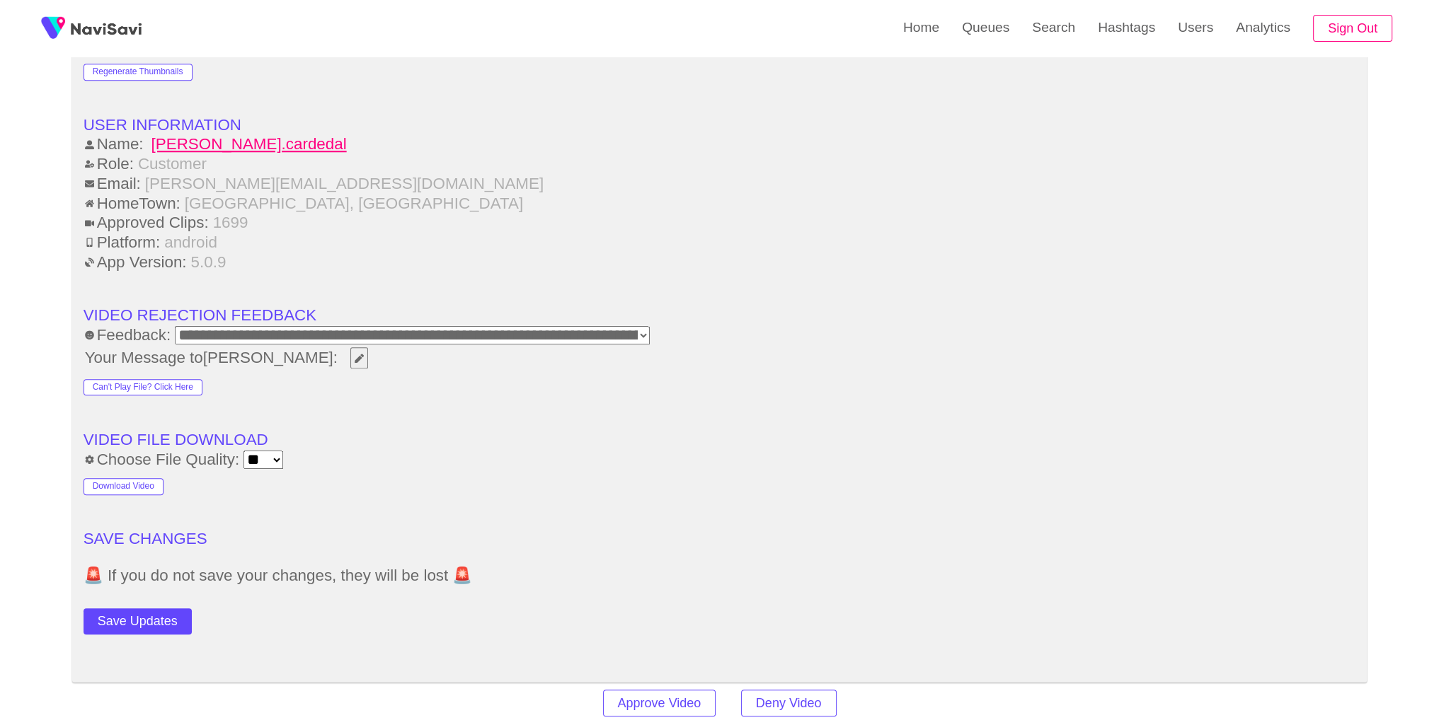
scroll to position [1763, 0]
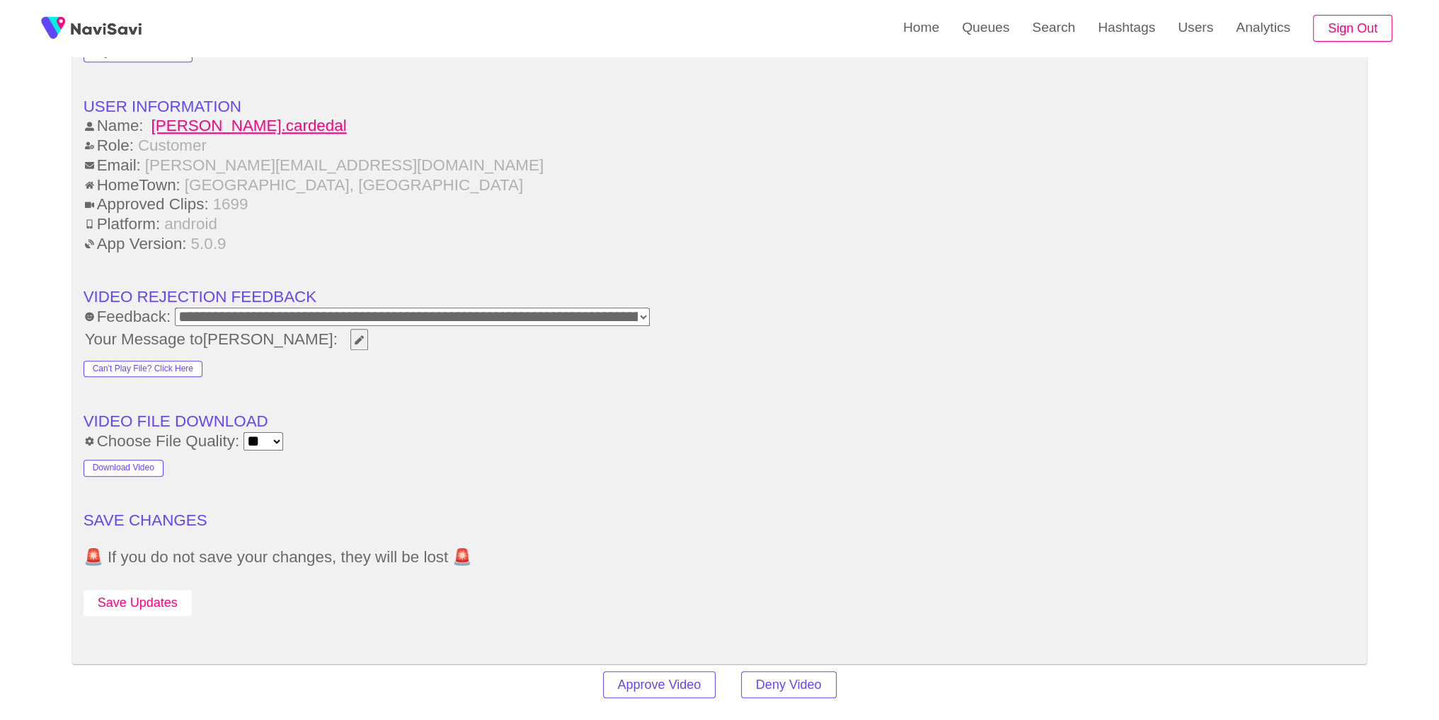
click at [156, 597] on button "Save Updates" at bounding box center [138, 603] width 108 height 26
click at [1041, 34] on link "Search" at bounding box center [1054, 27] width 66 height 55
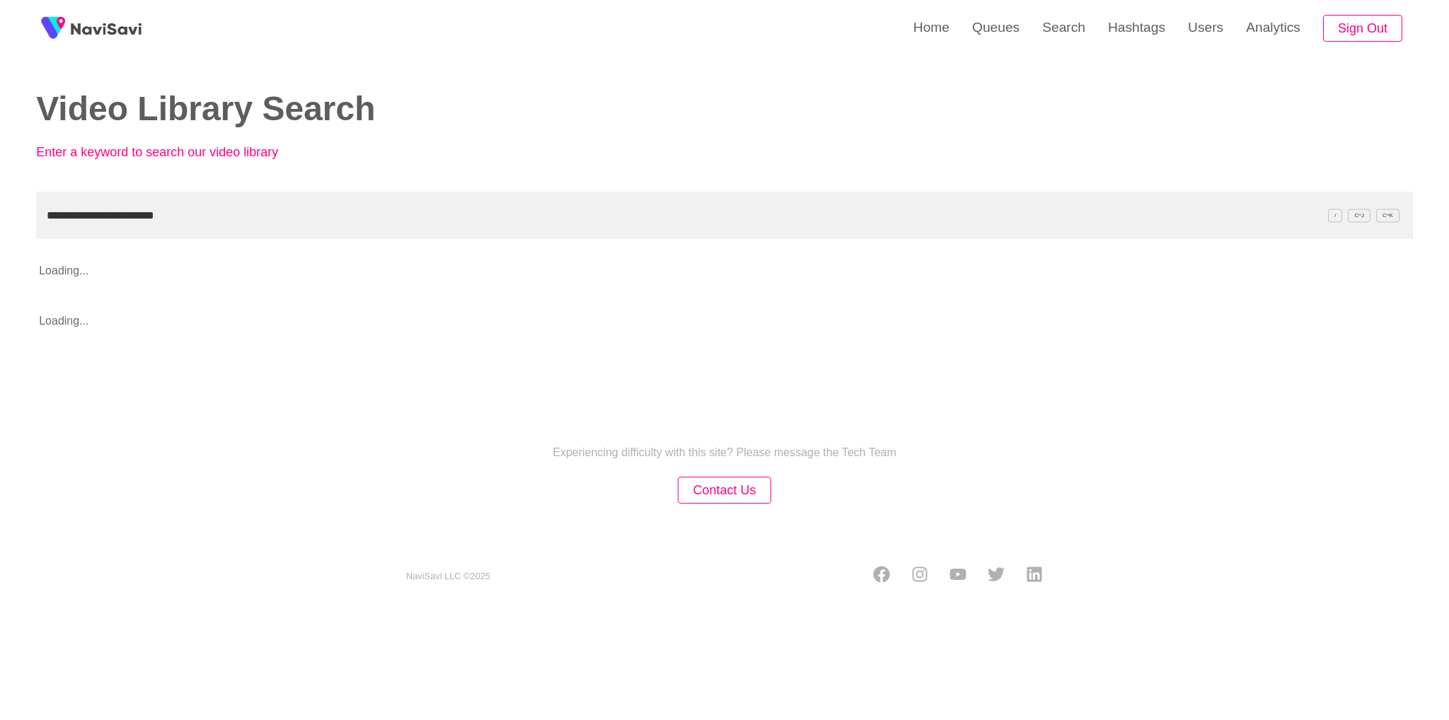
type input "**********"
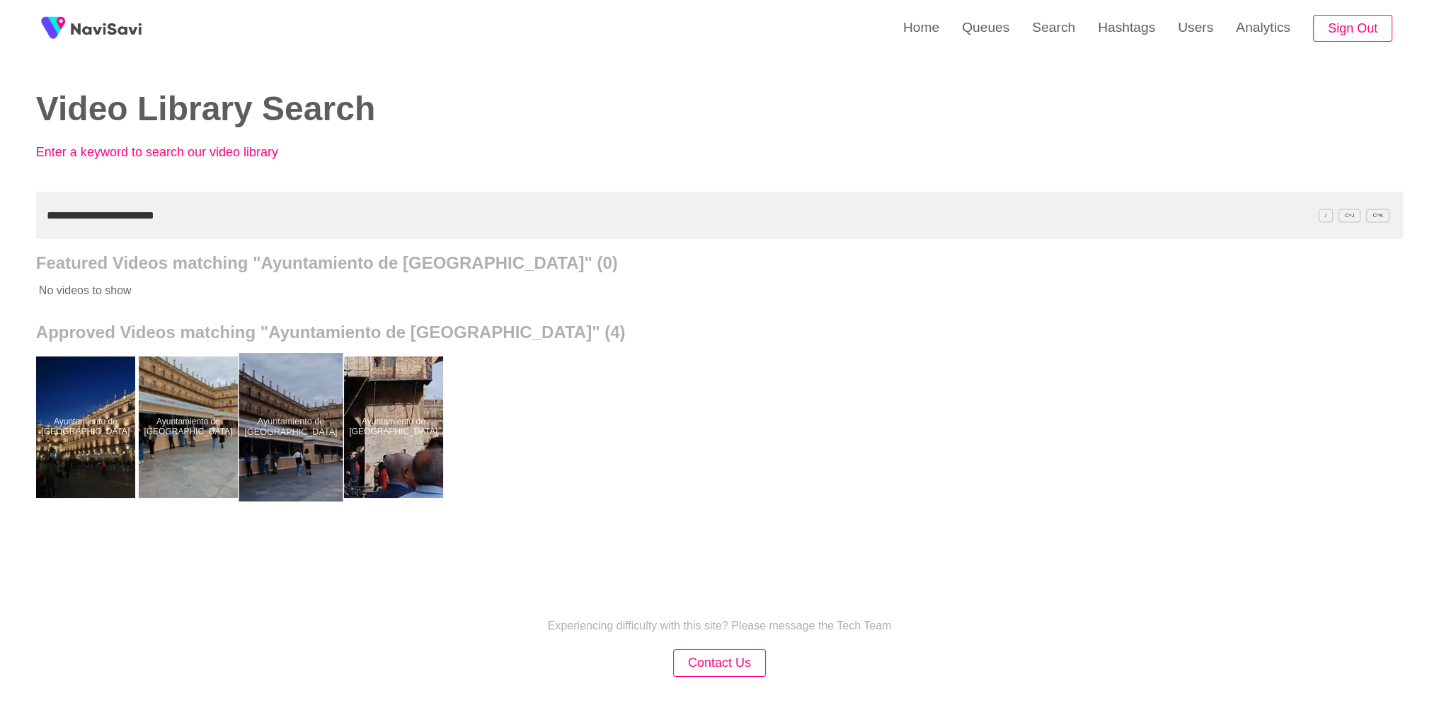
click at [299, 398] on div at bounding box center [291, 427] width 104 height 149
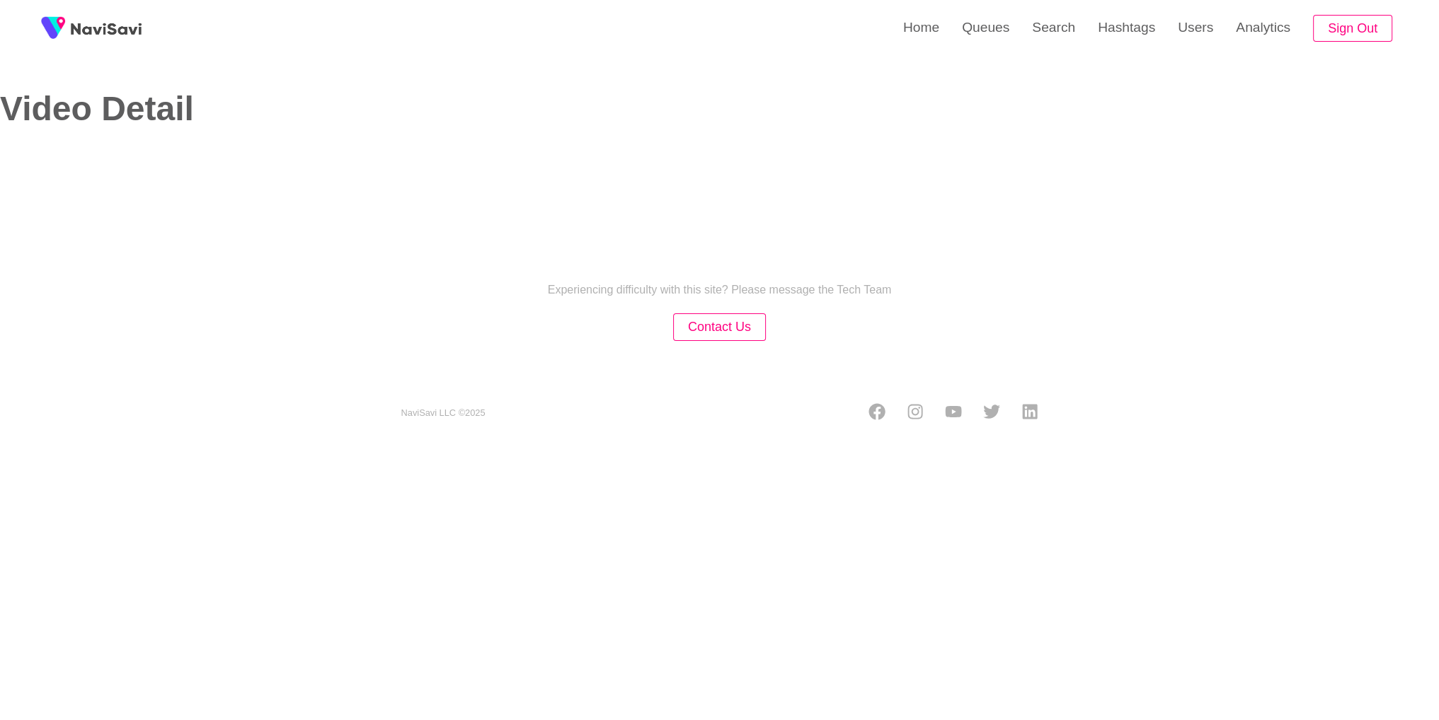
select select "**********"
select select "**"
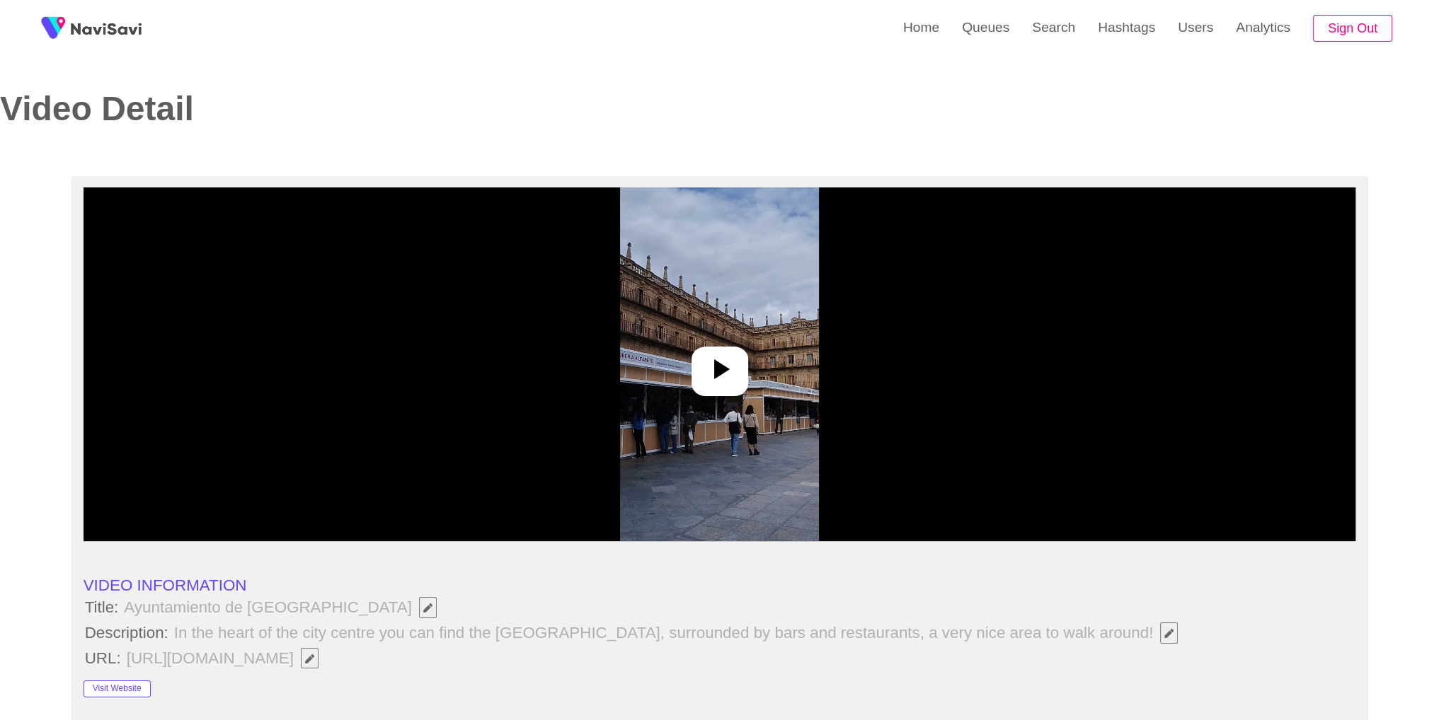
click at [658, 374] on div at bounding box center [720, 365] width 1273 height 354
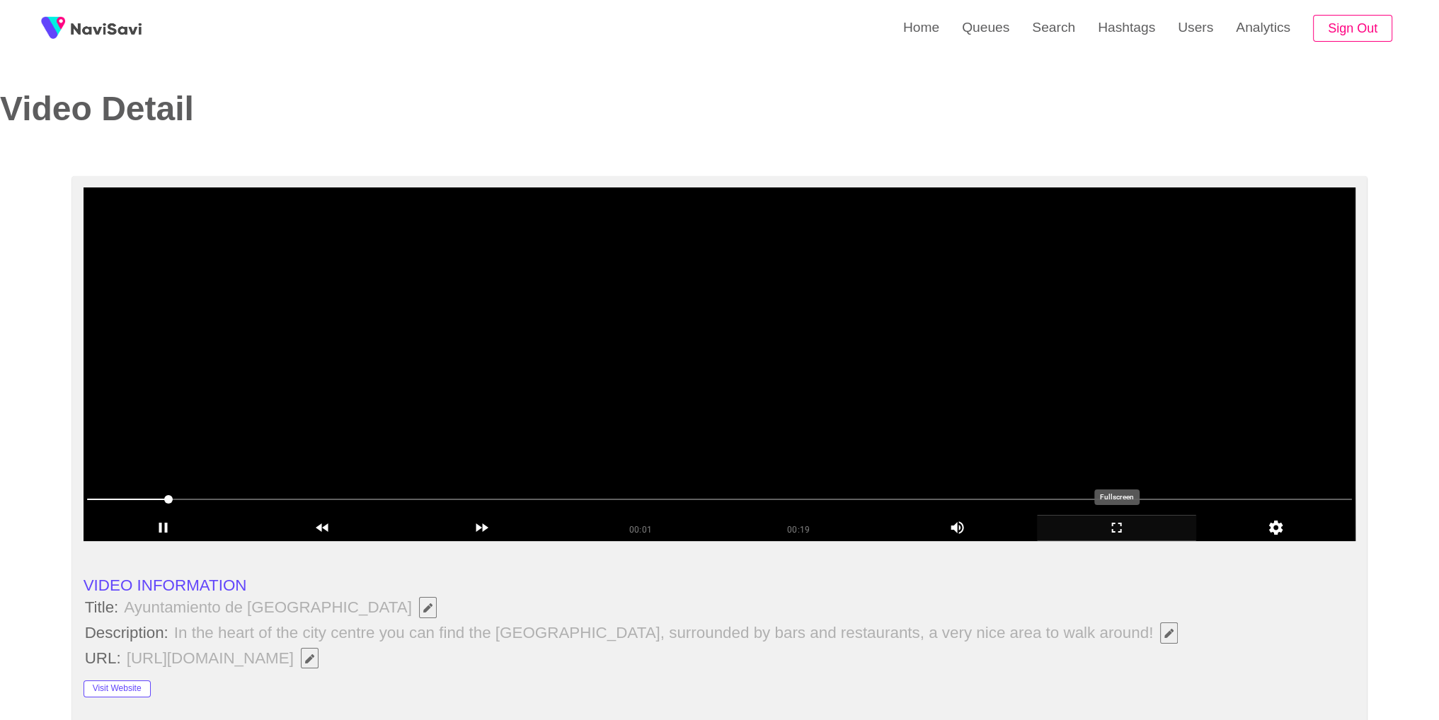
click at [1121, 523] on icon "add" at bounding box center [1117, 527] width 158 height 17
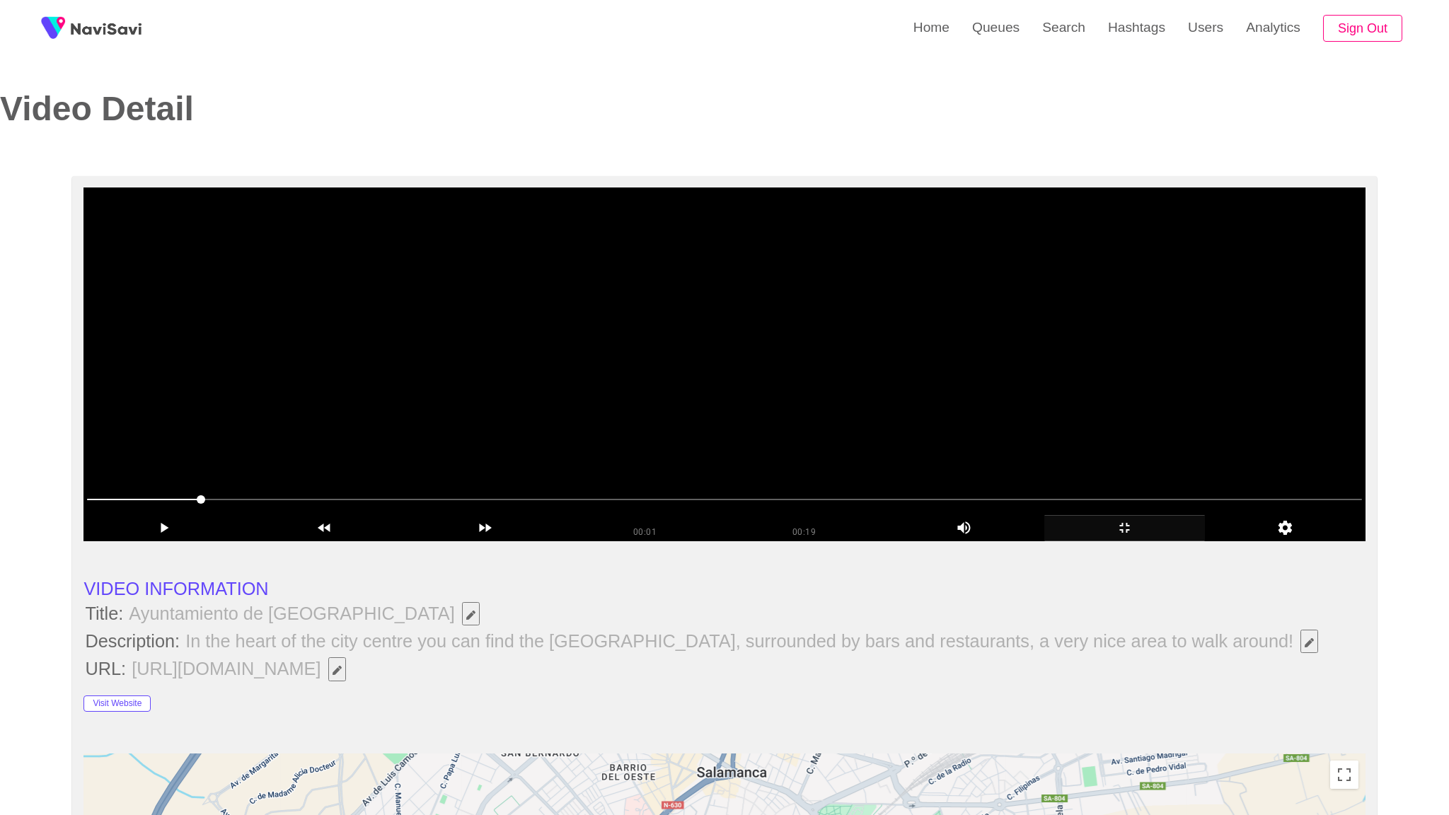
click at [1121, 541] on video at bounding box center [725, 365] width 1282 height 354
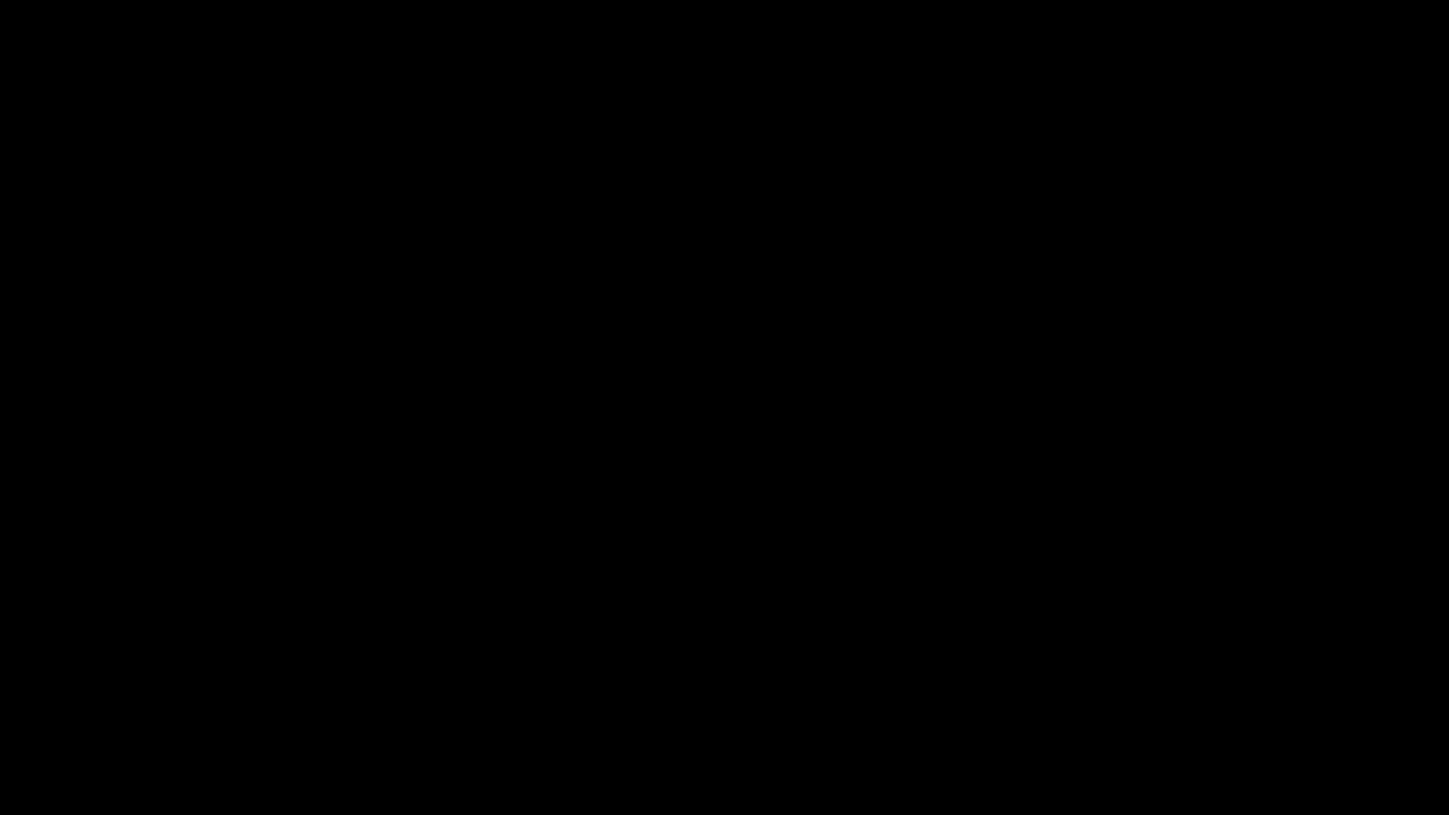
click at [1159, 720] on icon "add" at bounding box center [1177, 801] width 180 height 17
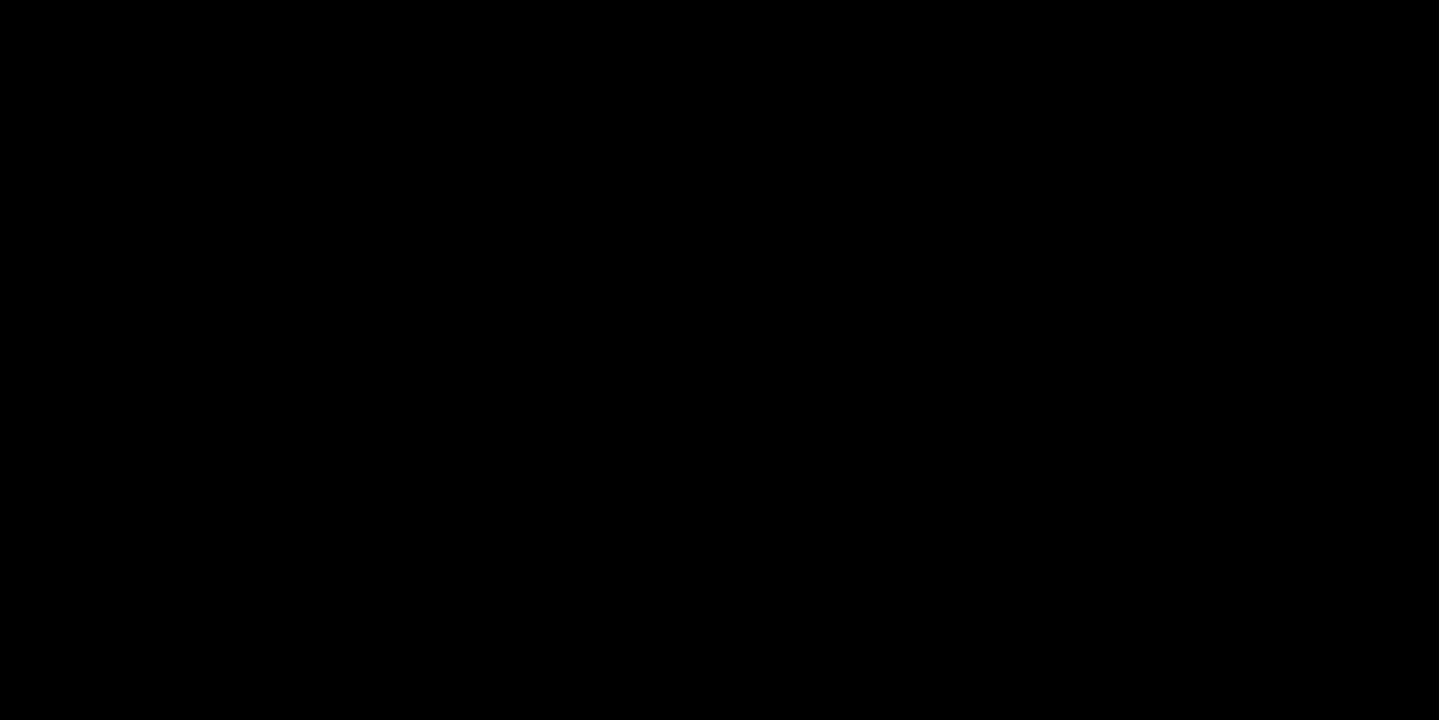
click at [1101, 699] on icon "add" at bounding box center [1168, 707] width 179 height 17
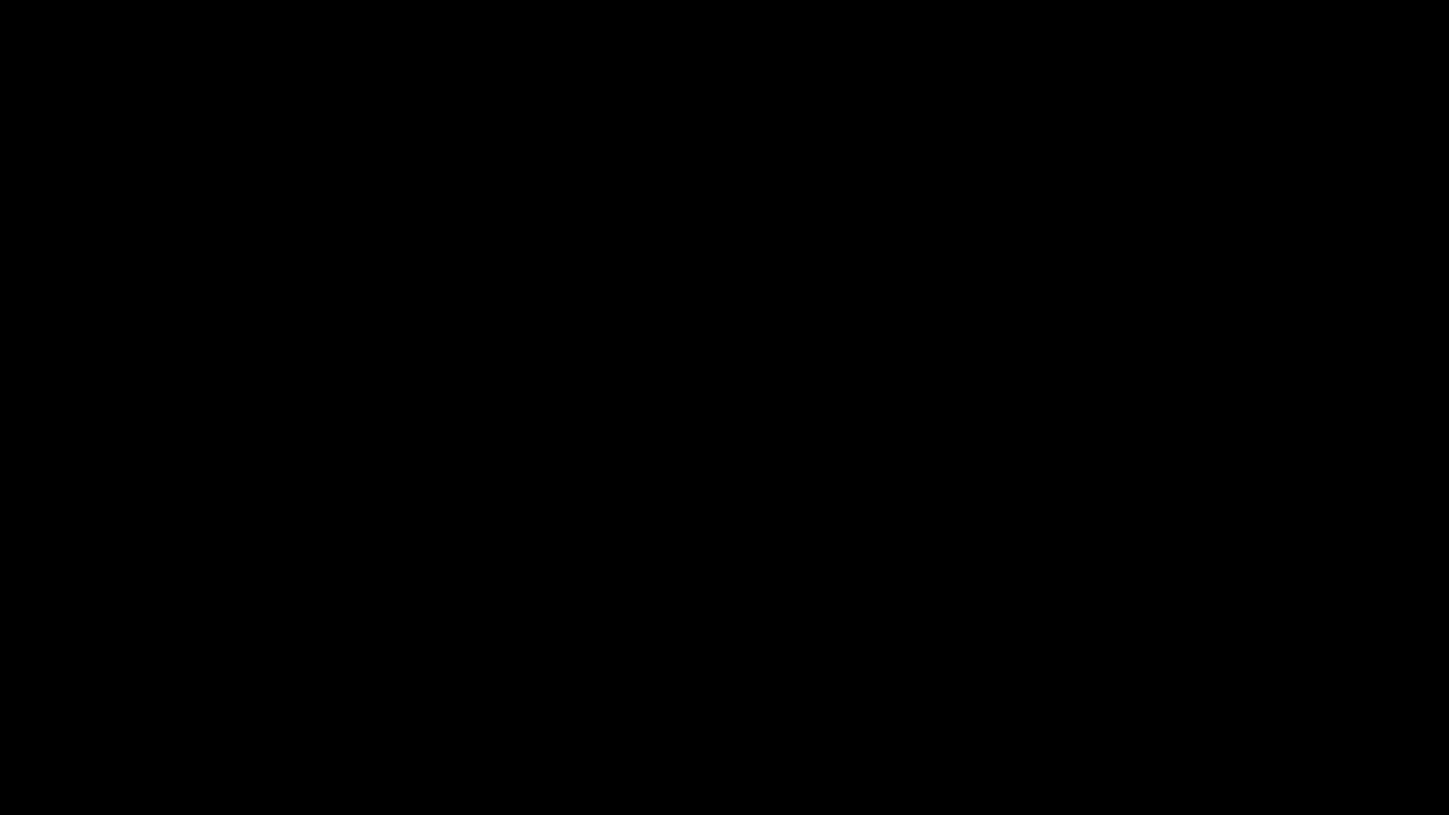
click at [1178, 720] on icon "add" at bounding box center [1177, 801] width 180 height 17
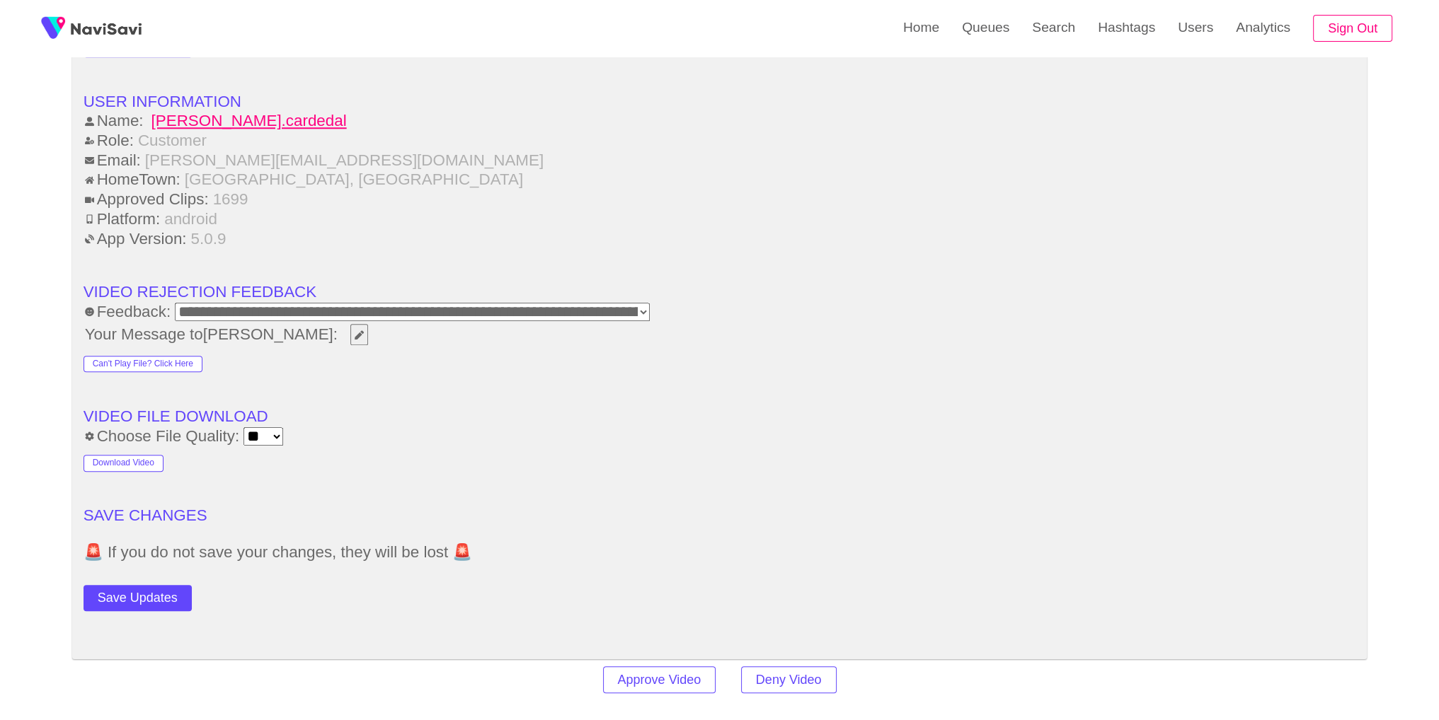
scroll to position [1796, 0]
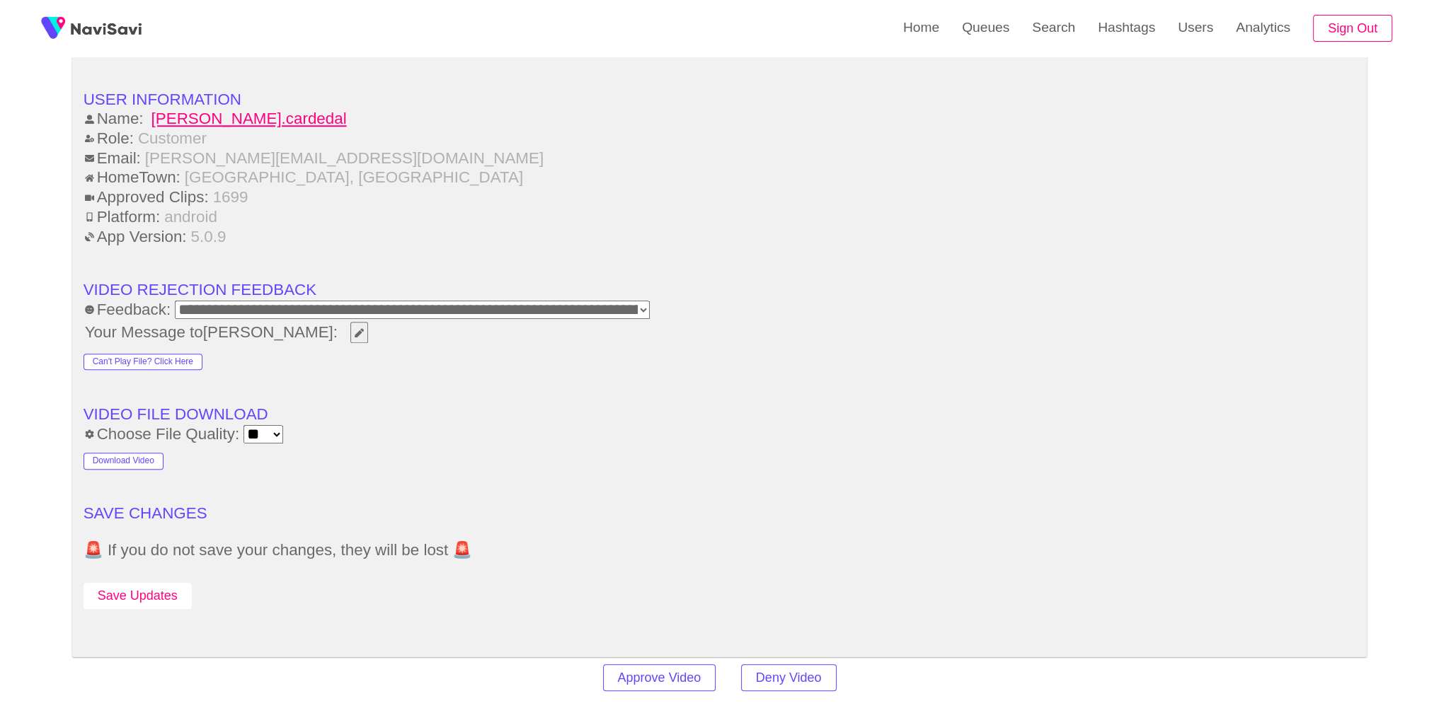
click at [122, 590] on button "Save Updates" at bounding box center [138, 596] width 108 height 26
click at [1035, 10] on link "Search" at bounding box center [1054, 27] width 66 height 55
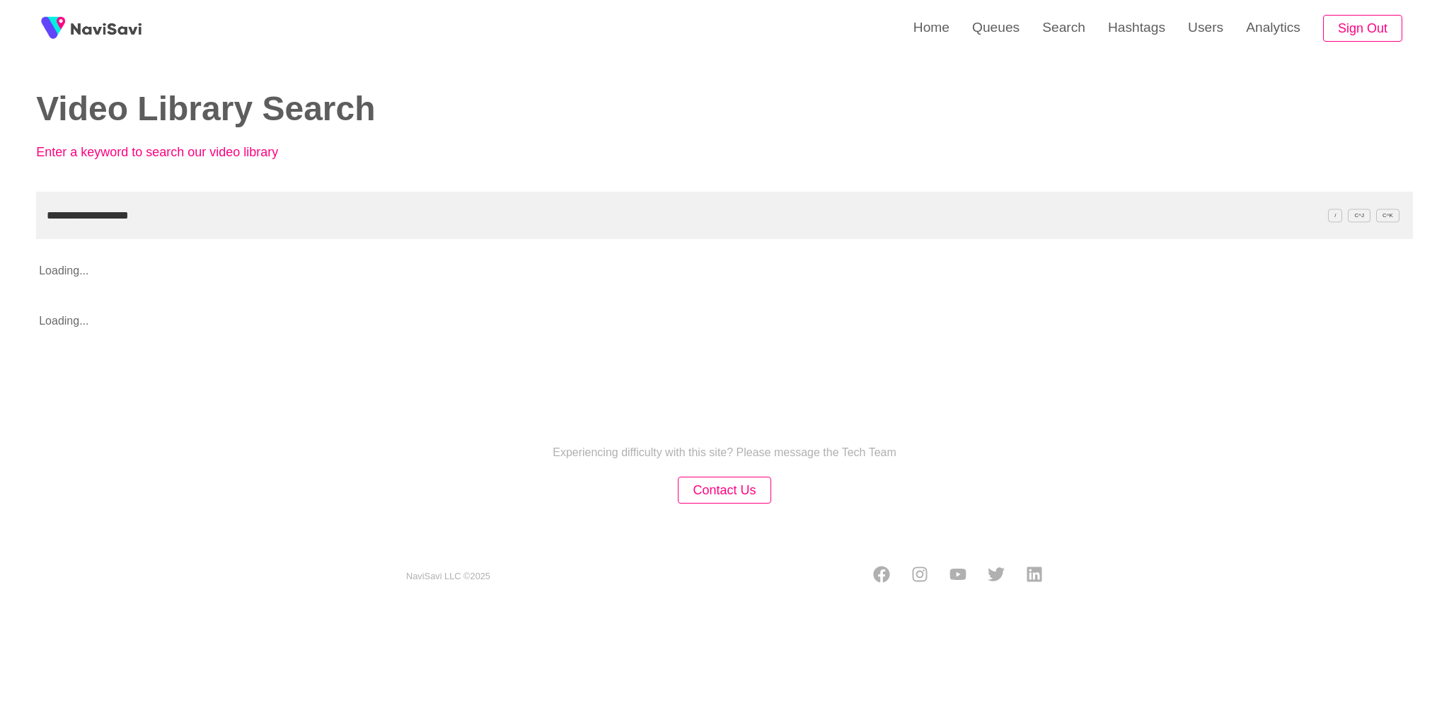
type input "**********"
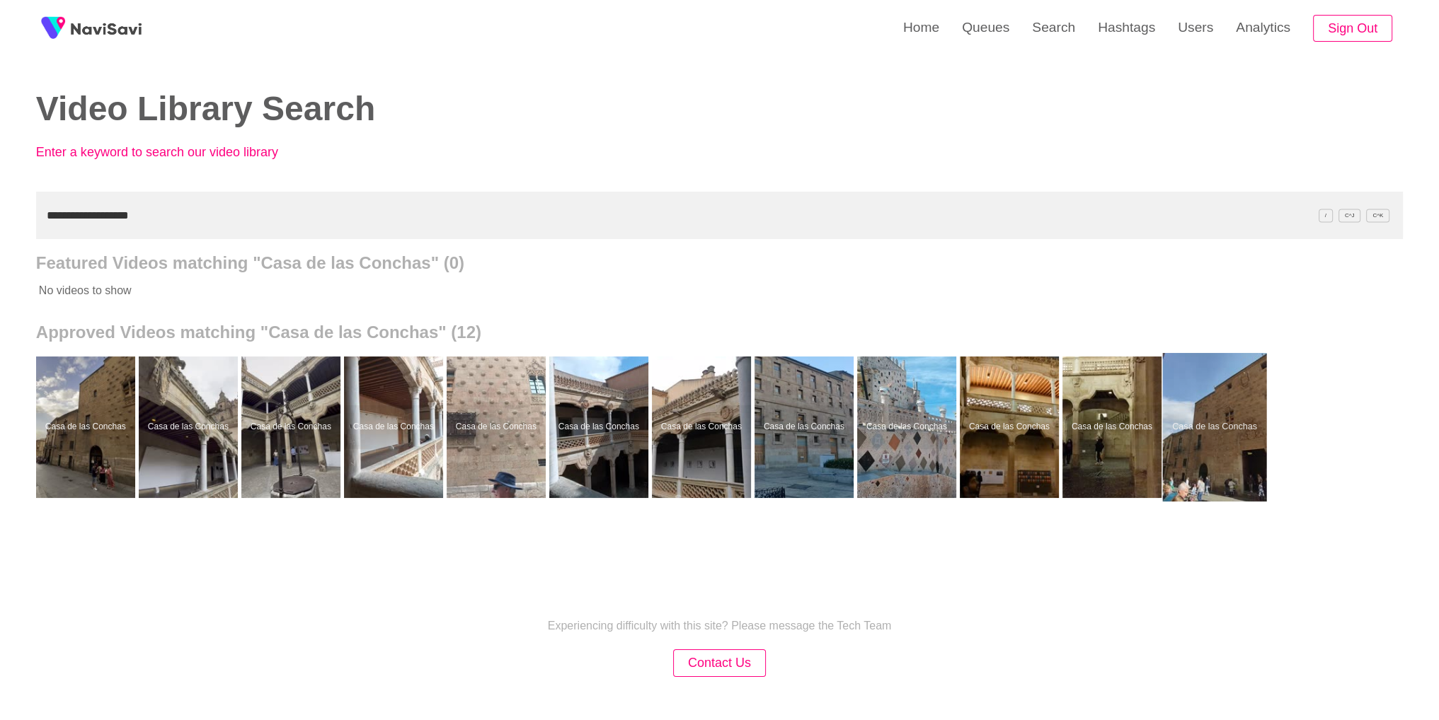
click at [1207, 434] on div at bounding box center [1214, 427] width 104 height 149
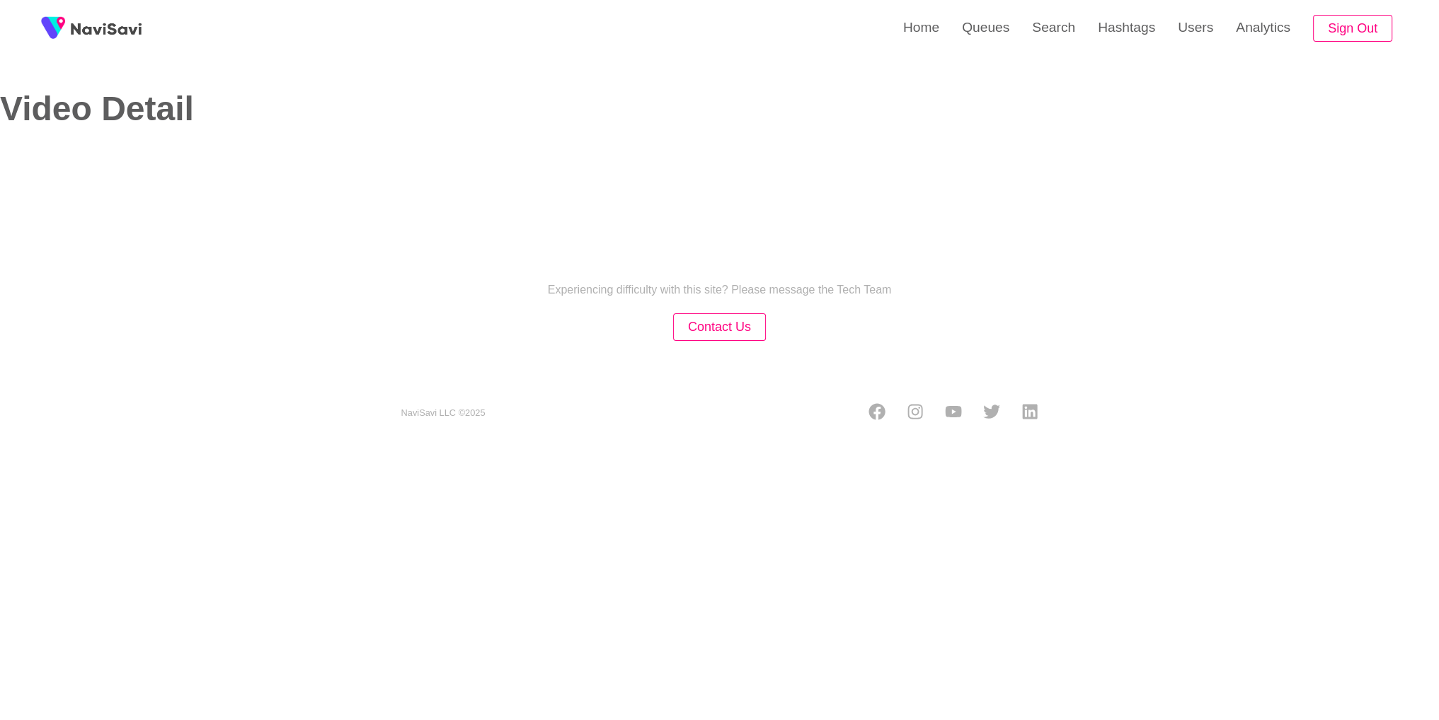
select select "**********"
select select "**"
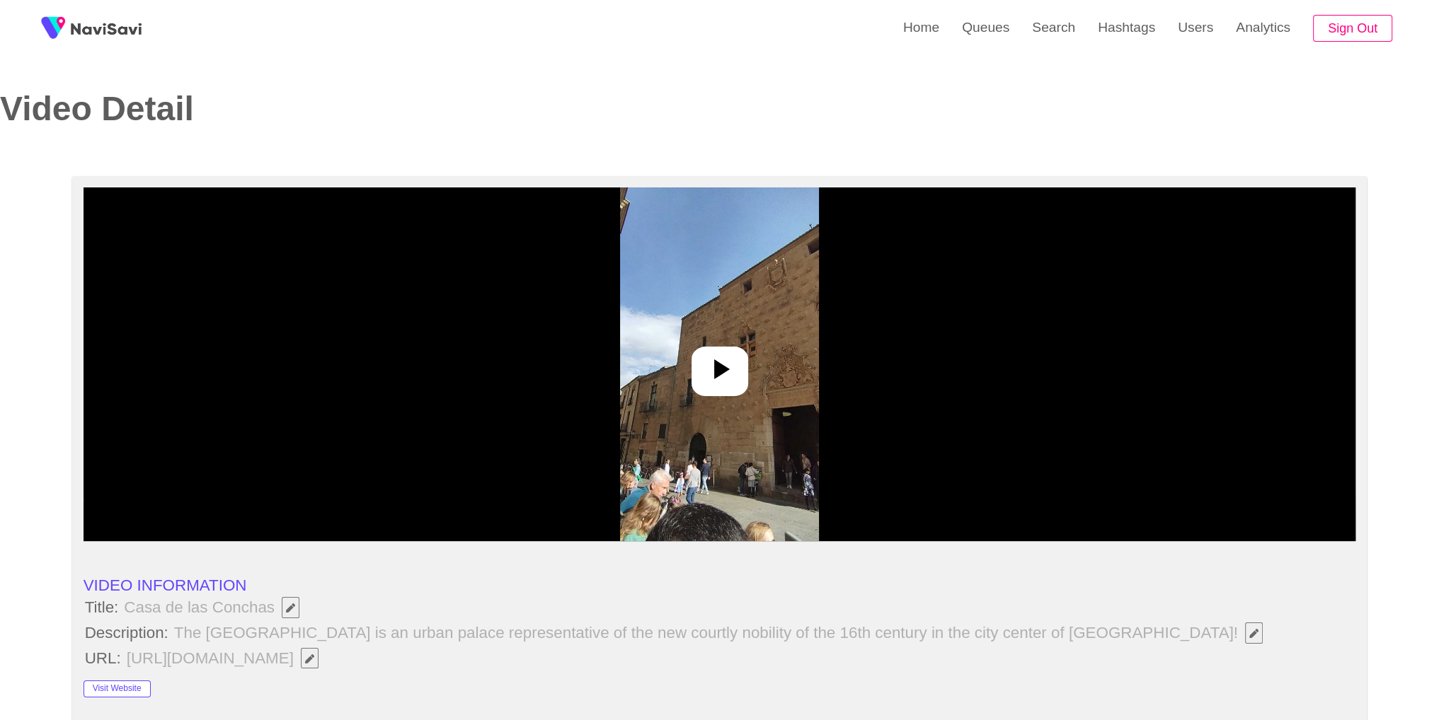
click at [756, 381] on div at bounding box center [720, 365] width 1273 height 354
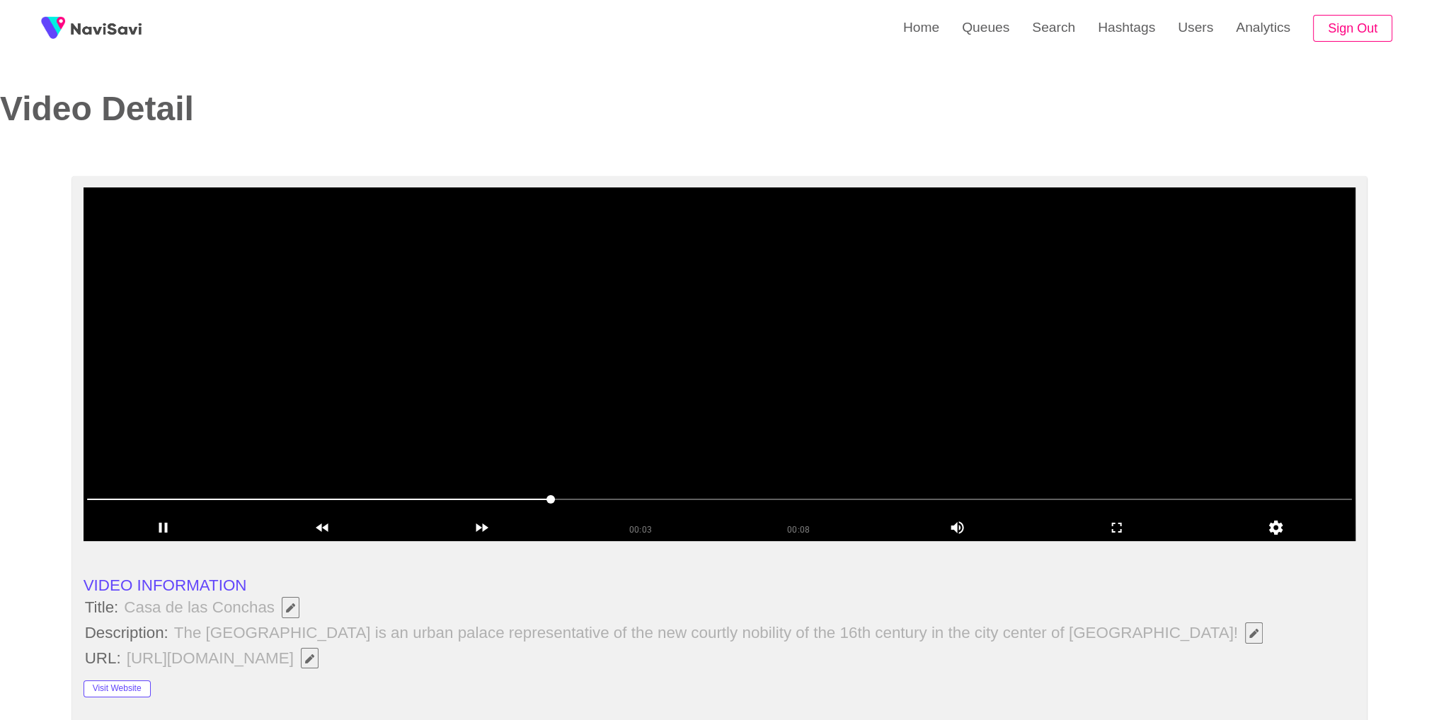
click at [757, 365] on video at bounding box center [720, 365] width 1273 height 354
click at [1097, 532] on icon "add" at bounding box center [1117, 527] width 158 height 17
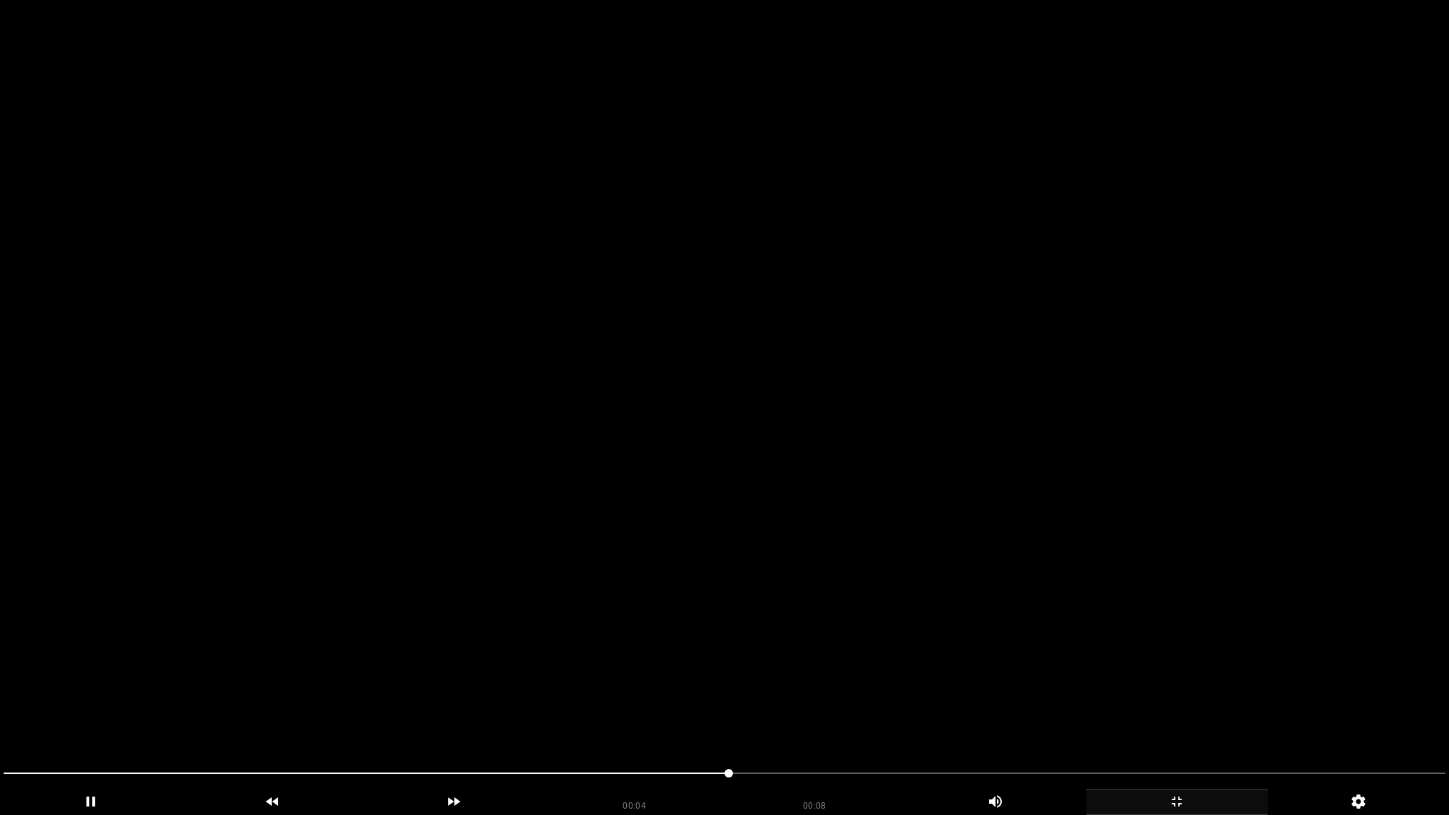
click at [1097, 593] on video at bounding box center [724, 407] width 1449 height 815
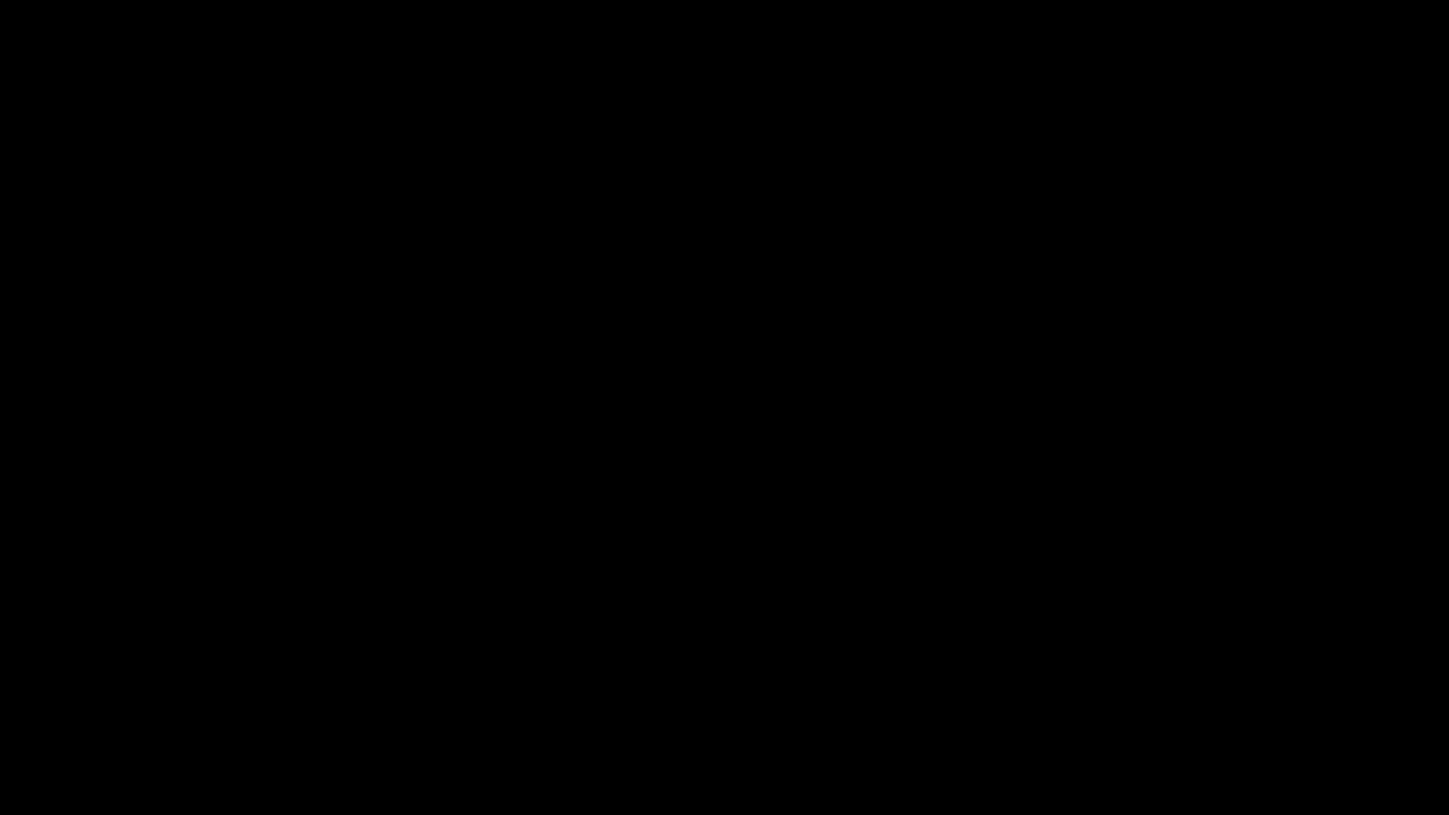
click at [1322, 720] on span at bounding box center [725, 773] width 1442 height 1
click at [1192, 720] on icon "add" at bounding box center [1177, 801] width 180 height 17
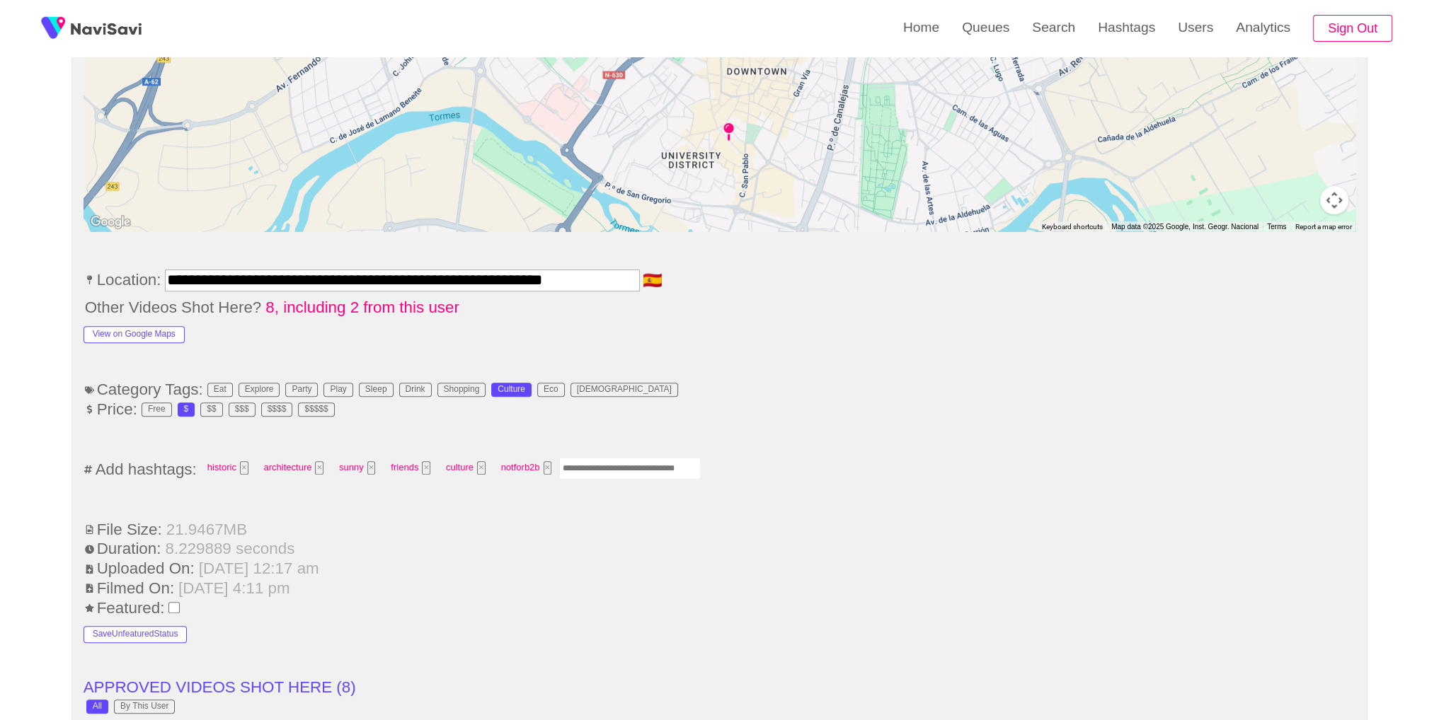
scroll to position [725, 0]
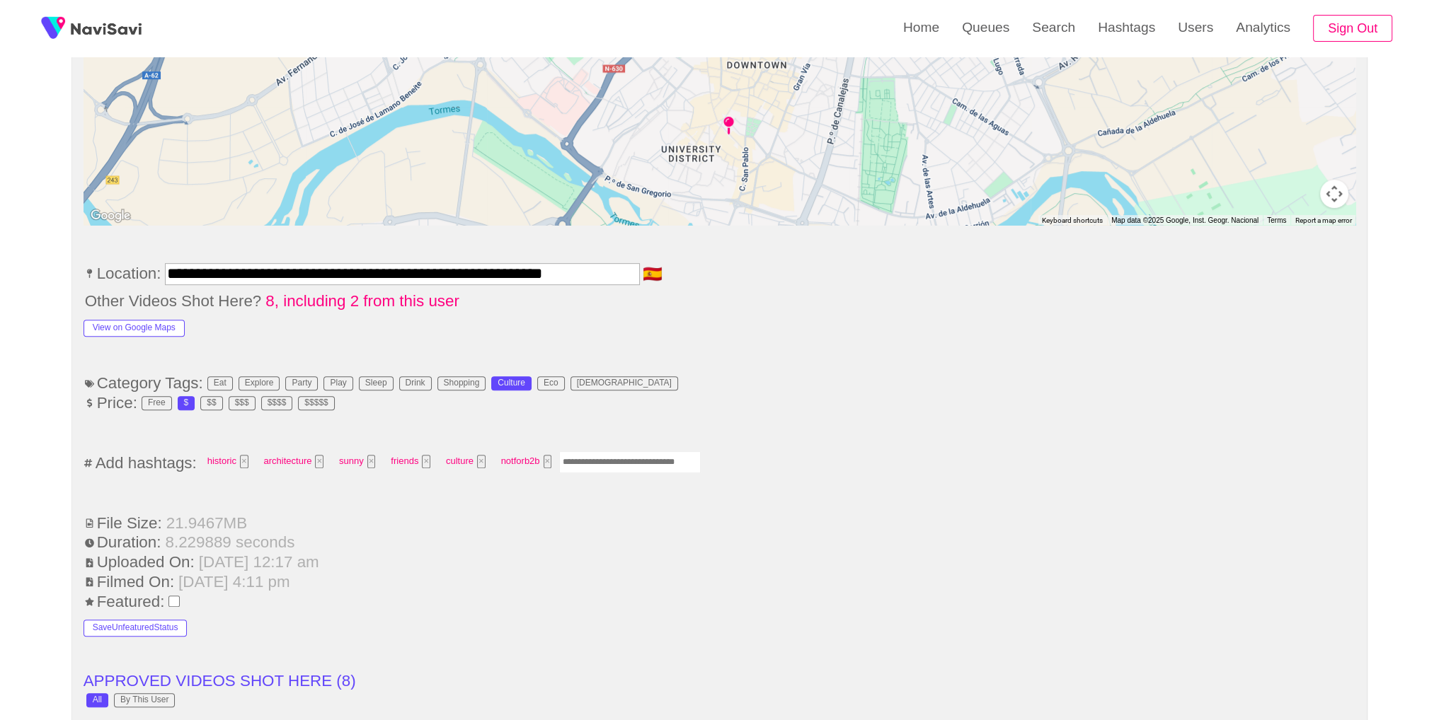
click at [632, 454] on input "Enter tag here and press return" at bounding box center [630, 463] width 142 height 22
type input "*****"
drag, startPoint x: 776, startPoint y: 352, endPoint x: 840, endPoint y: 347, distance: 64.6
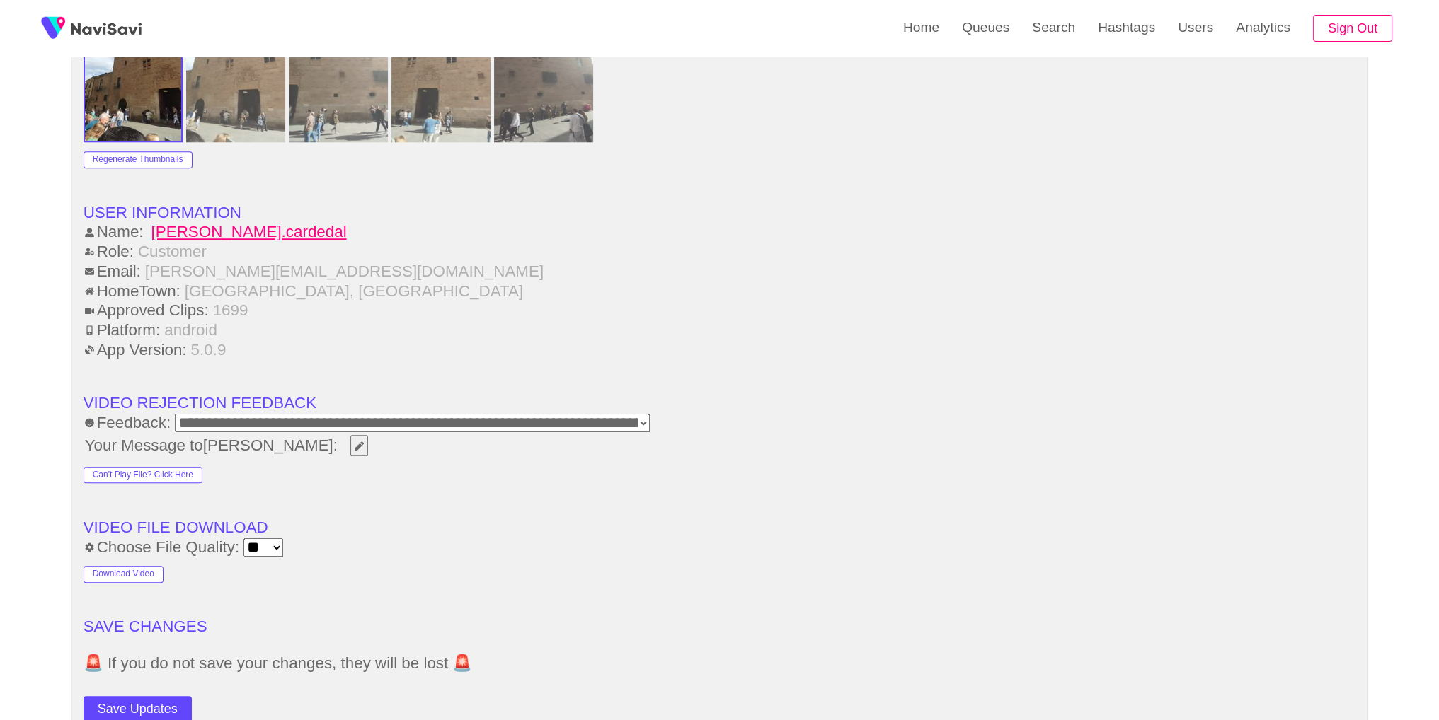
scroll to position [1697, 0]
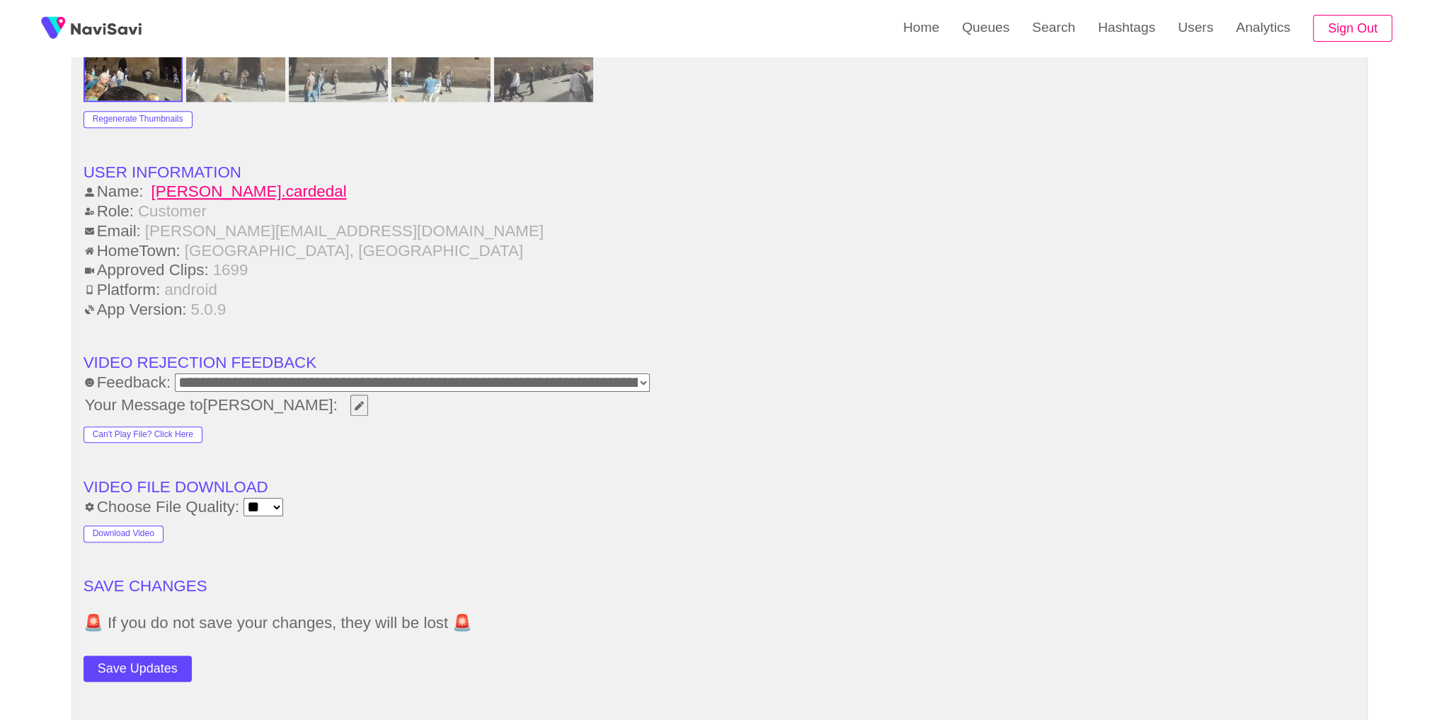
click at [167, 650] on div "Save Updates" at bounding box center [211, 666] width 255 height 32
click at [161, 663] on button "Save Updates" at bounding box center [138, 669] width 108 height 26
click at [1060, 40] on link "Search" at bounding box center [1054, 27] width 66 height 55
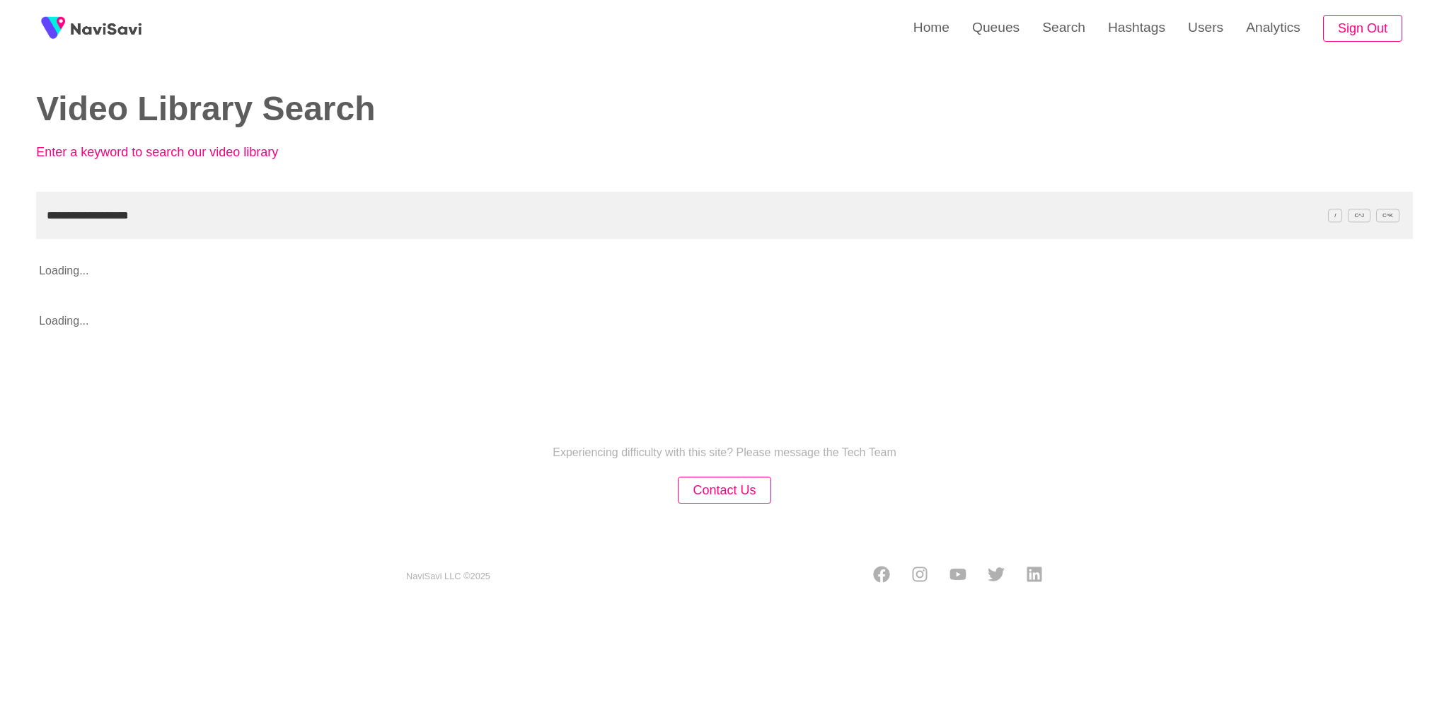
type input "**********"
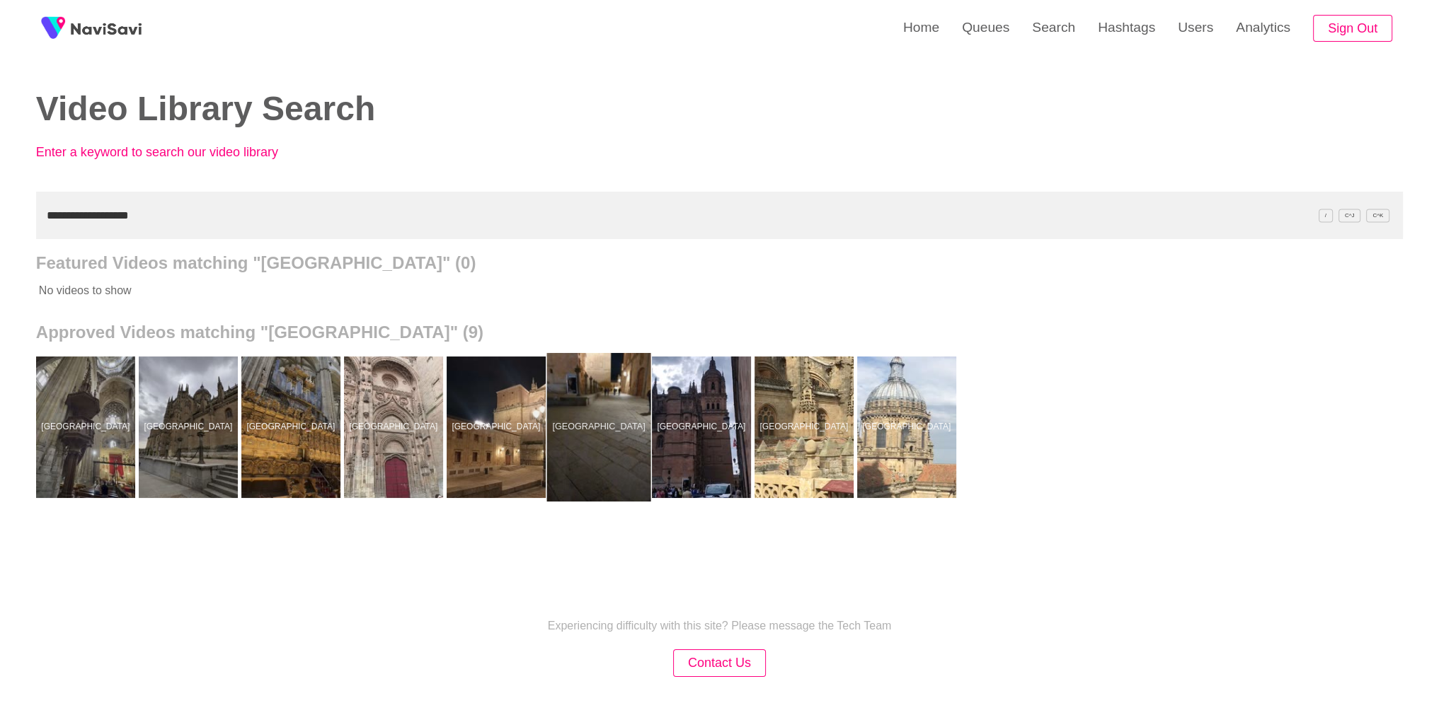
click at [583, 391] on div at bounding box center [598, 427] width 104 height 149
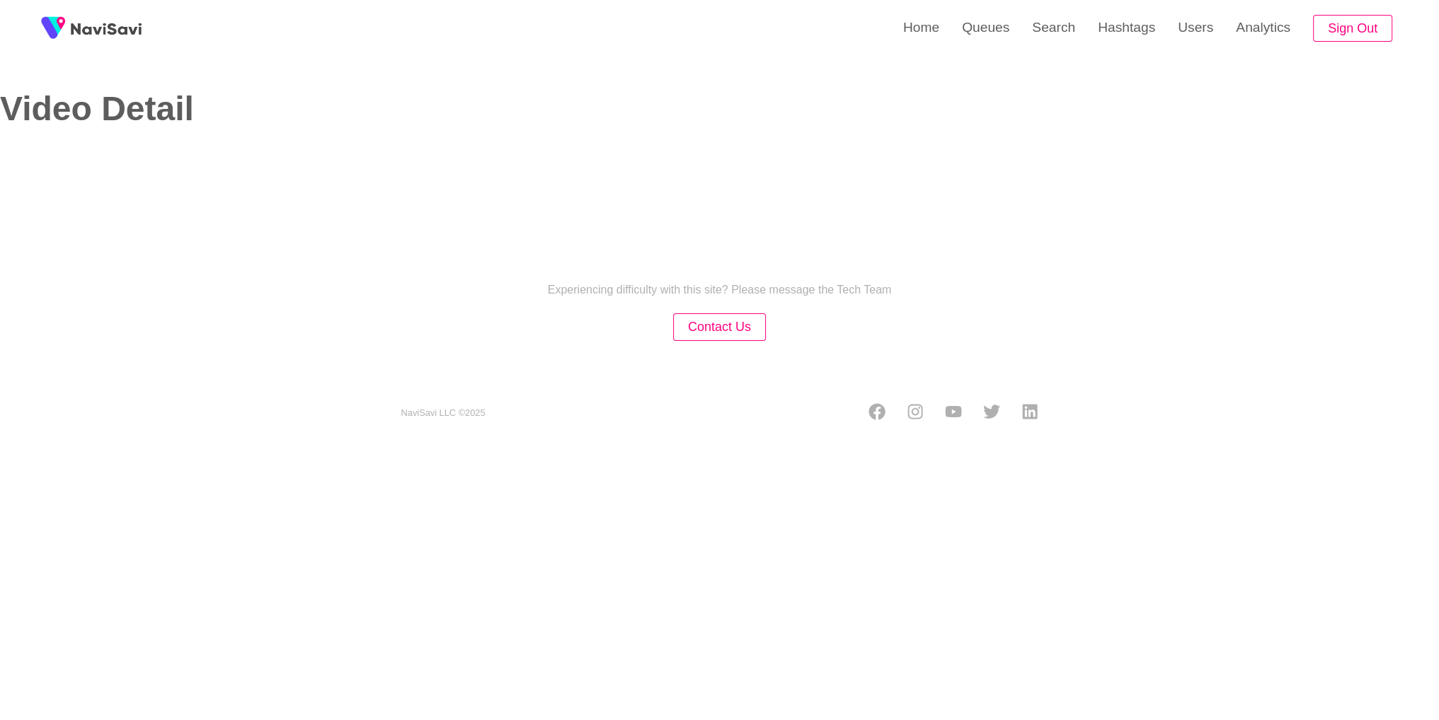
select select "**"
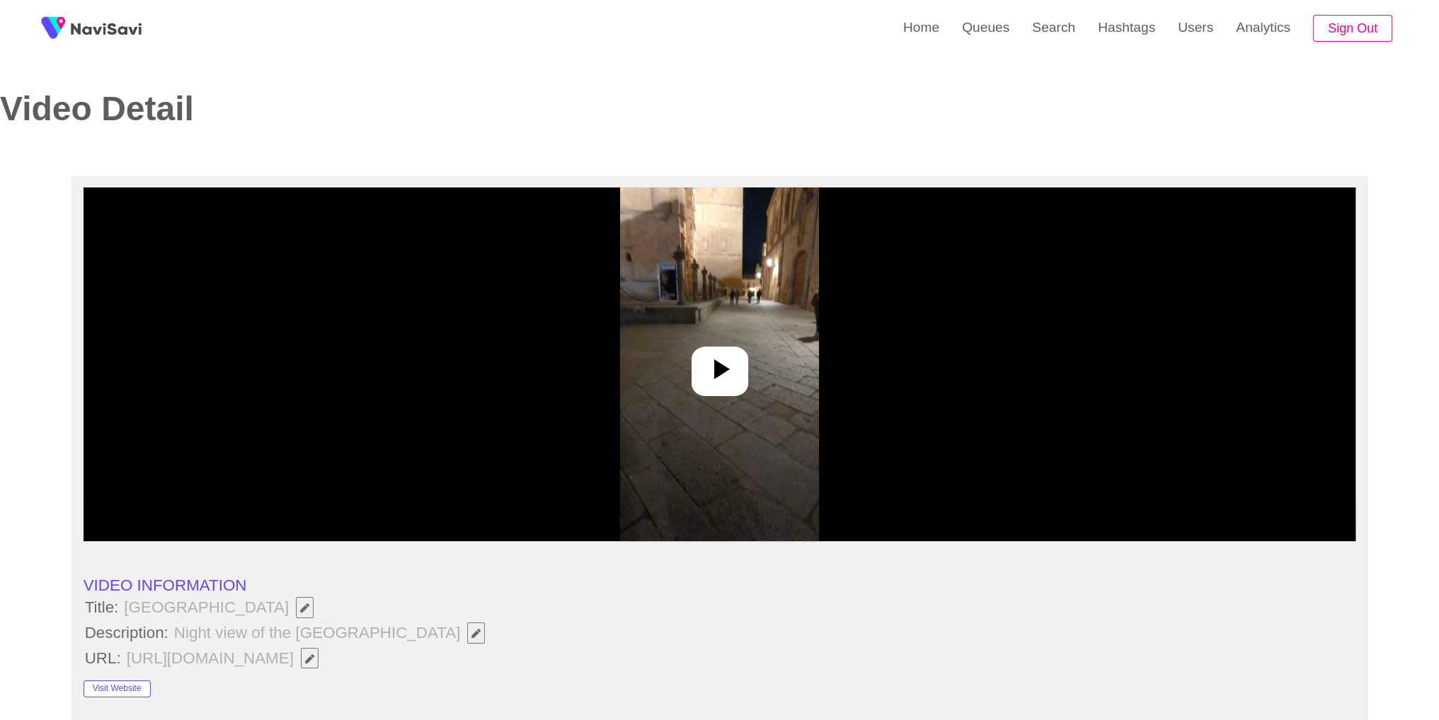
click at [733, 379] on icon at bounding box center [720, 369] width 34 height 34
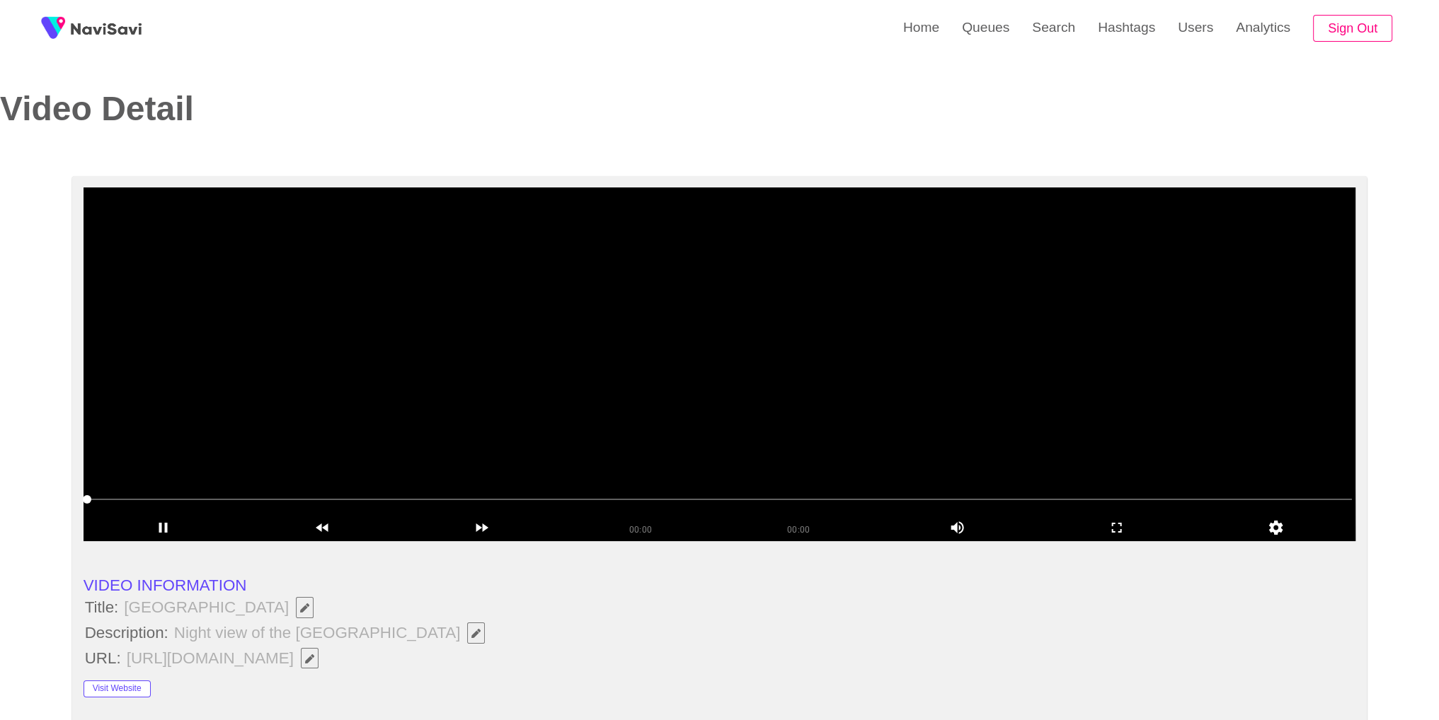
select select "**********"
drag, startPoint x: 125, startPoint y: 610, endPoint x: 280, endPoint y: 612, distance: 155.0
click at [280, 612] on span "[GEOGRAPHIC_DATA]" at bounding box center [222, 608] width 200 height 24
copy span "[GEOGRAPHIC_DATA]"
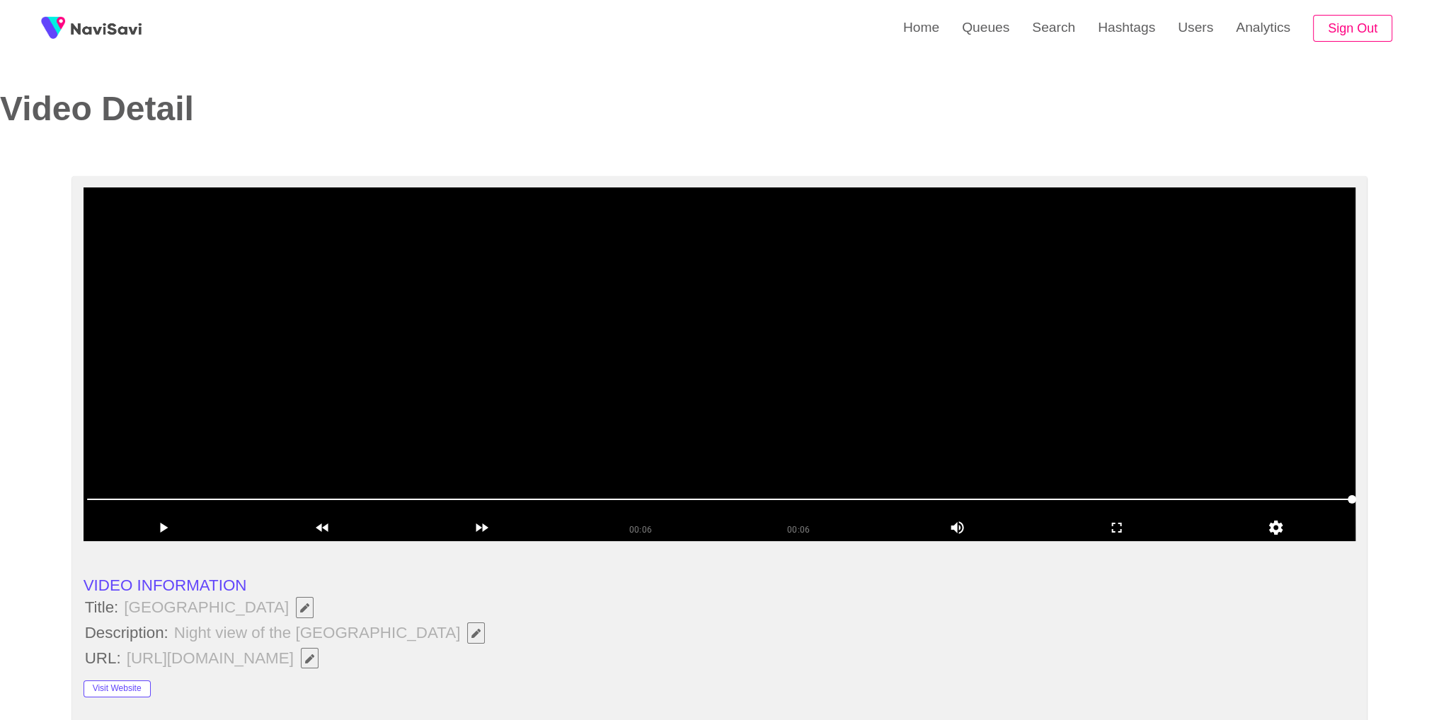
click at [476, 633] on icon "Edit Field" at bounding box center [475, 633] width 9 height 9
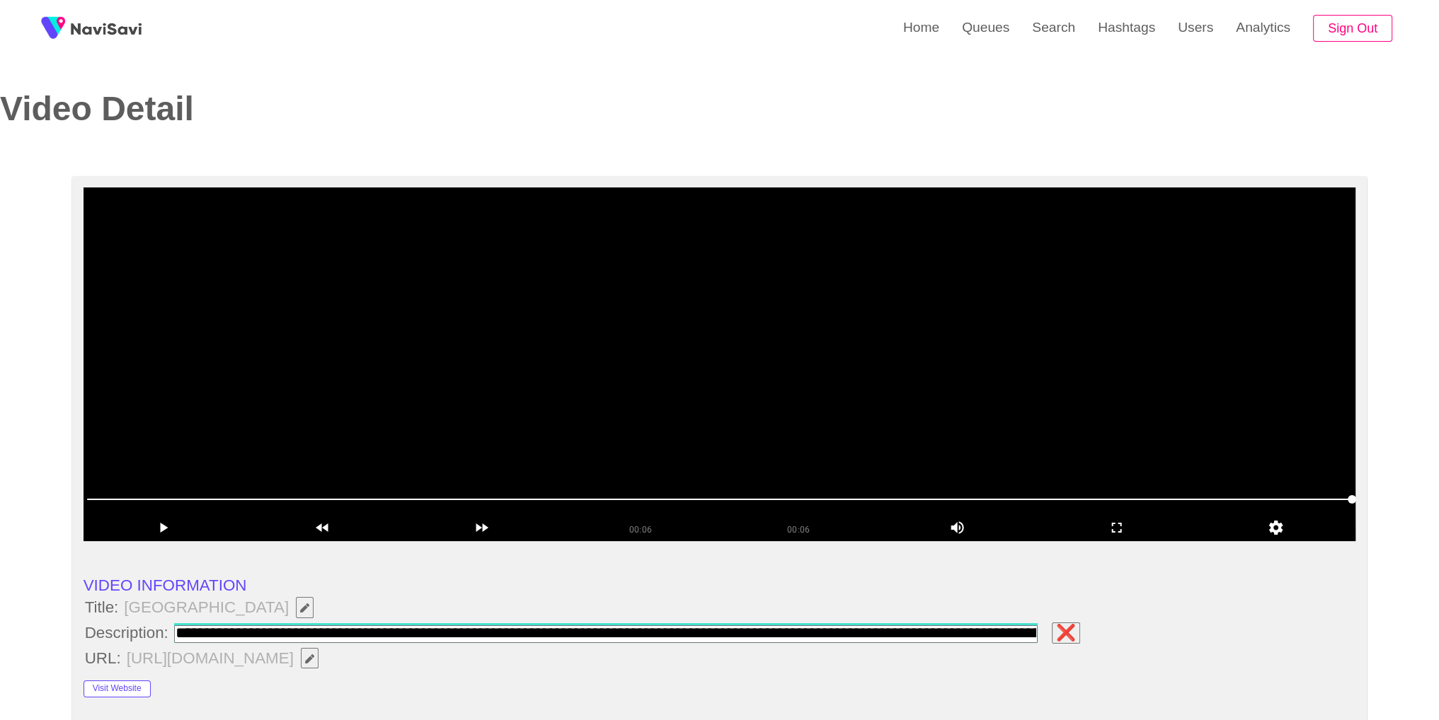
scroll to position [0, 191]
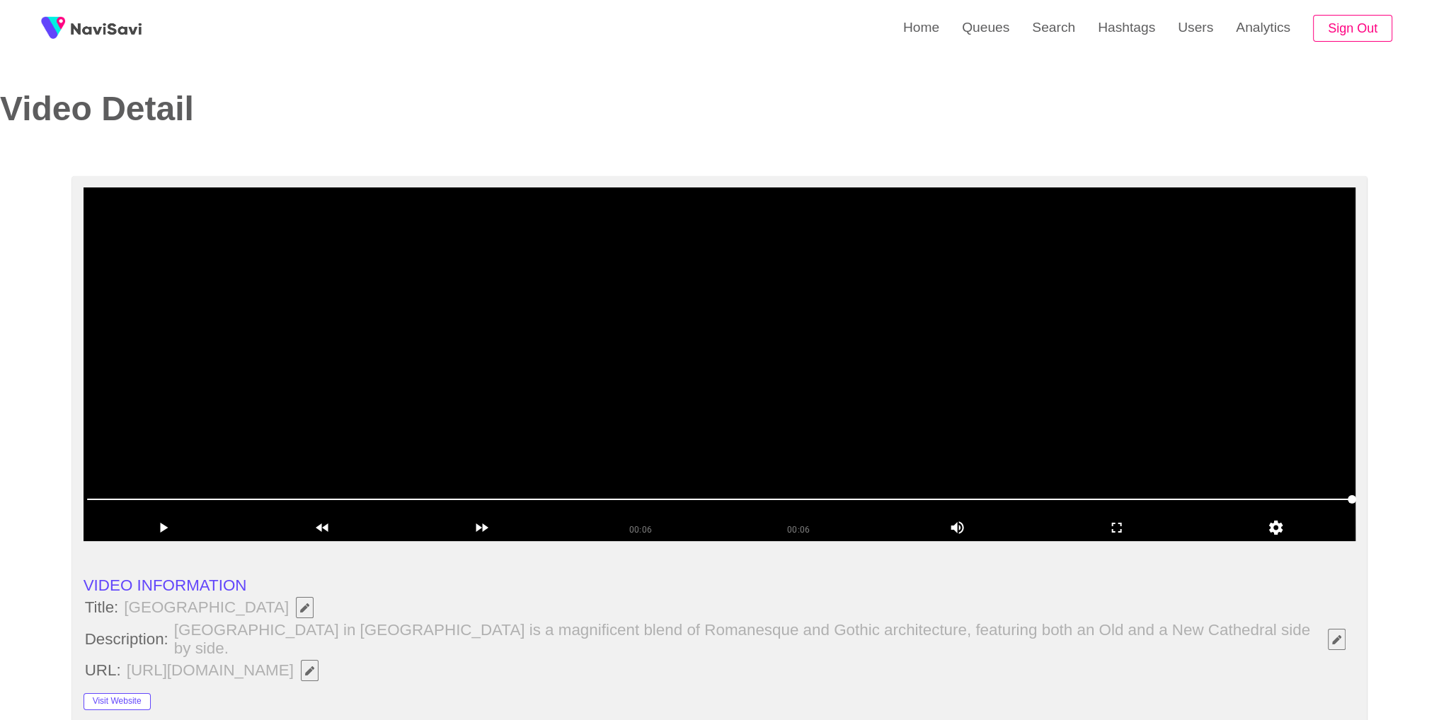
click at [1012, 320] on video at bounding box center [720, 365] width 1273 height 354
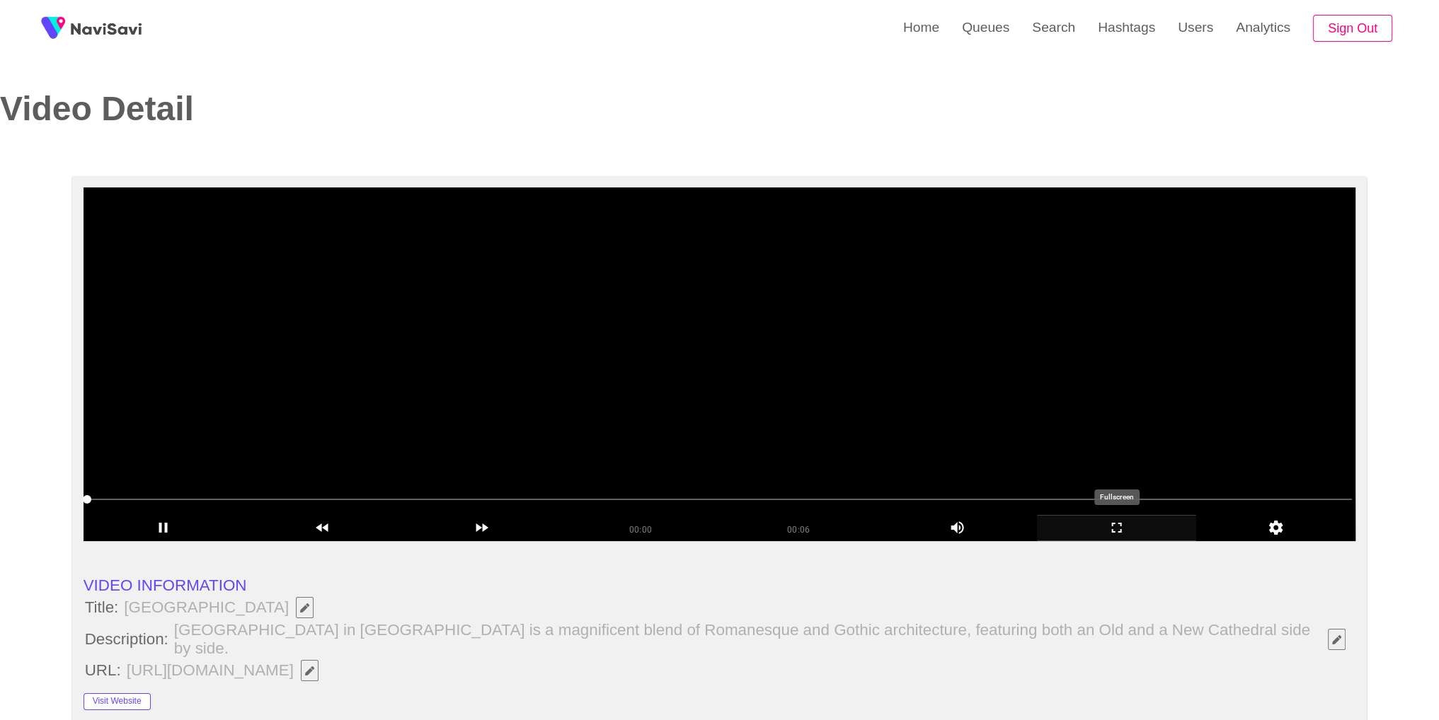
click at [1123, 537] on div "add" at bounding box center [1116, 528] width 159 height 26
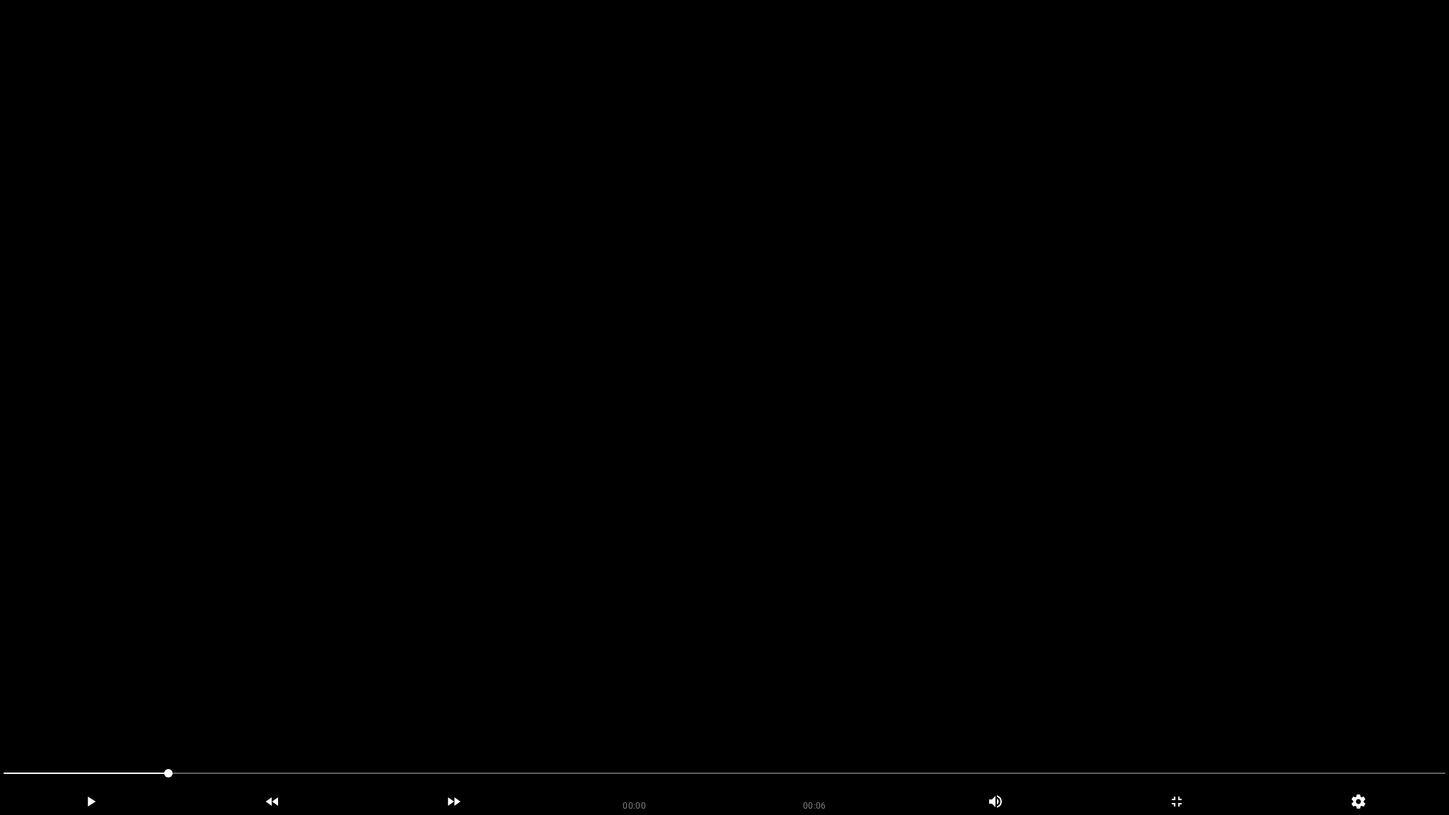
click at [1097, 586] on video at bounding box center [724, 407] width 1449 height 815
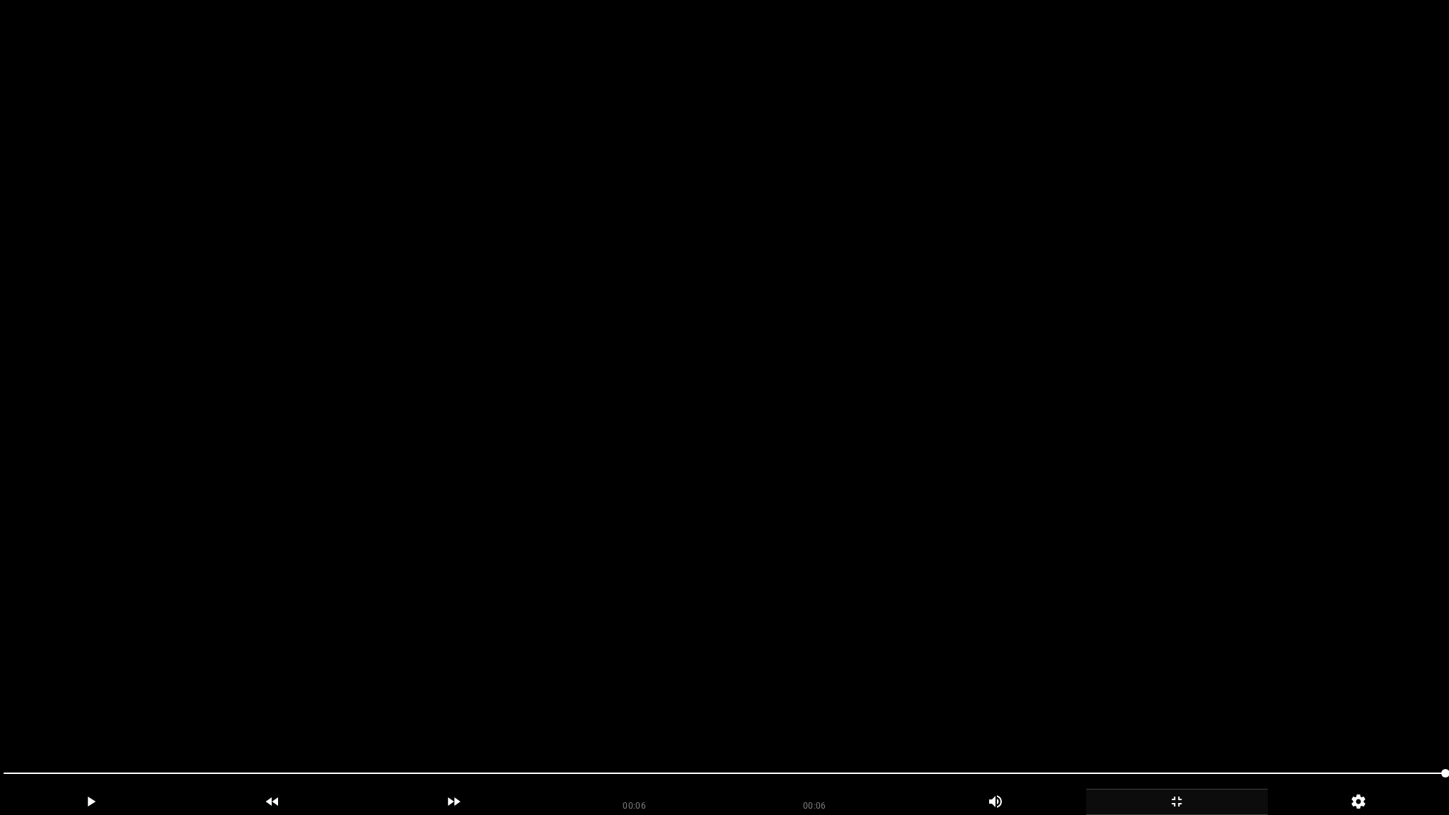
click at [1178, 720] on icon "add" at bounding box center [1177, 801] width 180 height 17
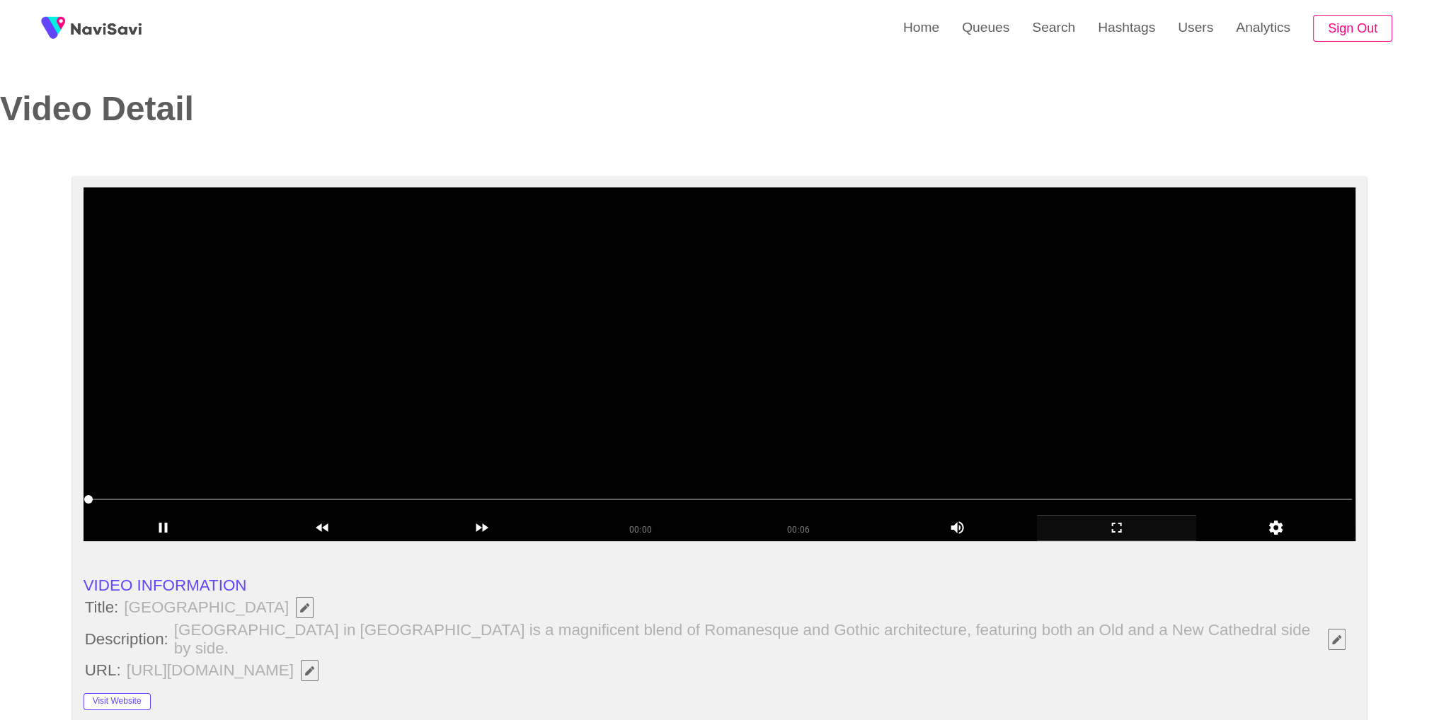
click at [871, 297] on video at bounding box center [720, 365] width 1273 height 354
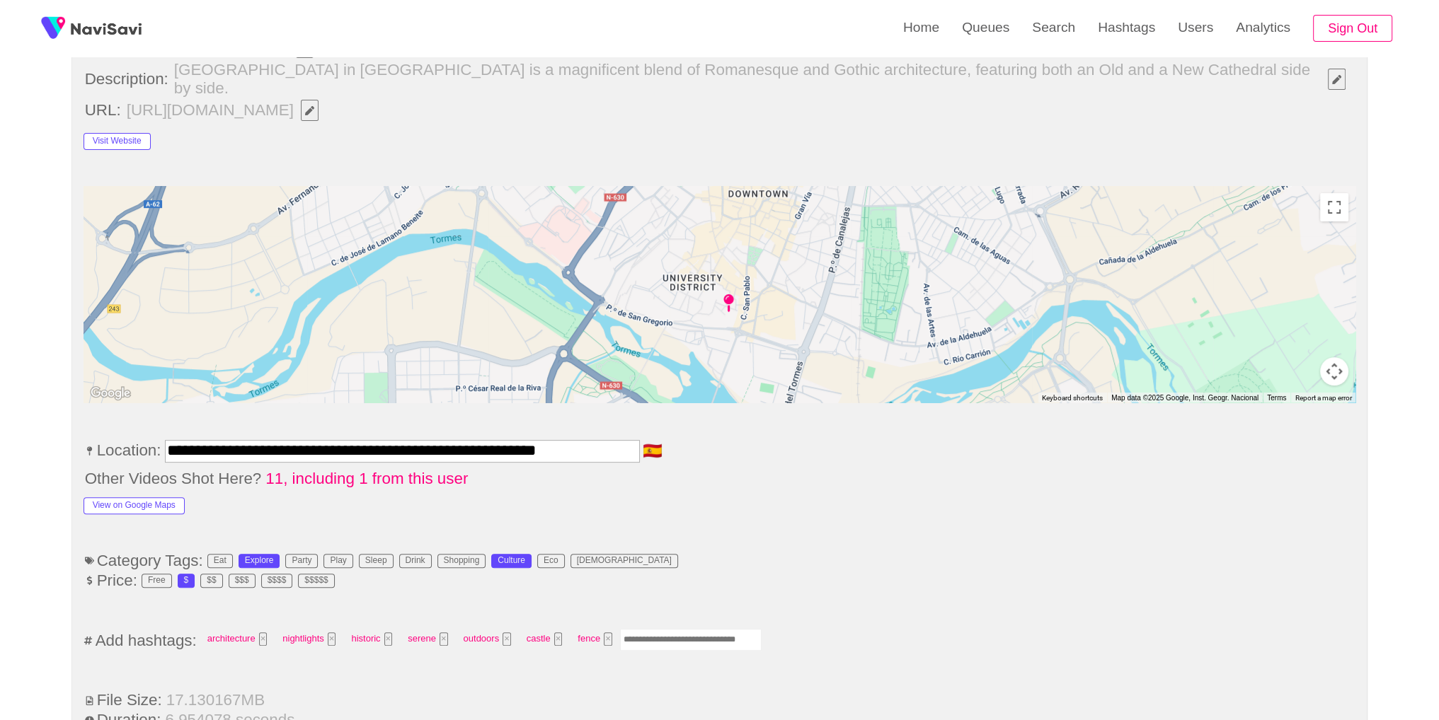
scroll to position [641, 0]
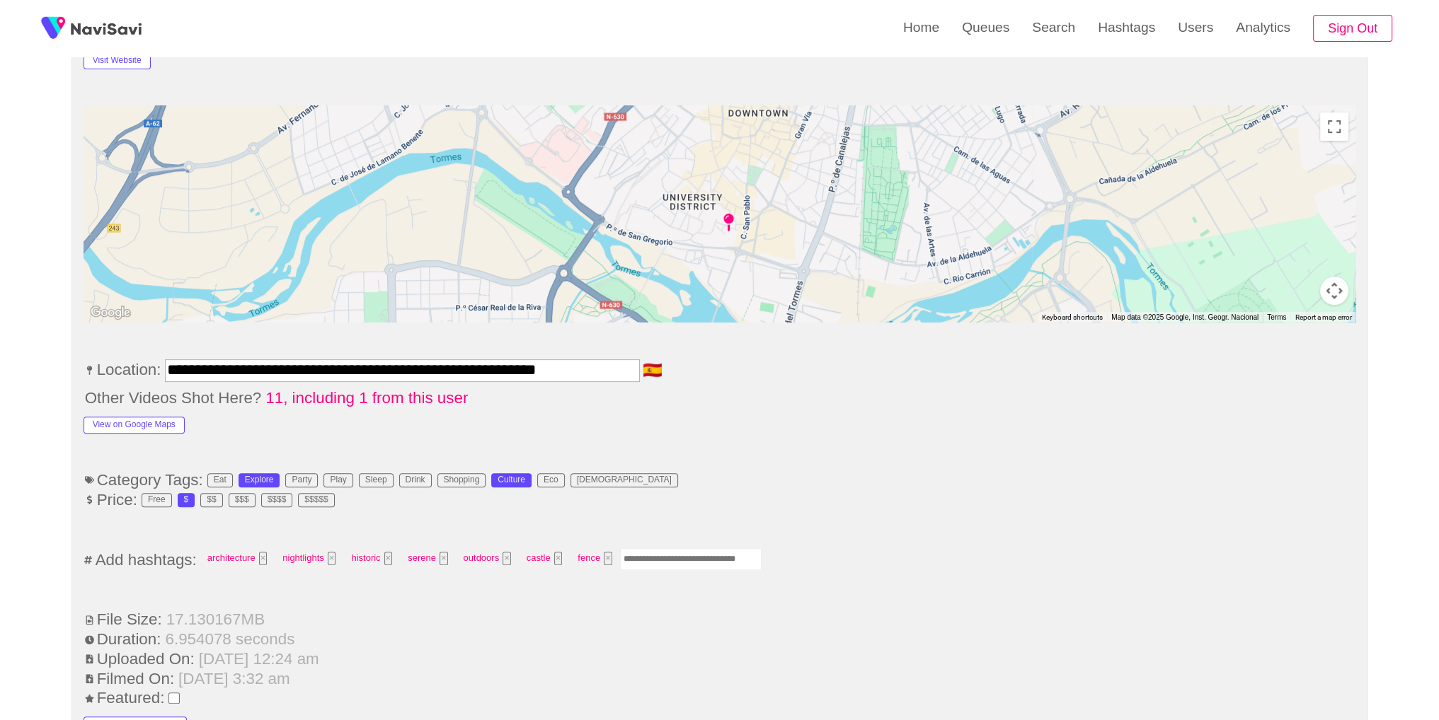
click at [728, 549] on input "Enter tag here and press return" at bounding box center [691, 560] width 142 height 22
type input "*********"
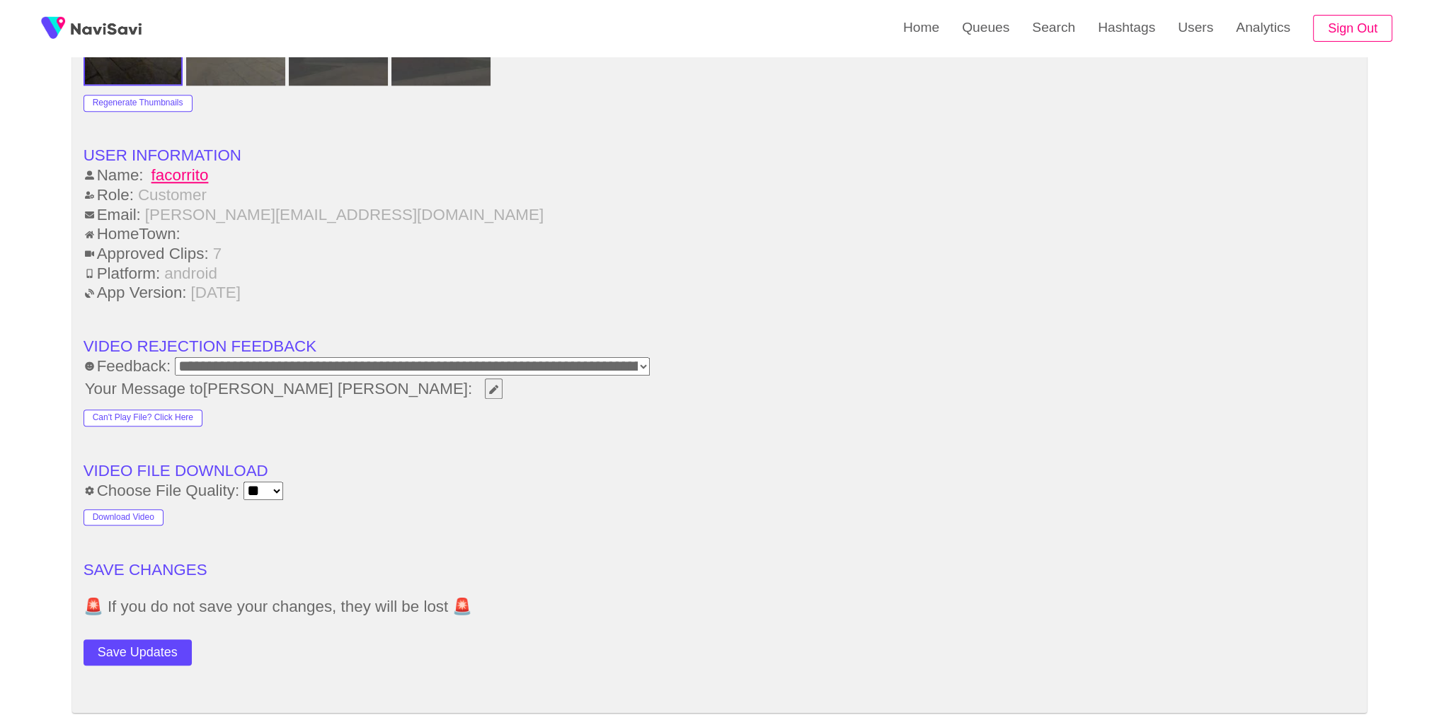
scroll to position [1893, 0]
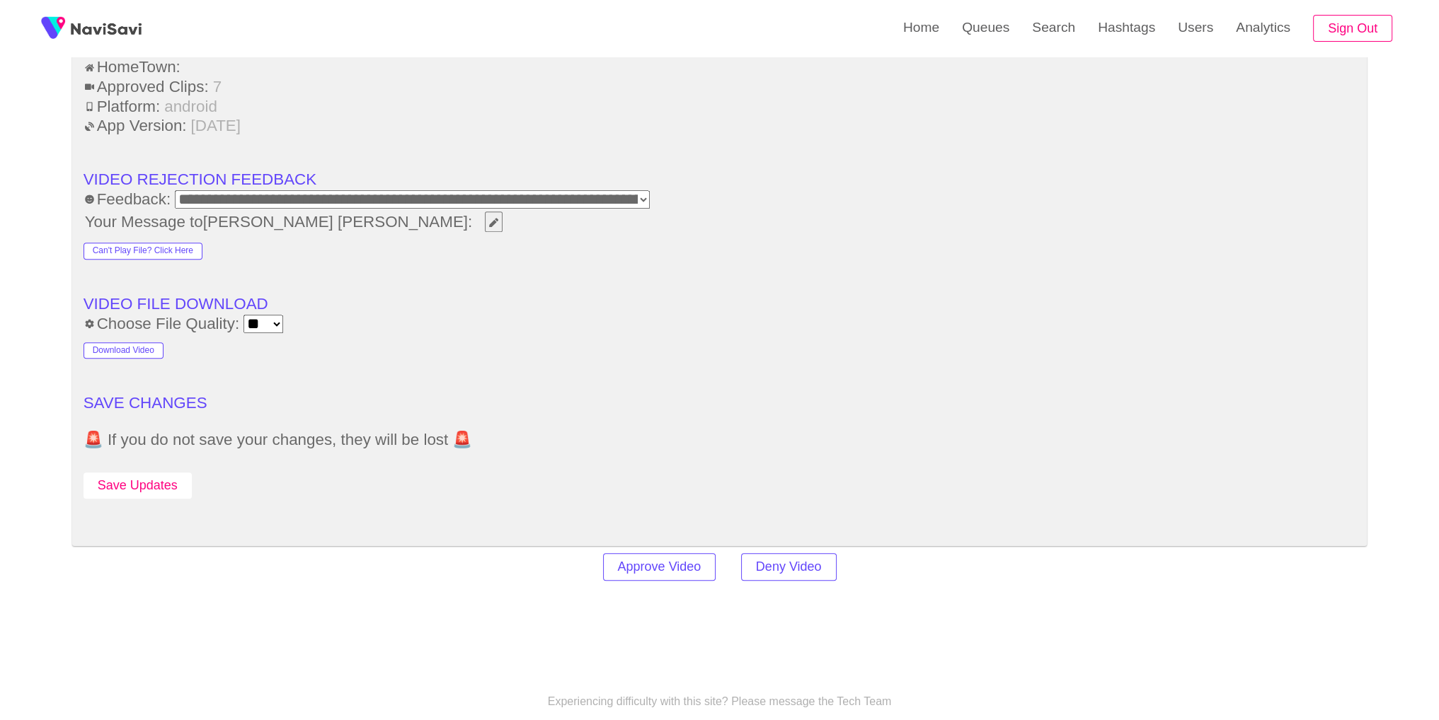
click at [142, 473] on button "Save Updates" at bounding box center [138, 486] width 108 height 26
click at [1058, 42] on link "Search" at bounding box center [1054, 27] width 66 height 55
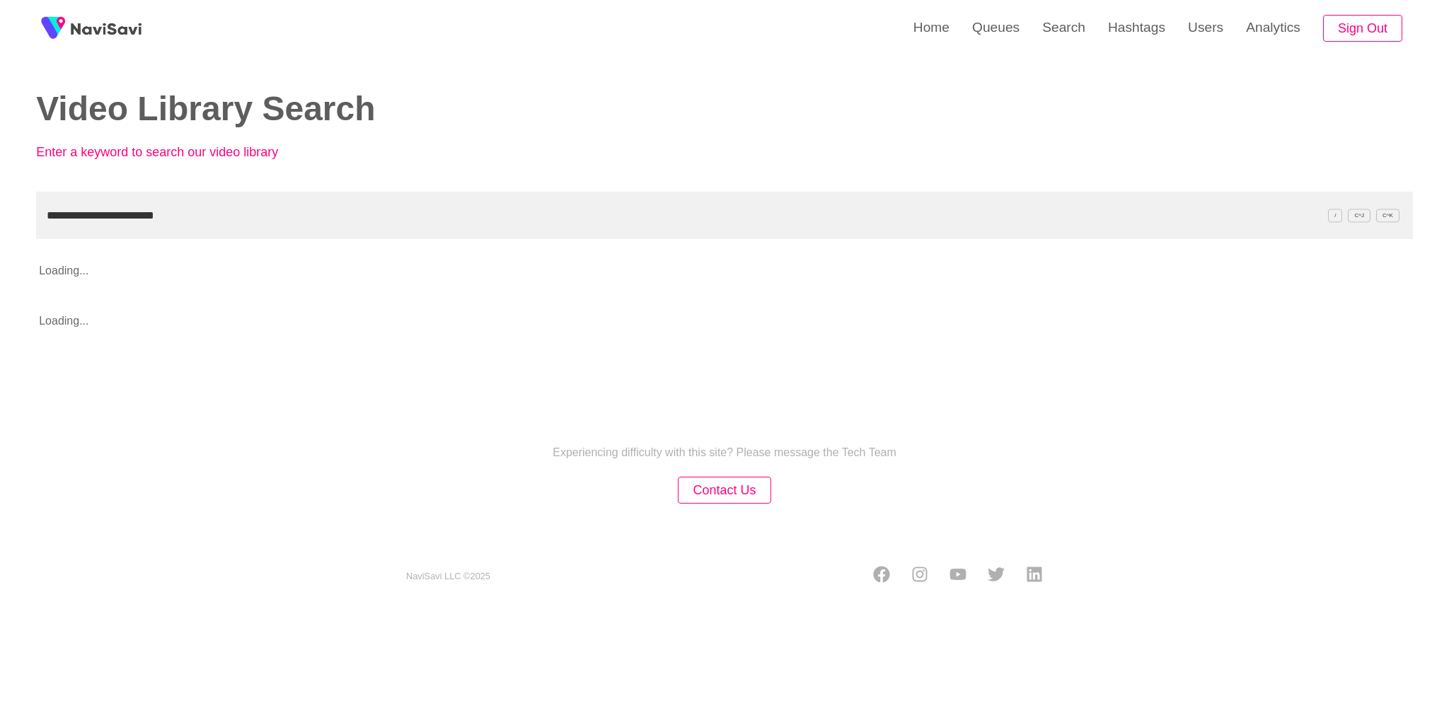
type input "**********"
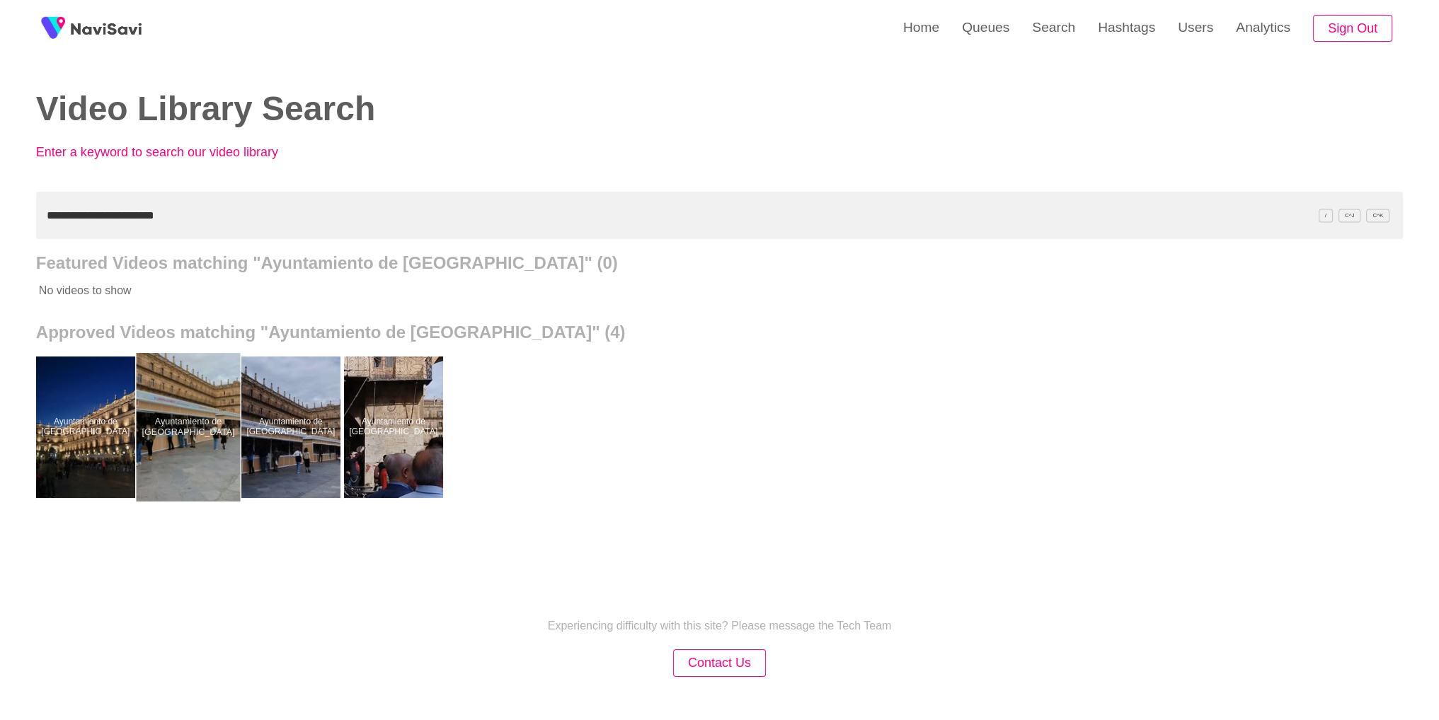
click at [219, 454] on div at bounding box center [188, 427] width 104 height 149
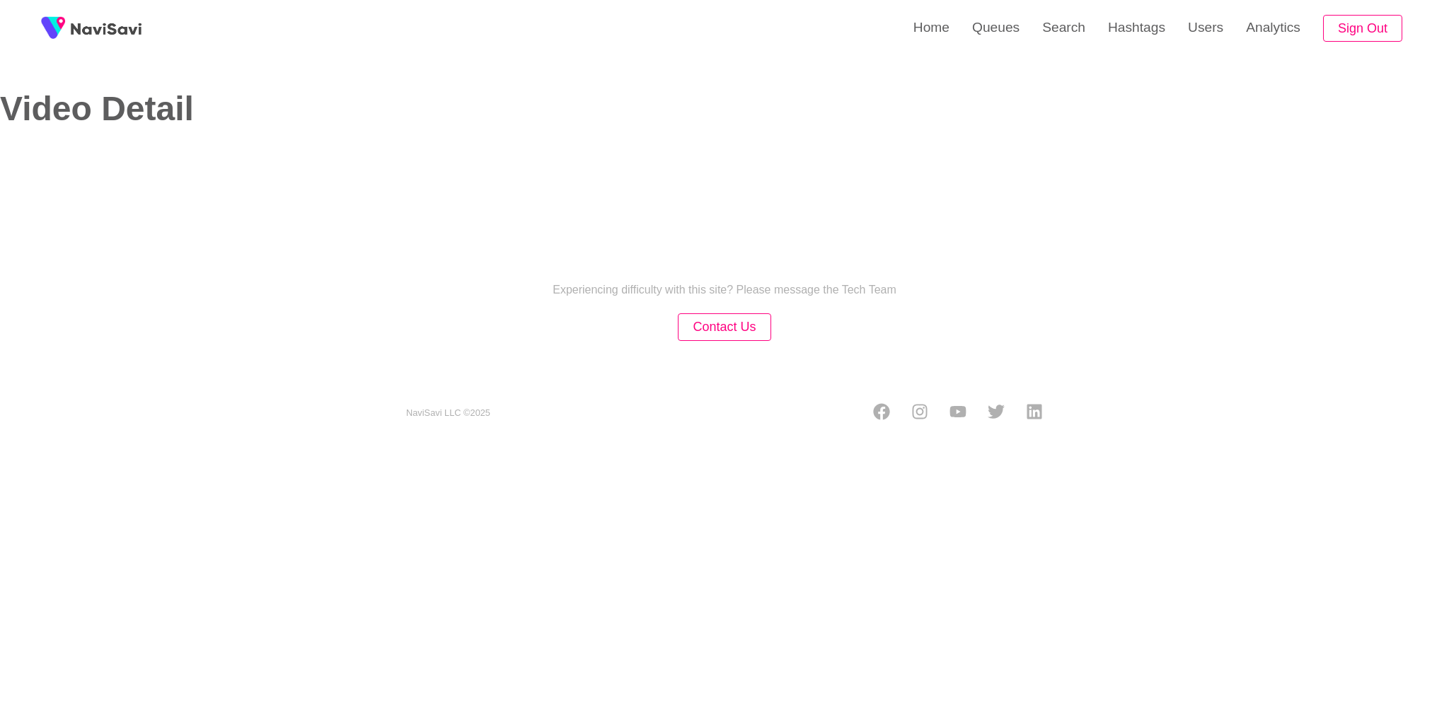
select select "**"
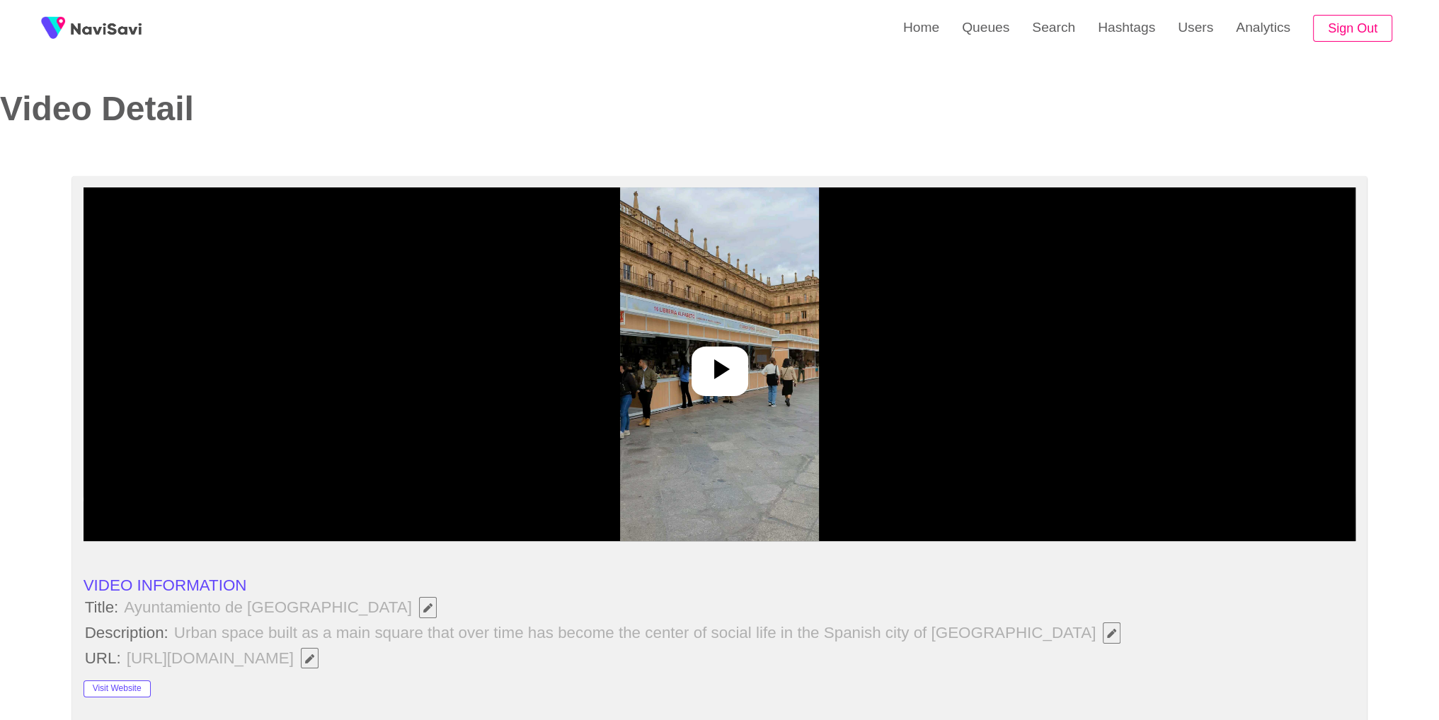
select select "**********"
click at [754, 369] on div at bounding box center [720, 365] width 1273 height 354
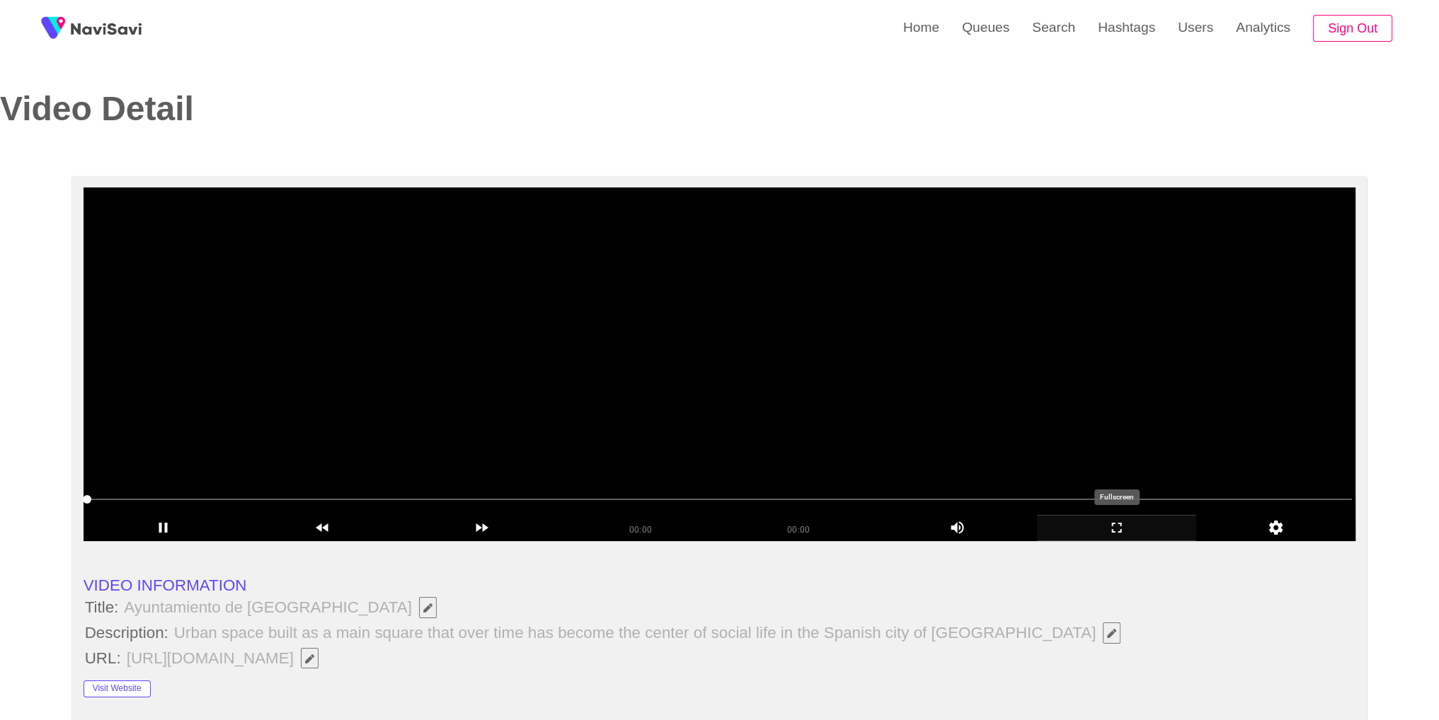
click at [1135, 523] on icon "add" at bounding box center [1117, 527] width 158 height 17
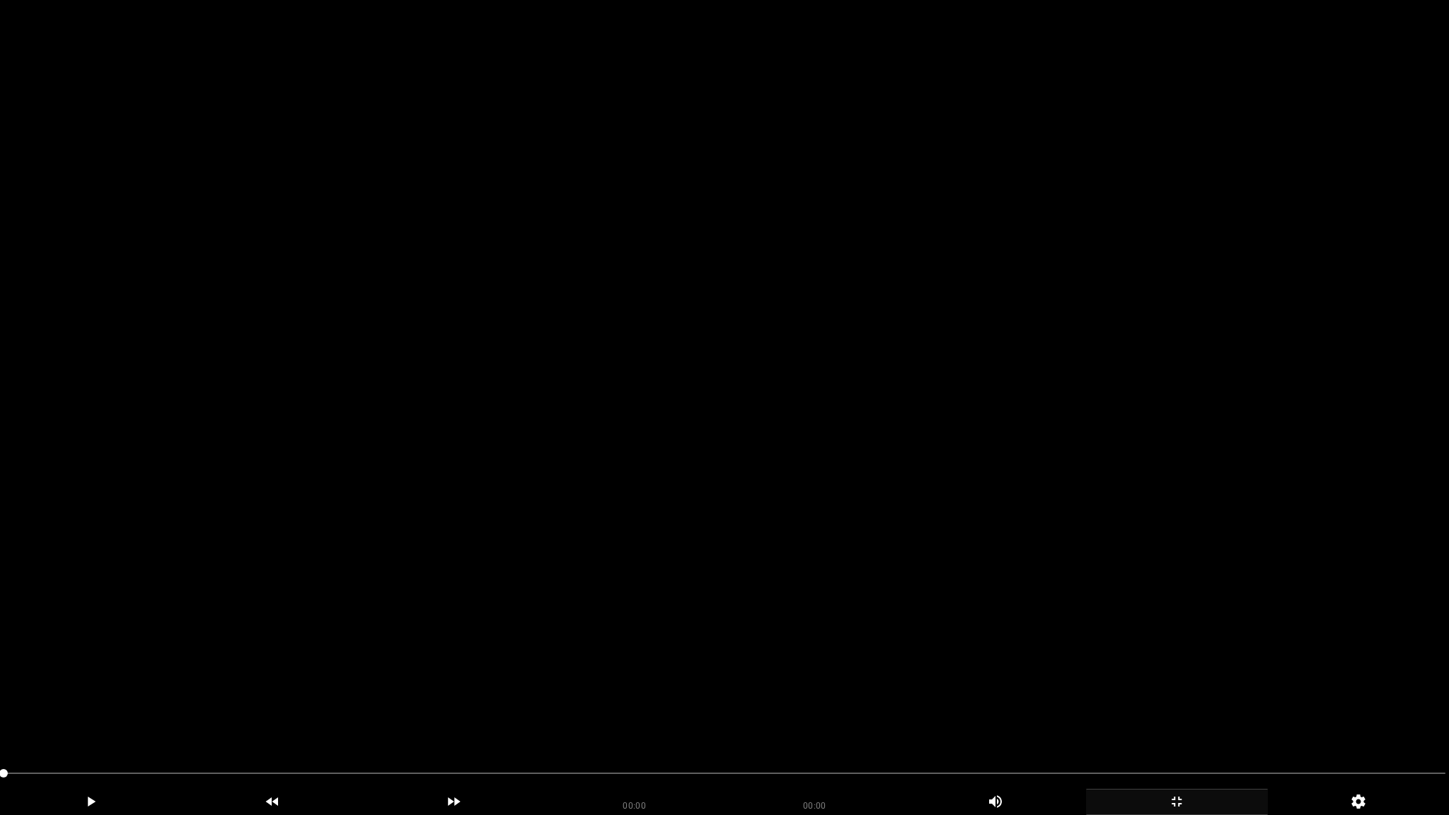
click at [1169, 720] on div "add" at bounding box center [1177, 802] width 182 height 26
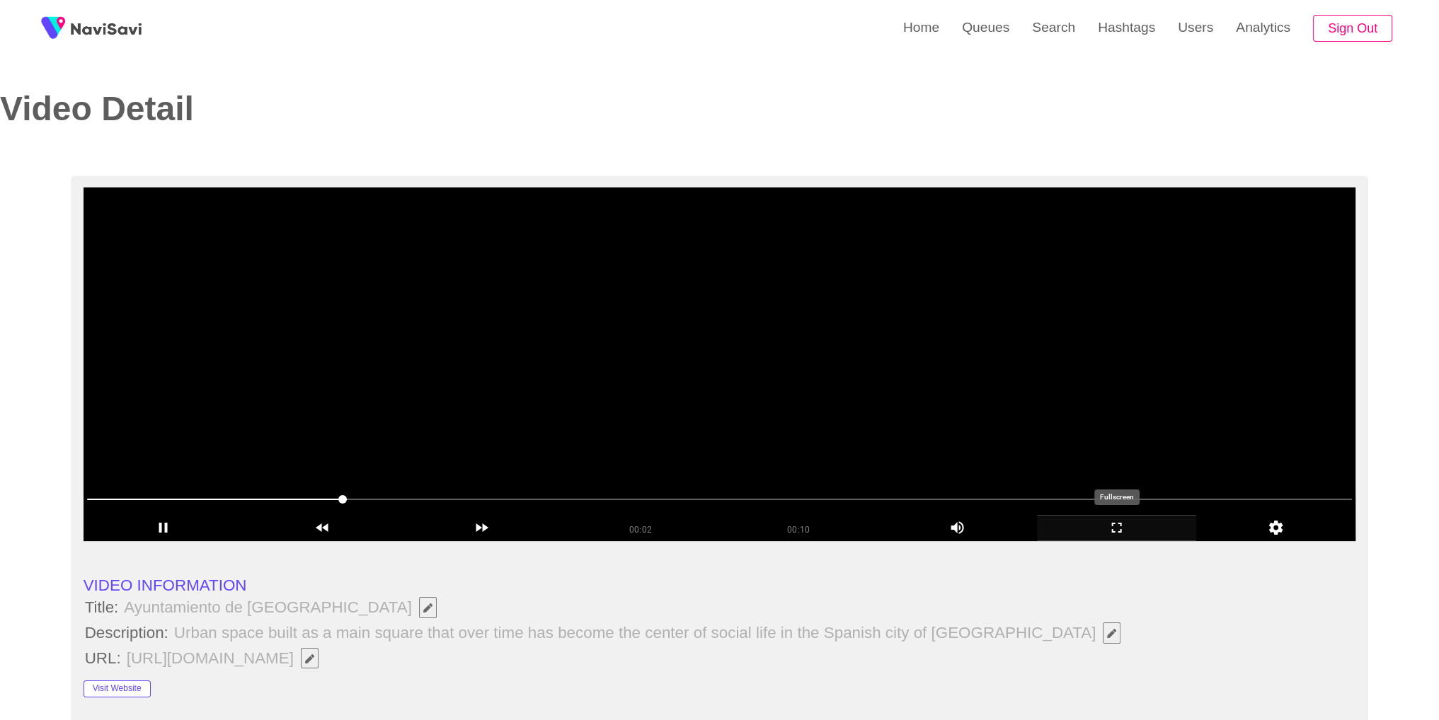
click at [1133, 527] on icon "add" at bounding box center [1117, 527] width 158 height 17
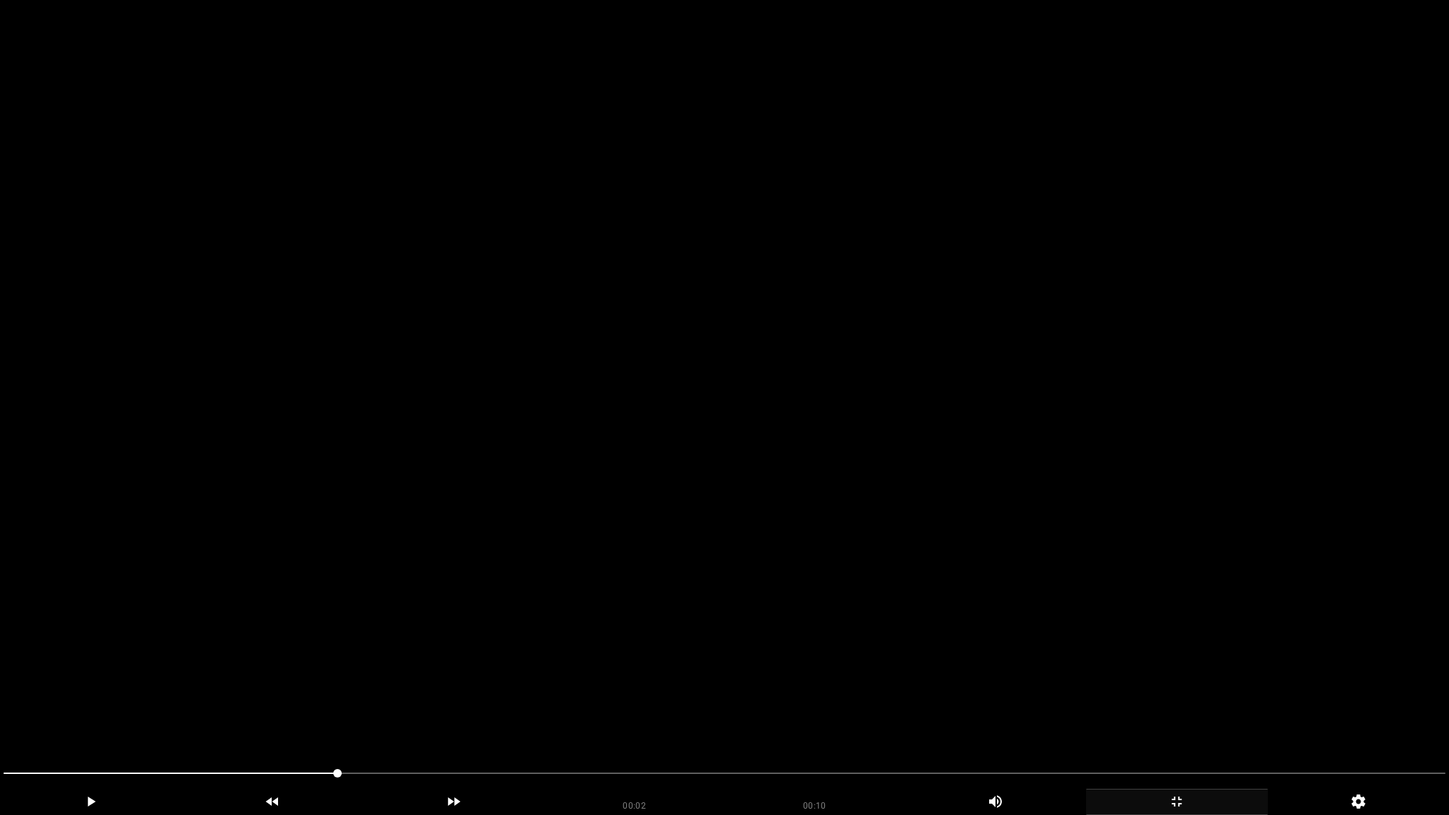
click at [994, 385] on video at bounding box center [724, 407] width 1449 height 815
click at [1081, 513] on video at bounding box center [724, 407] width 1449 height 815
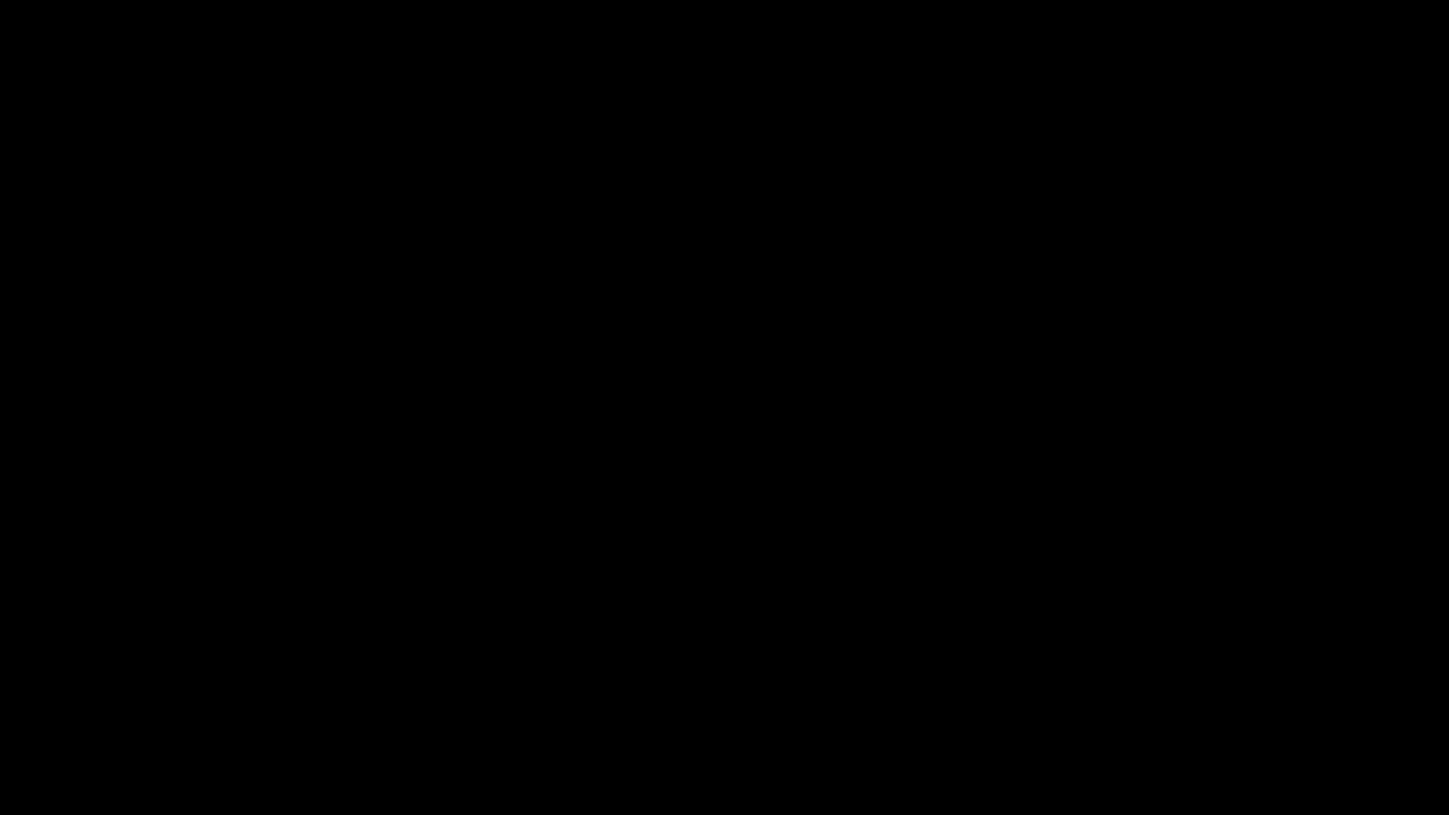
click at [1207, 720] on icon "add" at bounding box center [1177, 801] width 180 height 17
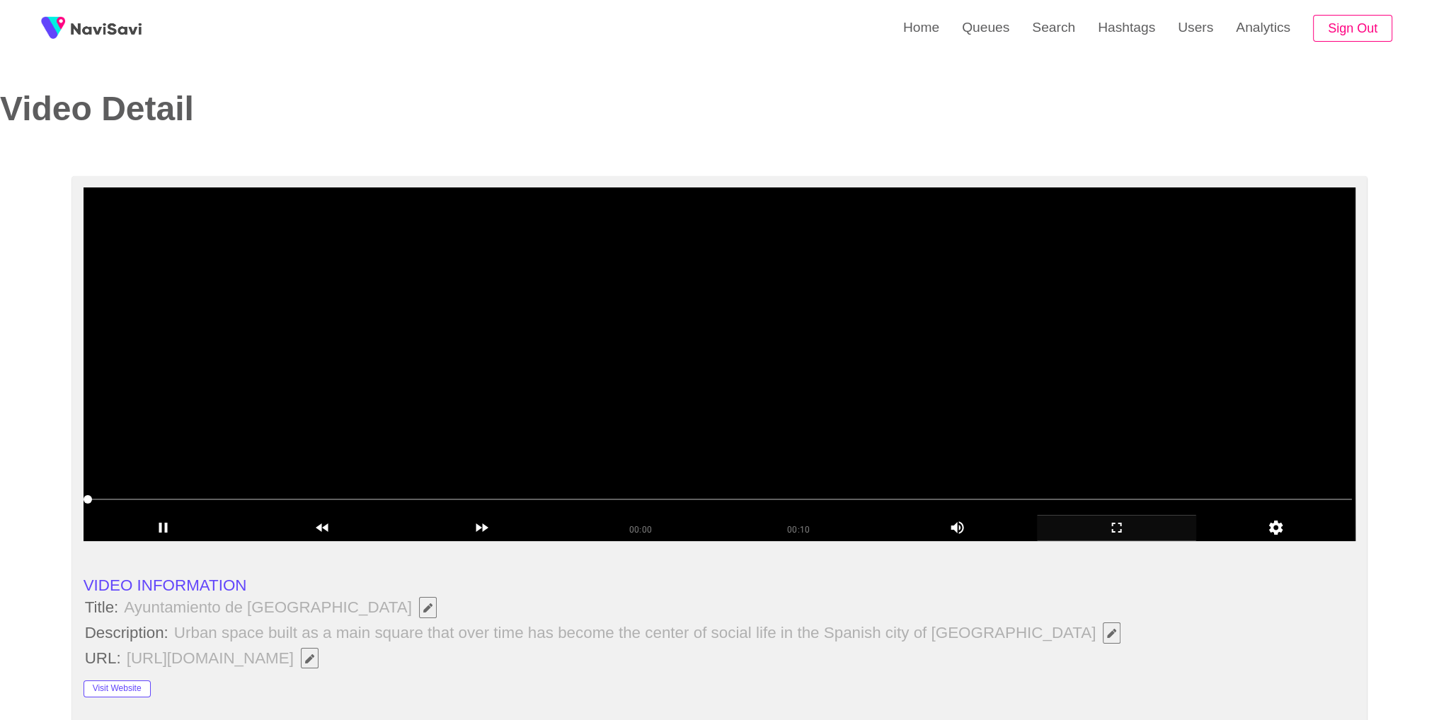
click at [939, 374] on video at bounding box center [720, 365] width 1273 height 354
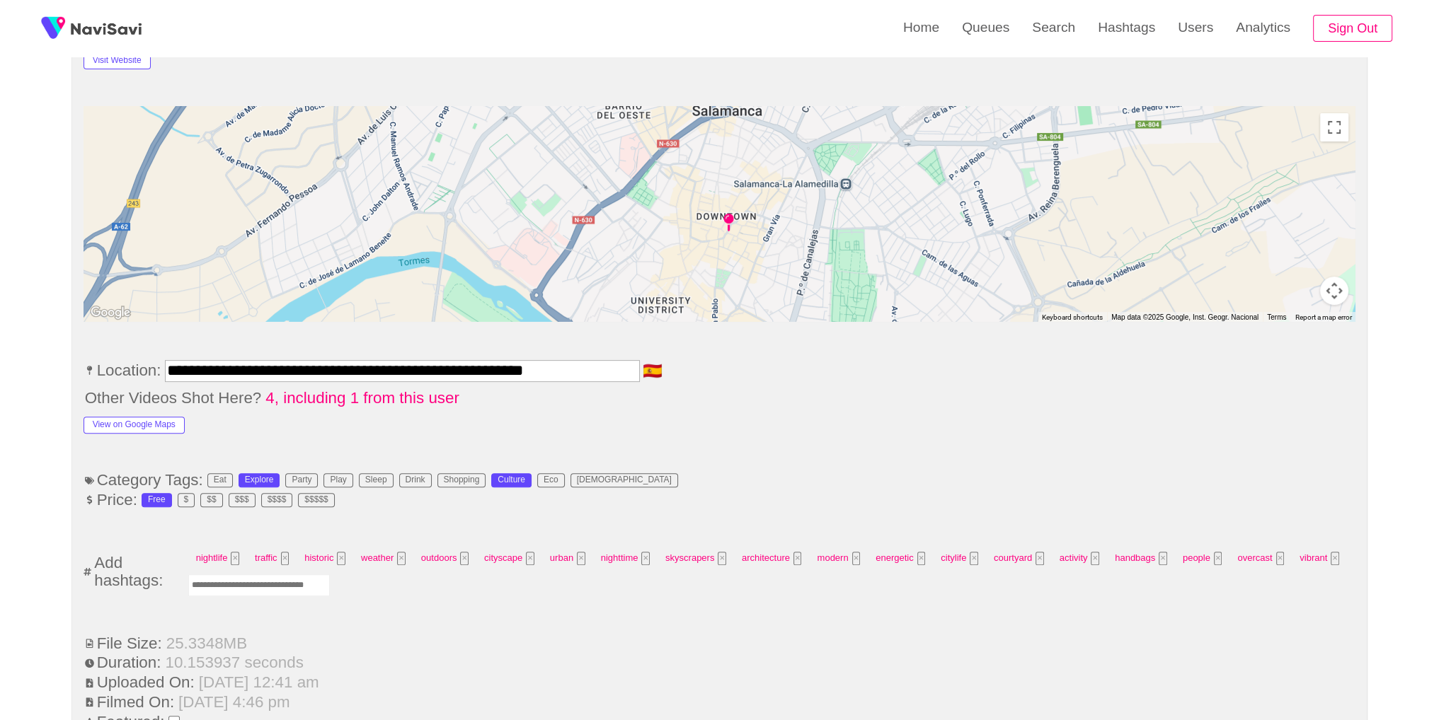
scroll to position [630, 0]
click at [280, 578] on input "Enter tag here and press return" at bounding box center [259, 584] width 142 height 22
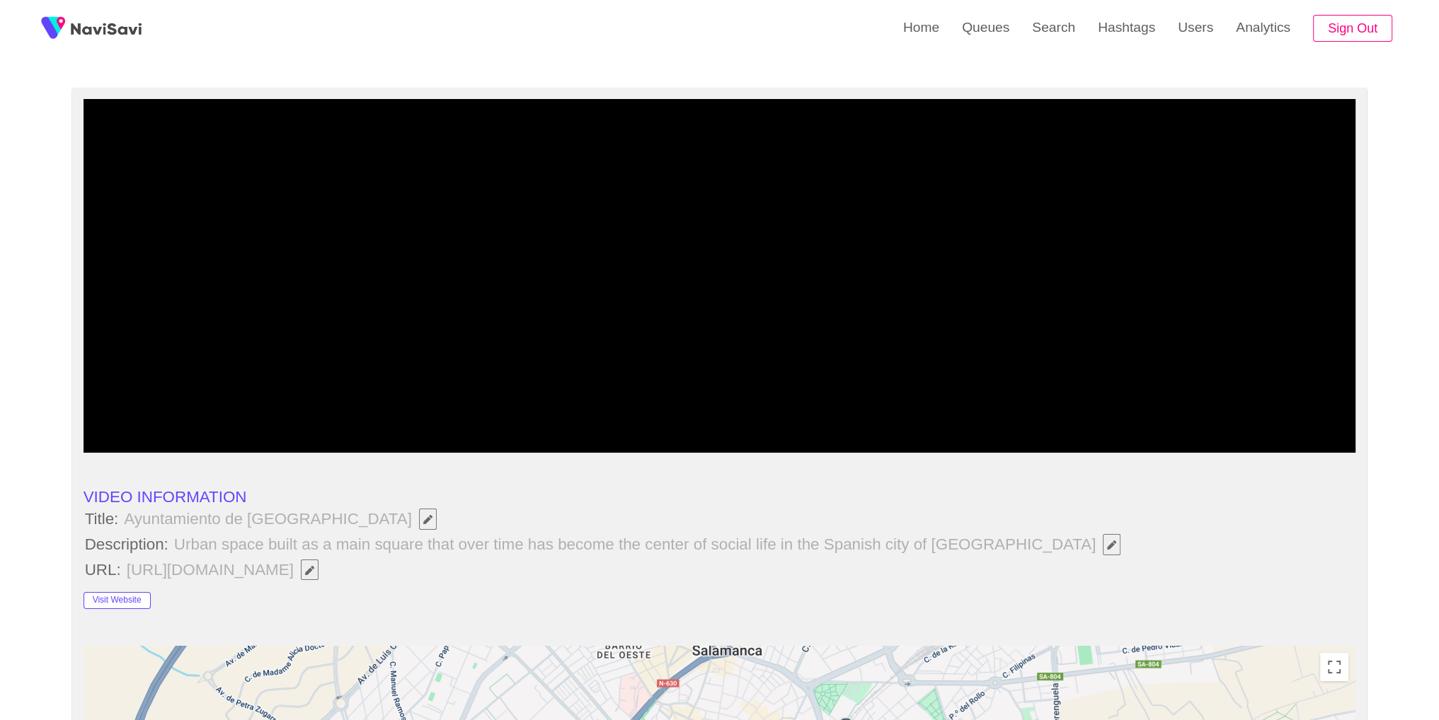
scroll to position [75, 0]
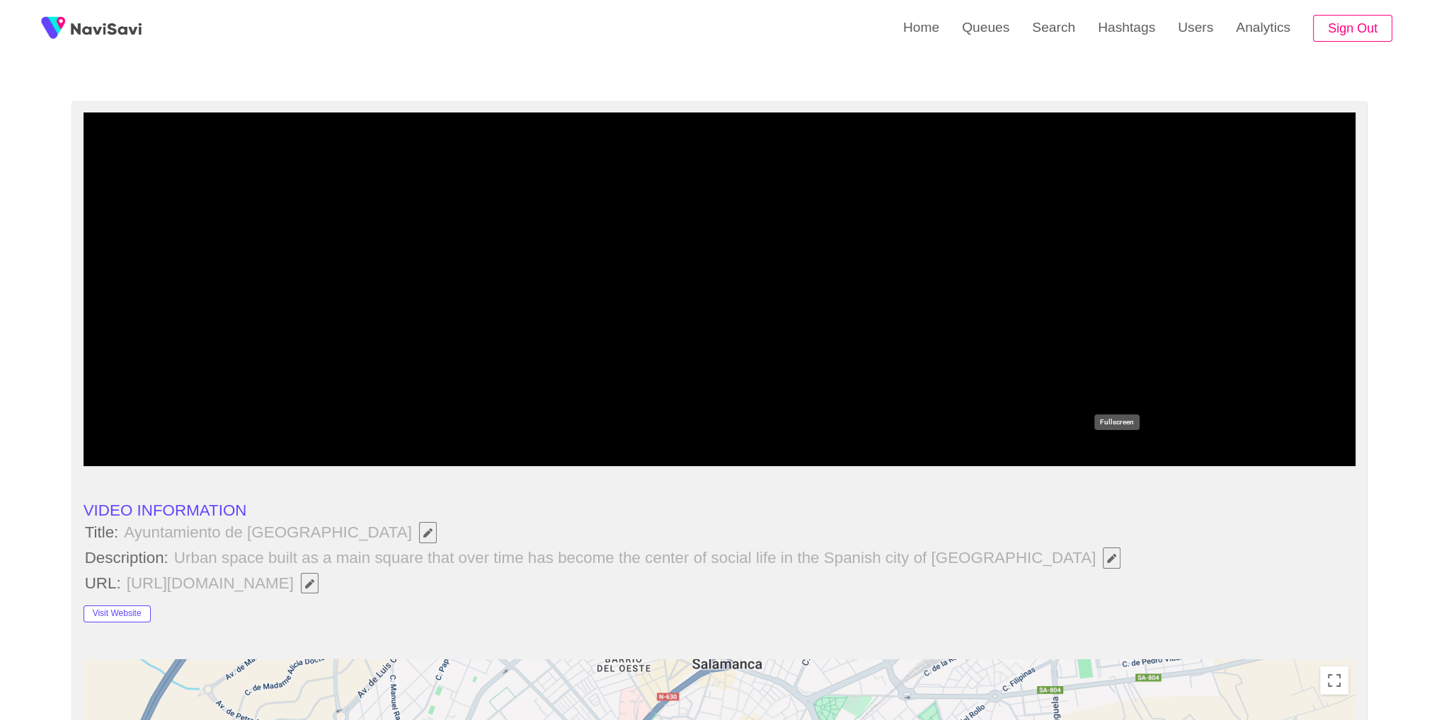
click at [1127, 462] on div "add" at bounding box center [1116, 453] width 159 height 26
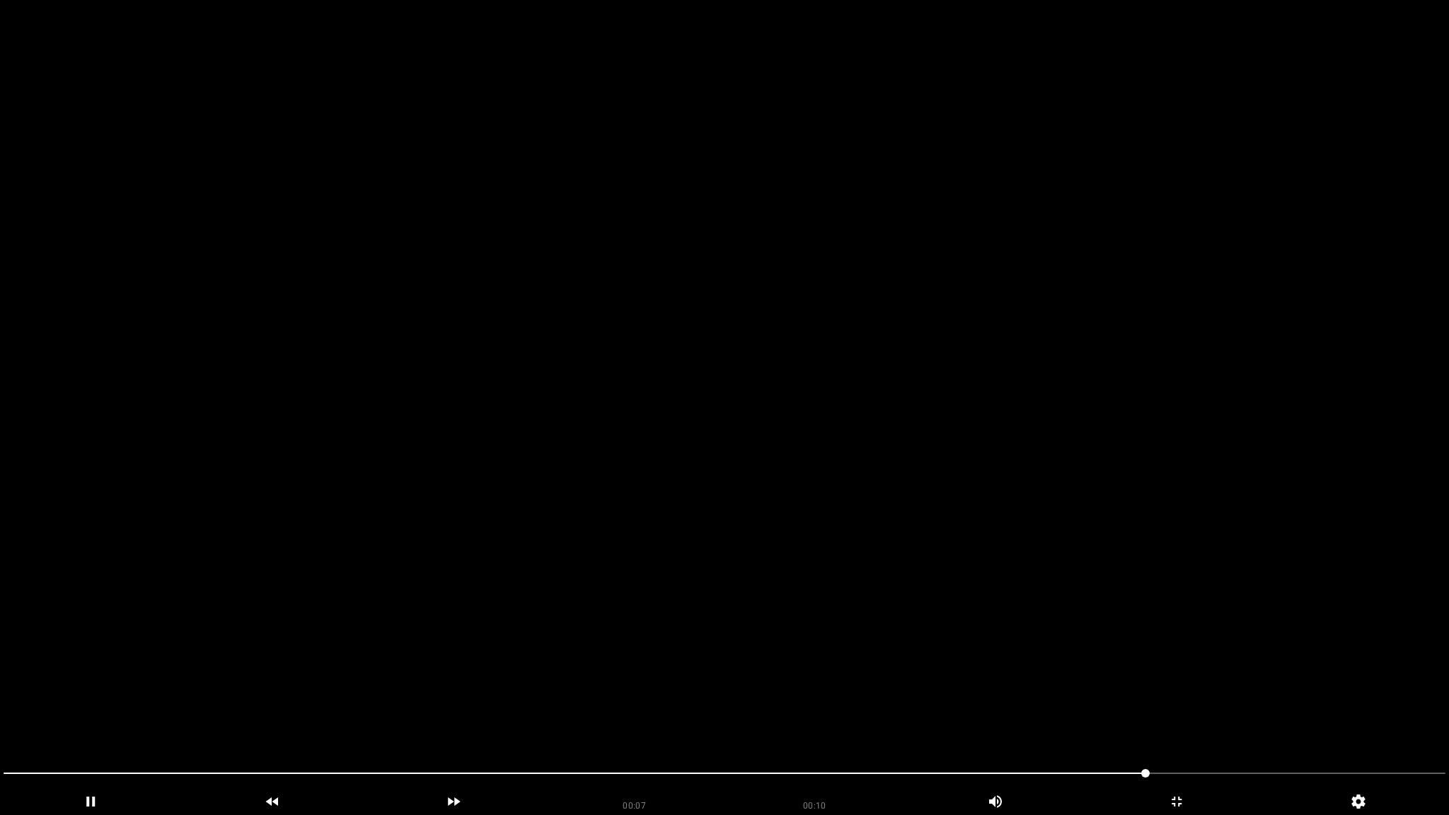
click at [1109, 690] on video at bounding box center [724, 407] width 1449 height 815
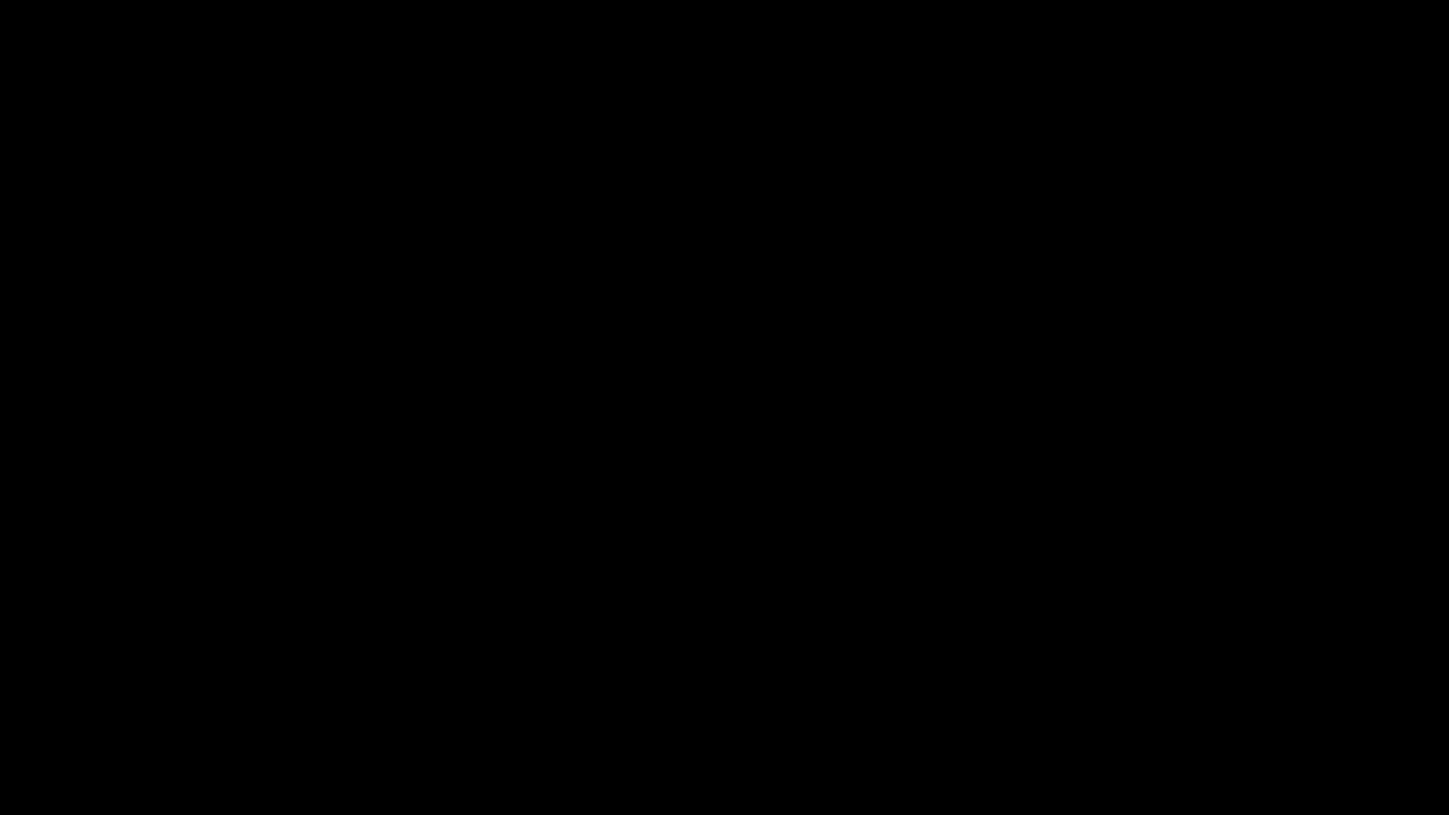
click at [1173, 720] on icon "add" at bounding box center [1177, 801] width 180 height 17
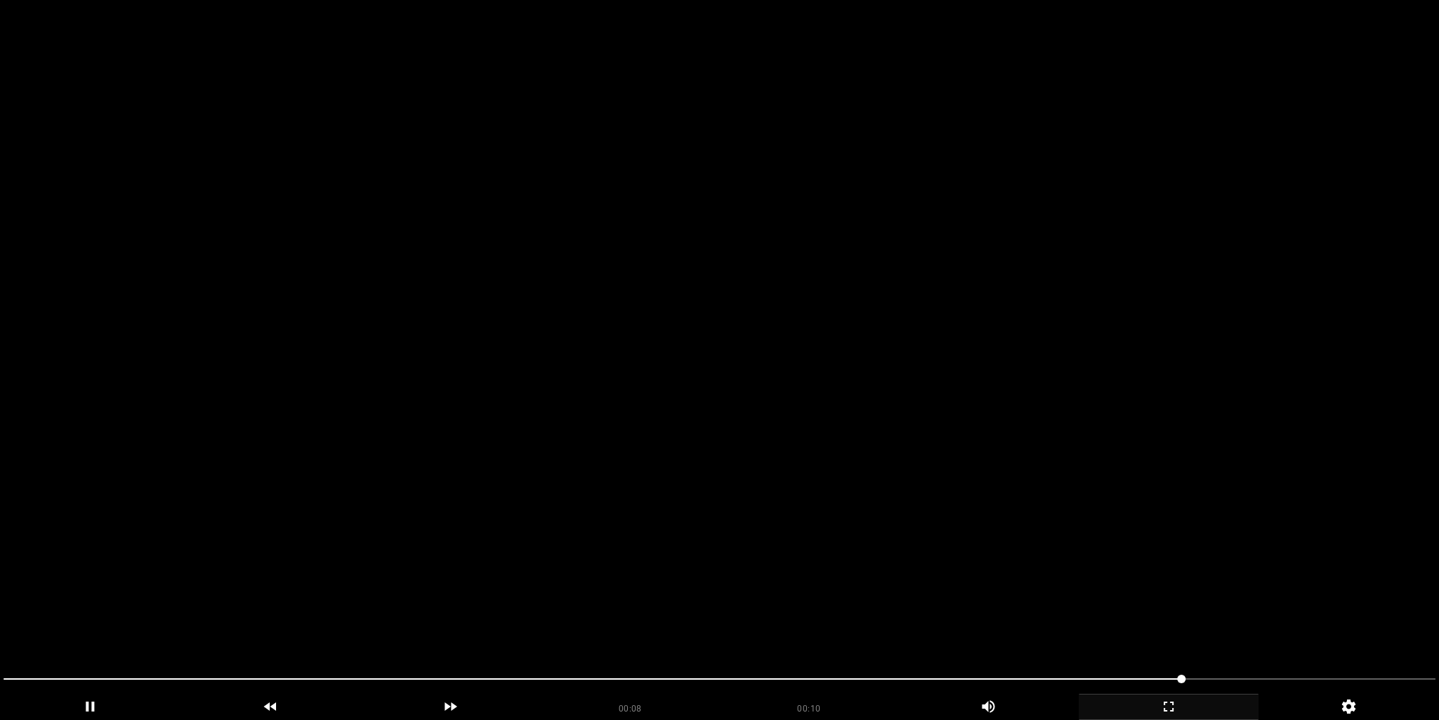
drag, startPoint x: 791, startPoint y: 335, endPoint x: 829, endPoint y: 316, distance: 42.7
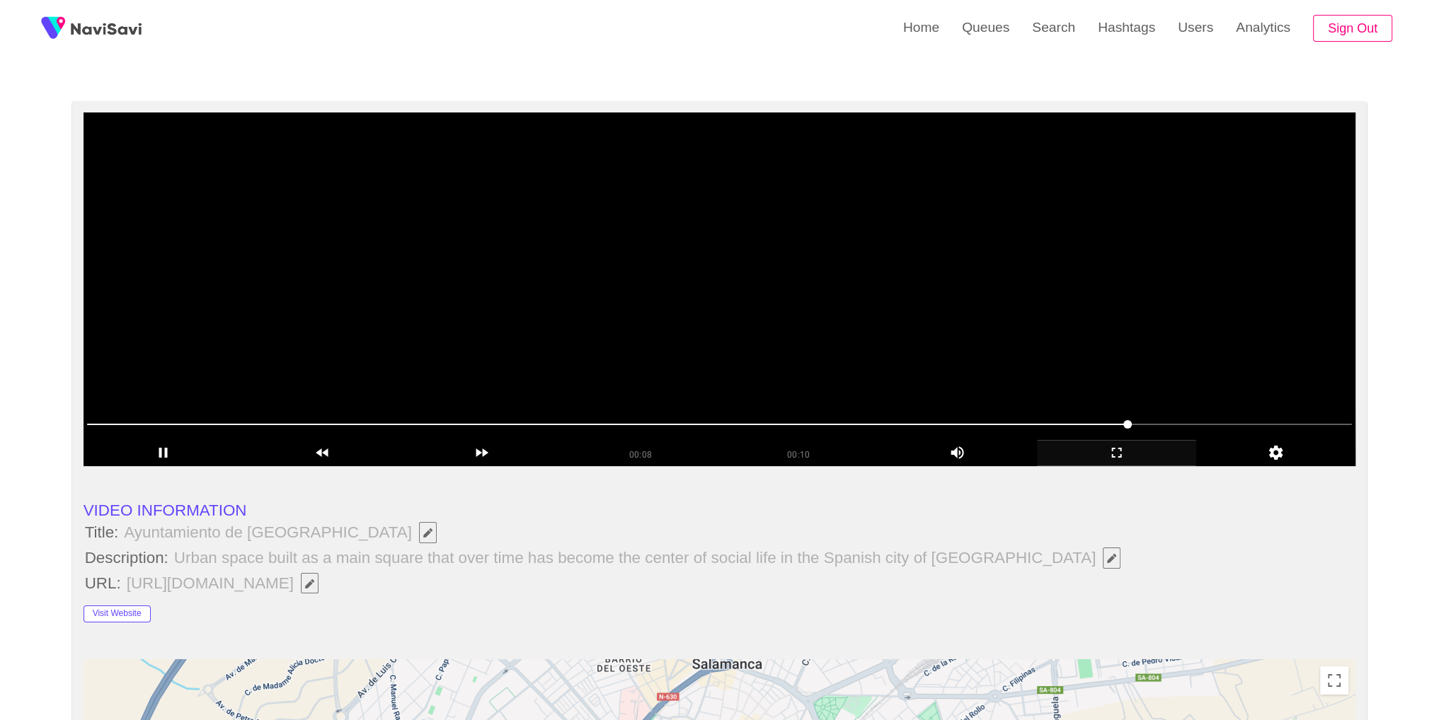
click at [790, 335] on video at bounding box center [720, 290] width 1273 height 354
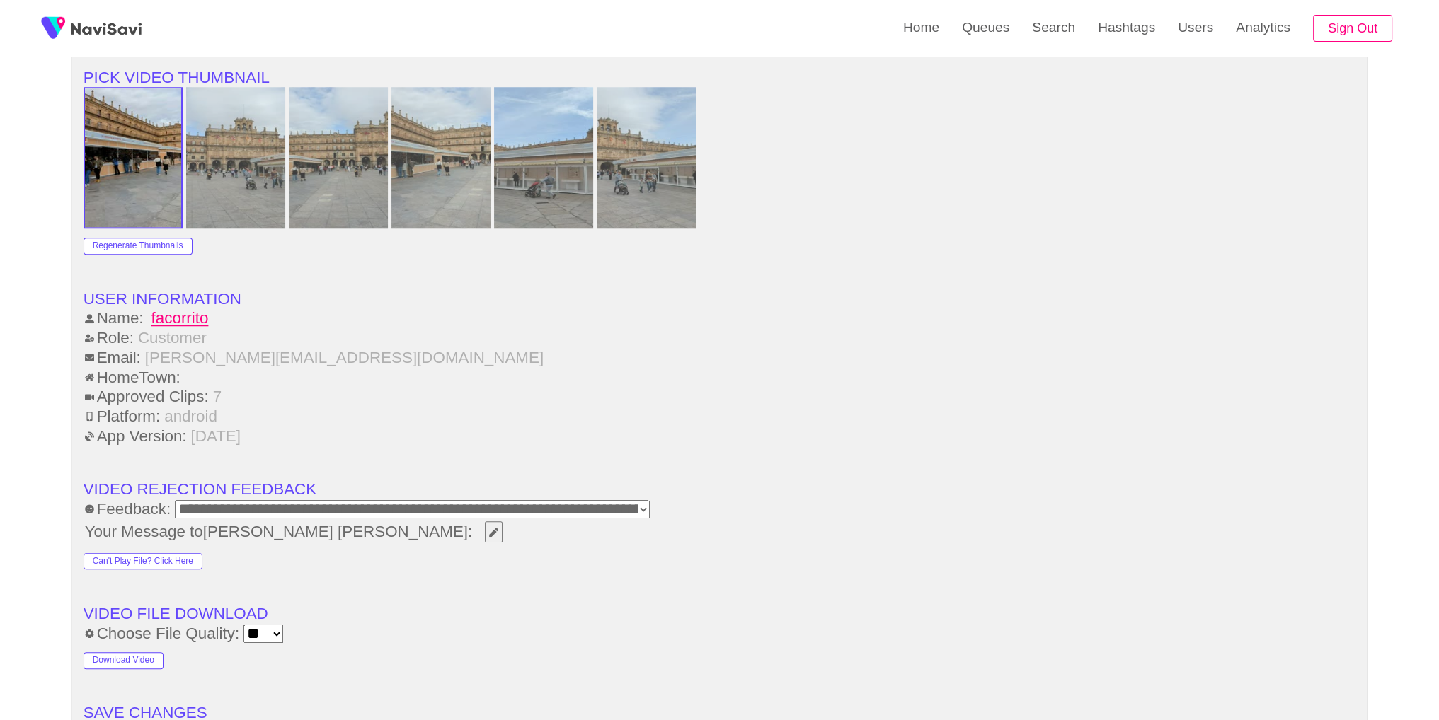
scroll to position [1939, 0]
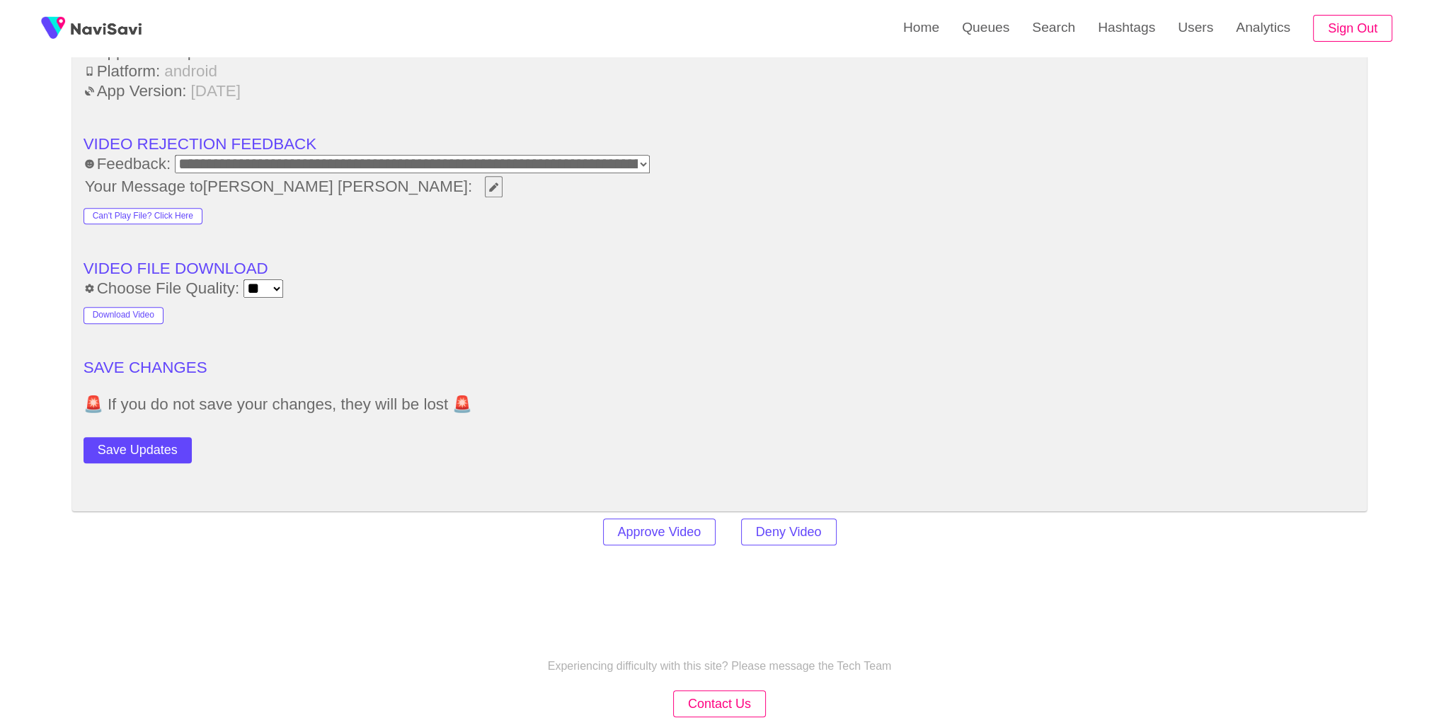
click at [139, 448] on button "Save Updates" at bounding box center [138, 450] width 108 height 26
click at [1039, 32] on link "Search" at bounding box center [1054, 27] width 66 height 55
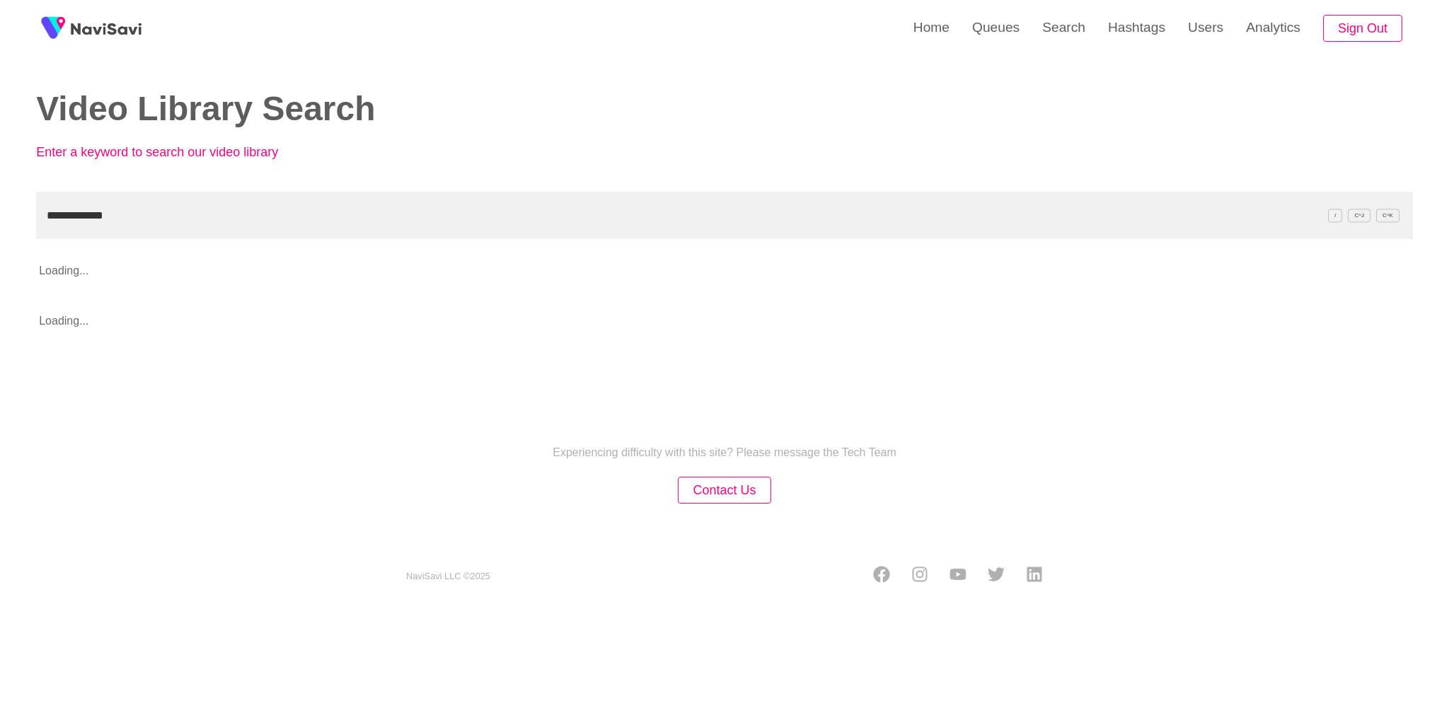
type input "**********"
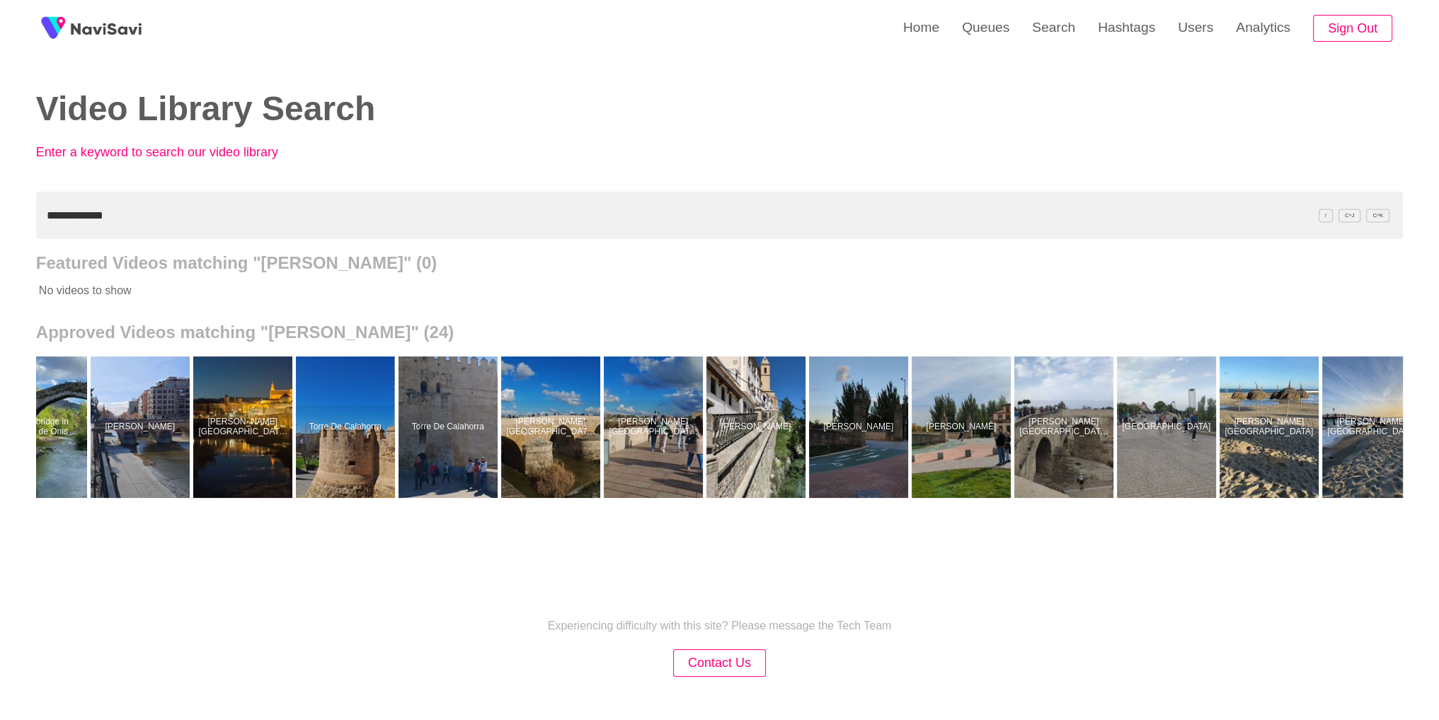
scroll to position [0, 849]
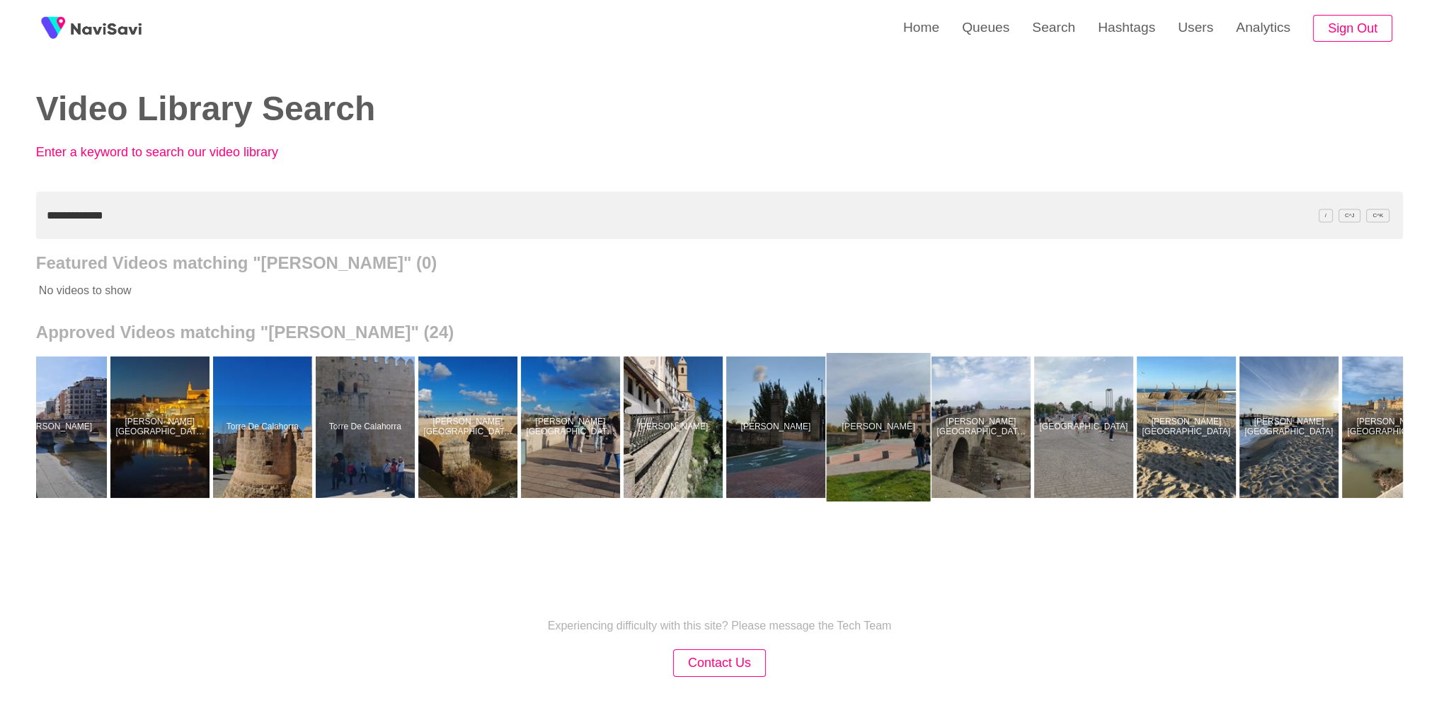
click at [874, 457] on div at bounding box center [878, 427] width 104 height 149
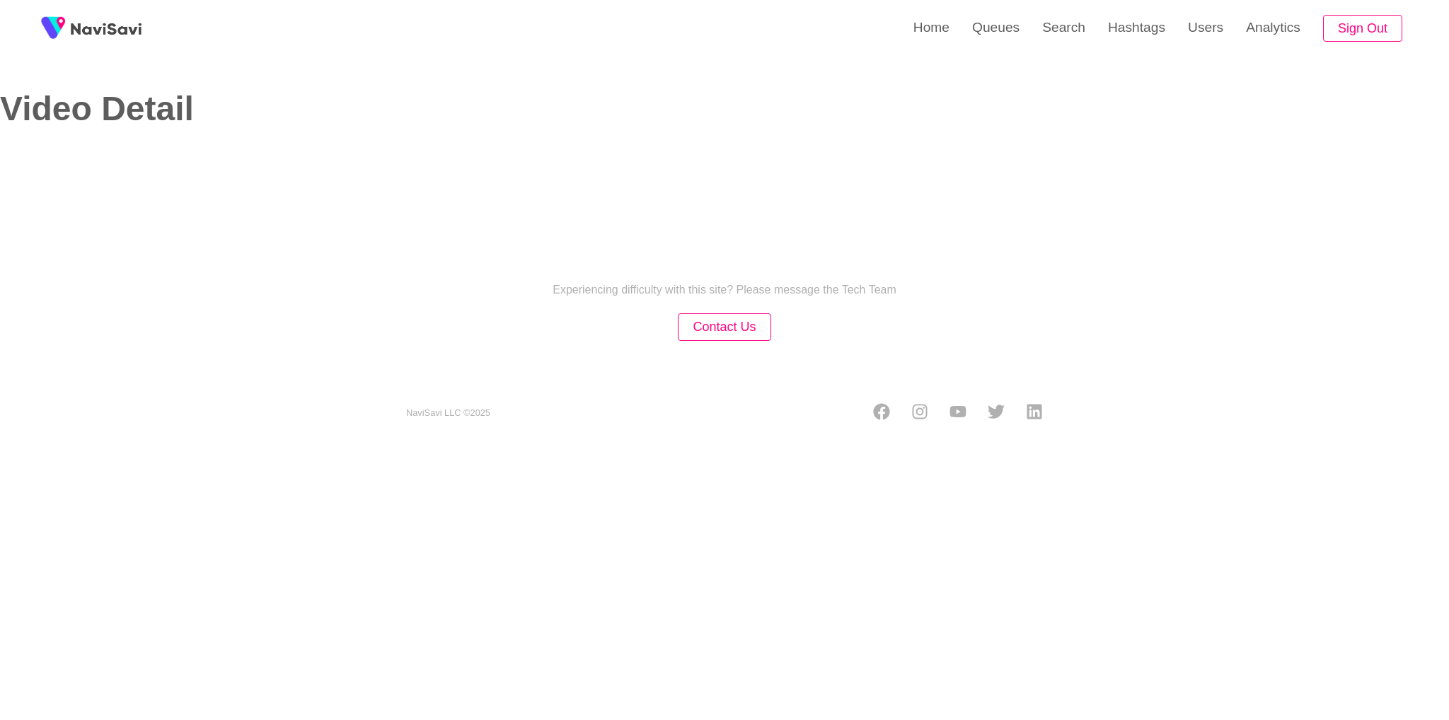
select select "**********"
select select "**"
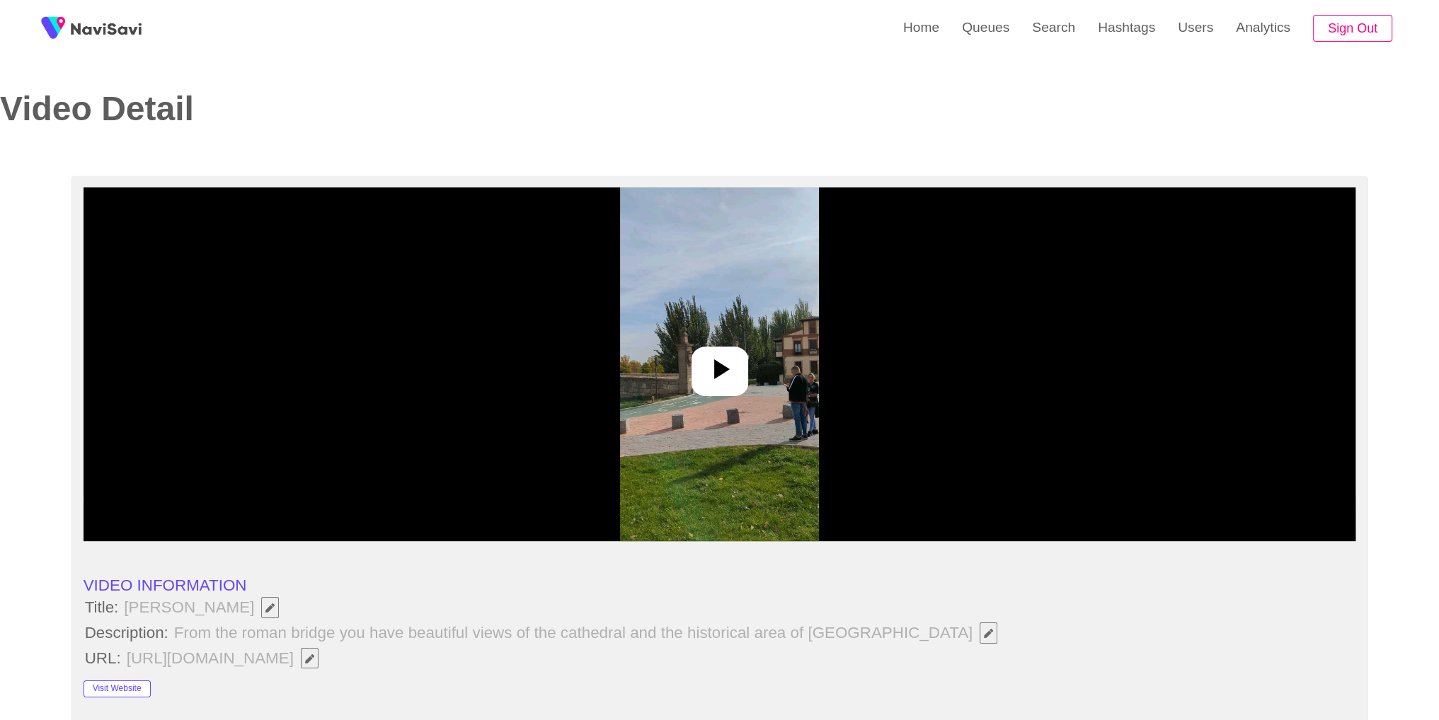
click at [717, 382] on icon at bounding box center [720, 369] width 34 height 34
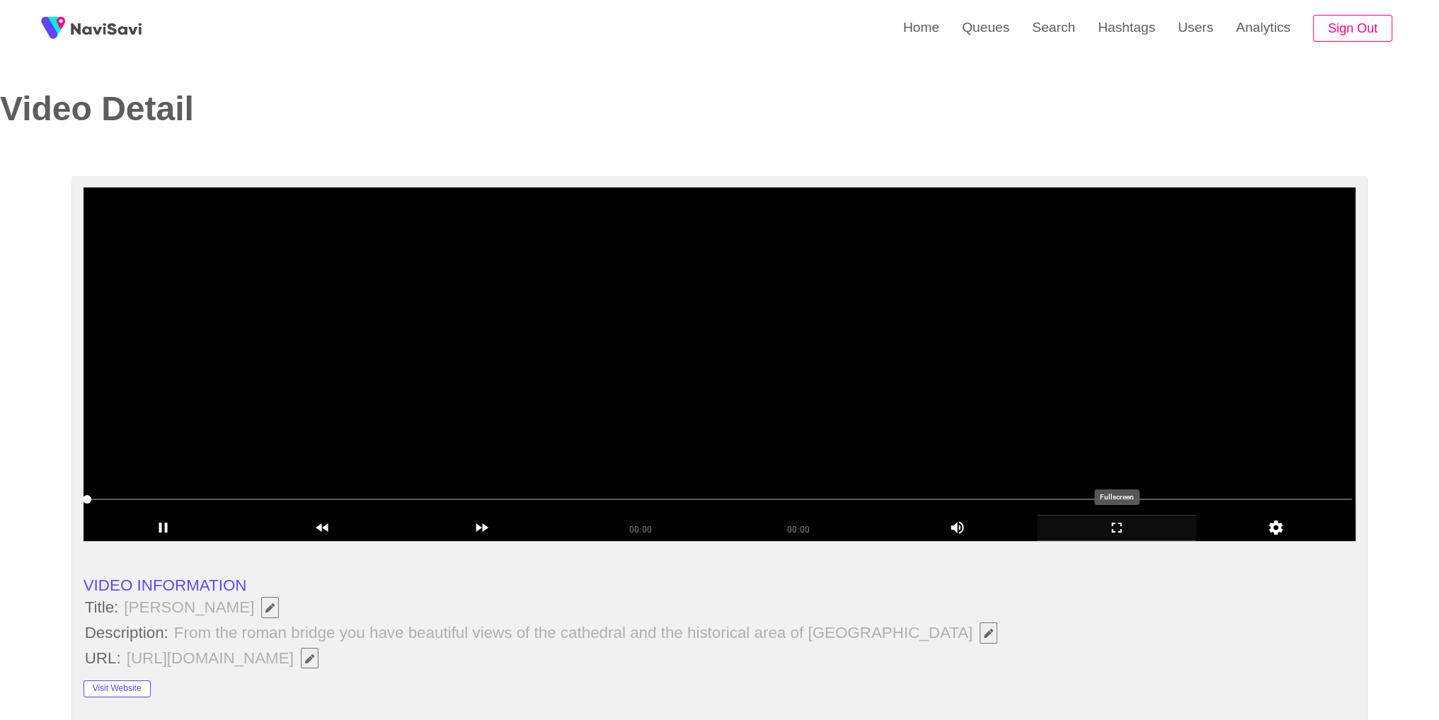
click at [1110, 528] on icon "add" at bounding box center [1117, 527] width 158 height 17
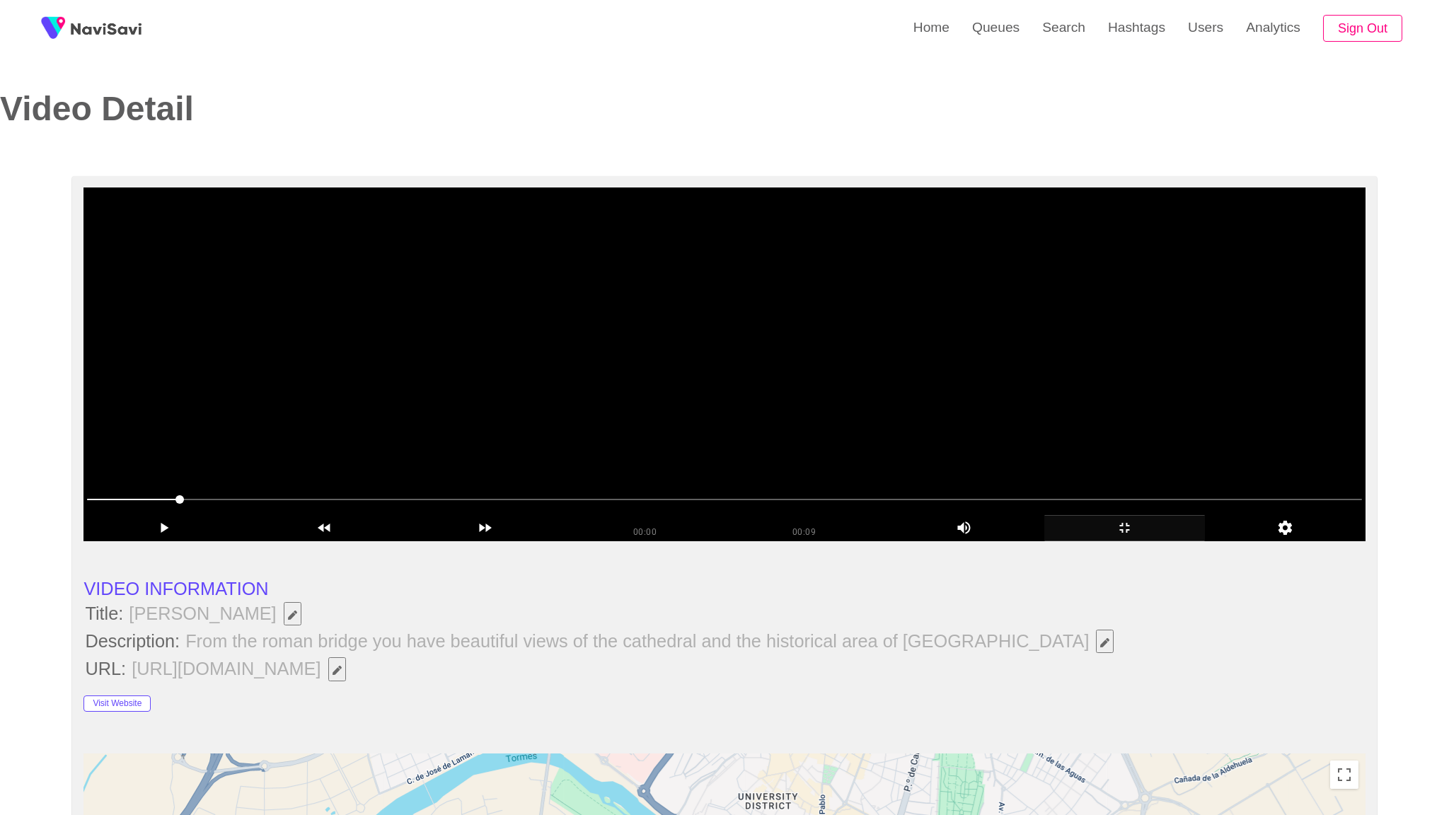
click at [1110, 541] on video at bounding box center [725, 365] width 1282 height 354
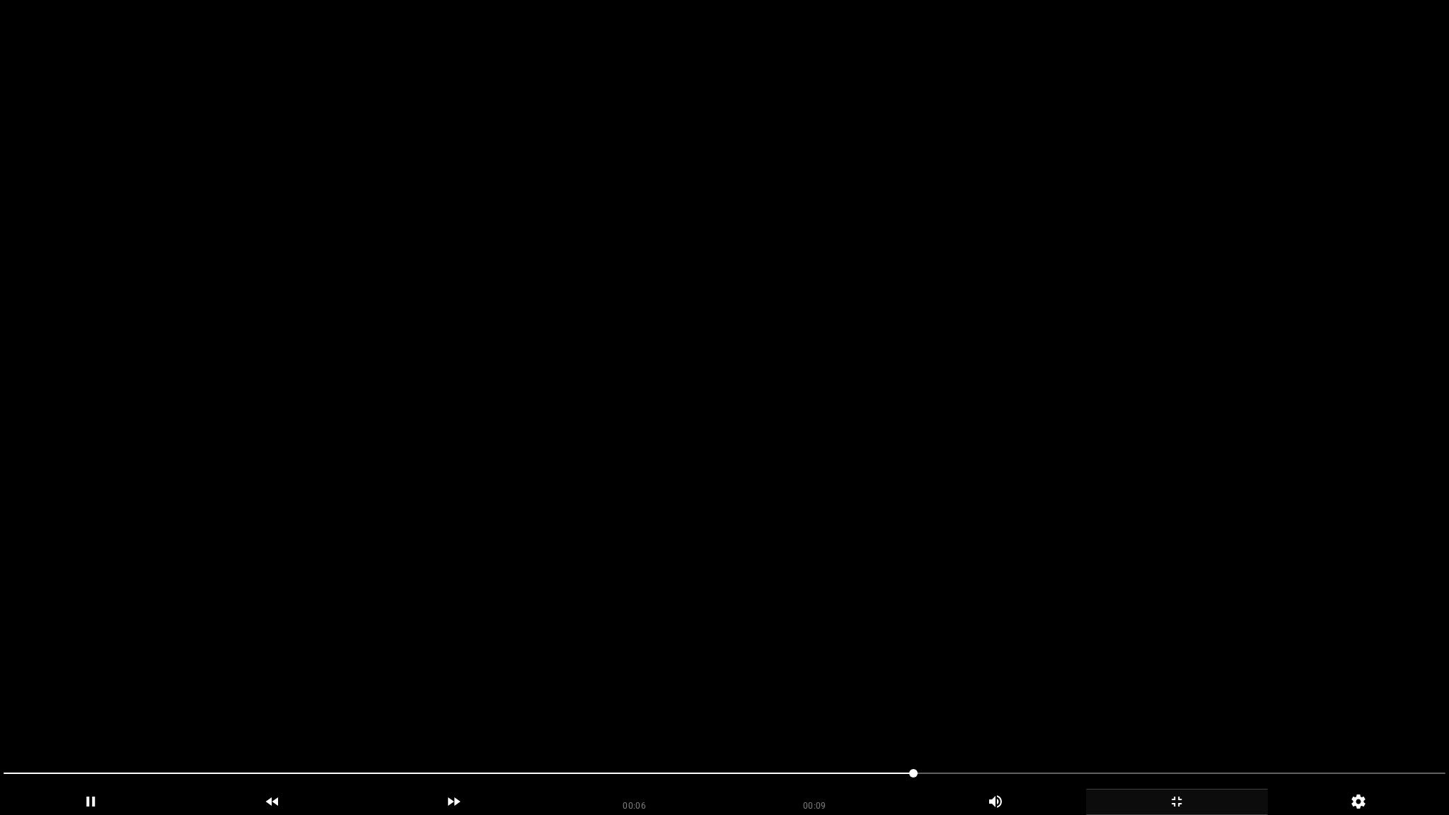
click at [912, 604] on video at bounding box center [724, 407] width 1449 height 815
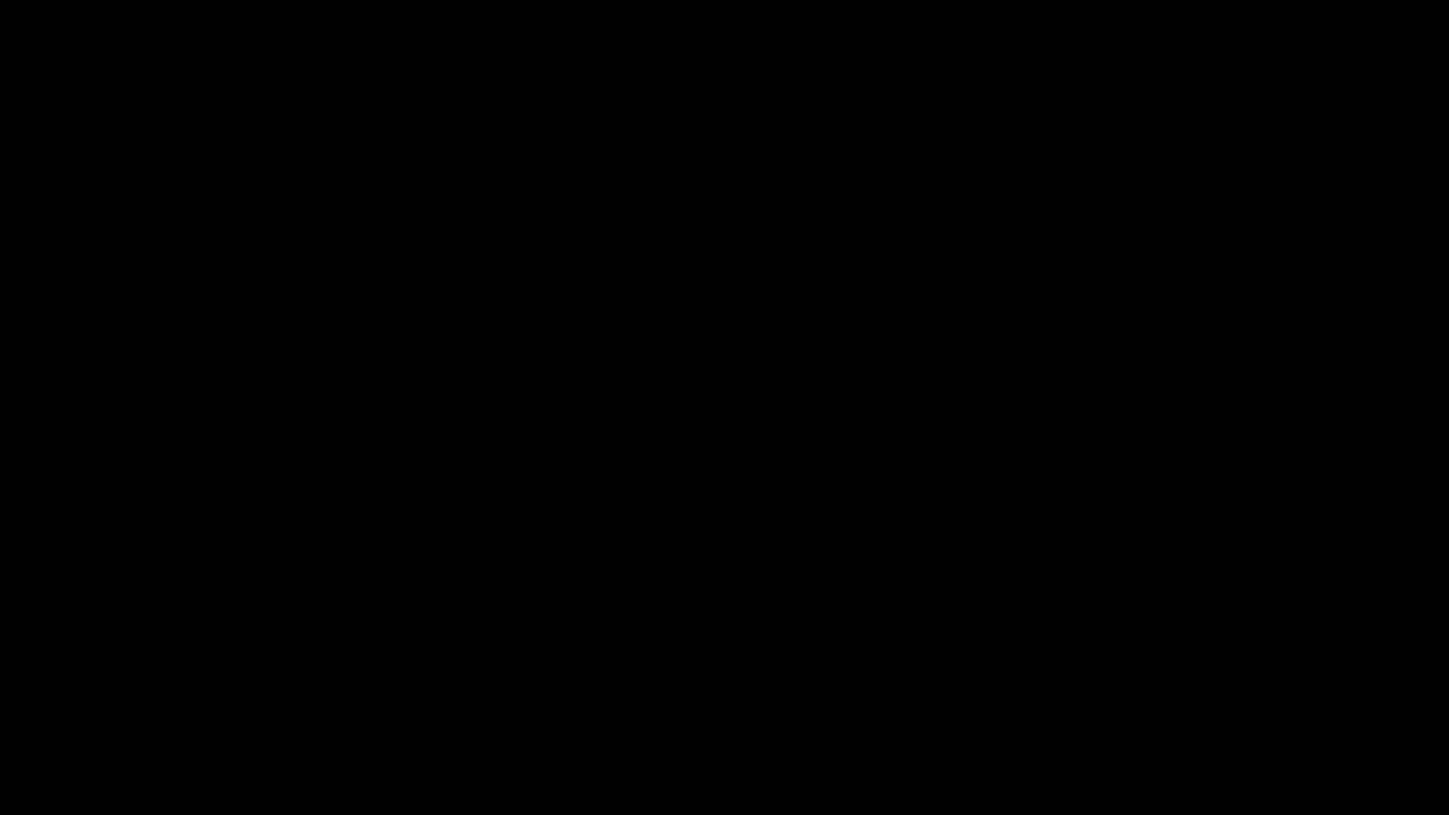
drag, startPoint x: 1370, startPoint y: 771, endPoint x: 1416, endPoint y: 774, distance: 46.1
click at [1427, 720] on span at bounding box center [725, 773] width 1442 height 1
click at [623, 720] on div at bounding box center [725, 776] width 1454 height 38
click at [46, 720] on span at bounding box center [725, 773] width 1442 height 23
drag, startPoint x: 51, startPoint y: 770, endPoint x: 6, endPoint y: 771, distance: 45.3
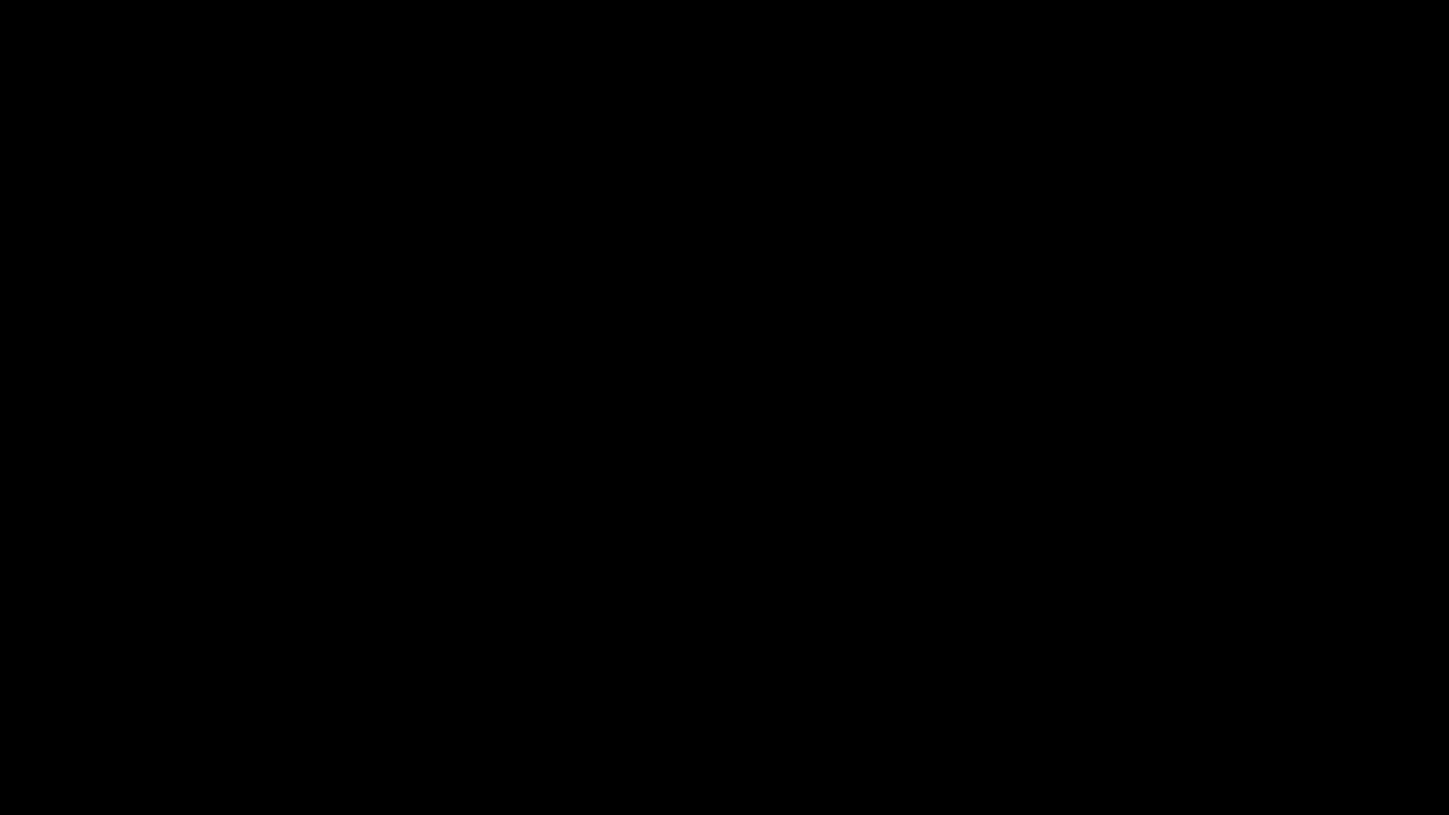
click at [6, 720] on span at bounding box center [725, 773] width 1442 height 23
click at [1, 720] on span at bounding box center [5, 773] width 8 height 8
click at [0, 720] on span at bounding box center [3, 773] width 8 height 8
click at [151, 578] on video at bounding box center [724, 407] width 1449 height 815
click at [105, 720] on icon "add" at bounding box center [91, 801] width 180 height 17
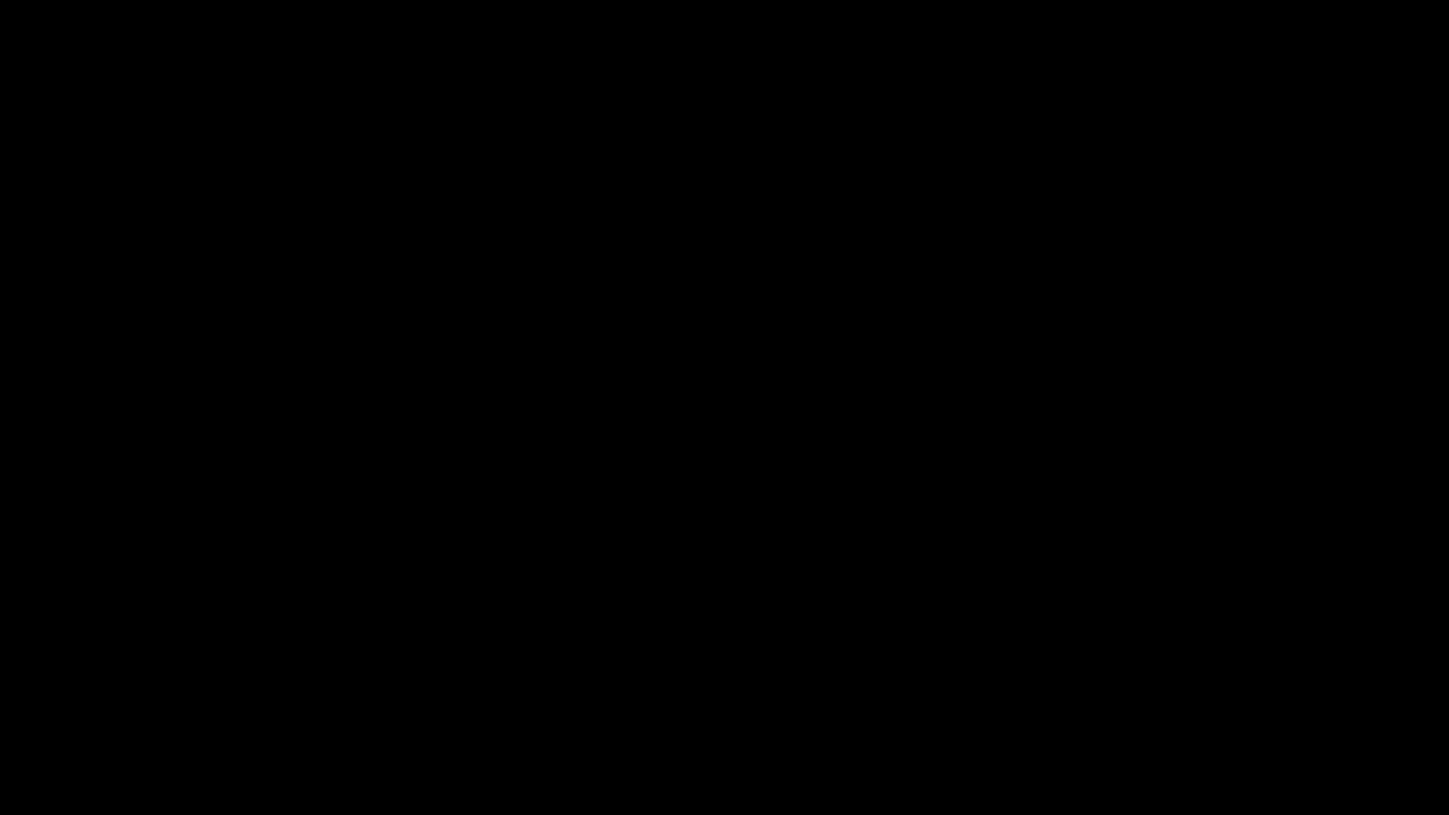
drag, startPoint x: 64, startPoint y: 778, endPoint x: 0, endPoint y: 773, distance: 64.6
click at [0, 720] on div at bounding box center [725, 776] width 1454 height 38
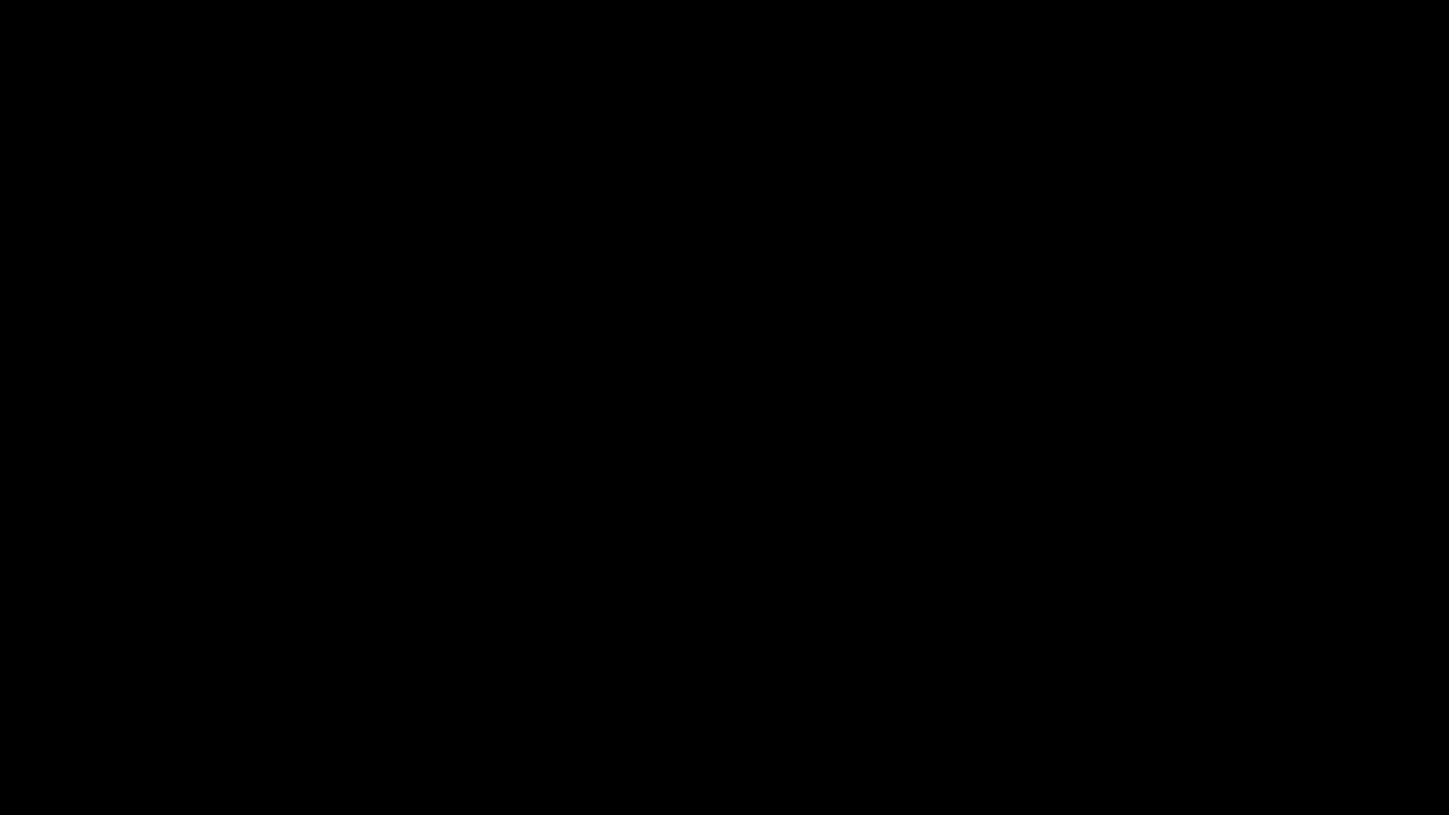
click at [2, 720] on div at bounding box center [725, 776] width 1454 height 38
click at [3, 720] on span at bounding box center [3, 773] width 8 height 8
click at [1198, 720] on icon "add" at bounding box center [1177, 801] width 180 height 17
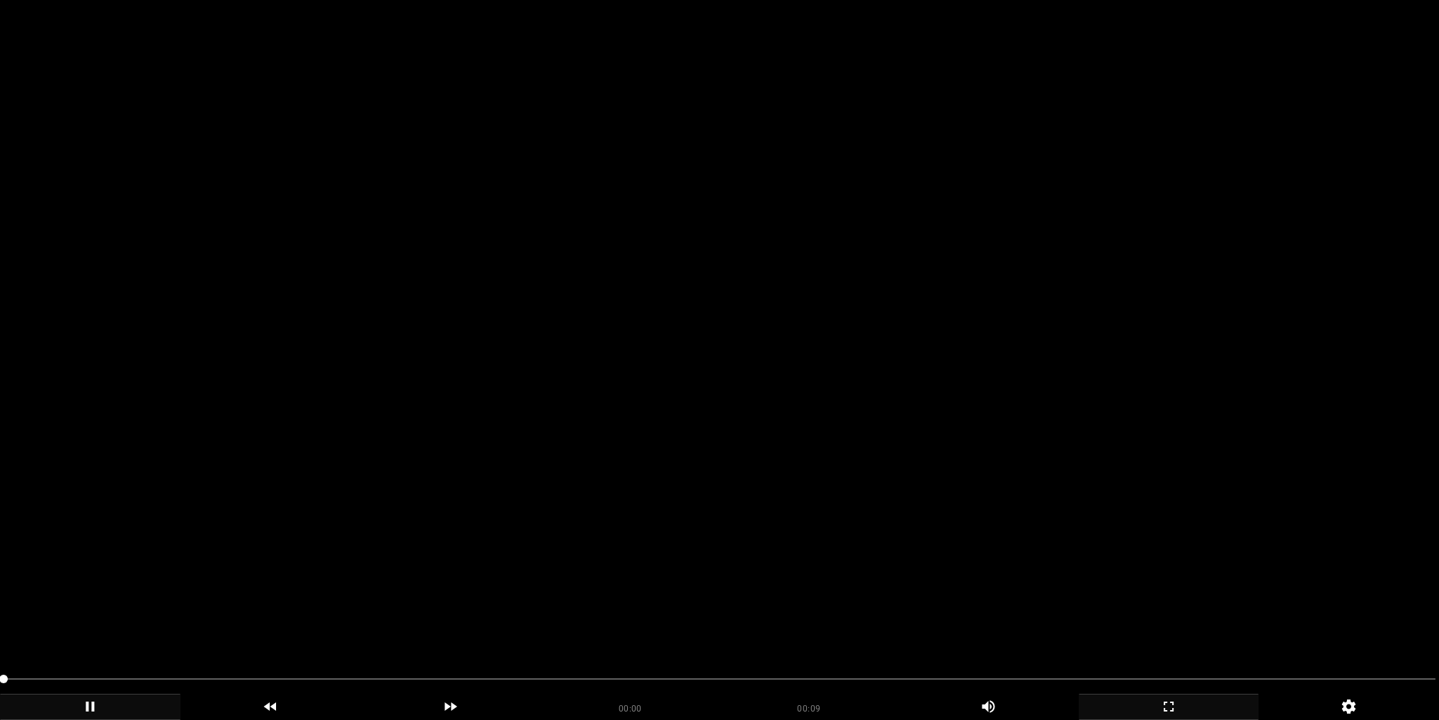
click at [810, 416] on video at bounding box center [719, 360] width 1439 height 720
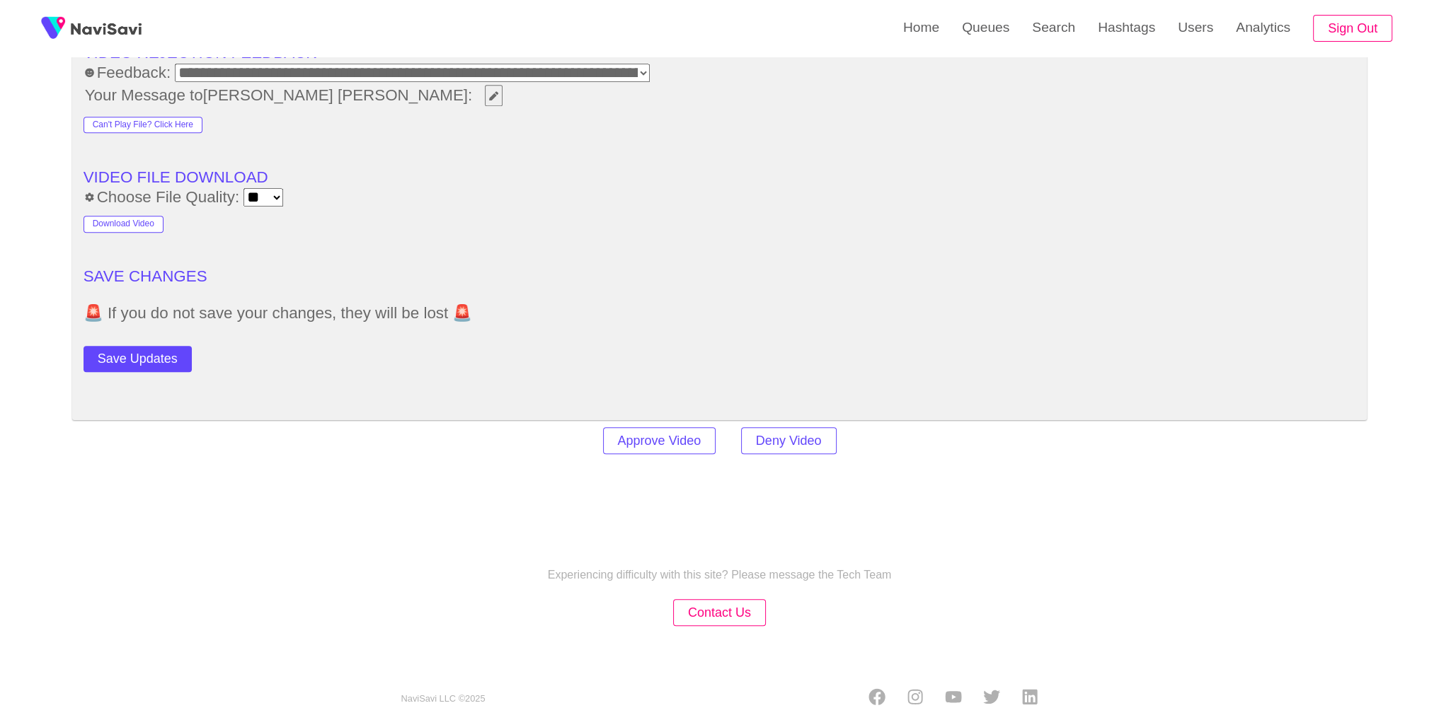
scroll to position [2011, 0]
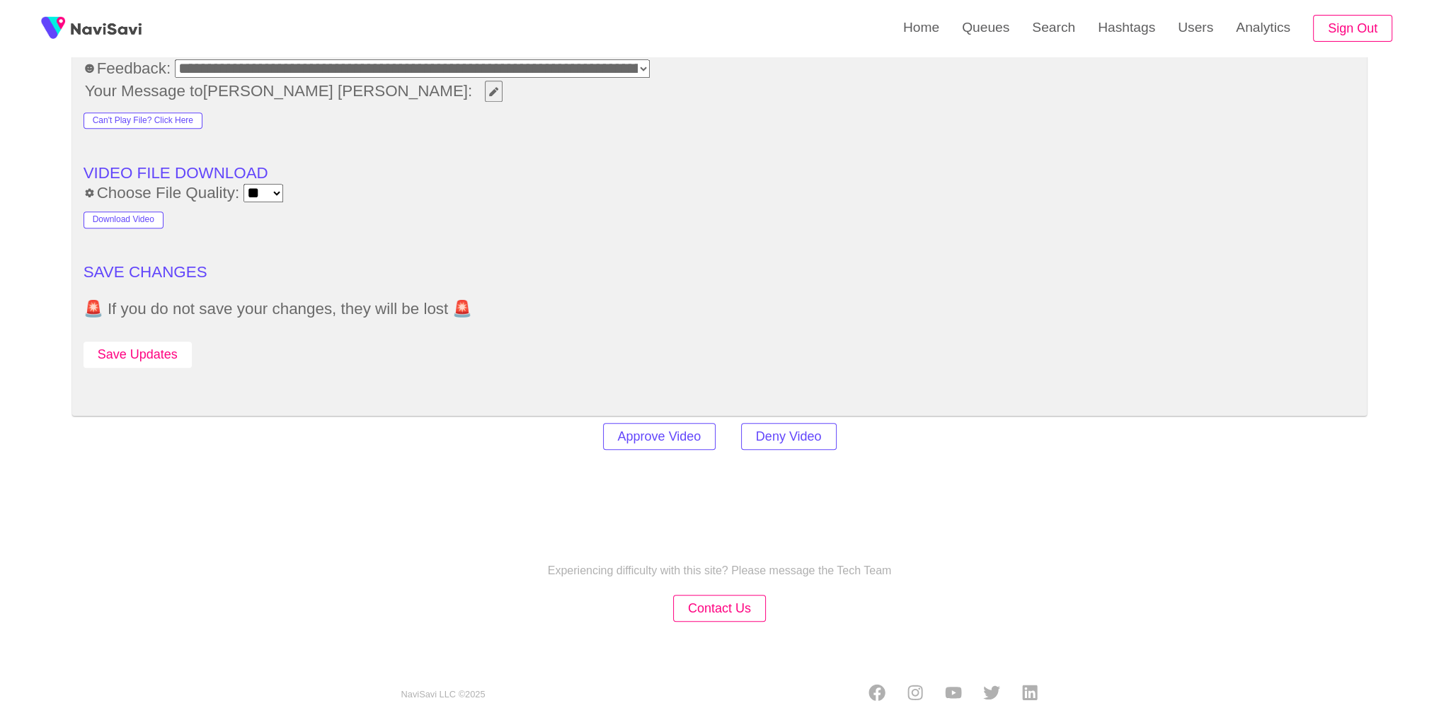
click at [133, 351] on button "Save Updates" at bounding box center [138, 355] width 108 height 26
click at [1071, 25] on link "Search" at bounding box center [1054, 27] width 66 height 55
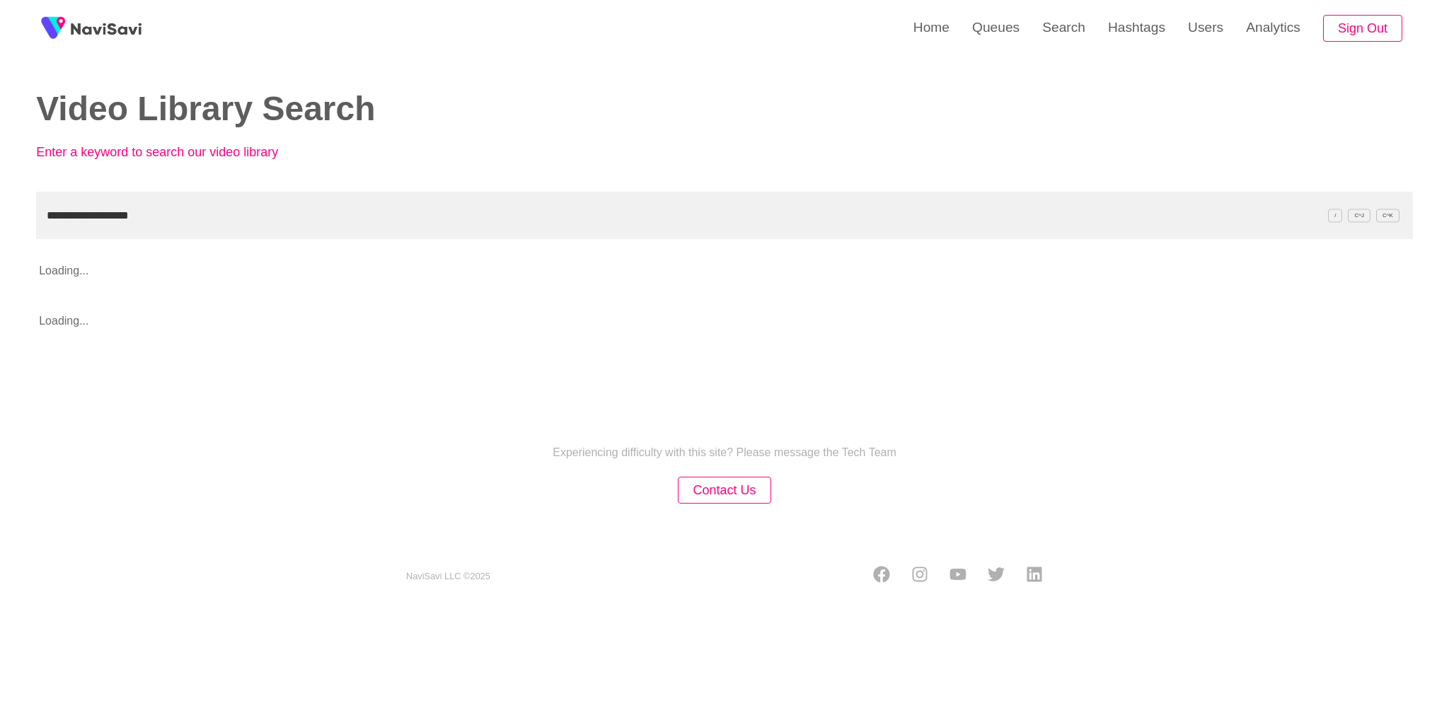
type input "**********"
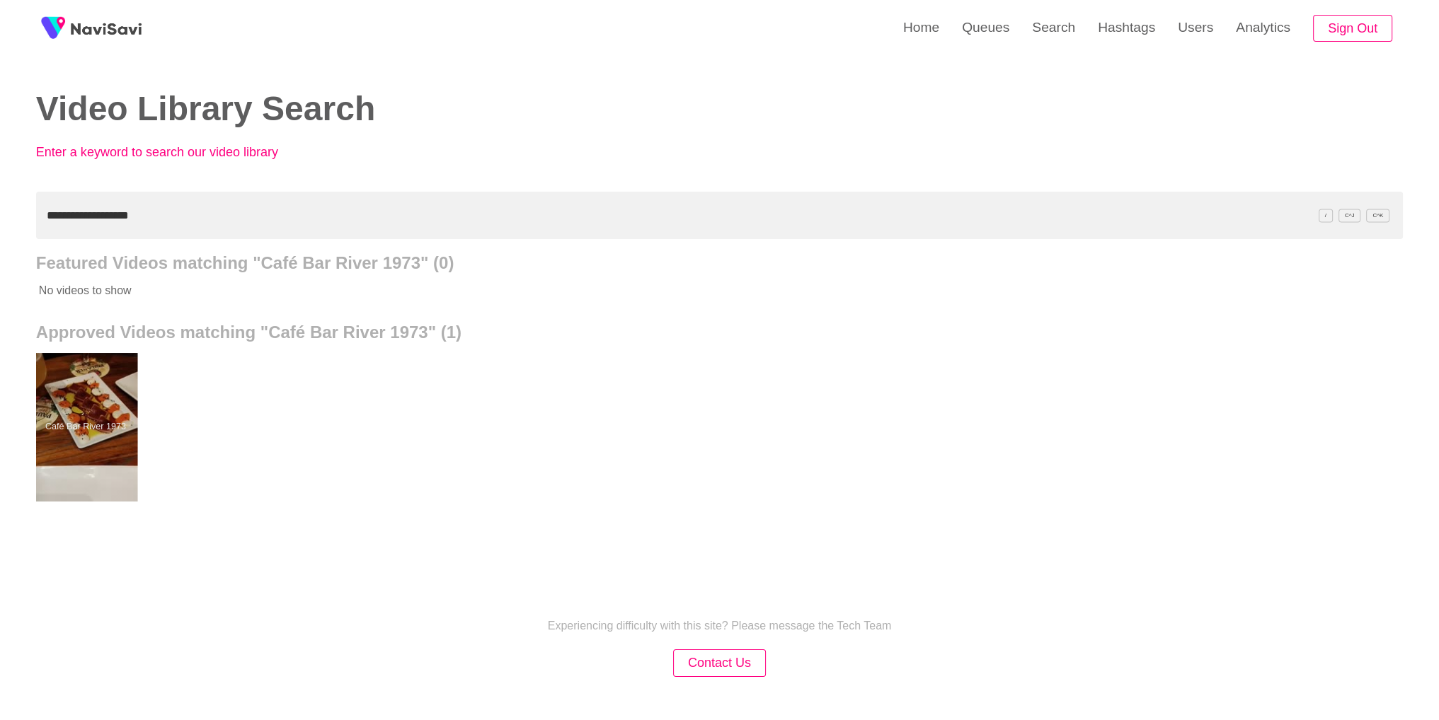
click at [68, 470] on div at bounding box center [85, 427] width 104 height 149
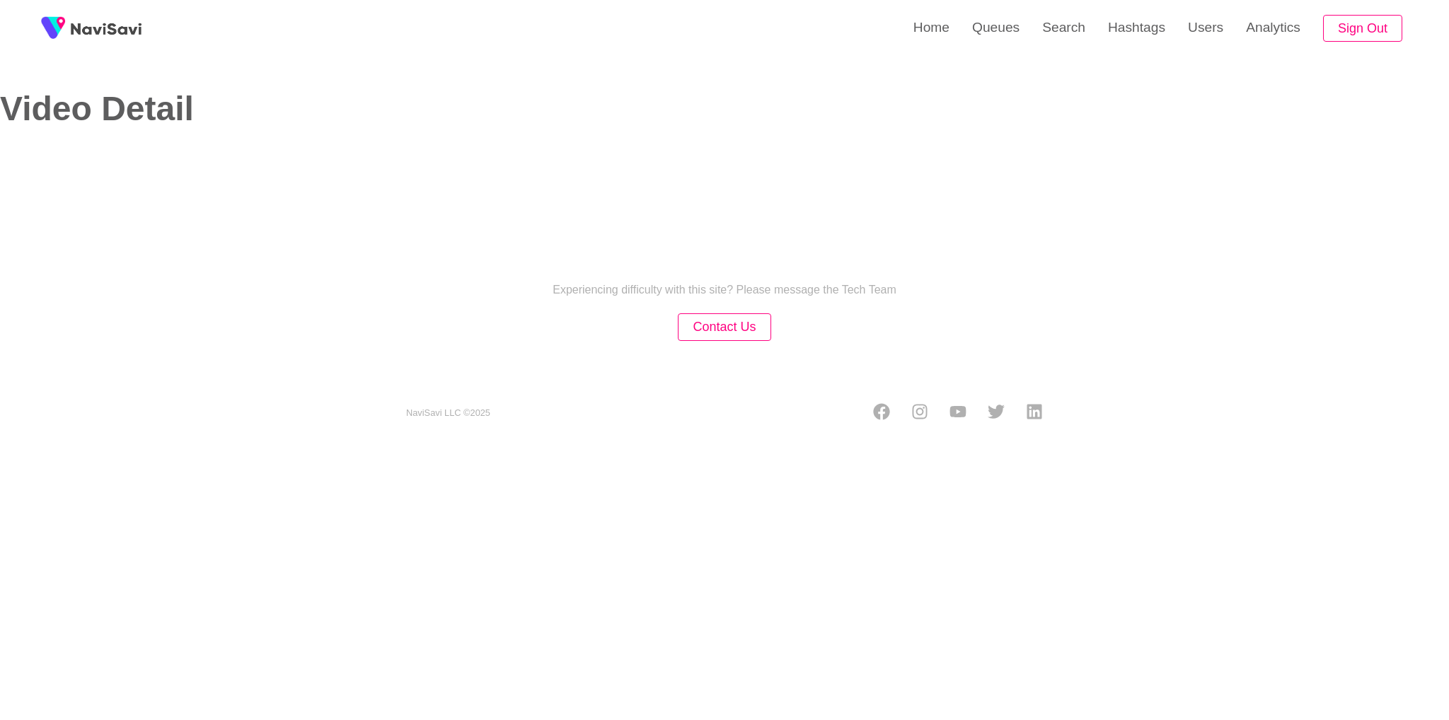
select select "**********"
select select "**"
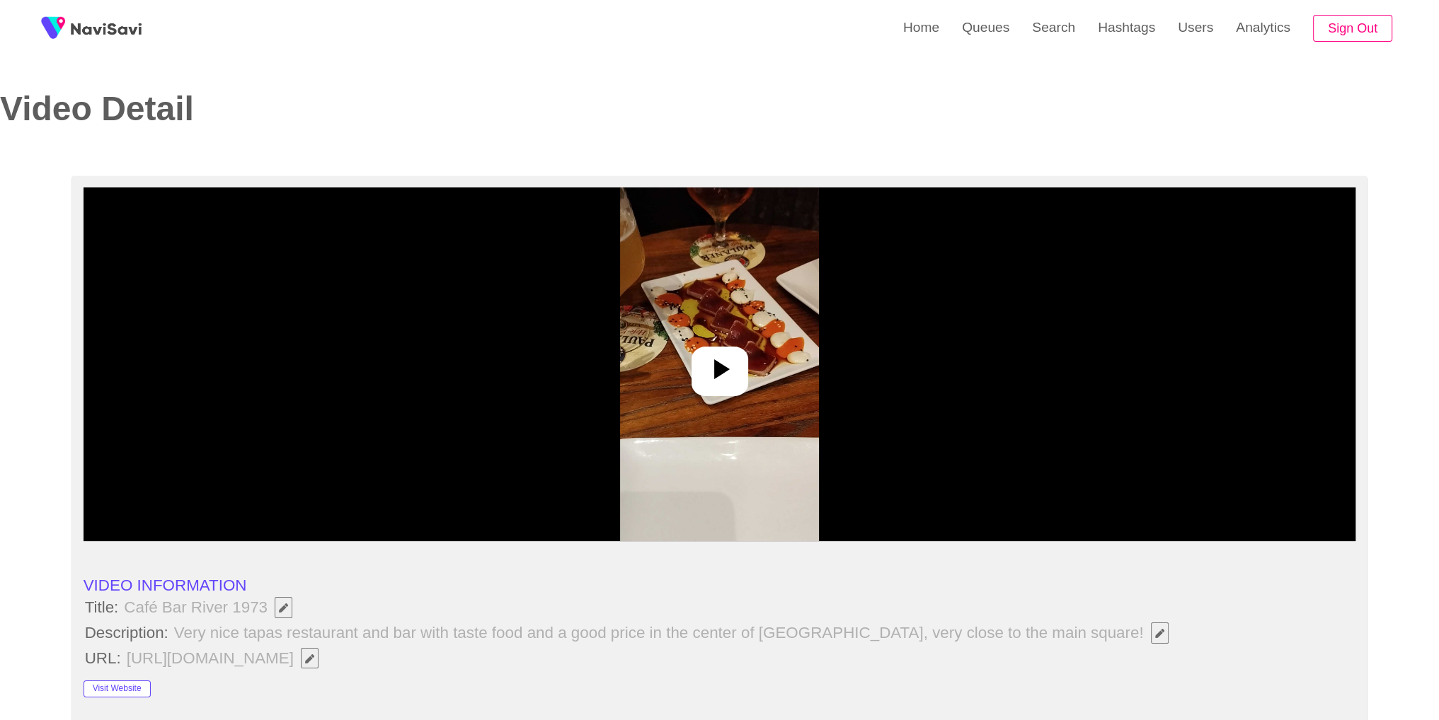
click at [759, 448] on img at bounding box center [719, 365] width 199 height 354
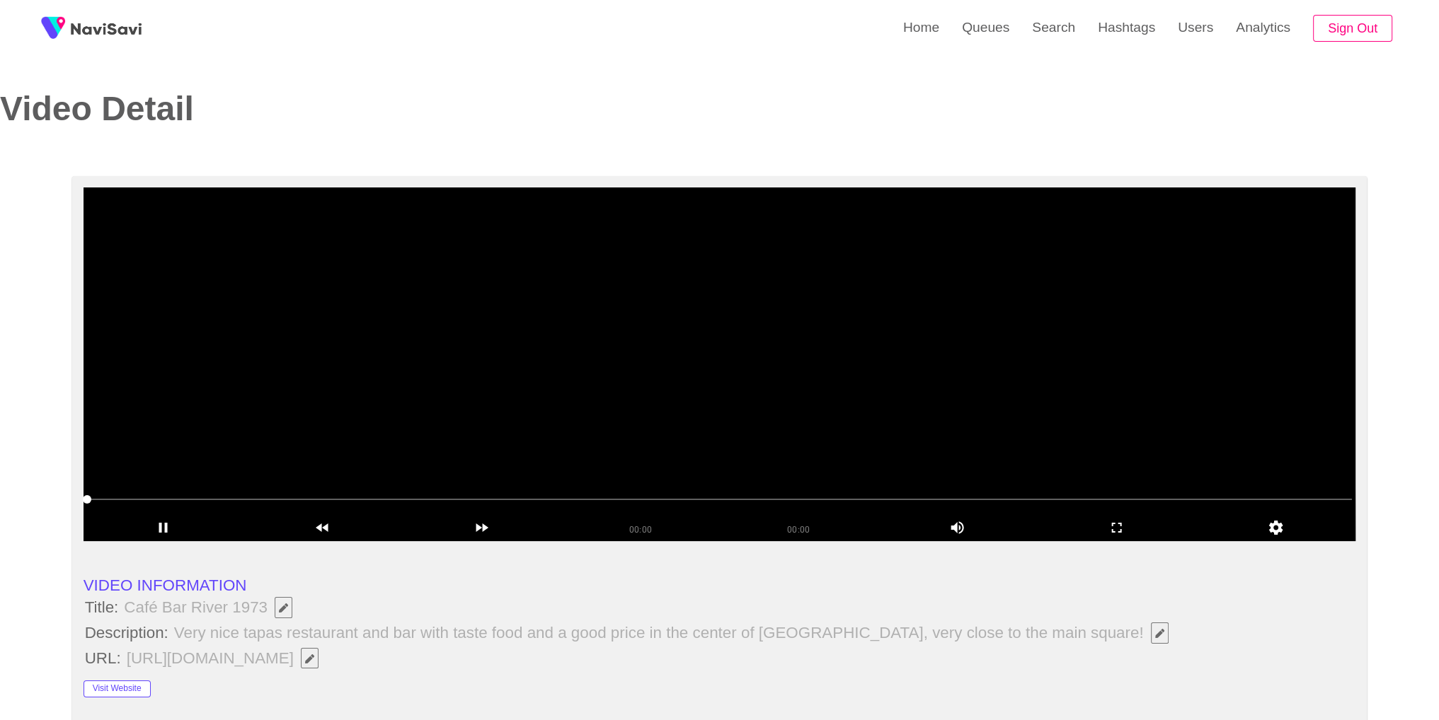
click at [1101, 534] on icon "add" at bounding box center [1117, 527] width 158 height 17
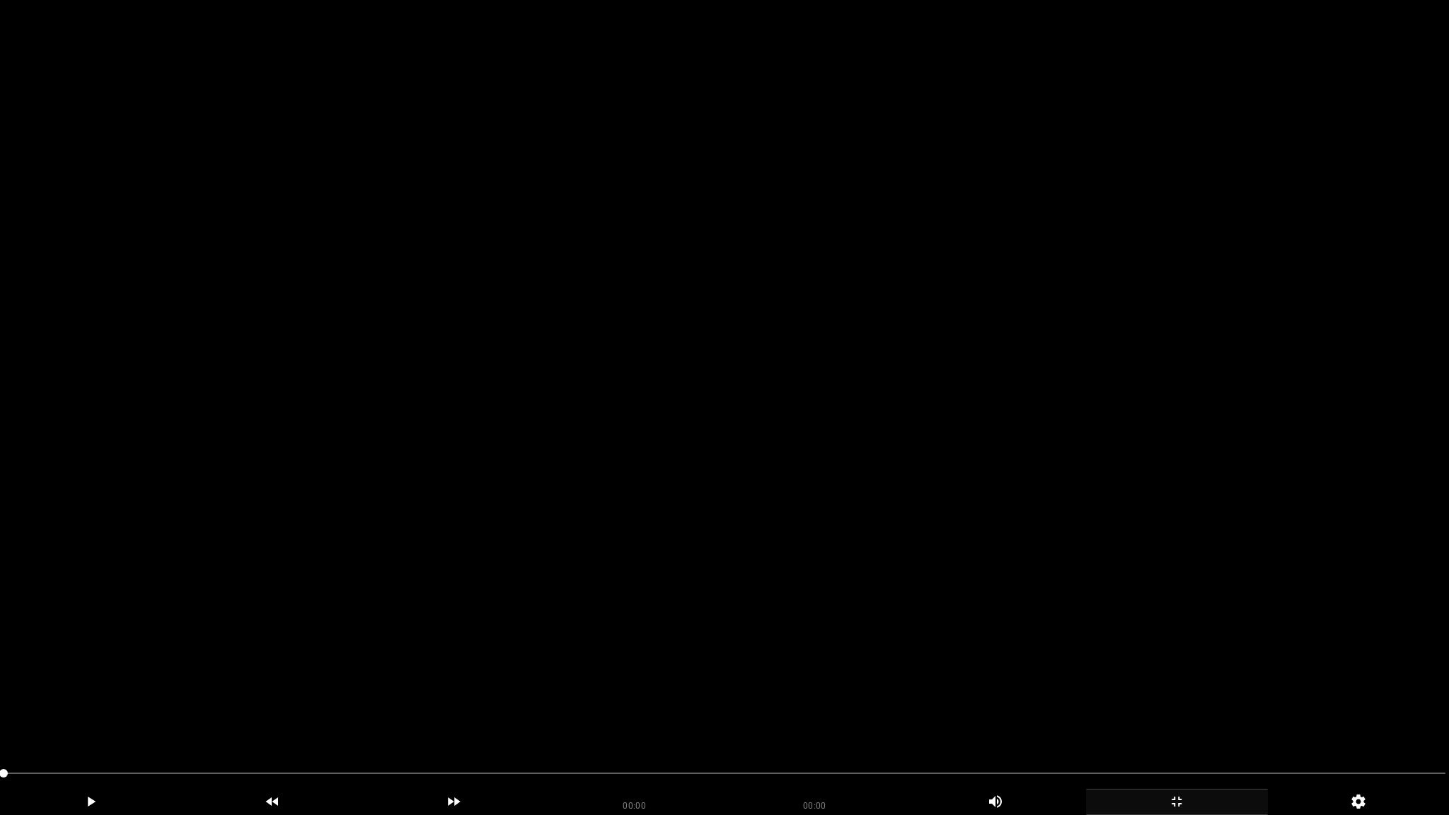
click at [1098, 515] on video at bounding box center [724, 407] width 1449 height 815
drag, startPoint x: 1197, startPoint y: 810, endPoint x: 813, endPoint y: 457, distance: 521.4
click at [1195, 720] on icon "add" at bounding box center [1177, 801] width 180 height 17
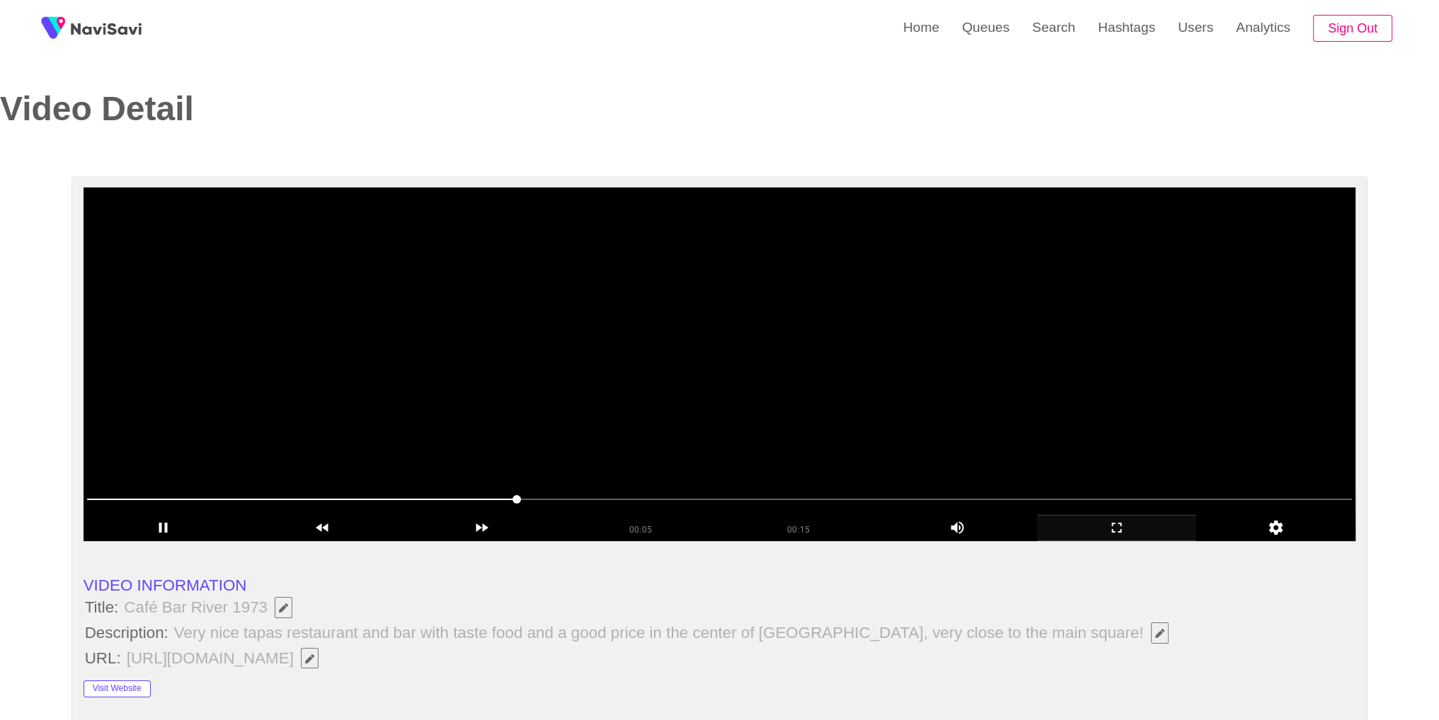
click at [716, 377] on video at bounding box center [720, 365] width 1273 height 354
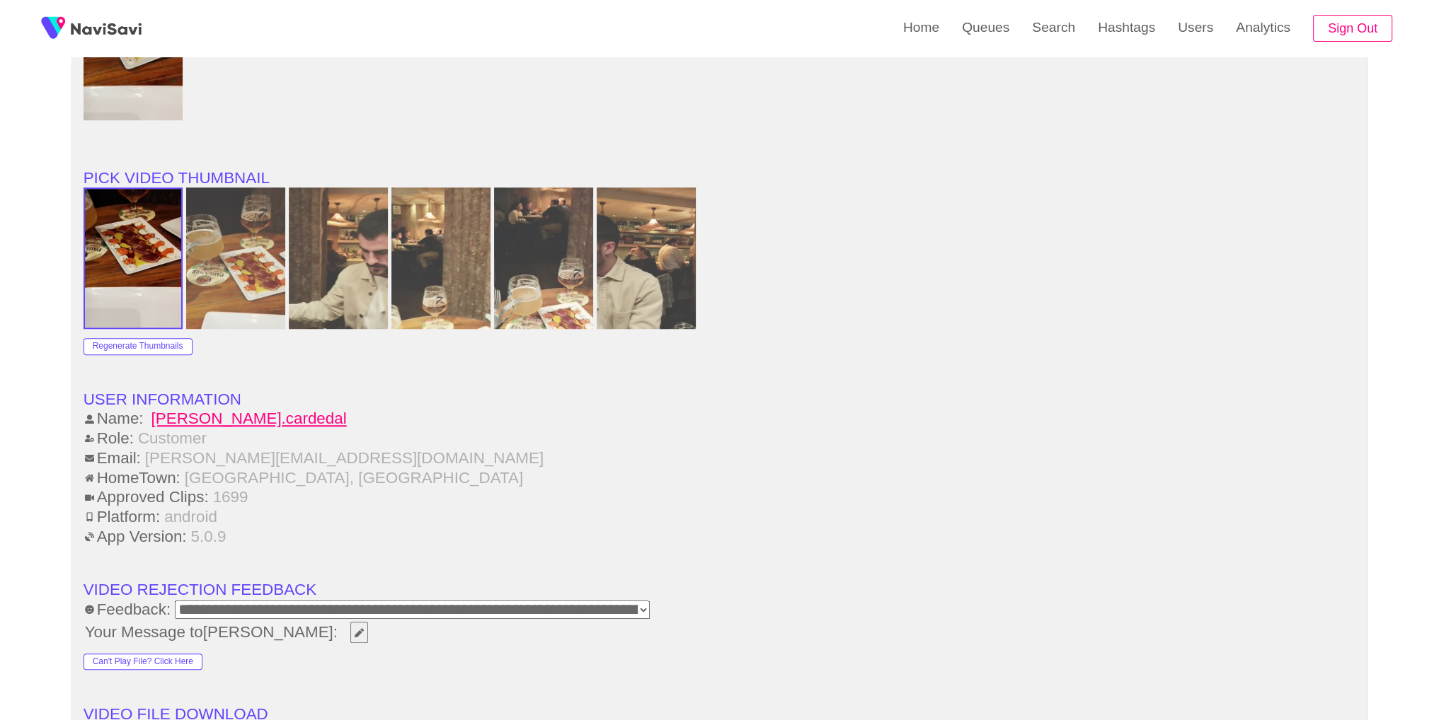
scroll to position [1911, 0]
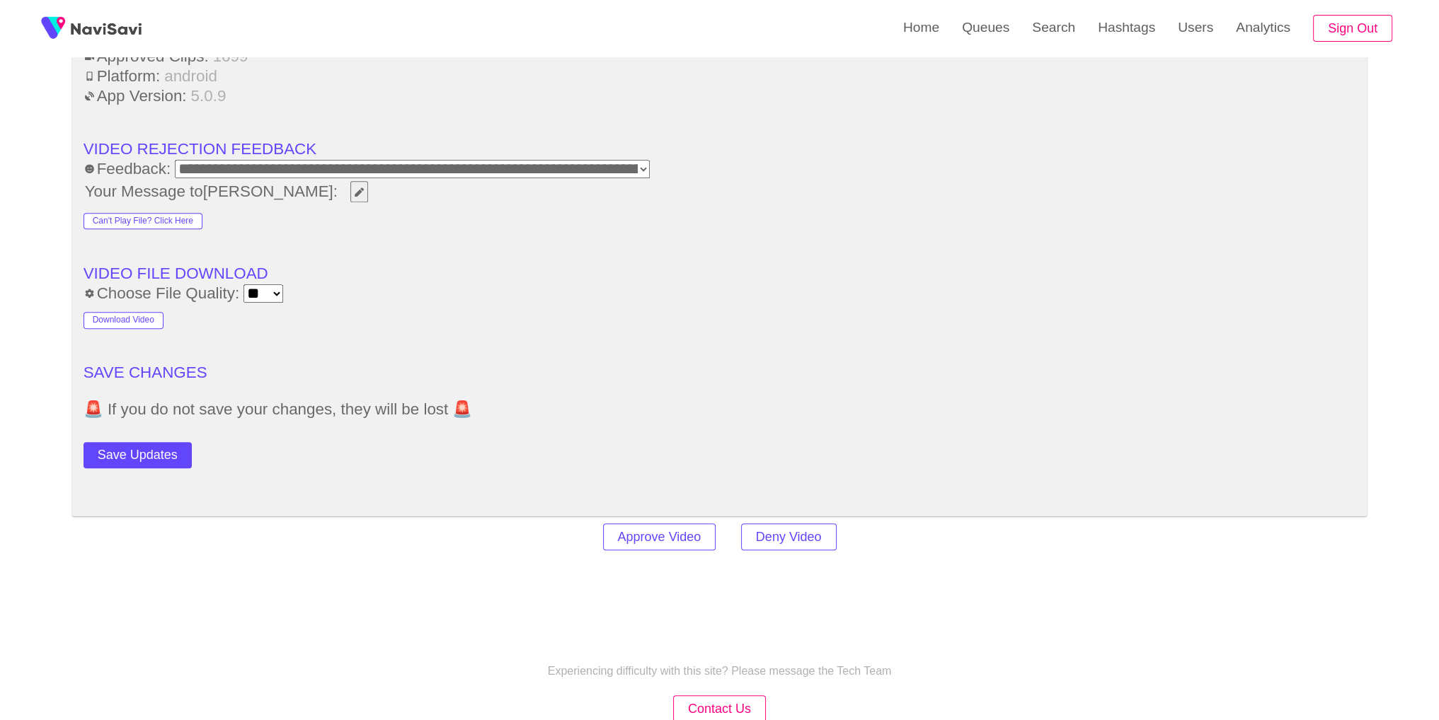
click at [127, 451] on button "Save Updates" at bounding box center [138, 455] width 108 height 26
click at [1044, 31] on link "Search" at bounding box center [1054, 27] width 66 height 55
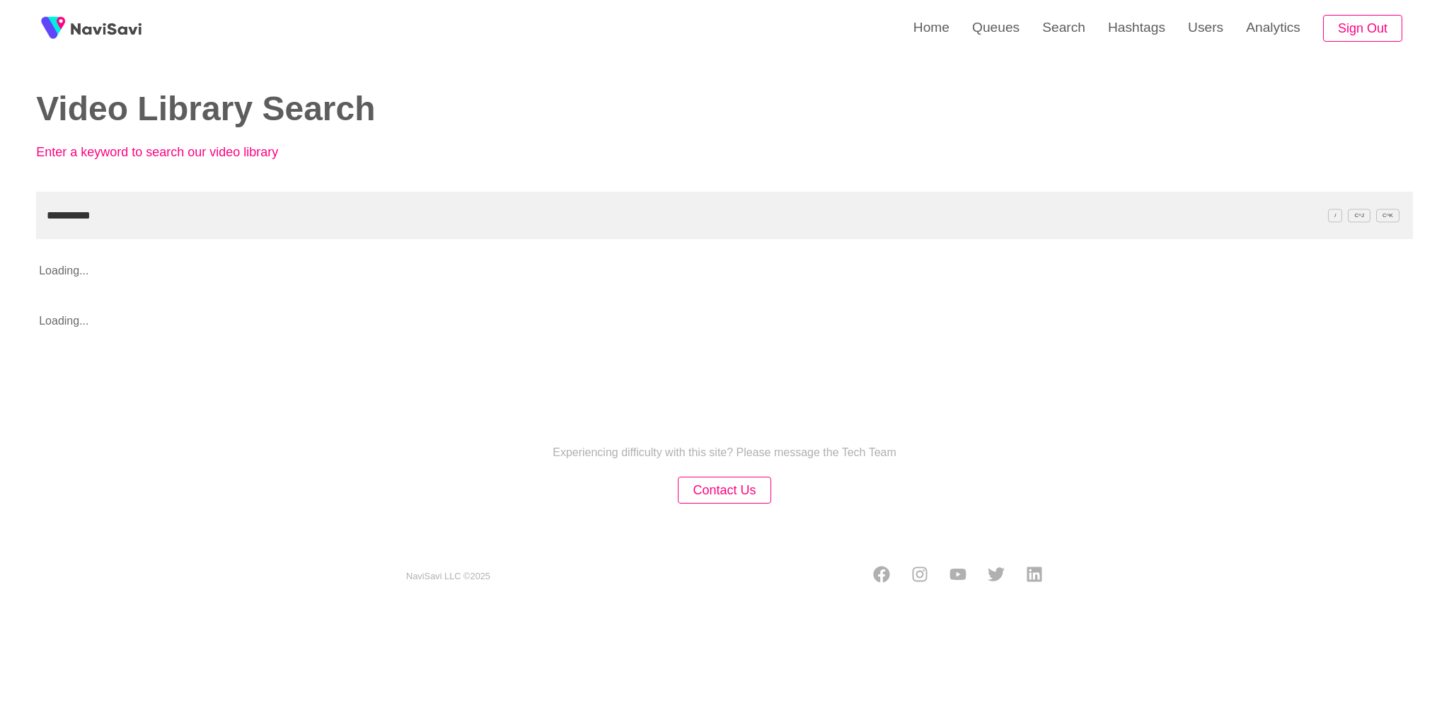
type input "**********"
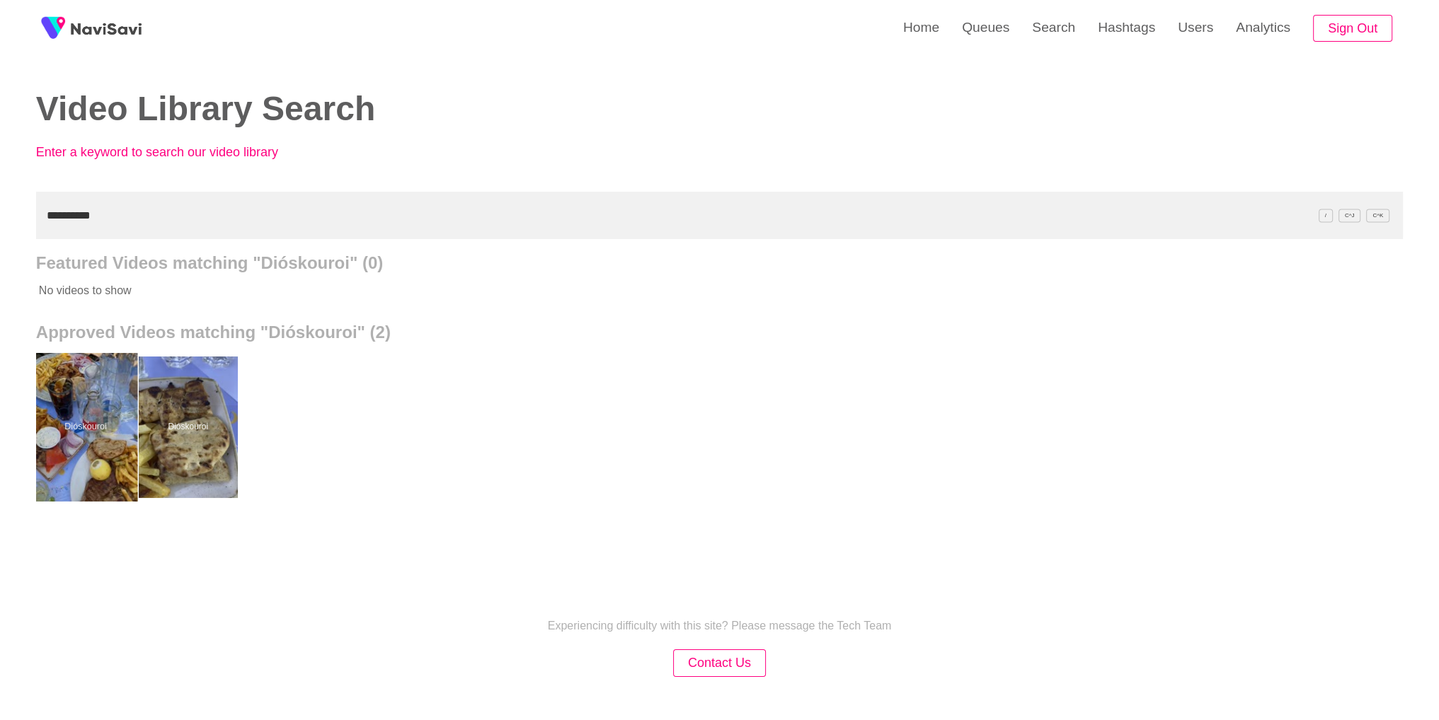
click at [98, 451] on div at bounding box center [85, 427] width 104 height 149
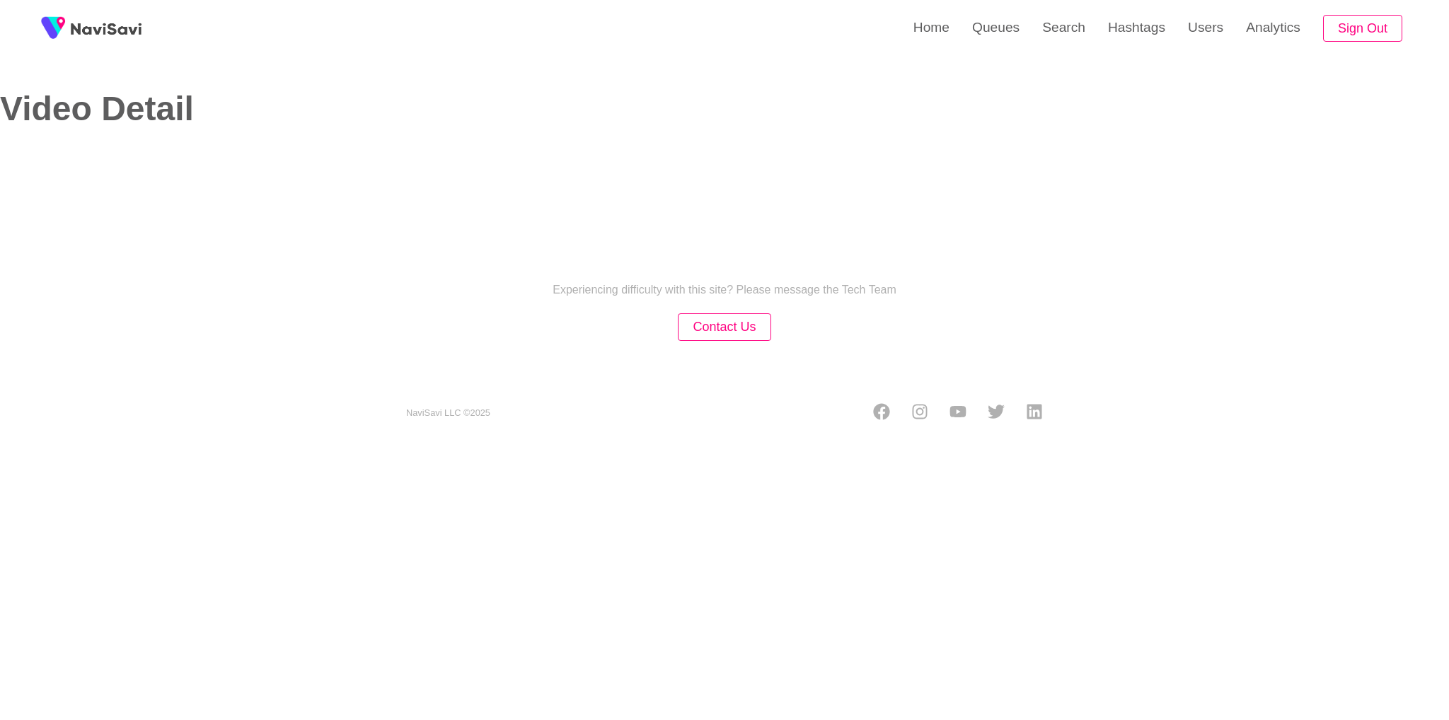
select select "**"
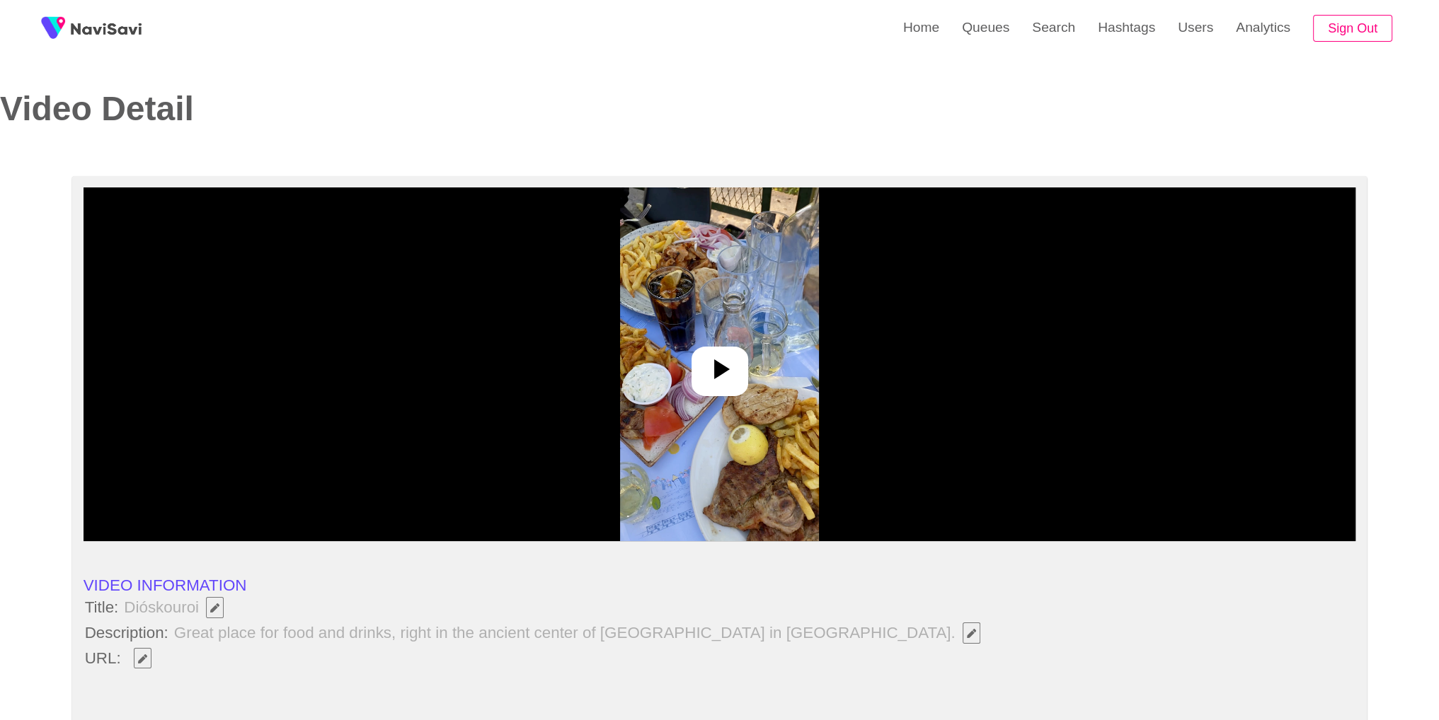
select select "**********"
drag, startPoint x: 125, startPoint y: 611, endPoint x: 202, endPoint y: 613, distance: 77.2
click at [202, 613] on span "Dióskouroi" at bounding box center [177, 608] width 110 height 24
copy span "Dióskouroi"
click at [216, 669] on li "URL:" at bounding box center [720, 659] width 1273 height 24
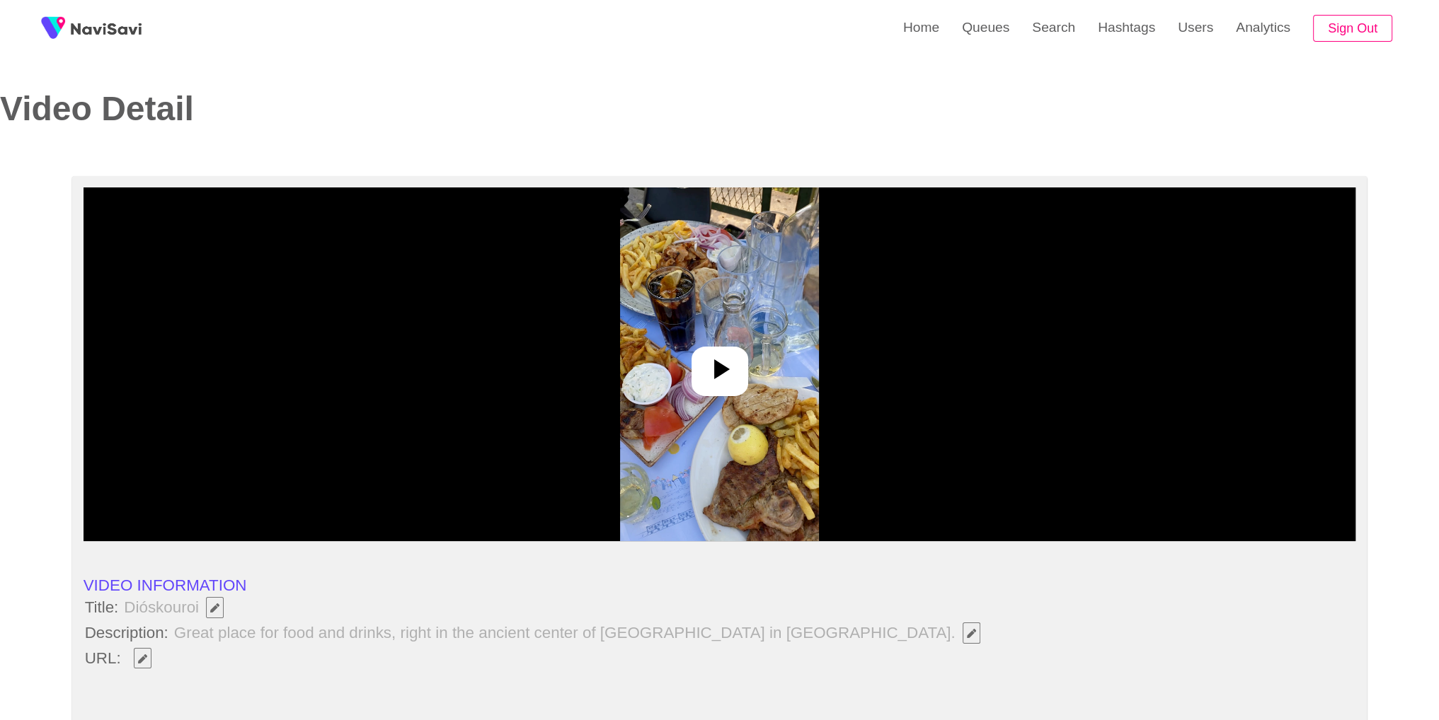
click at [145, 658] on icon "Edit Field" at bounding box center [142, 659] width 9 height 9
type input "**********"
click at [741, 366] on div at bounding box center [719, 372] width 57 height 50
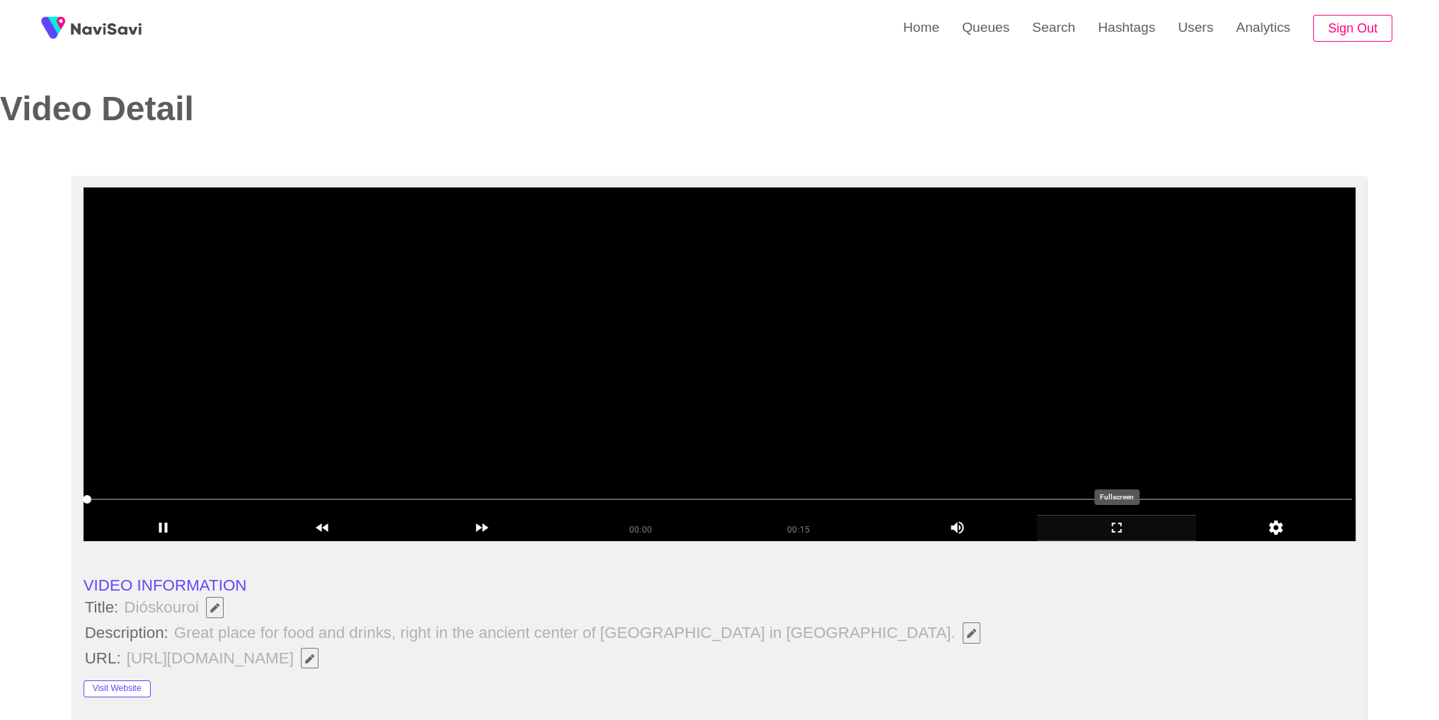
click at [1131, 527] on icon "add" at bounding box center [1117, 527] width 158 height 17
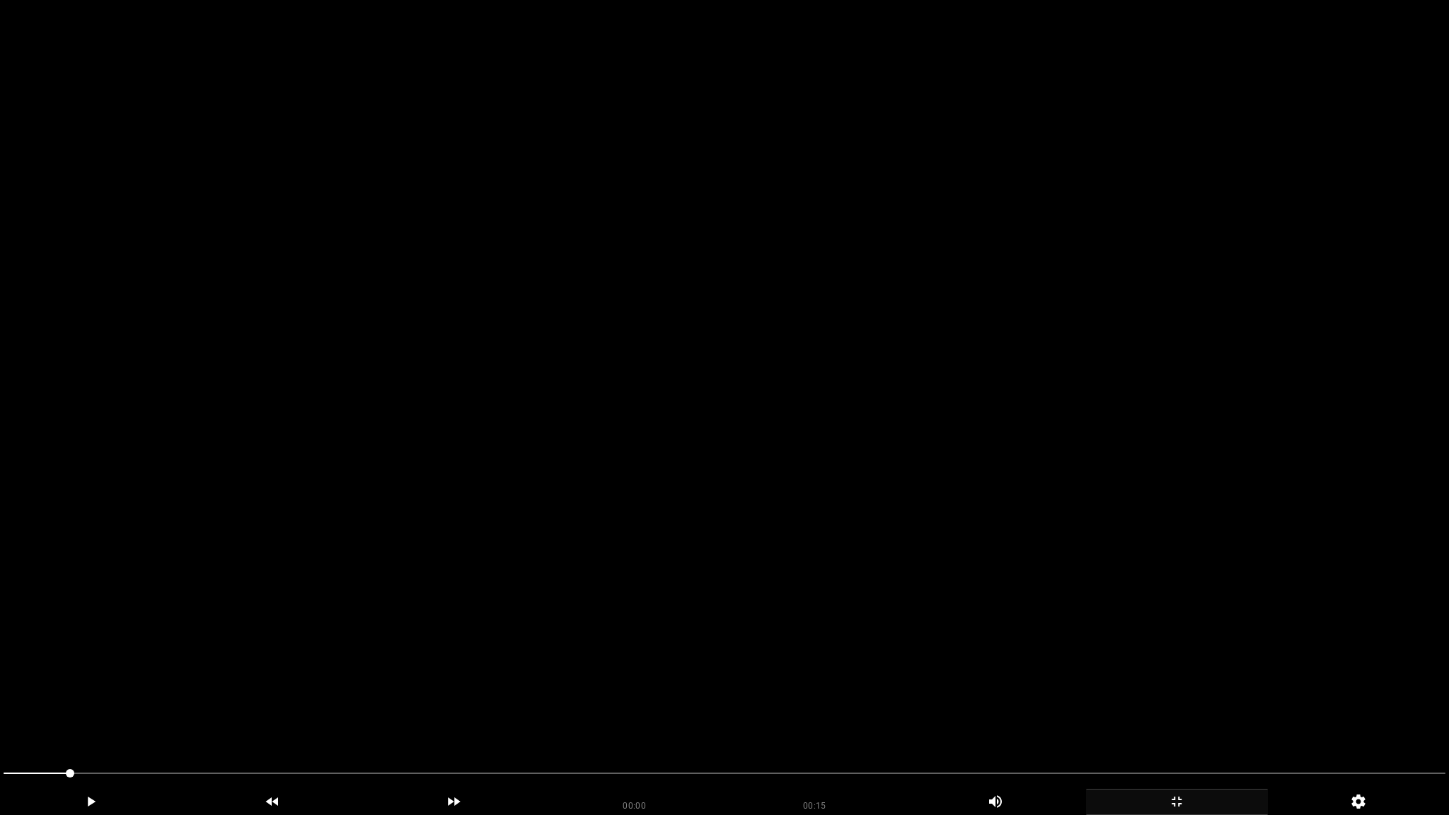
click at [1131, 588] on video at bounding box center [724, 407] width 1449 height 815
click at [797, 563] on video at bounding box center [724, 407] width 1449 height 815
drag, startPoint x: 583, startPoint y: 768, endPoint x: 599, endPoint y: 769, distance: 15.6
click at [639, 720] on span at bounding box center [725, 773] width 1442 height 23
click at [733, 720] on span at bounding box center [725, 773] width 1442 height 23
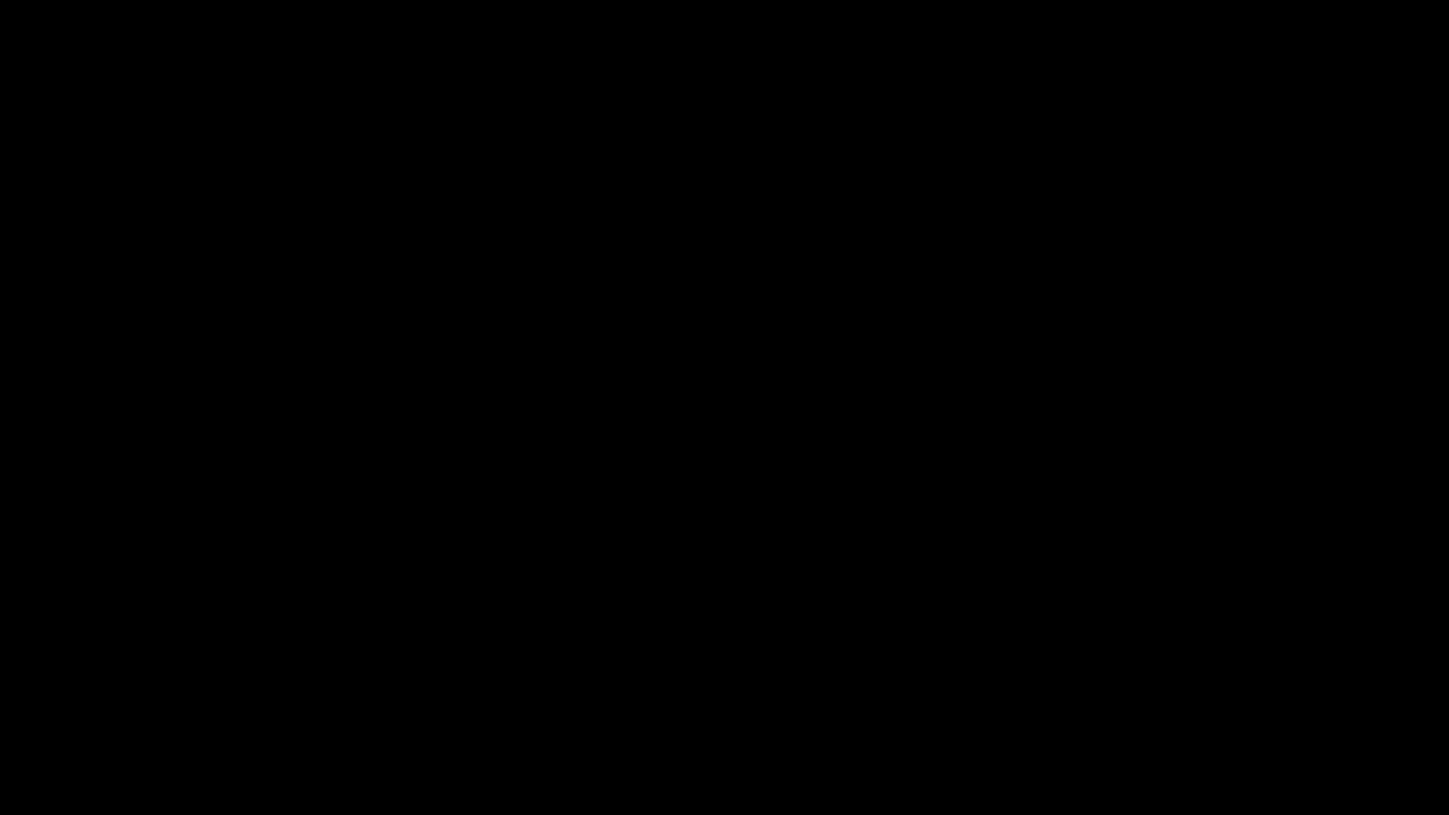
click at [903, 720] on span at bounding box center [725, 773] width 1442 height 23
drag, startPoint x: 1071, startPoint y: 771, endPoint x: 1125, endPoint y: 768, distance: 53.9
click at [1173, 720] on span at bounding box center [725, 773] width 1442 height 23
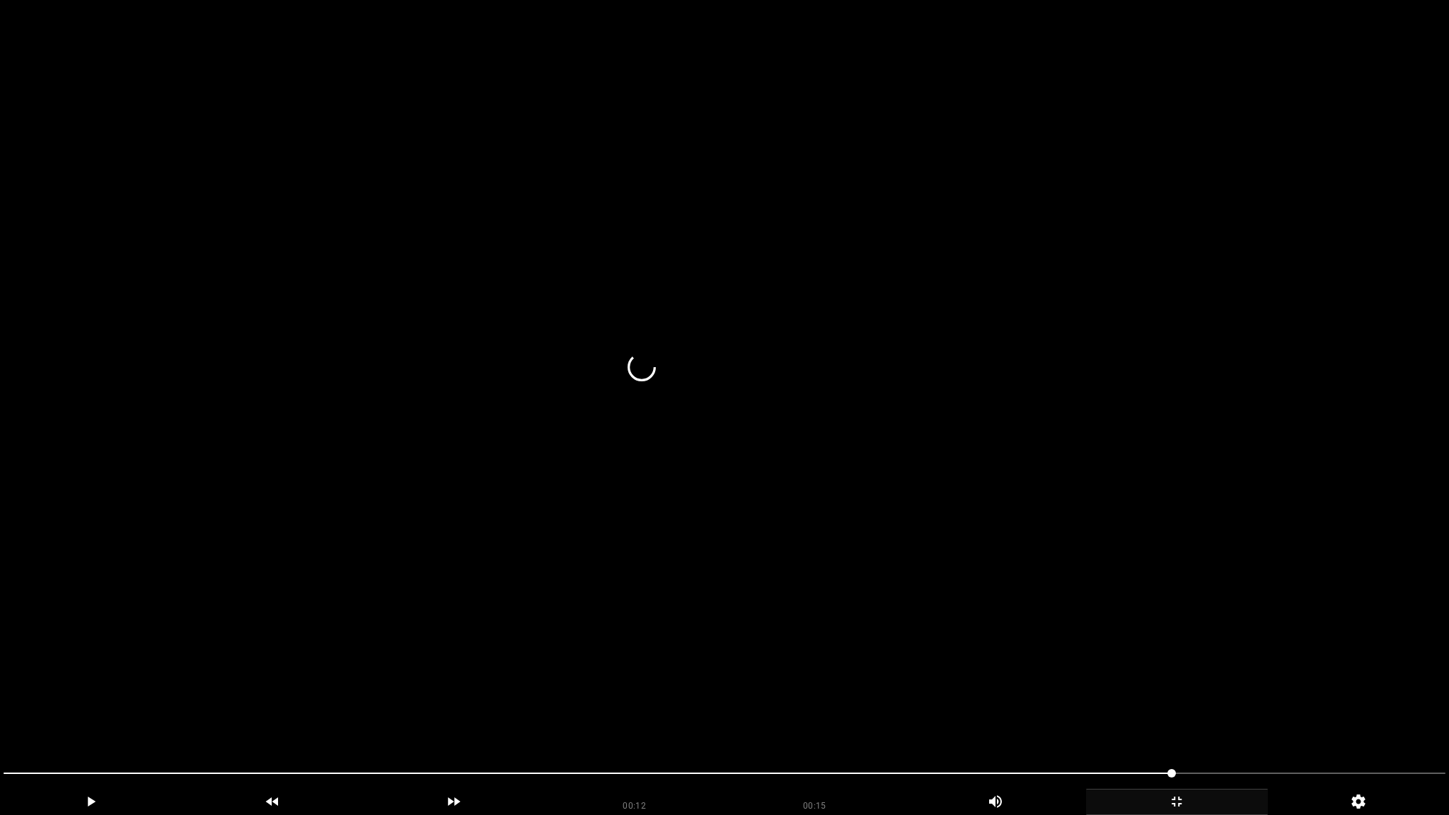
click at [1293, 720] on video at bounding box center [724, 407] width 1449 height 815
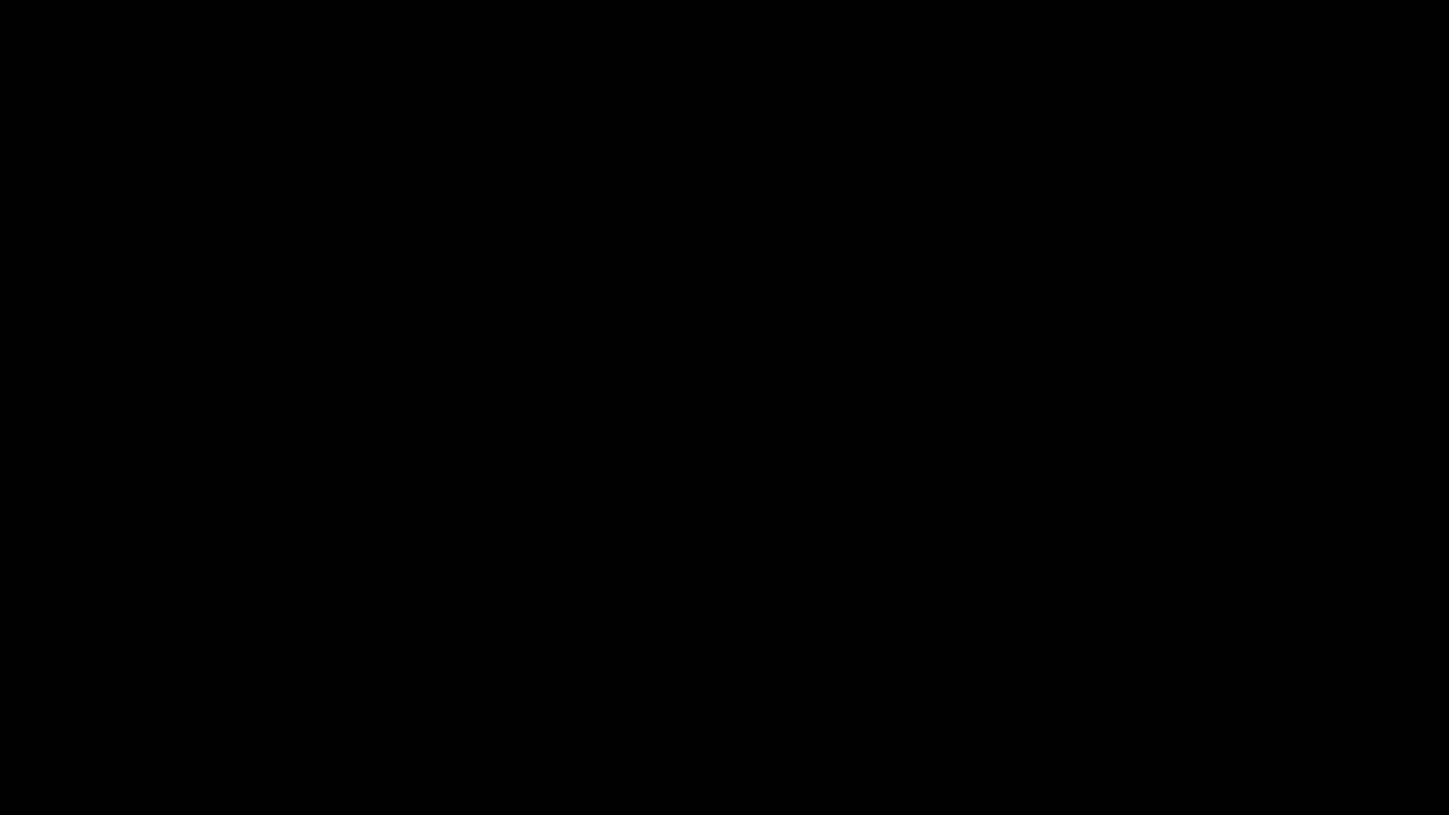
click at [1175, 720] on icon "add" at bounding box center [1177, 802] width 10 height 10
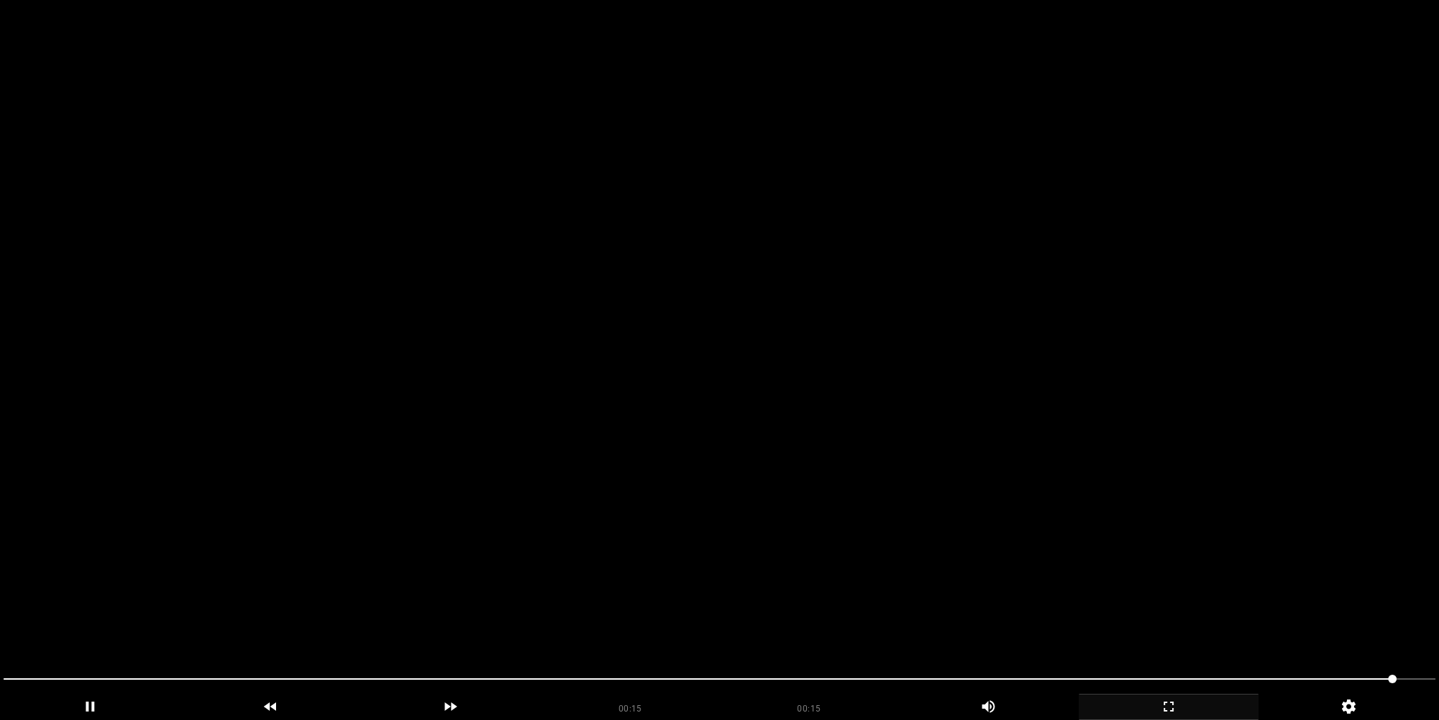
drag, startPoint x: 812, startPoint y: 365, endPoint x: 829, endPoint y: 354, distance: 21.0
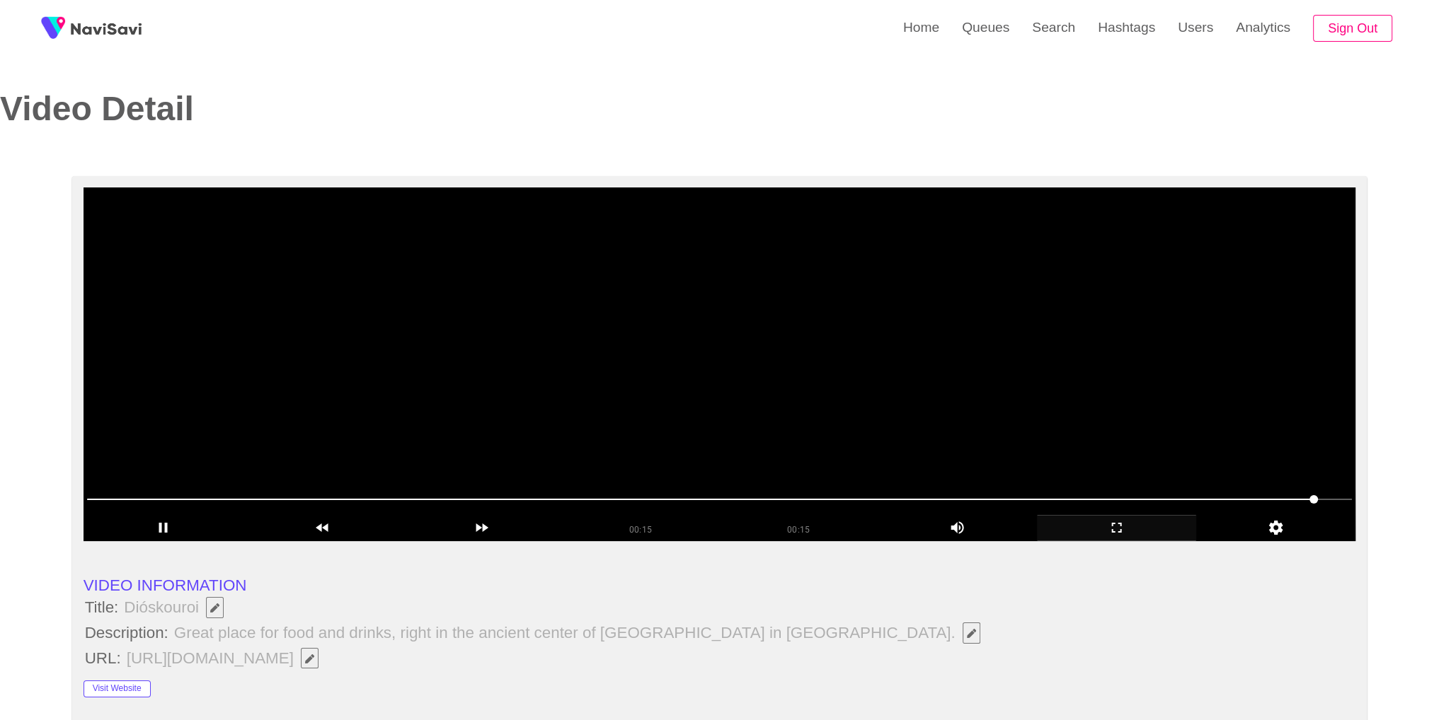
click at [812, 365] on video at bounding box center [720, 365] width 1273 height 354
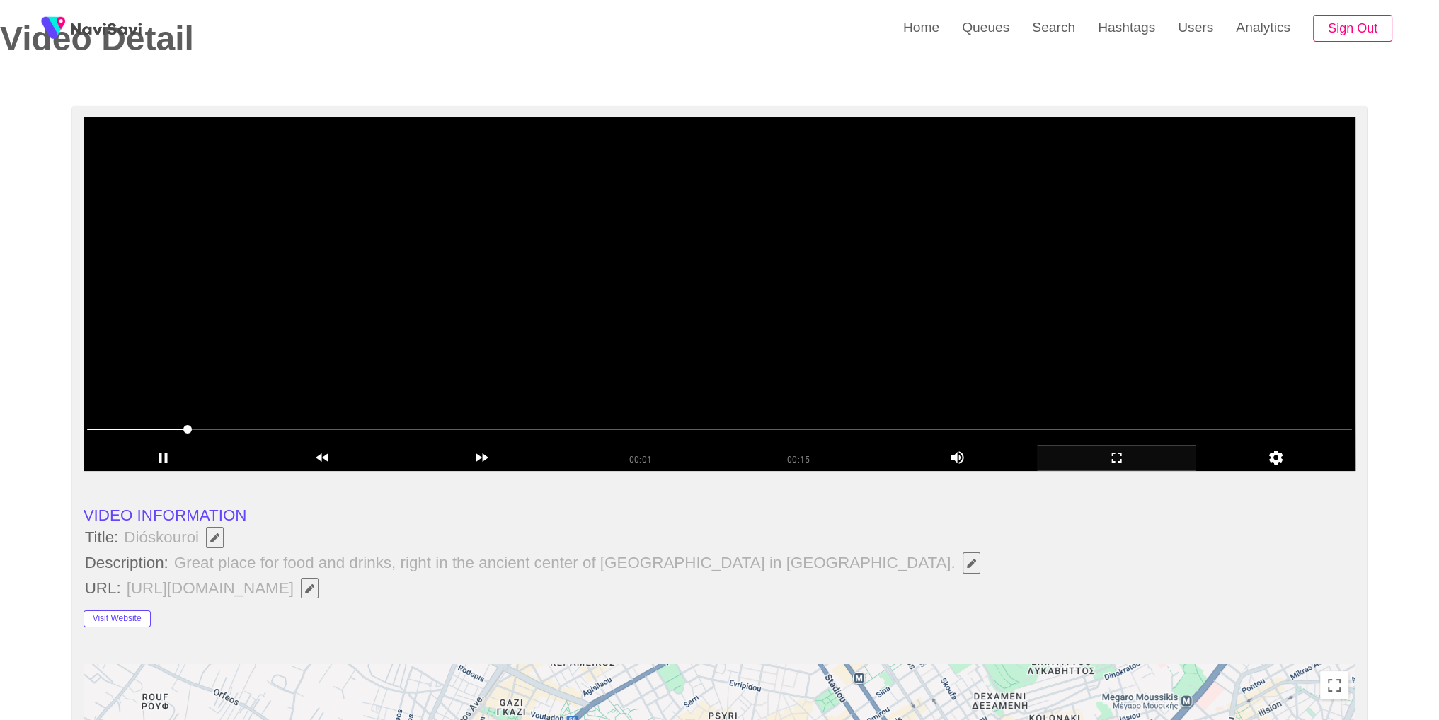
drag, startPoint x: 989, startPoint y: 241, endPoint x: 1234, endPoint y: 205, distance: 247.5
click at [989, 241] on video at bounding box center [720, 294] width 1273 height 354
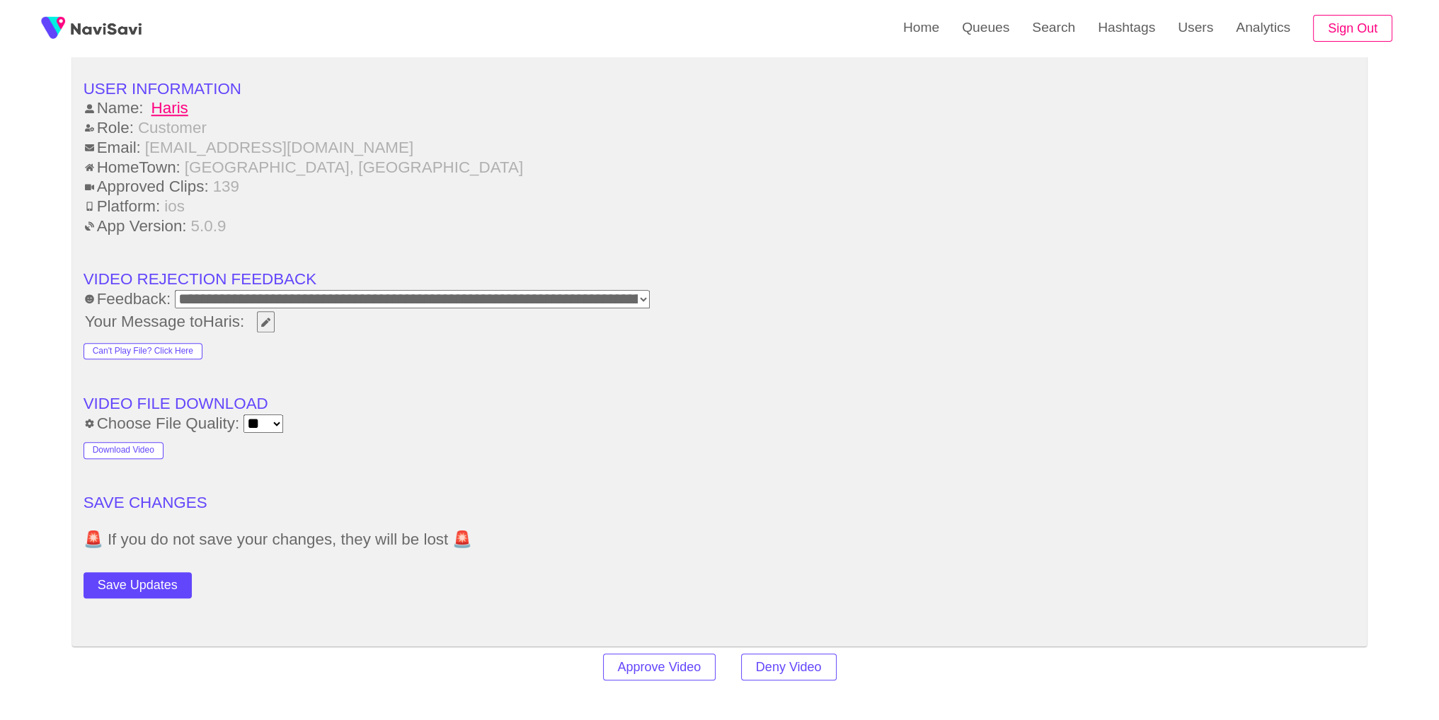
scroll to position [1788, 0]
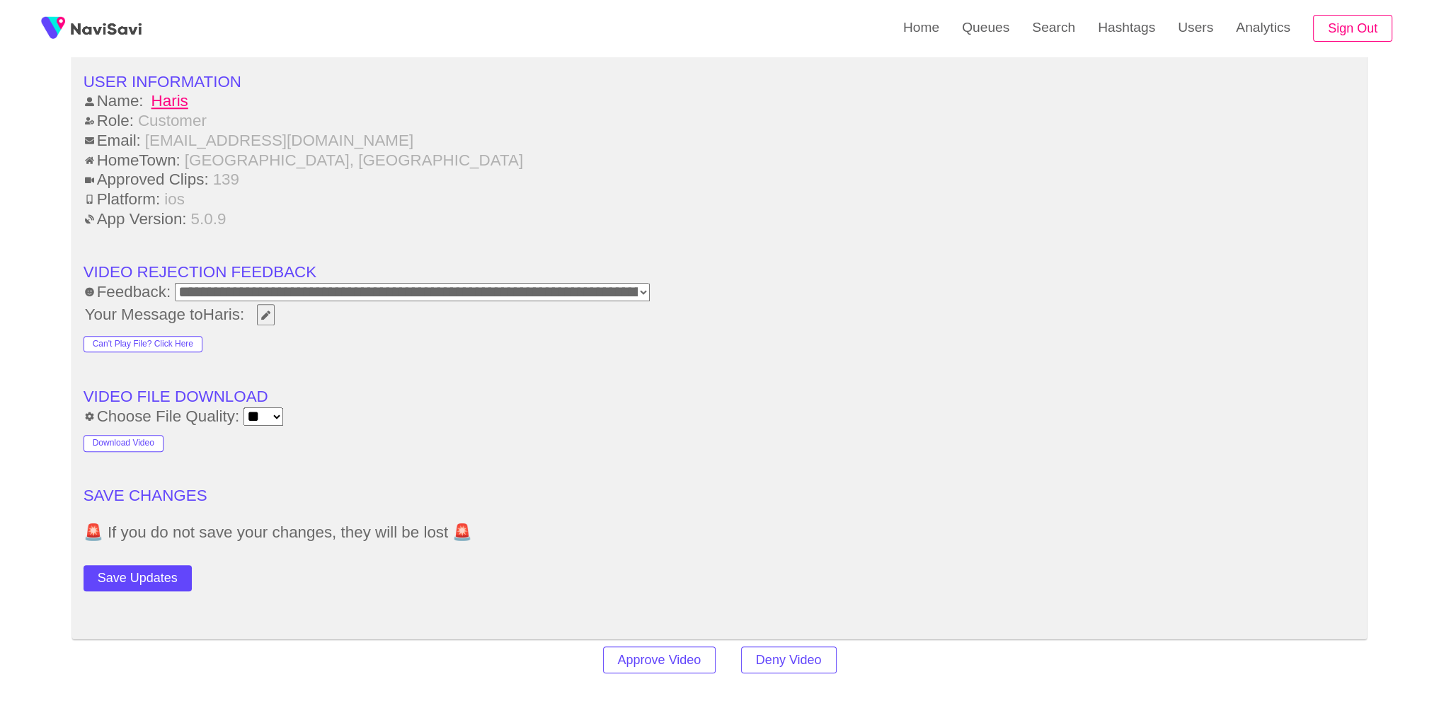
click at [142, 583] on button "Save Updates" at bounding box center [138, 578] width 108 height 26
click at [1053, 28] on link "Search" at bounding box center [1054, 27] width 66 height 55
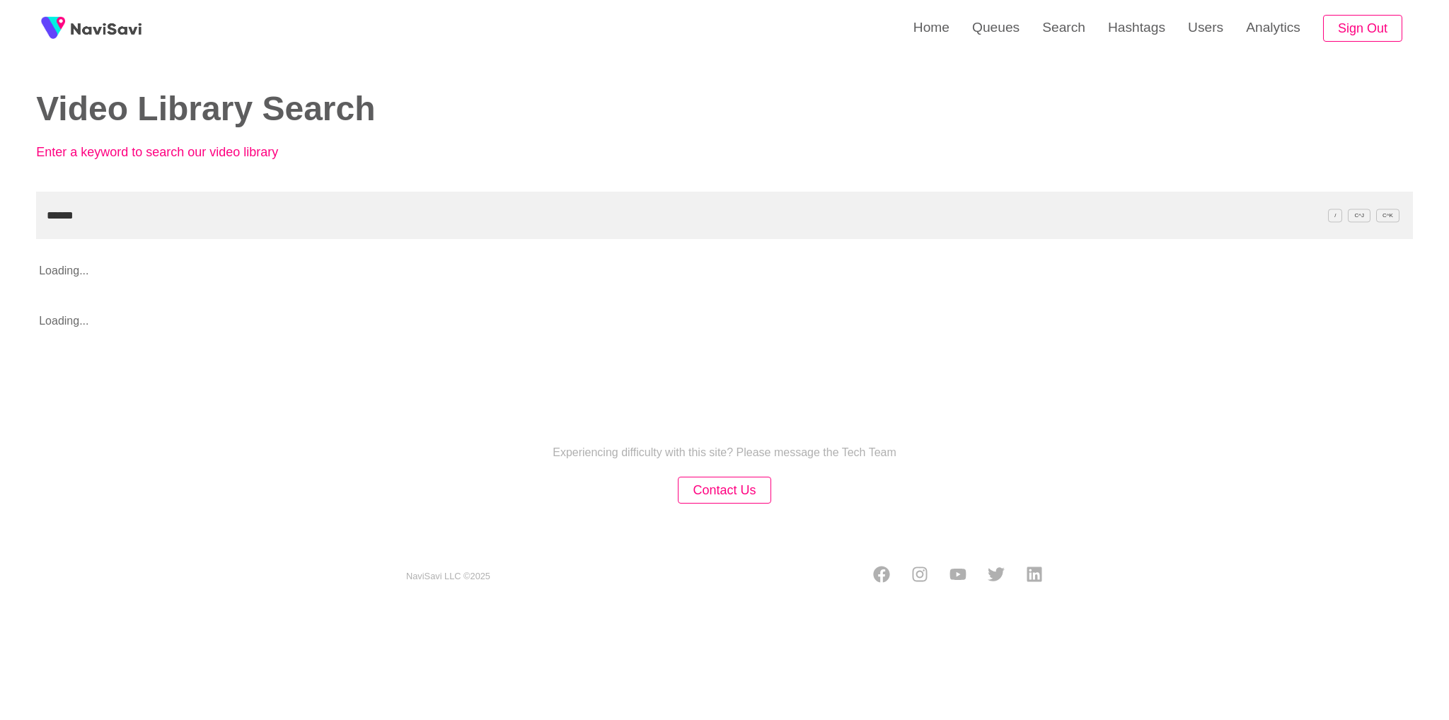
type input "******"
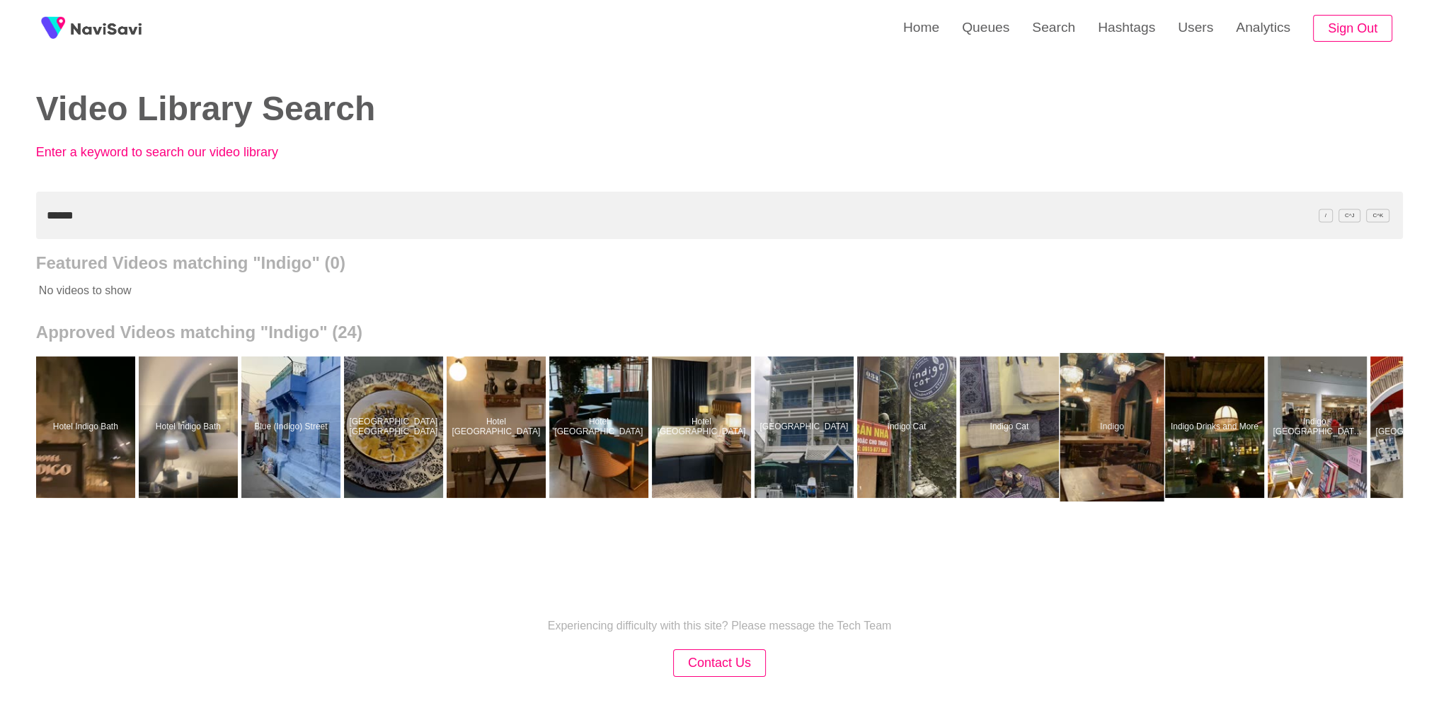
click at [1145, 459] on div at bounding box center [1112, 427] width 104 height 149
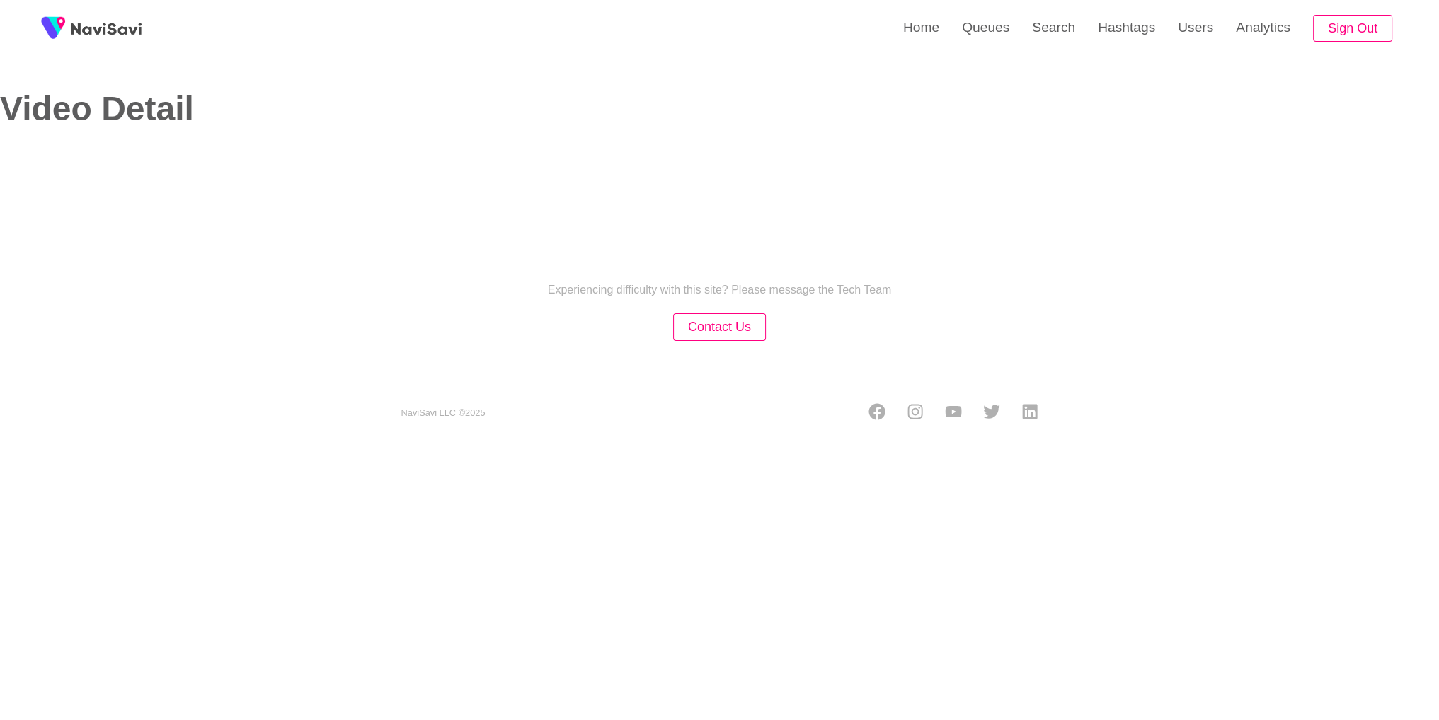
select select "**********"
select select "**"
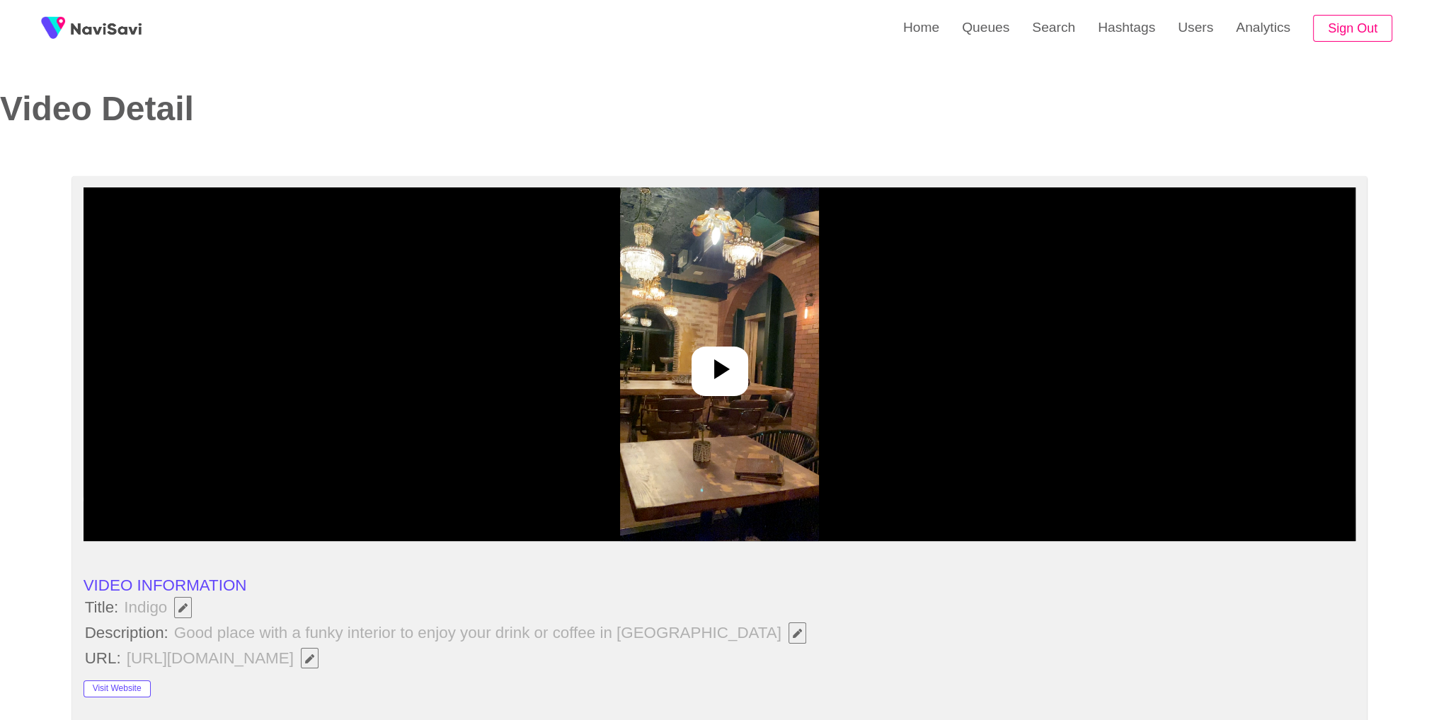
click at [776, 348] on img at bounding box center [719, 365] width 199 height 354
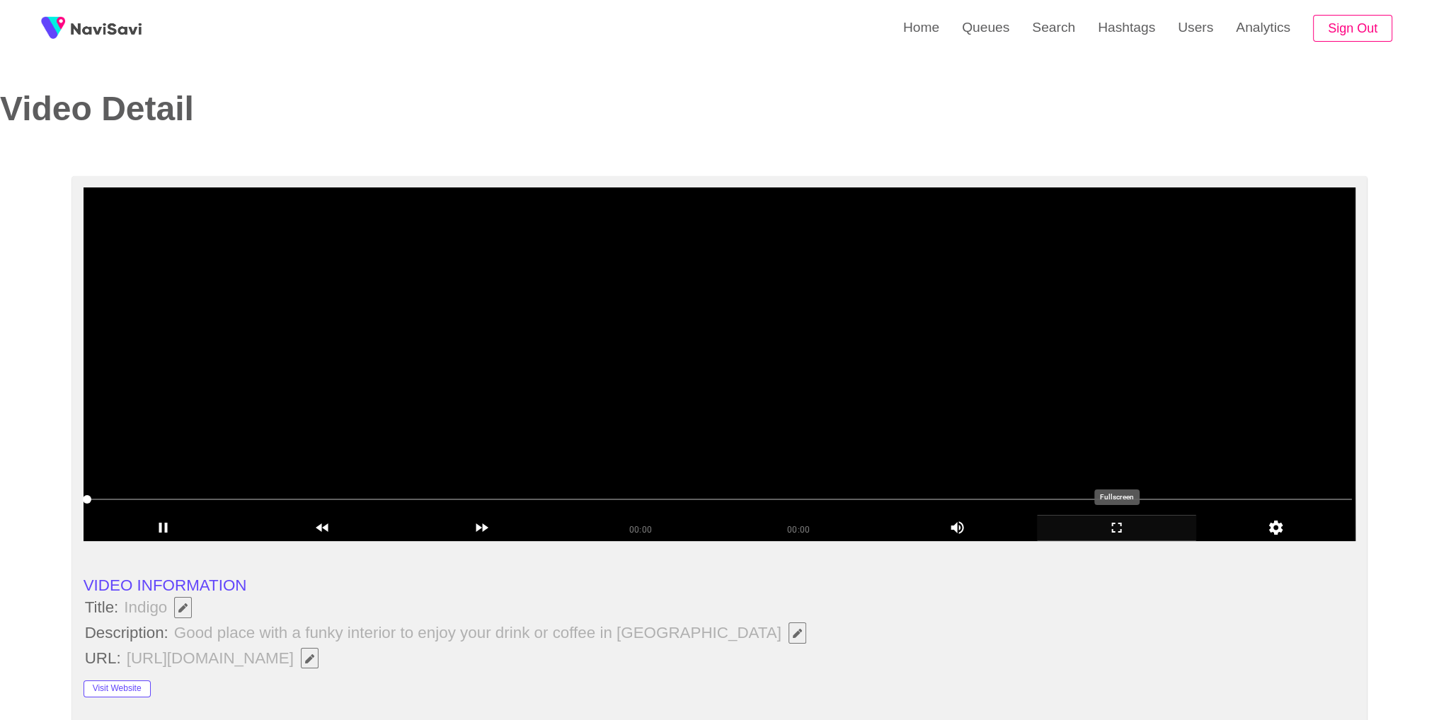
click at [1122, 527] on icon "add" at bounding box center [1117, 527] width 158 height 17
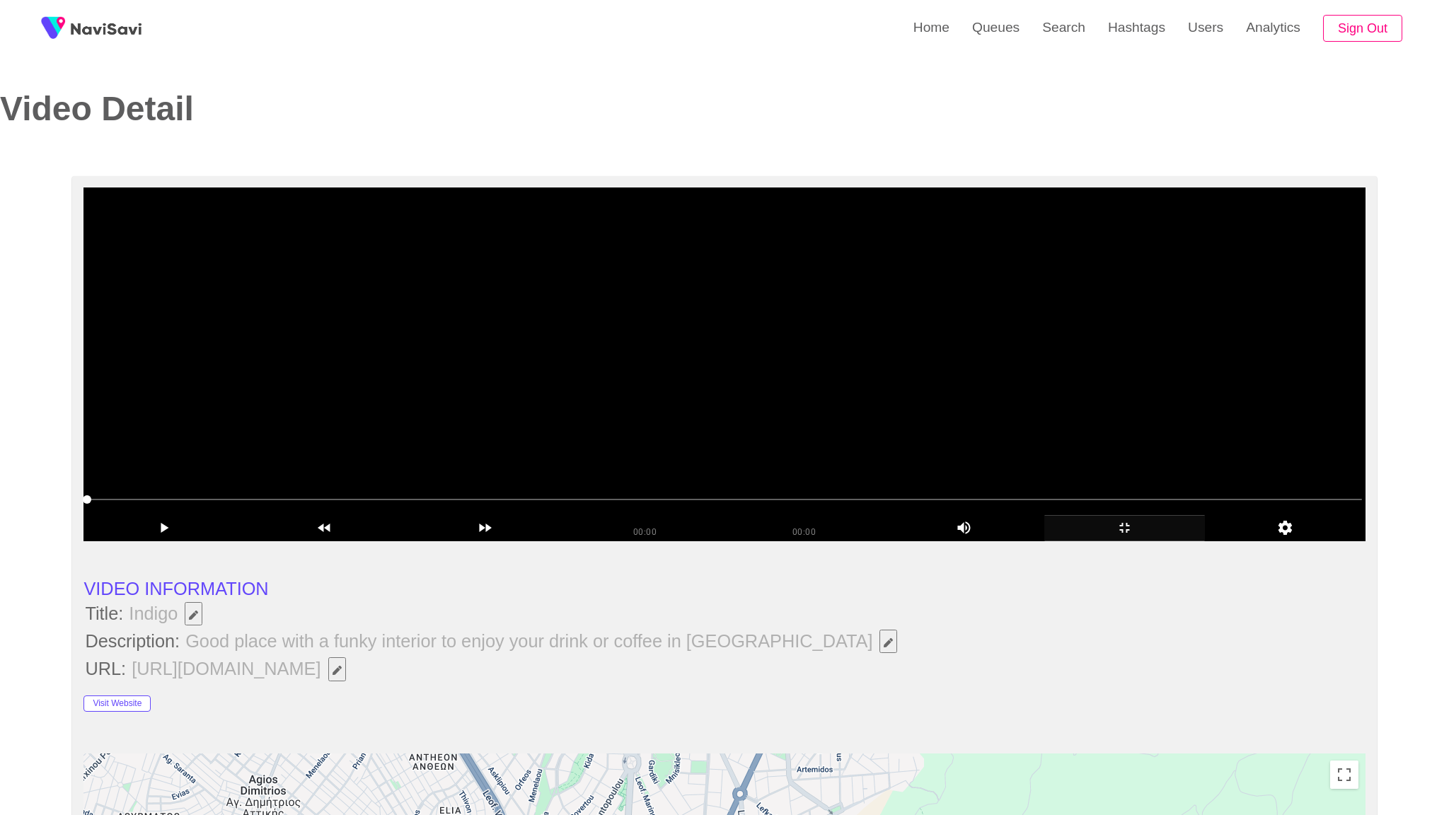
click at [980, 442] on video at bounding box center [725, 365] width 1282 height 354
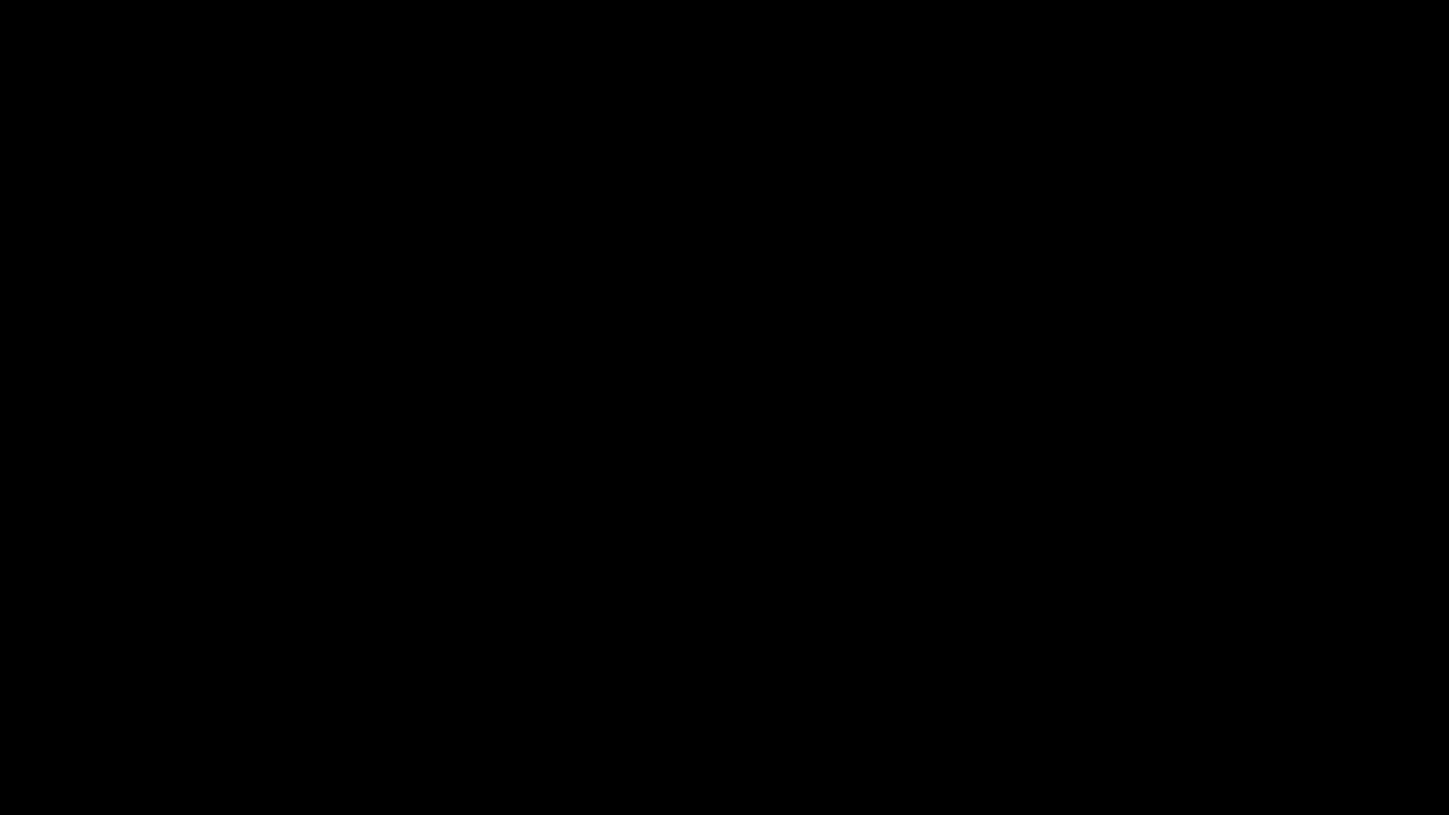
click at [821, 720] on span at bounding box center [725, 773] width 1442 height 23
click at [967, 720] on span at bounding box center [725, 773] width 1442 height 23
drag, startPoint x: 1181, startPoint y: 803, endPoint x: 1040, endPoint y: 624, distance: 228.4
click at [1177, 720] on icon "add" at bounding box center [1177, 801] width 180 height 17
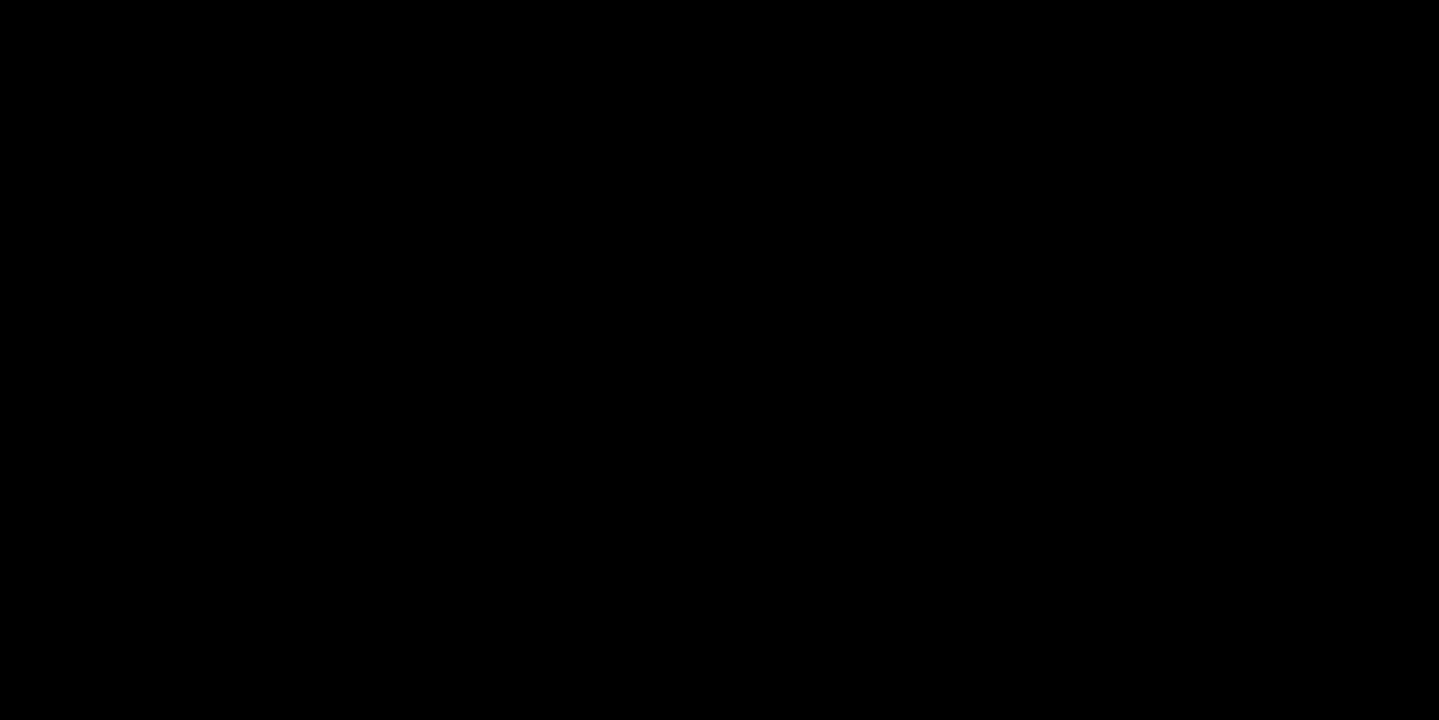
scroll to position [765, 0]
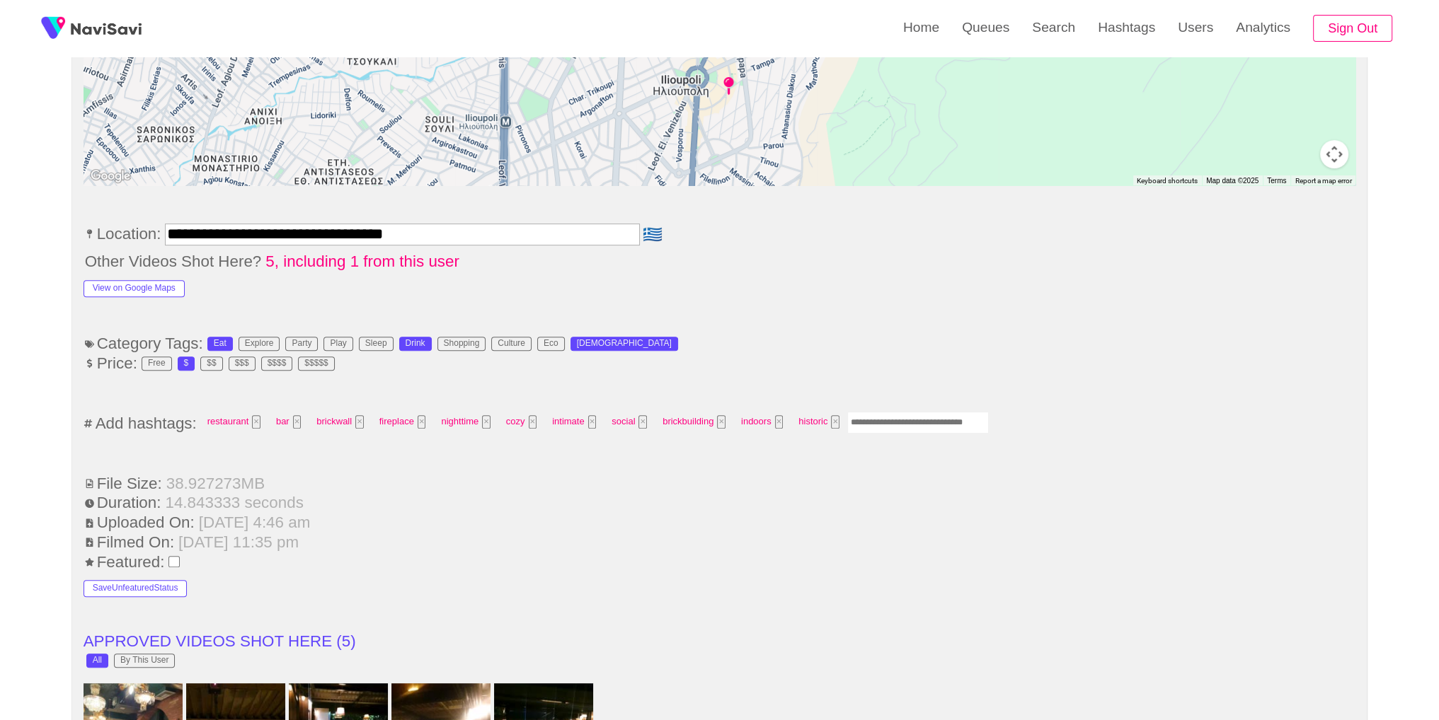
click at [917, 418] on input "Enter tag here and press return" at bounding box center [918, 423] width 142 height 22
type input "*****"
type input "*********"
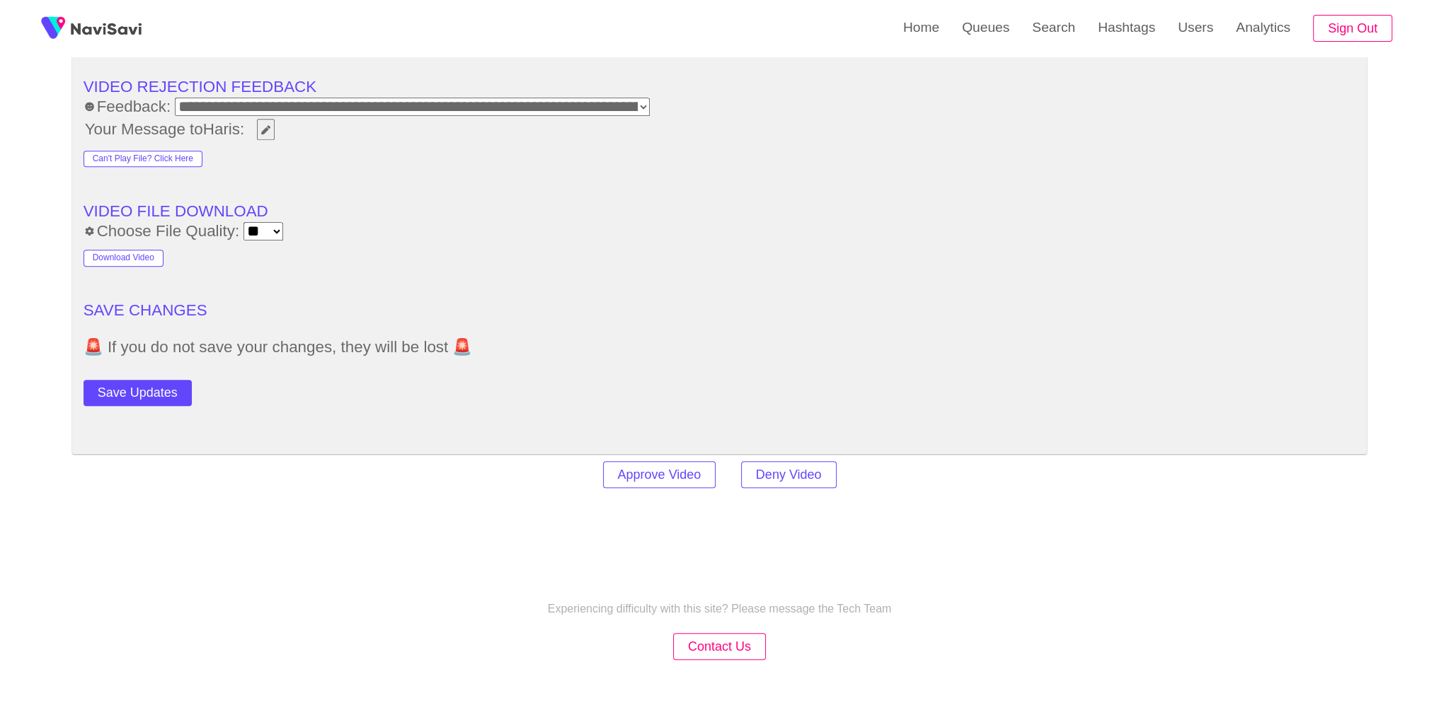
scroll to position [2013, 0]
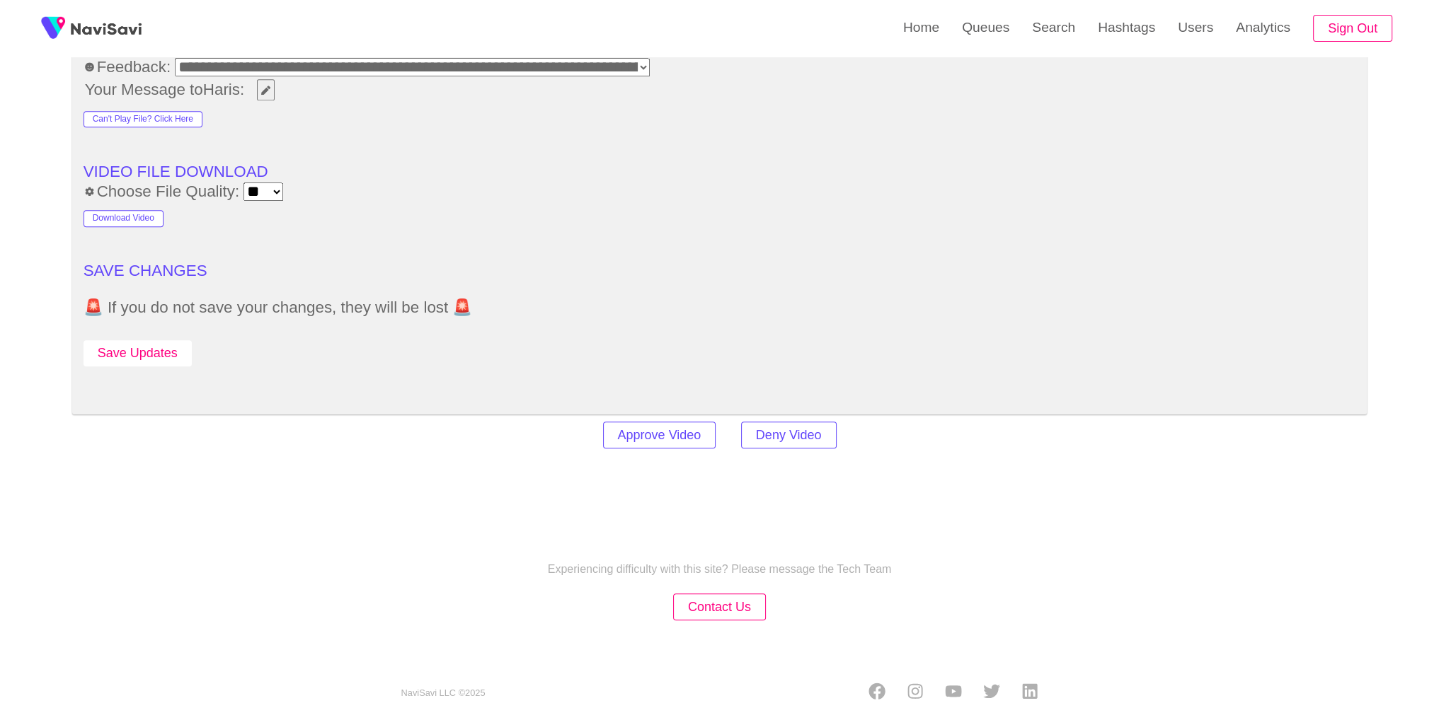
click at [168, 351] on button "Save Updates" at bounding box center [138, 353] width 108 height 26
click at [1041, 18] on link "Search" at bounding box center [1054, 27] width 66 height 55
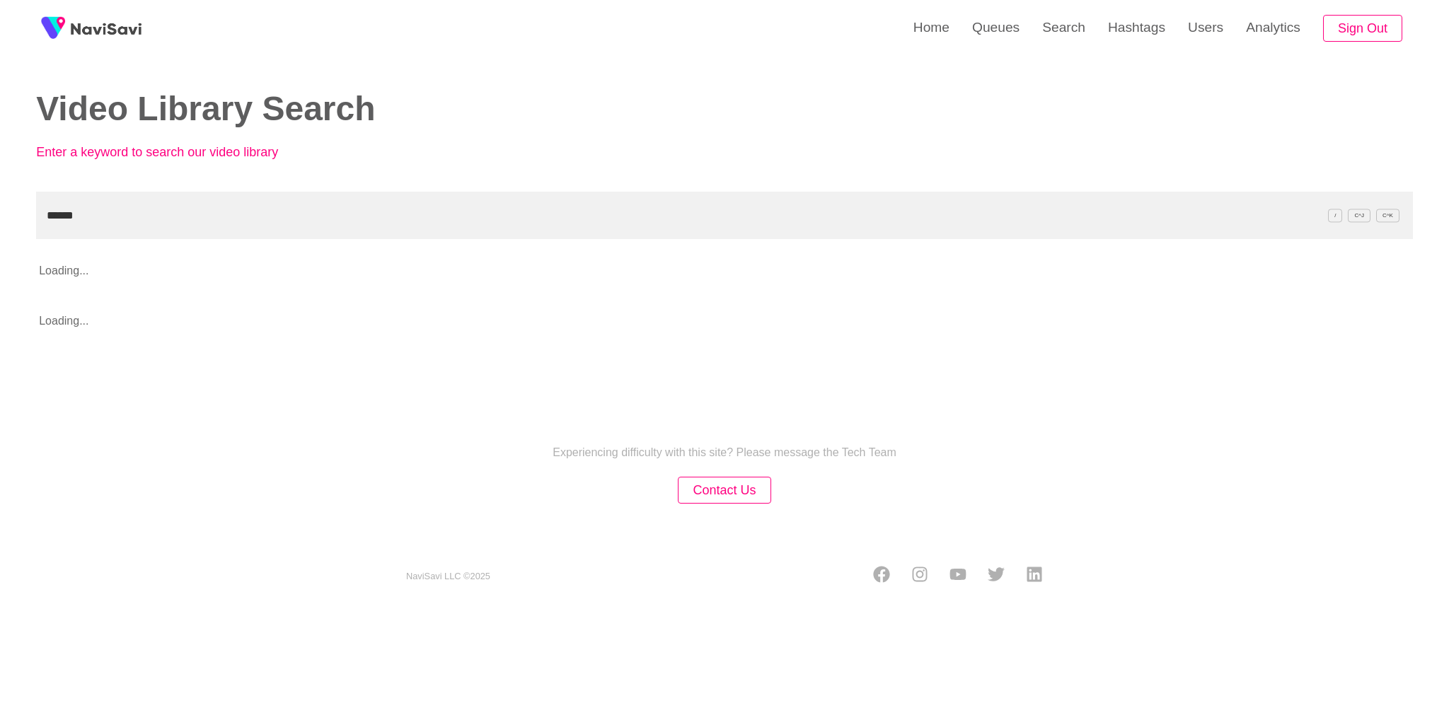
type input "******"
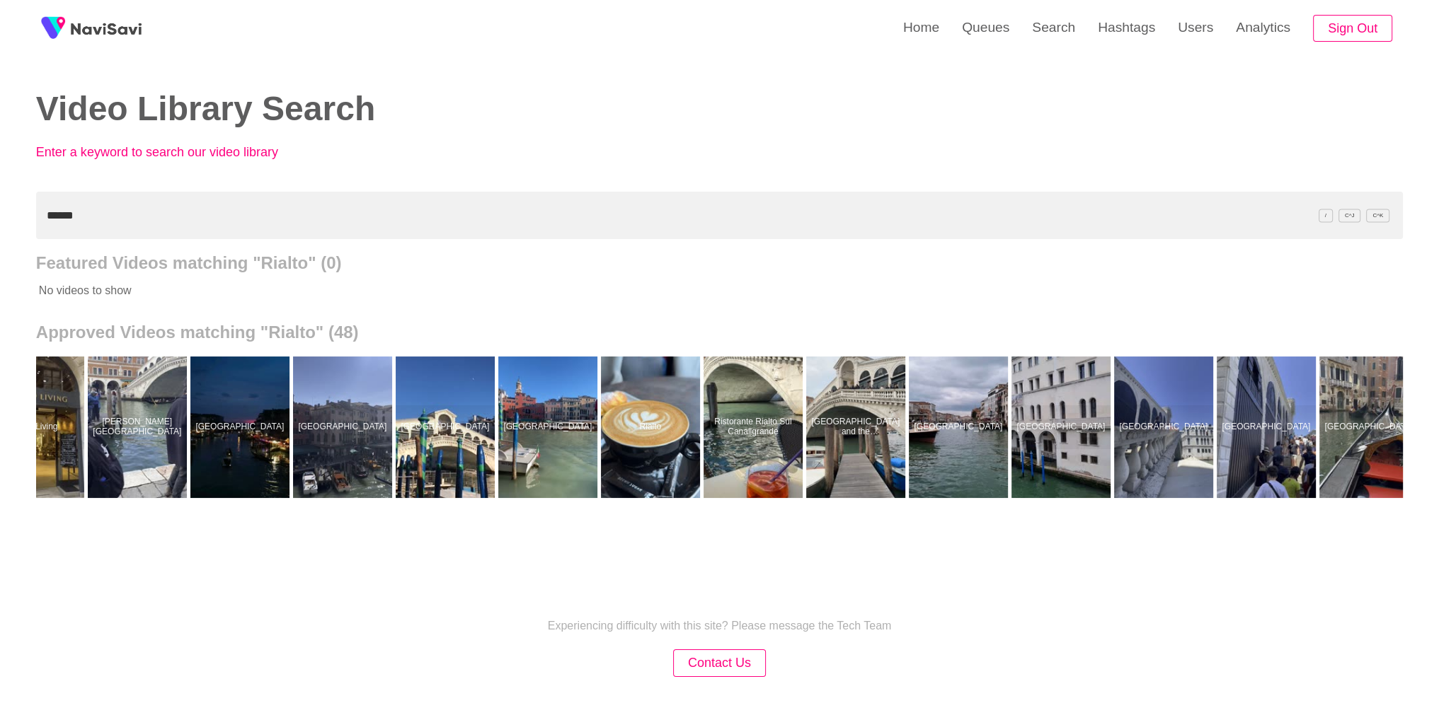
scroll to position [0, 3559]
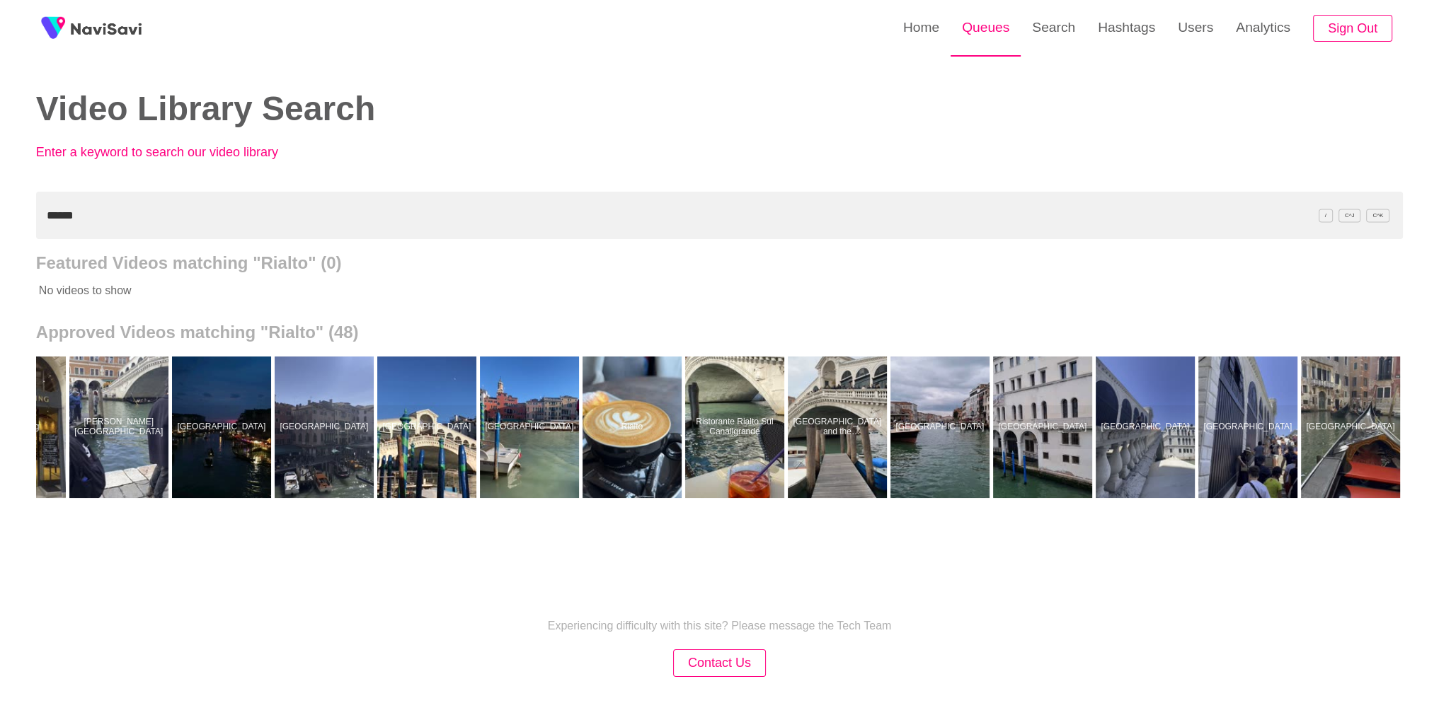
click at [1004, 31] on link "Queues" at bounding box center [986, 27] width 70 height 55
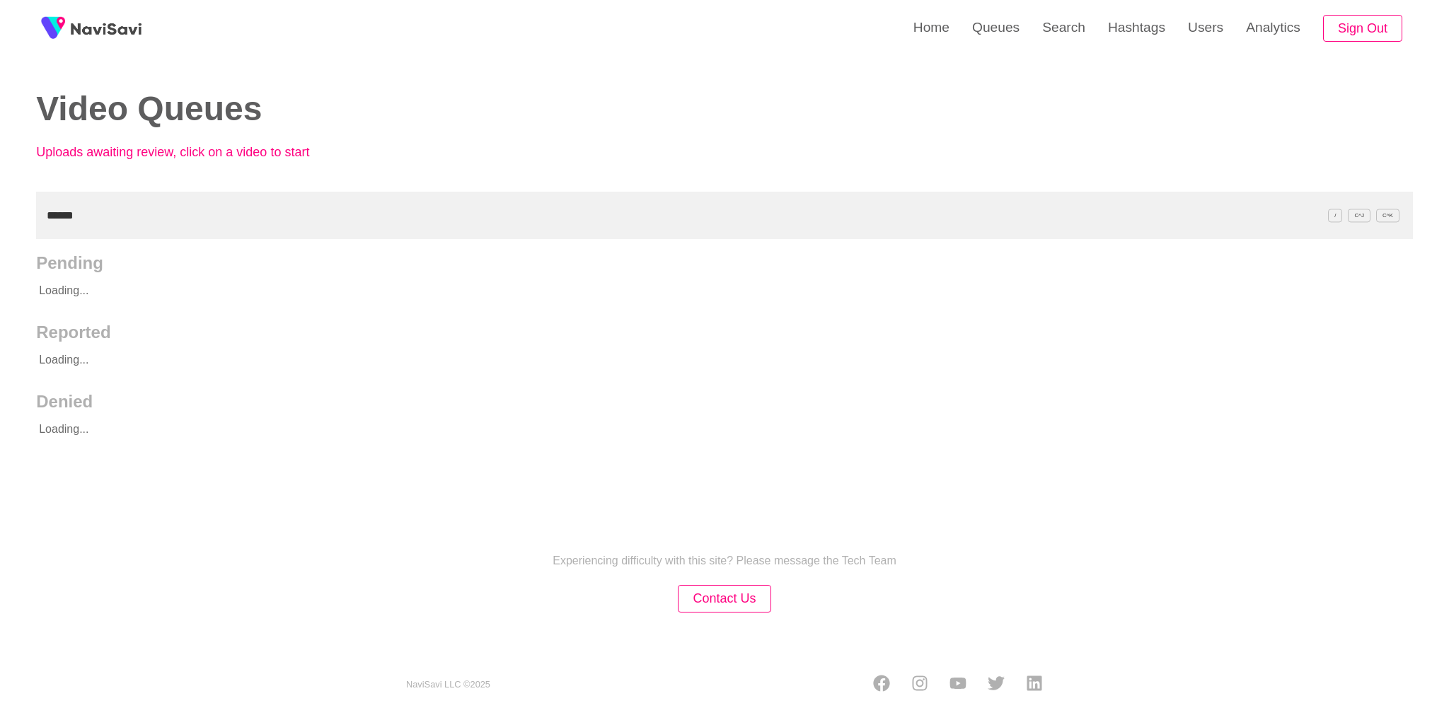
type input "******"
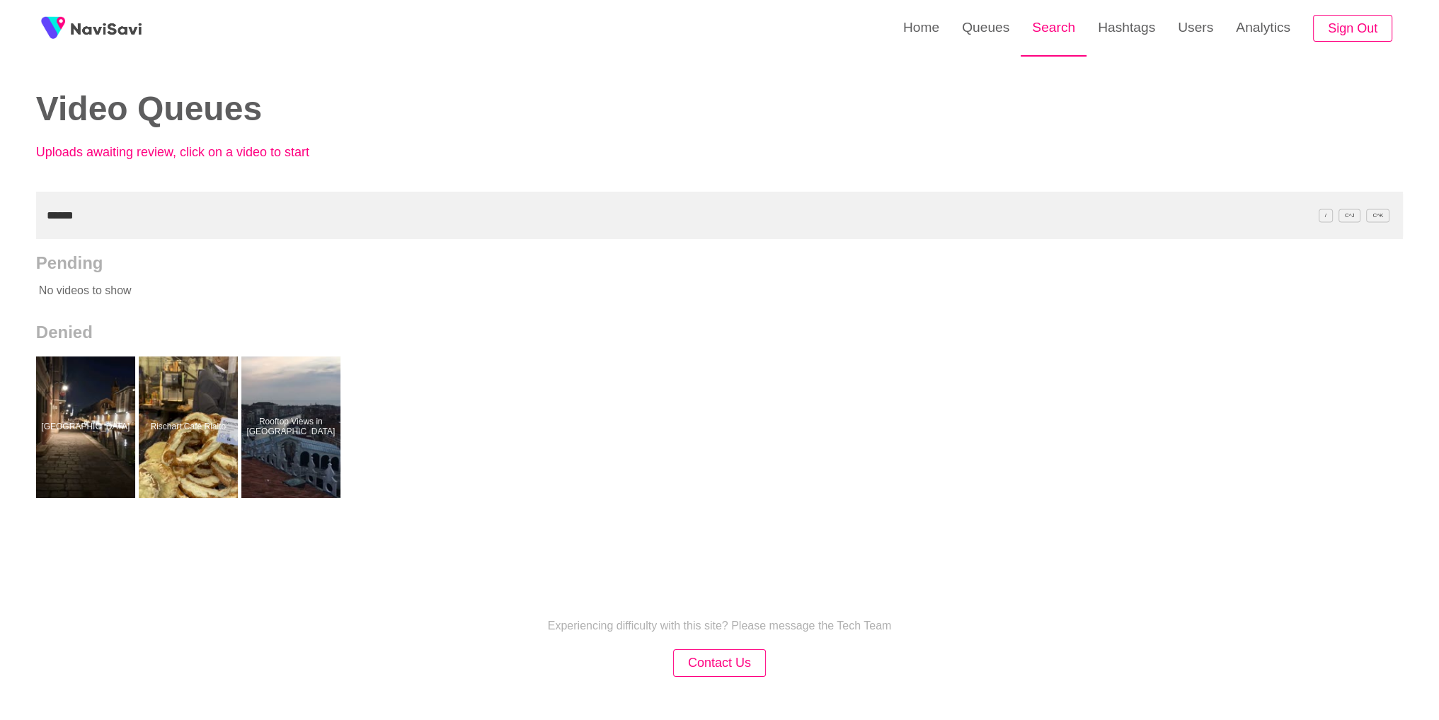
click at [1063, 33] on link "Search" at bounding box center [1054, 27] width 66 height 55
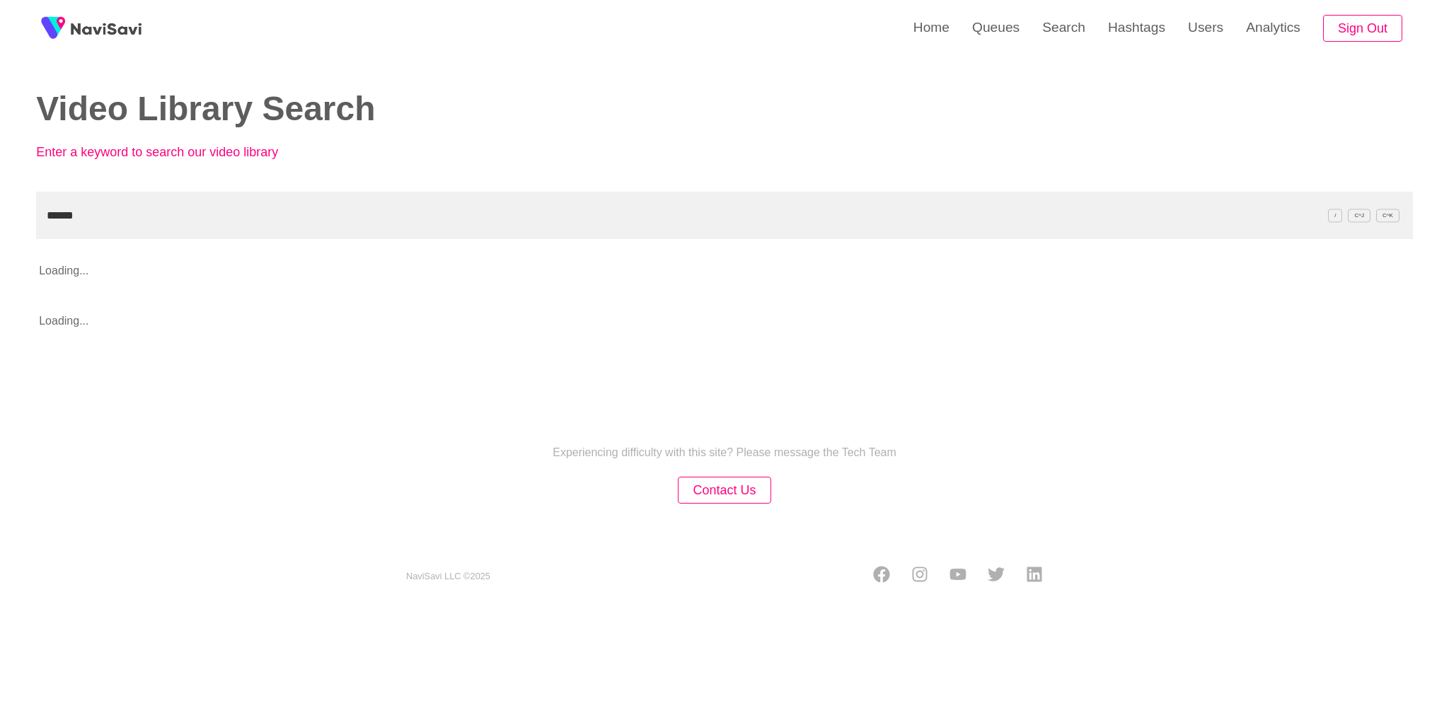
type input "******"
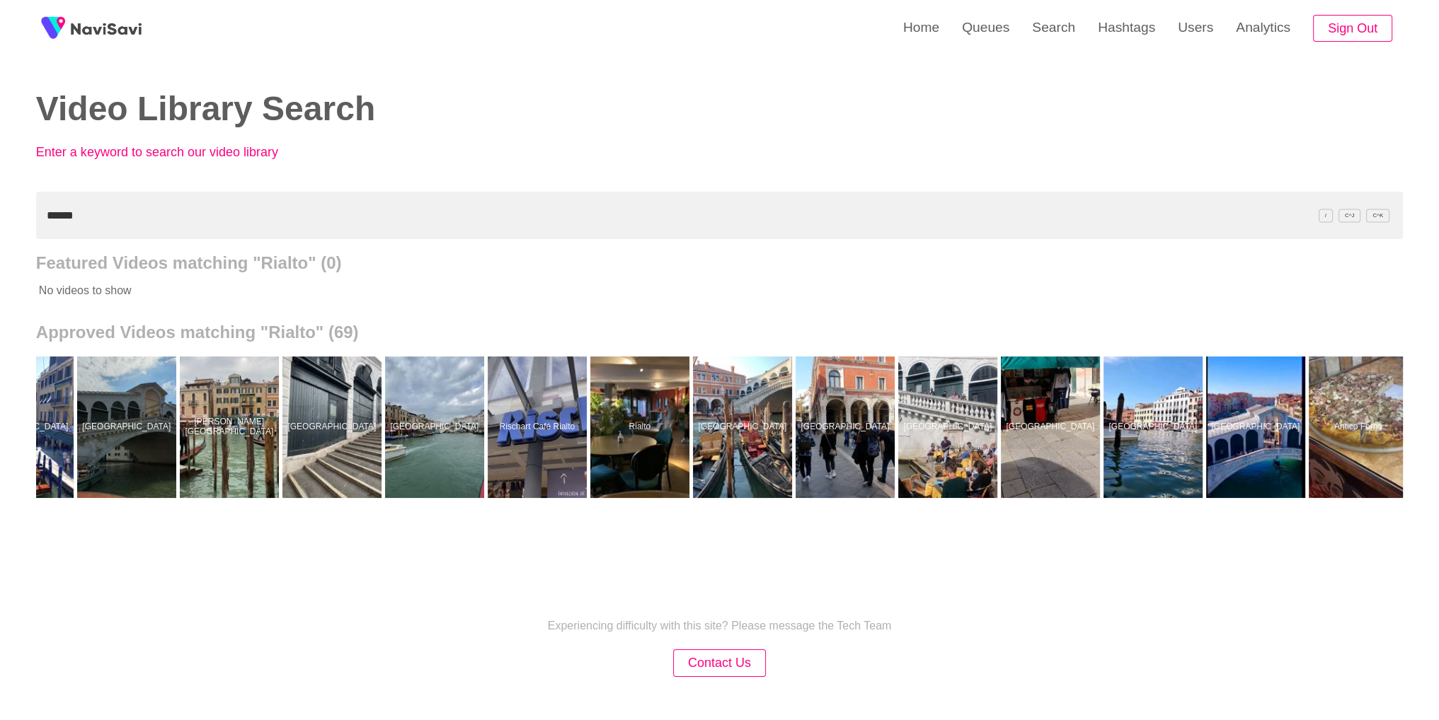
scroll to position [0, 5229]
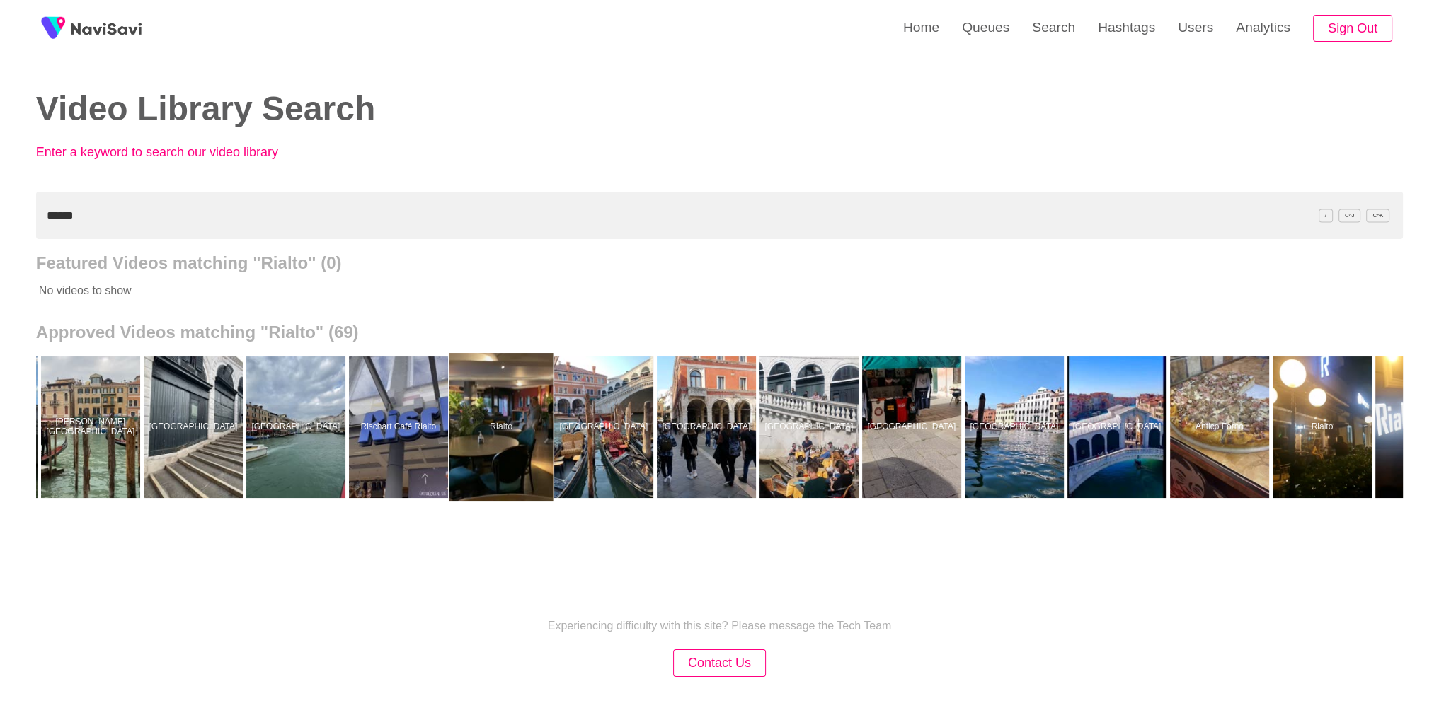
click at [515, 415] on div at bounding box center [501, 427] width 104 height 149
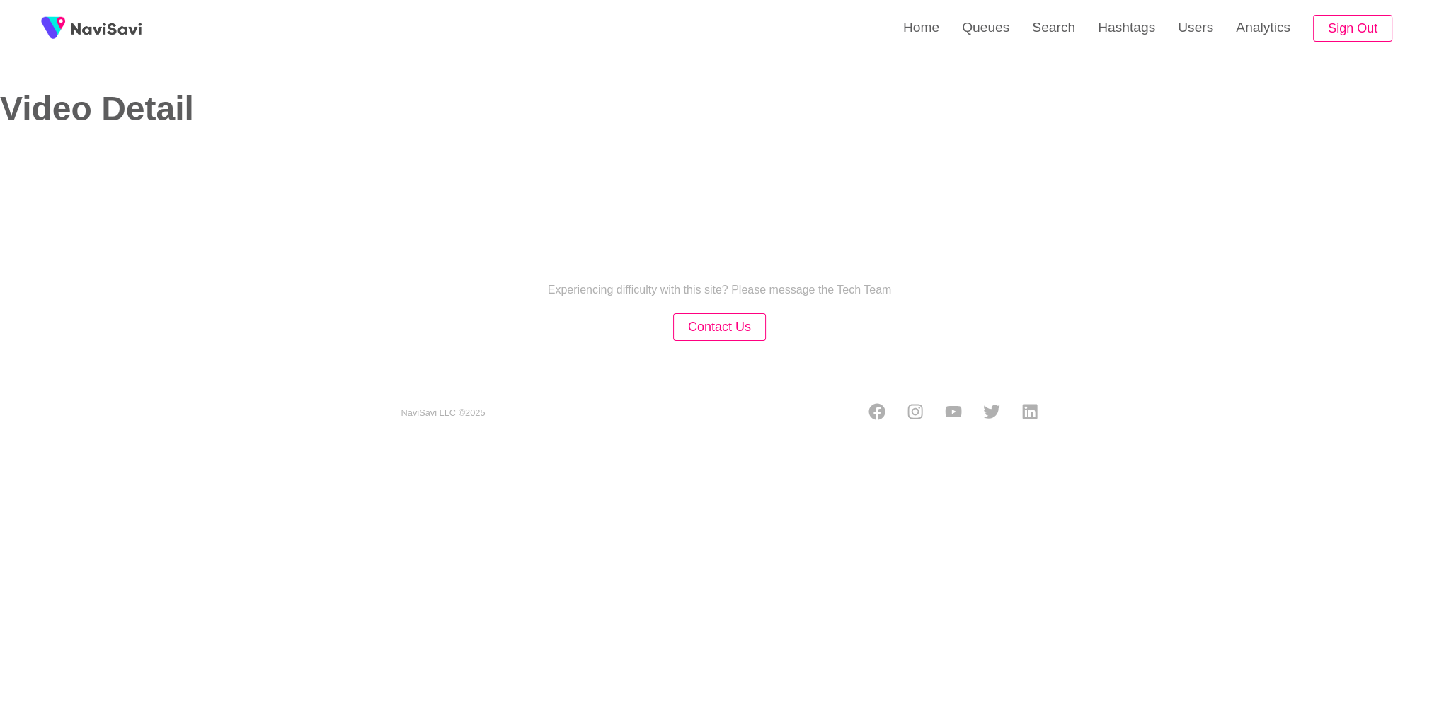
select select "**********"
select select "**"
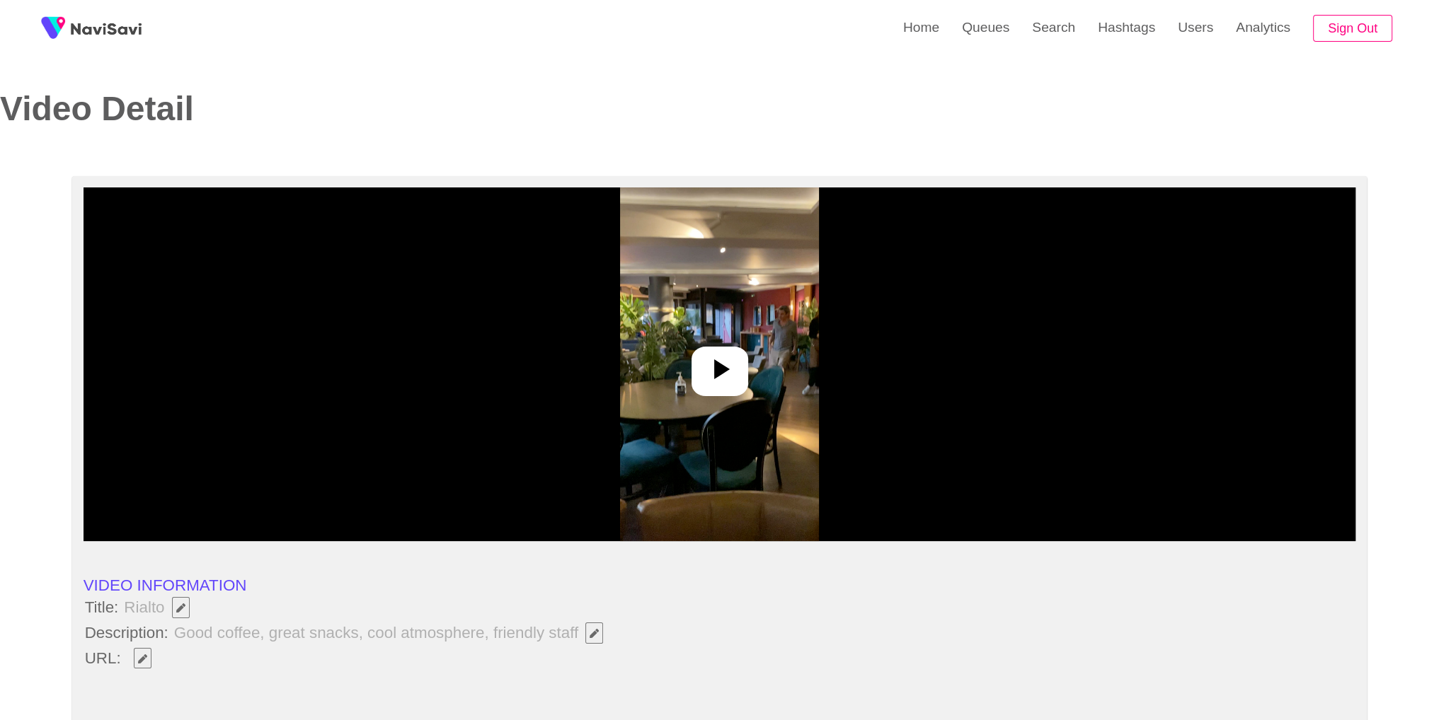
click at [739, 372] on div at bounding box center [719, 372] width 57 height 50
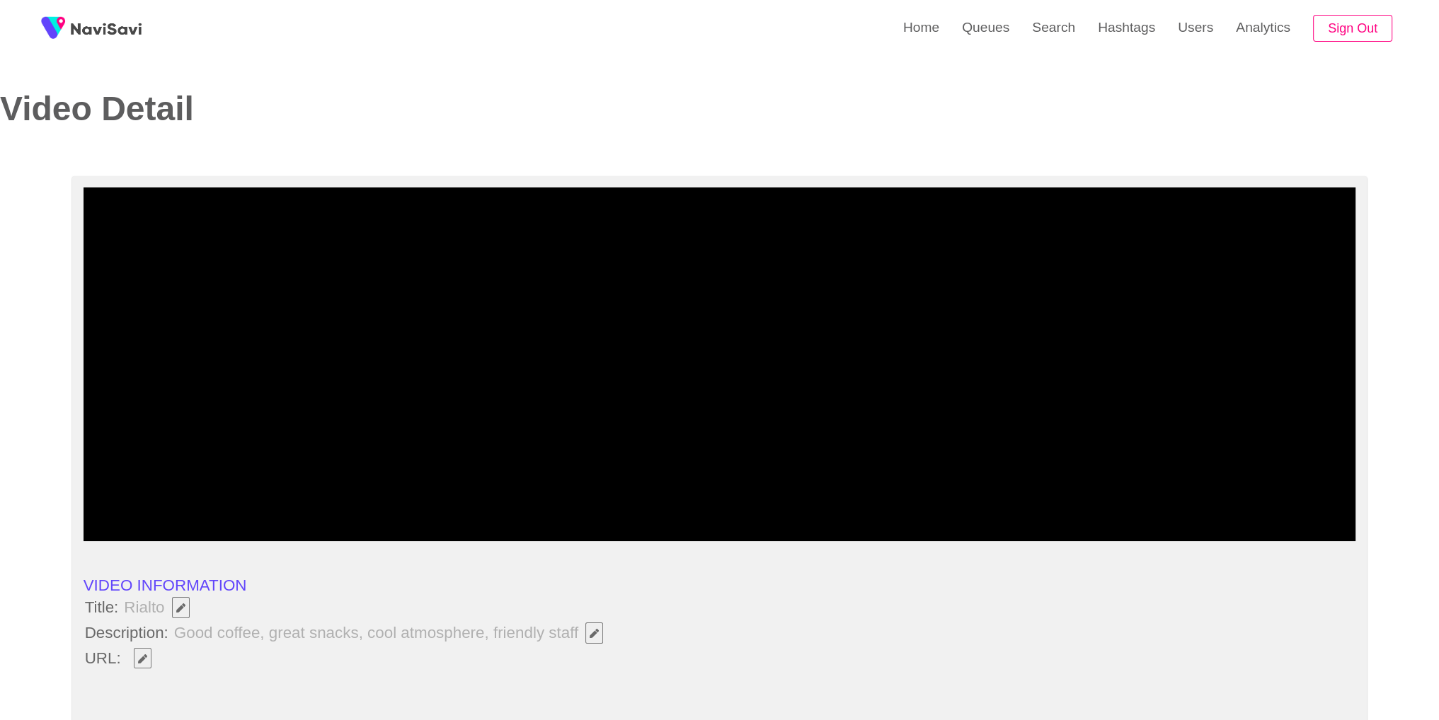
click at [1113, 531] on icon "add" at bounding box center [1117, 527] width 158 height 17
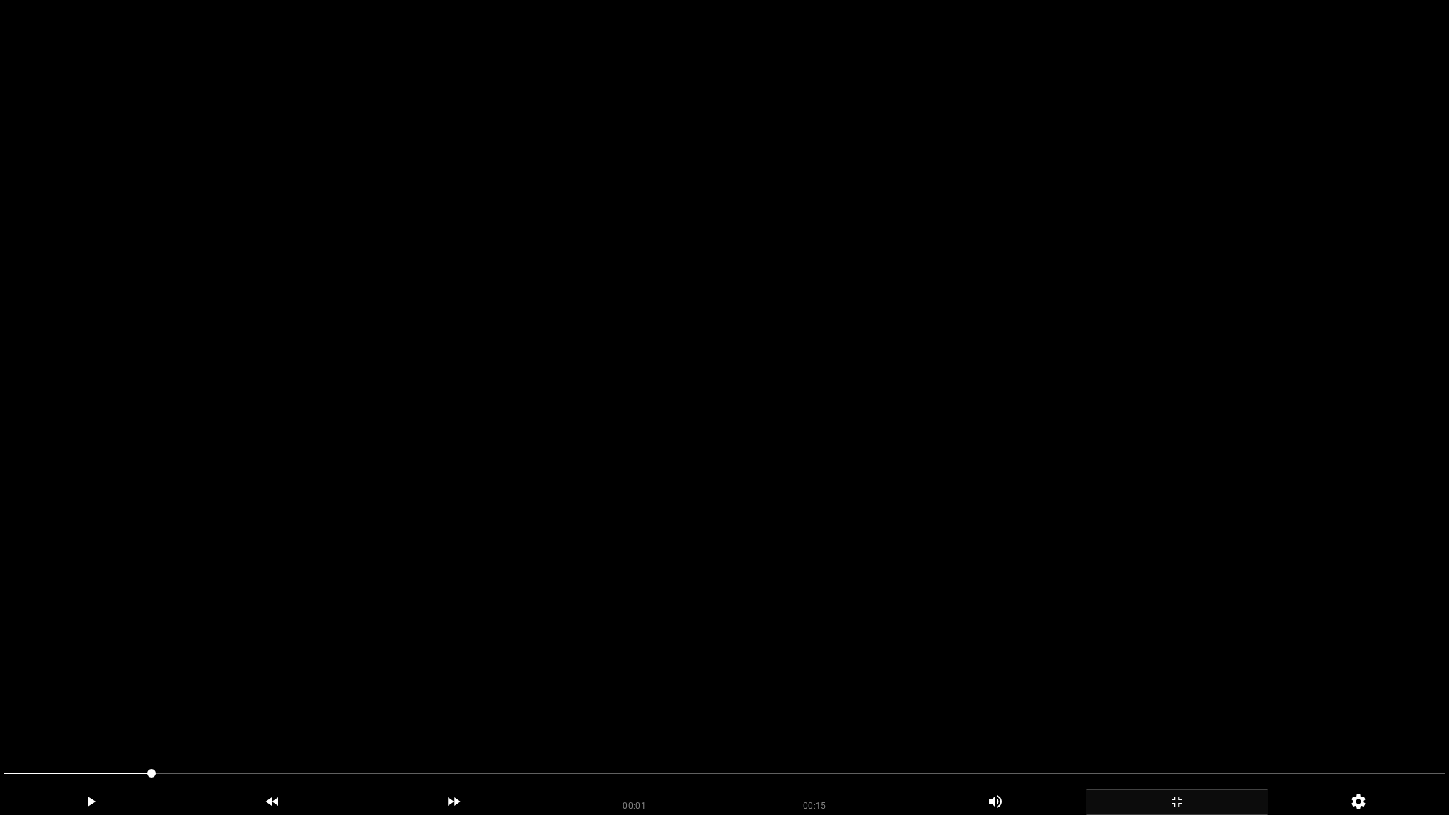
click at [347, 637] on video at bounding box center [724, 407] width 1449 height 815
click at [454, 643] on video at bounding box center [724, 407] width 1449 height 815
drag, startPoint x: 1127, startPoint y: 785, endPoint x: 1181, endPoint y: 785, distance: 53.8
click at [1128, 720] on div at bounding box center [725, 776] width 1454 height 38
click at [1153, 720] on div "add" at bounding box center [1177, 802] width 182 height 26
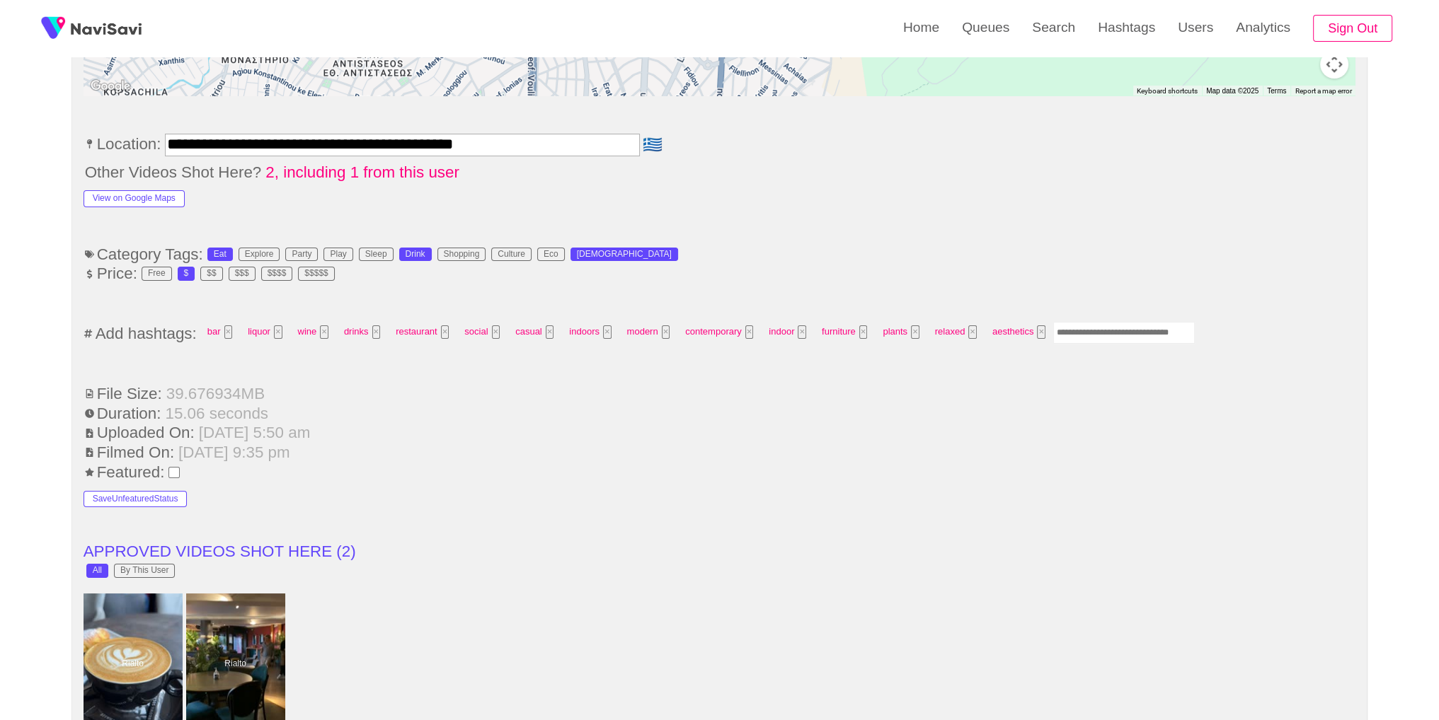
scroll to position [859, 0]
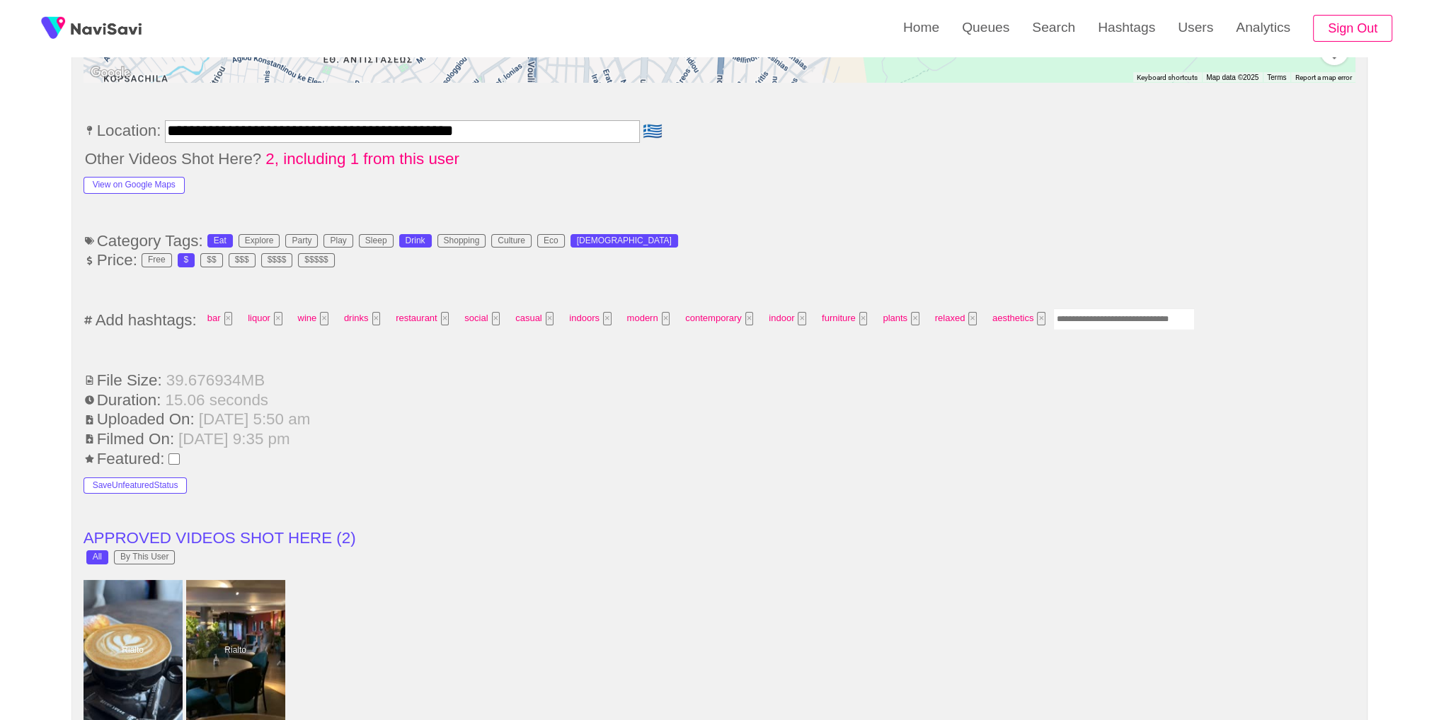
click at [1089, 316] on input "Enter tag here and press return" at bounding box center [1124, 320] width 142 height 22
type input "*********"
type input "*****"
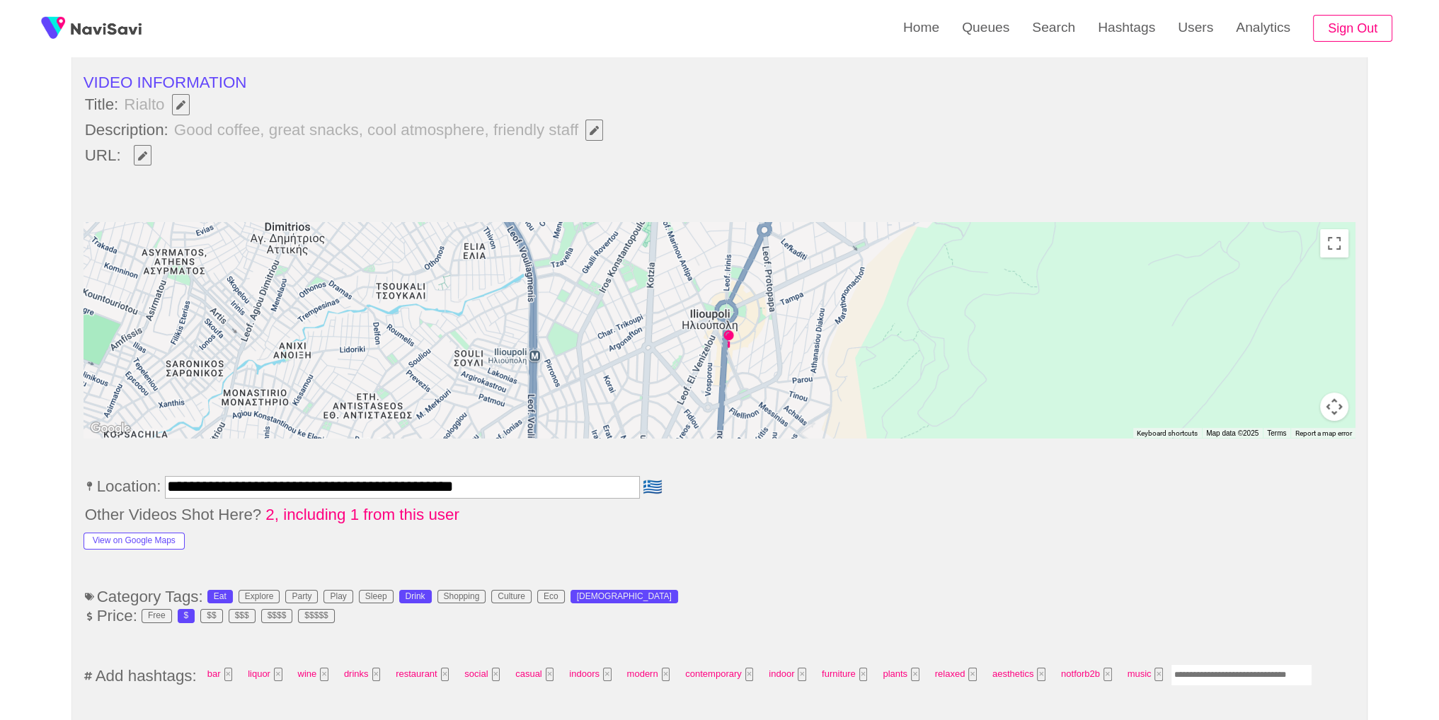
scroll to position [143, 0]
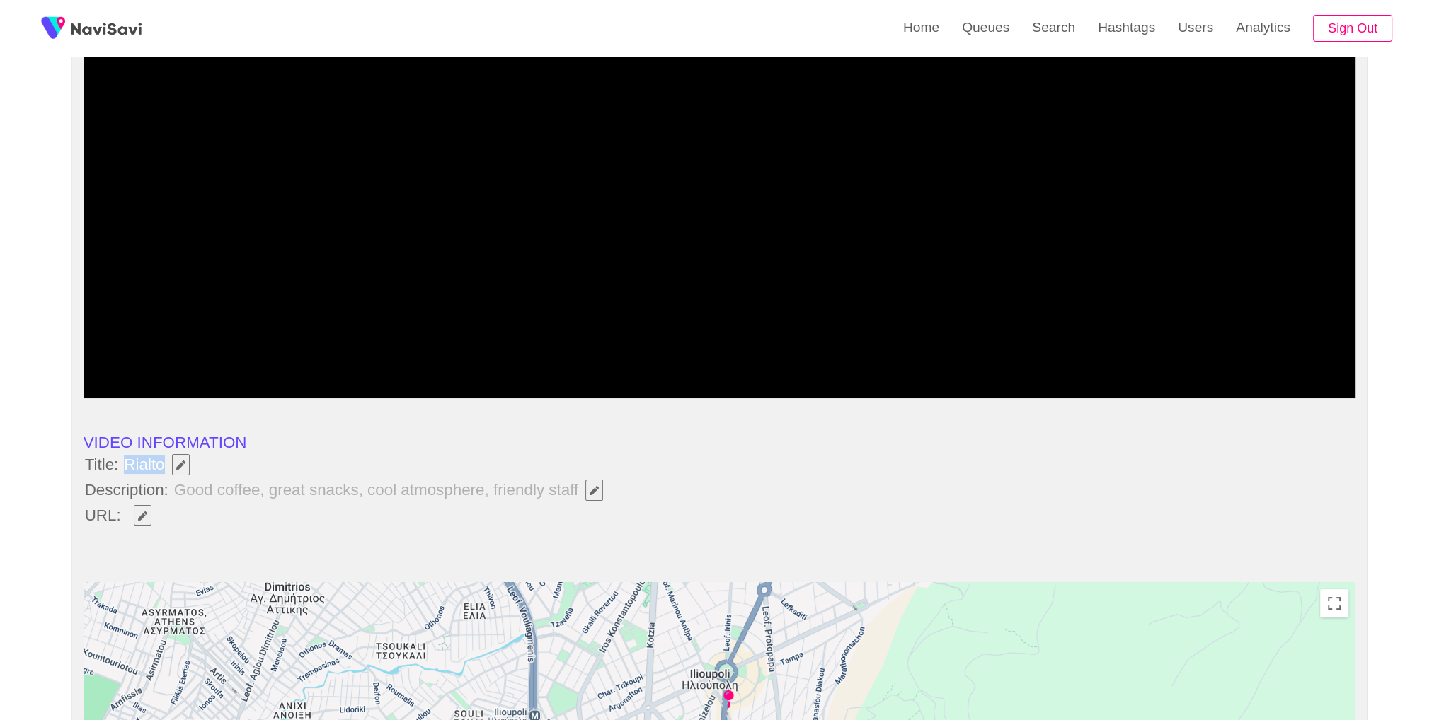
drag, startPoint x: 126, startPoint y: 461, endPoint x: 177, endPoint y: 430, distance: 59.7
click at [167, 459] on span "Rialto" at bounding box center [159, 465] width 75 height 24
copy span "Rialto"
click at [179, 498] on span "Good coffee, great snacks, cool atmosphere, friendly staff" at bounding box center [392, 490] width 439 height 24
click at [145, 512] on icon "Edit Field" at bounding box center [142, 516] width 9 height 9
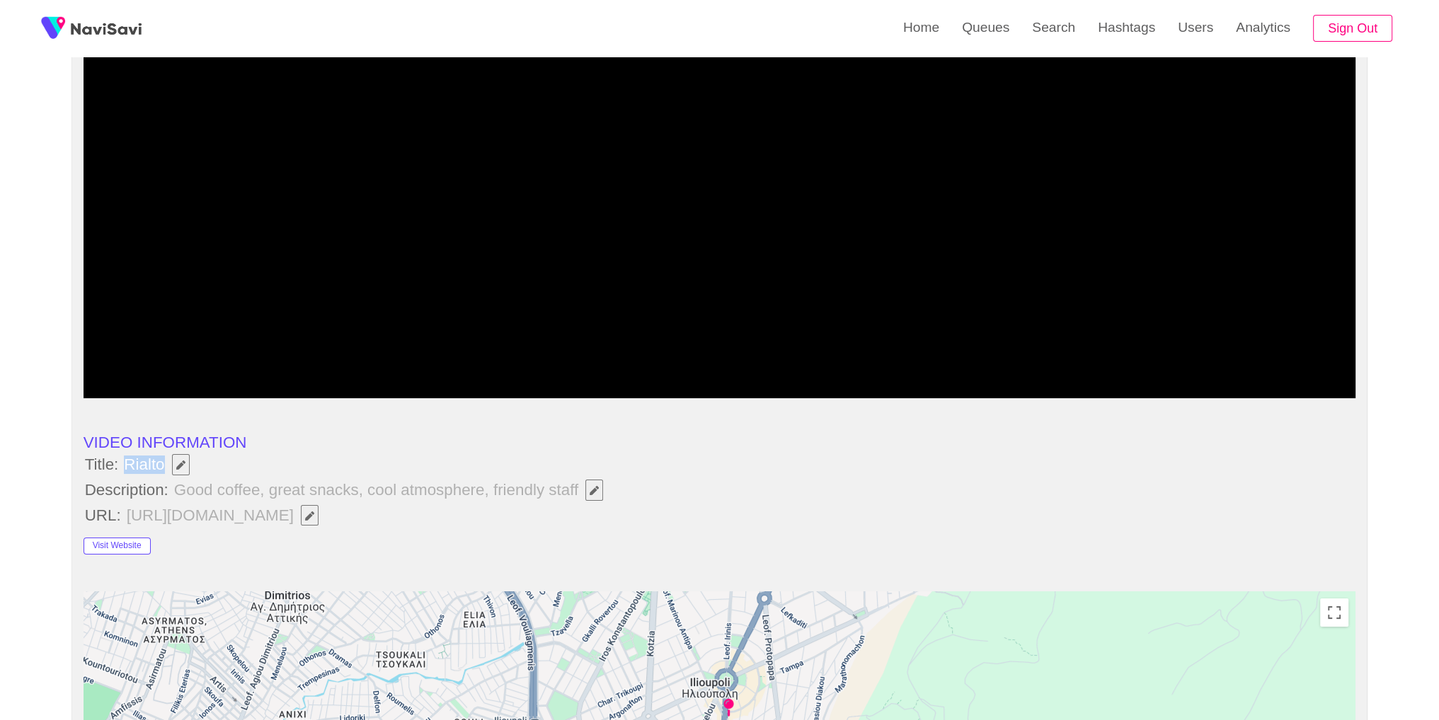
drag, startPoint x: 121, startPoint y: 464, endPoint x: 306, endPoint y: 247, distance: 285.2
click at [167, 462] on span "Rialto" at bounding box center [160, 465] width 78 height 24
copy span "Rialto"
click at [492, 498] on span "Good coffee, great snacks, cool atmosphere, friendly staff" at bounding box center [392, 490] width 439 height 24
click at [593, 495] on button "button" at bounding box center [594, 490] width 18 height 21
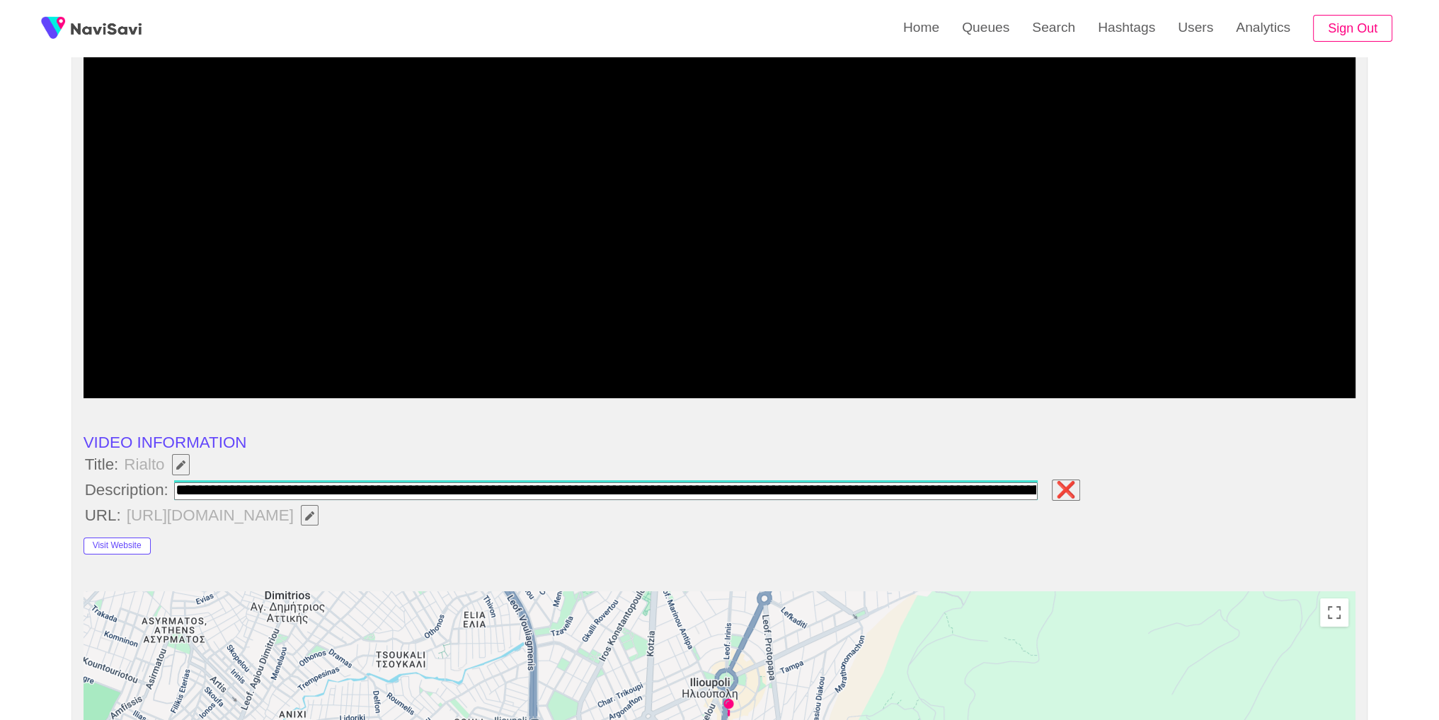
scroll to position [0, 309]
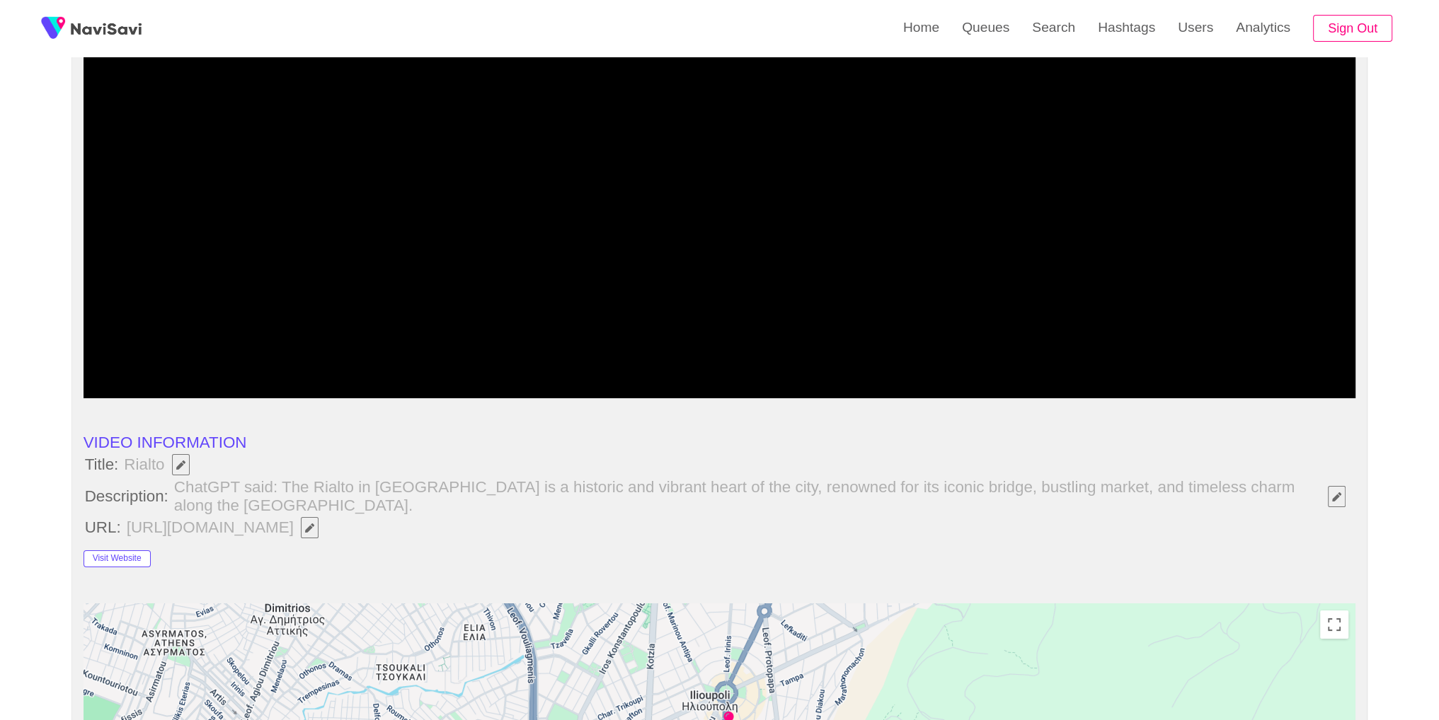
click at [1336, 505] on button "button" at bounding box center [1337, 496] width 18 height 21
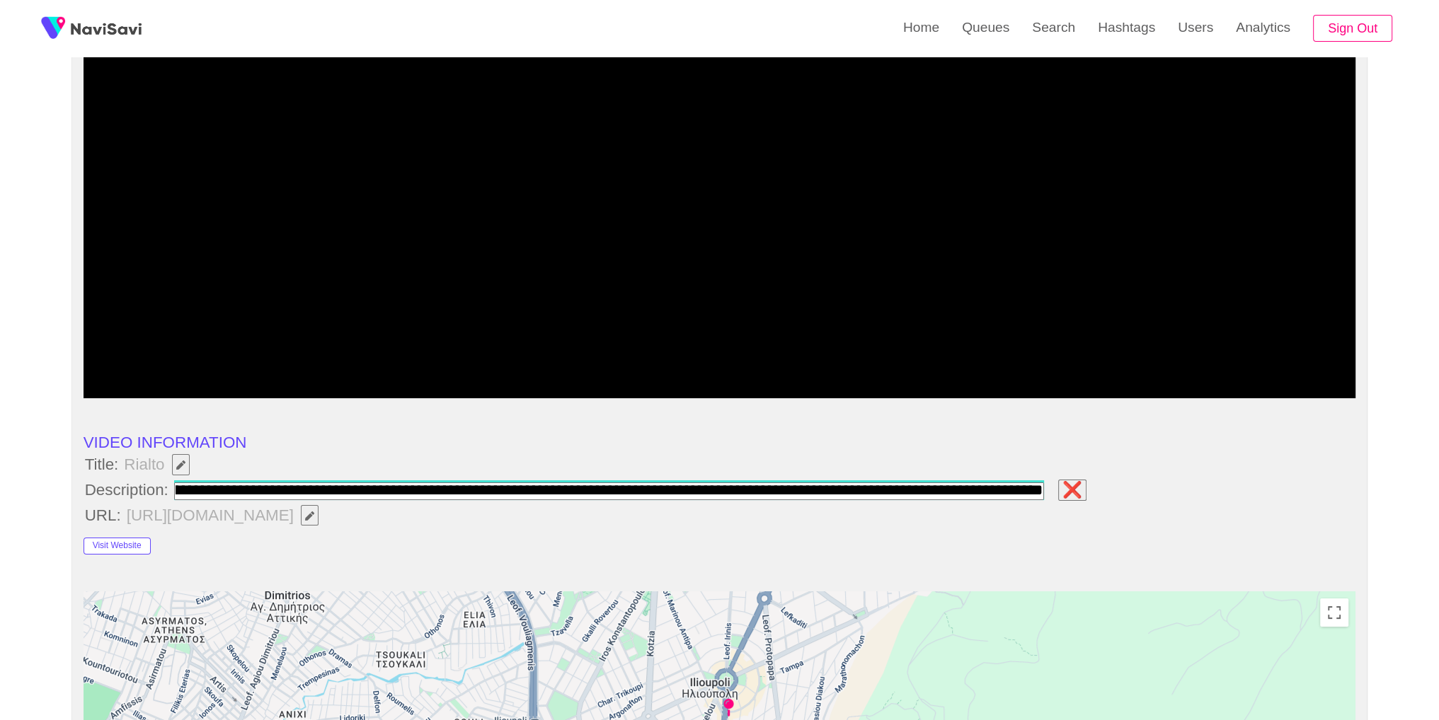
scroll to position [0, 0]
click at [173, 493] on span "❌" at bounding box center [634, 490] width 922 height 24
click at [287, 490] on input "field" at bounding box center [609, 492] width 870 height 18
click at [287, 488] on input "field" at bounding box center [609, 492] width 870 height 18
type input "**********"
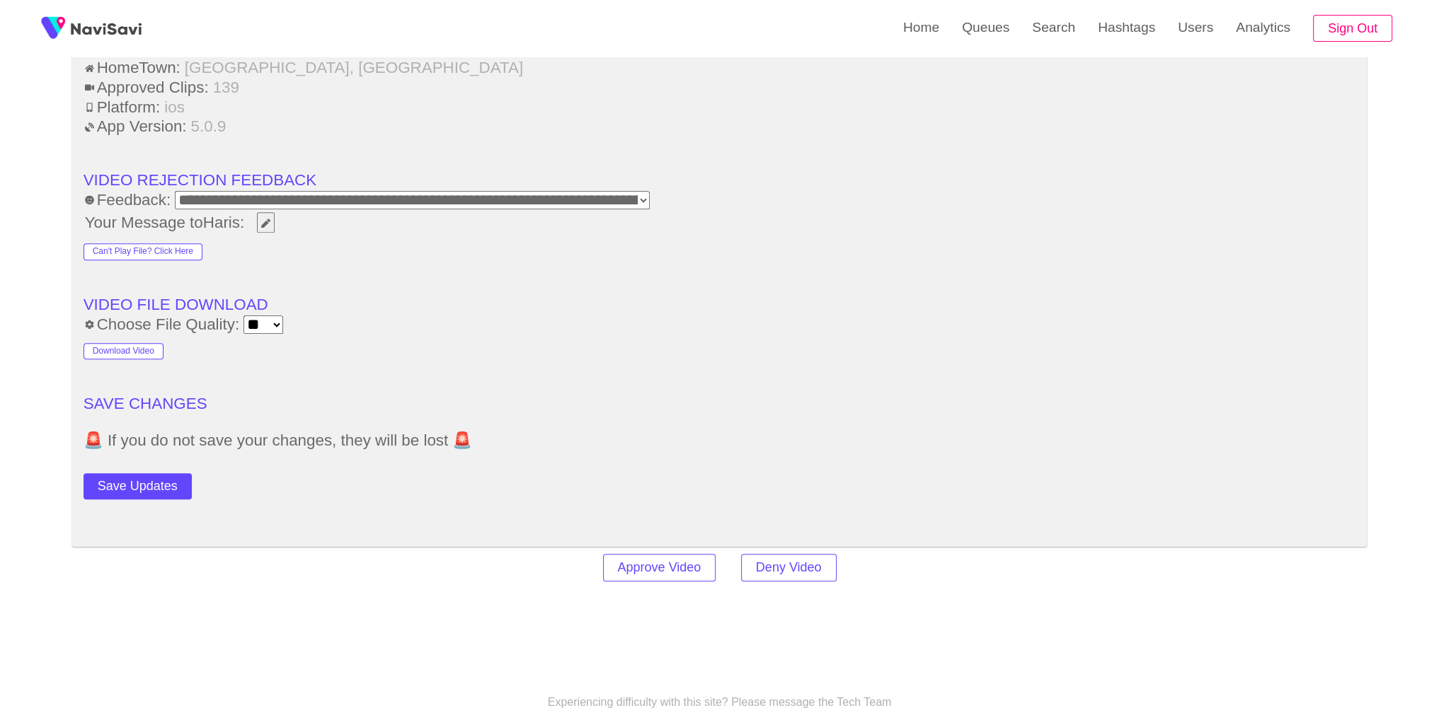
scroll to position [2013, 0]
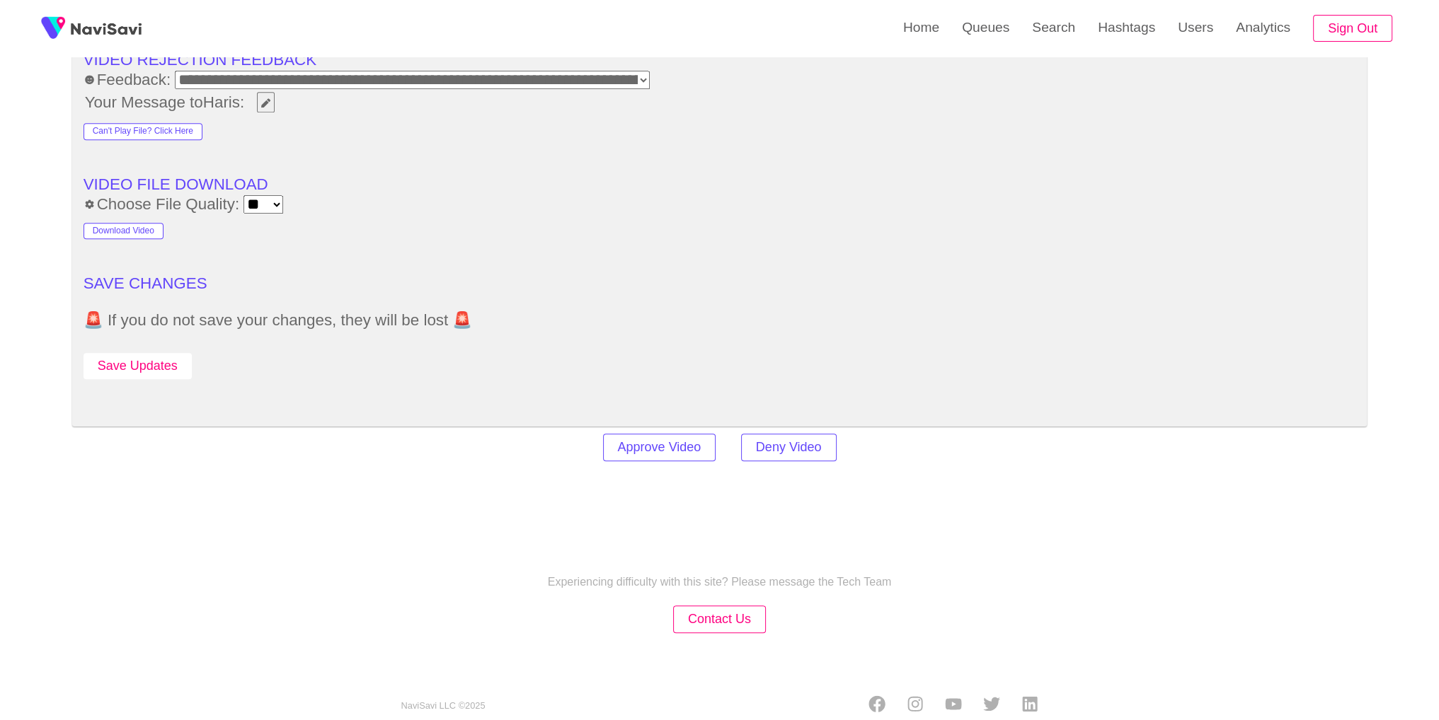
click at [131, 353] on button "Save Updates" at bounding box center [138, 366] width 108 height 26
